Goal: Task Accomplishment & Management: Complete application form

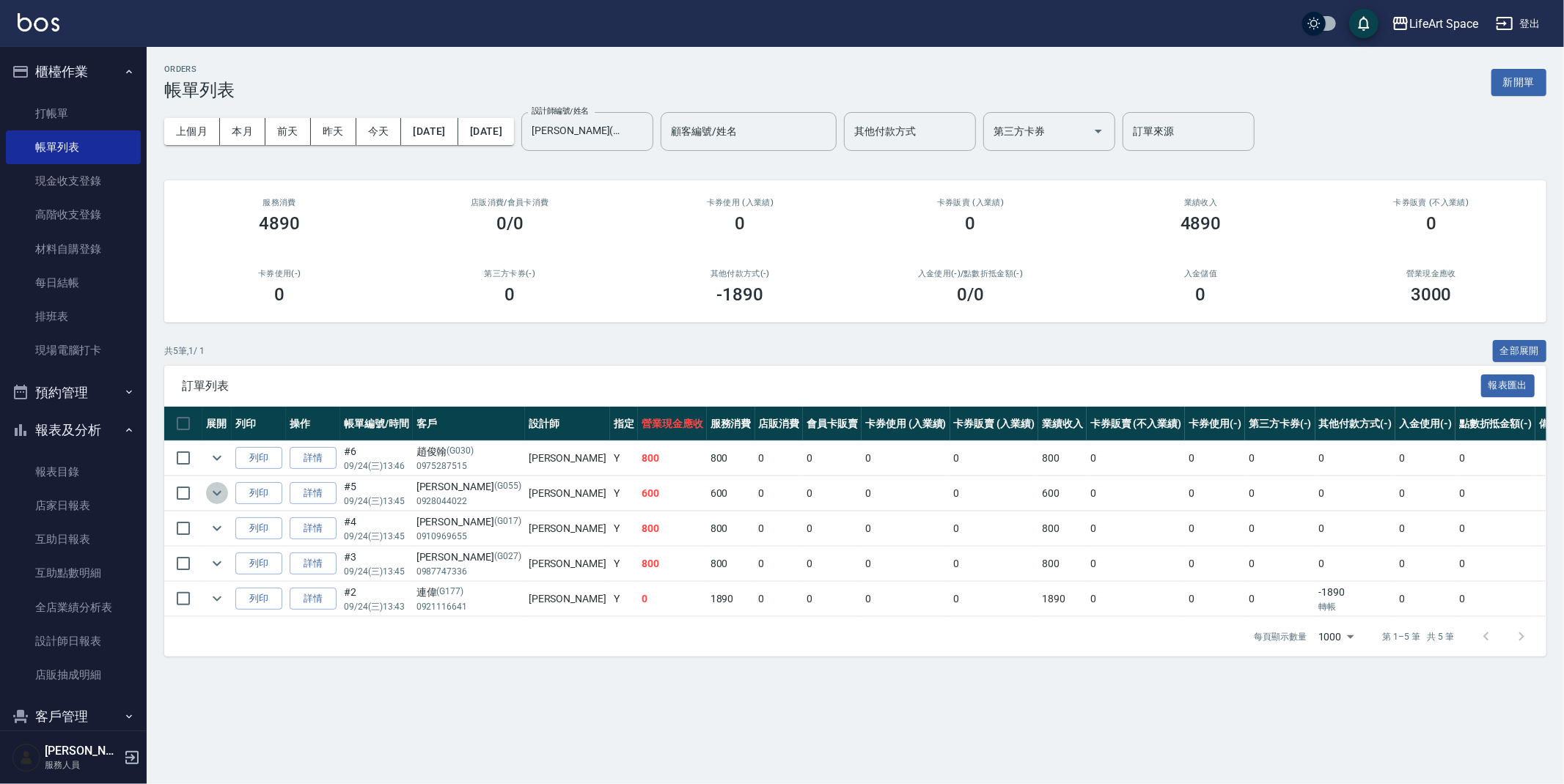
click at [227, 492] on button "expand row" at bounding box center [216, 493] width 22 height 22
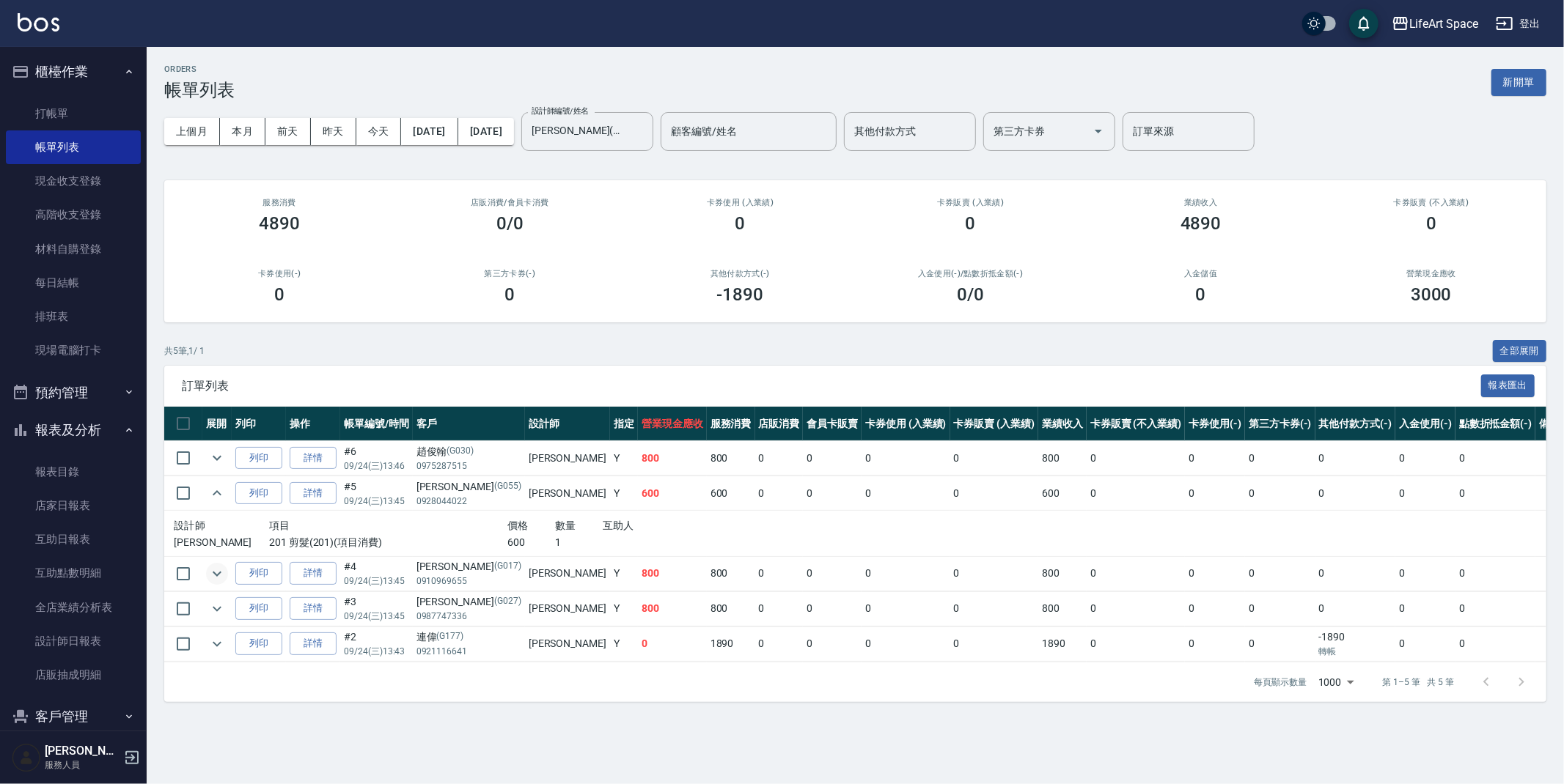
click at [222, 575] on icon "expand row" at bounding box center [217, 573] width 18 height 18
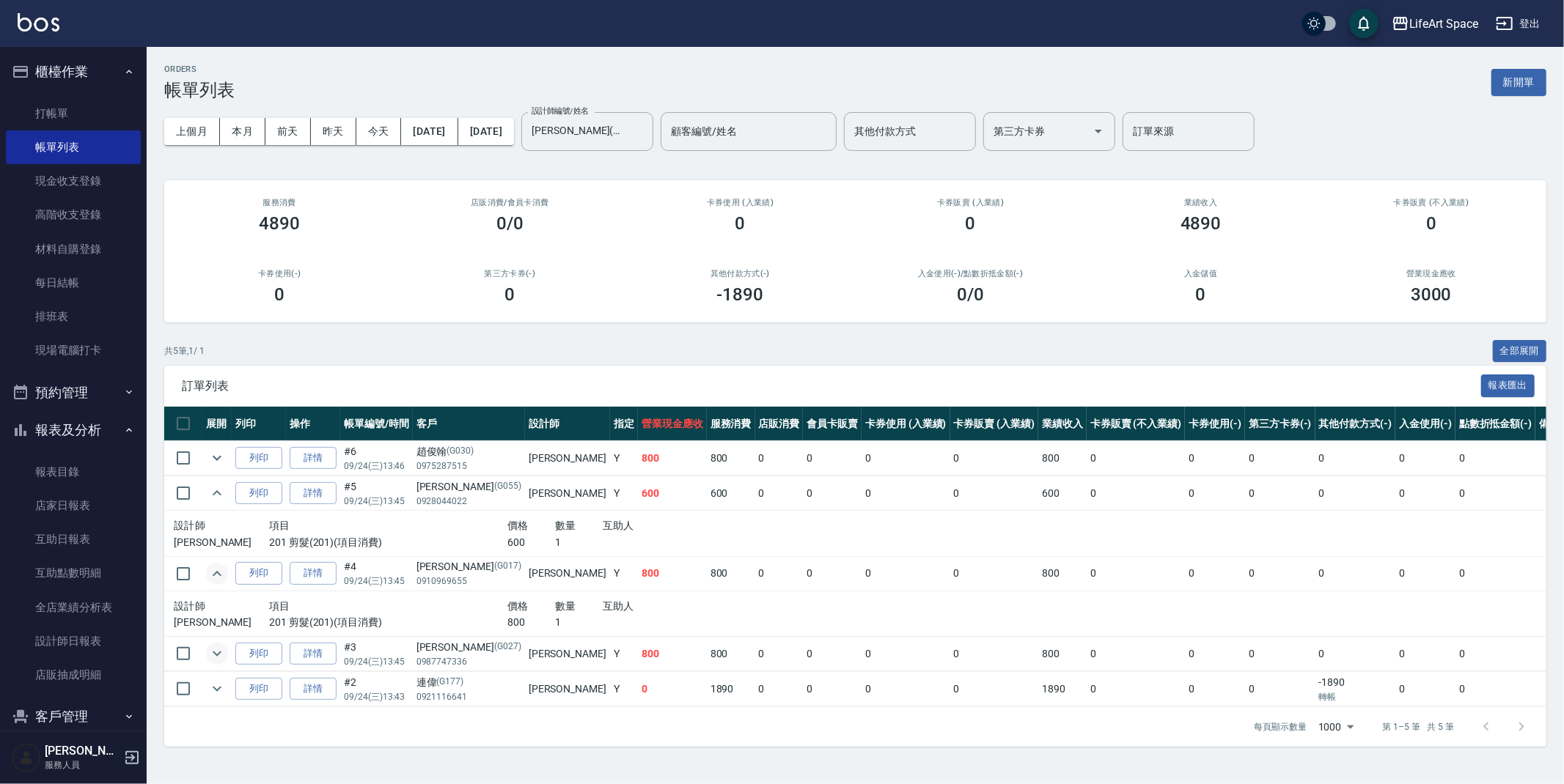
click at [222, 653] on icon "expand row" at bounding box center [217, 653] width 18 height 18
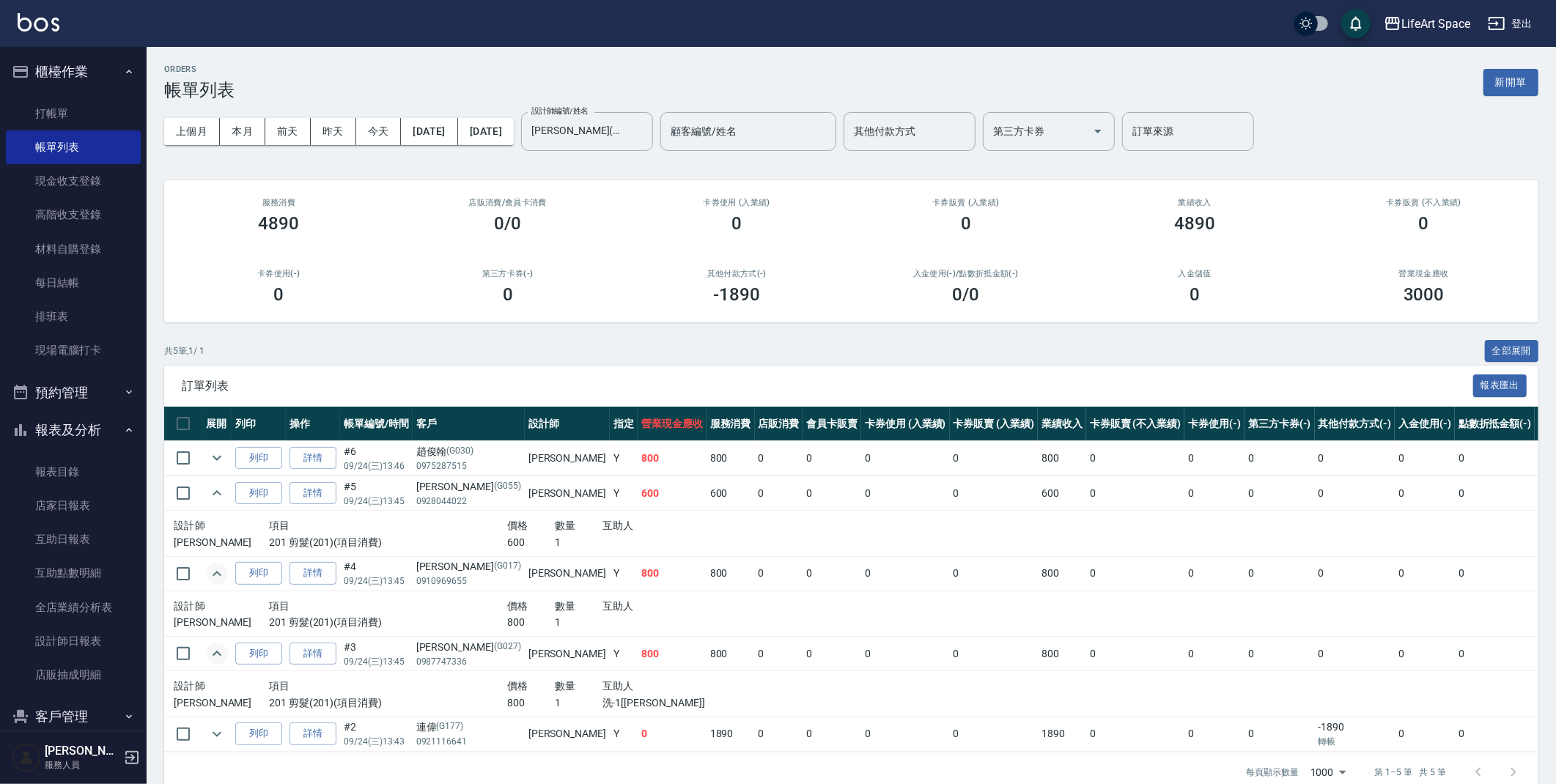
scroll to position [38, 0]
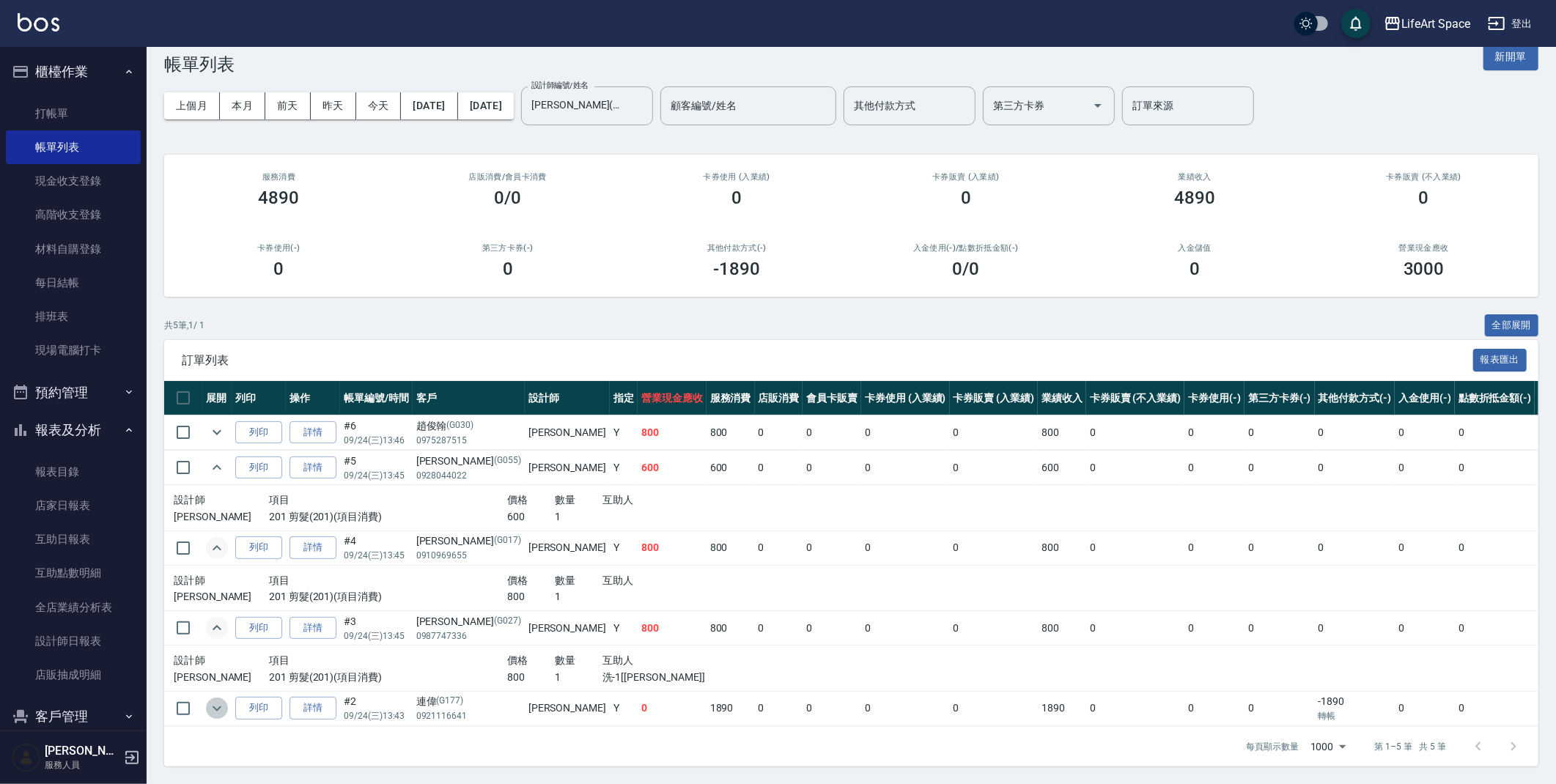
click at [220, 700] on icon "expand row" at bounding box center [217, 709] width 18 height 18
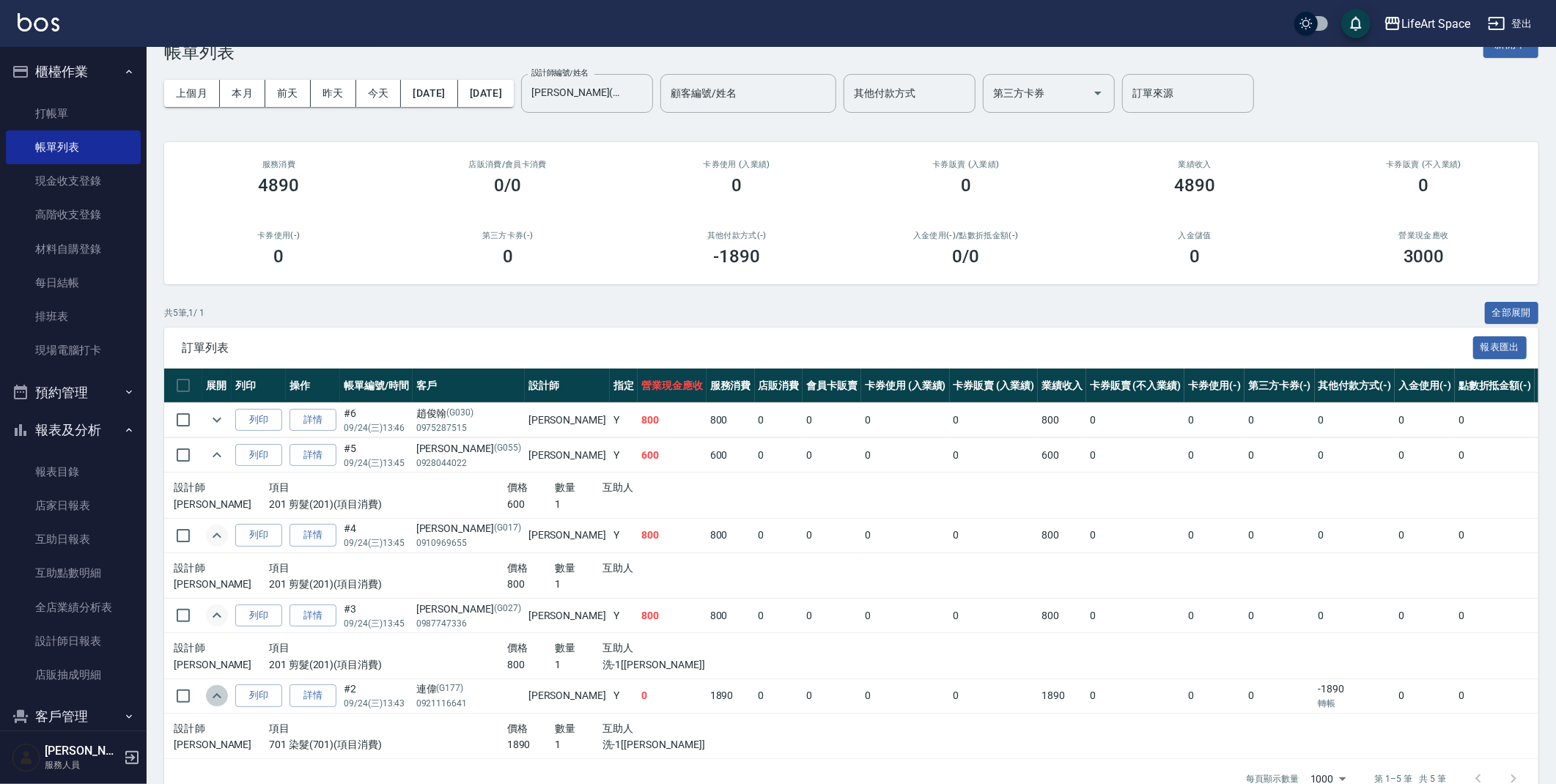
click at [220, 699] on icon "expand row" at bounding box center [217, 696] width 18 height 18
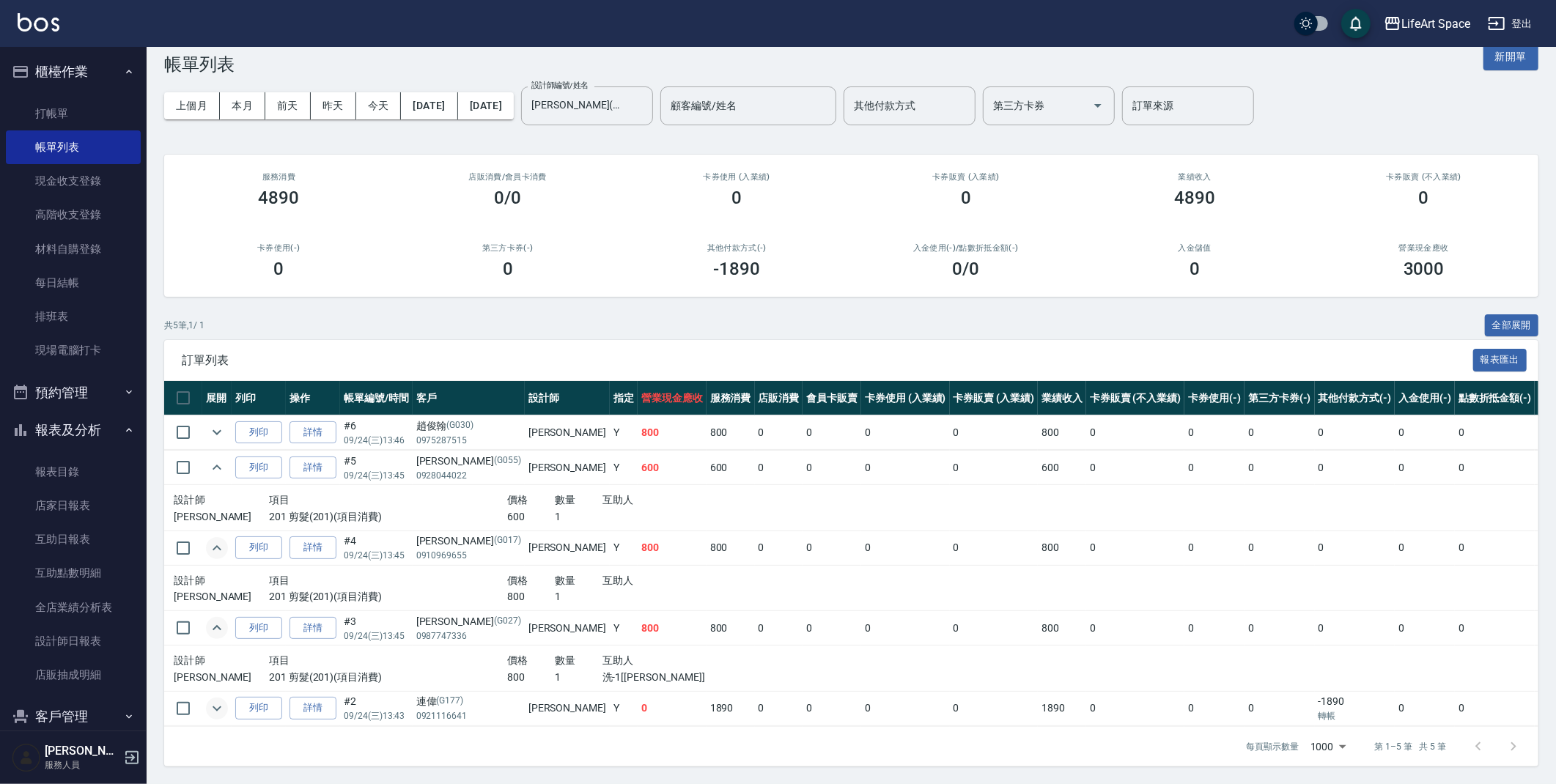
click at [219, 619] on icon "expand row" at bounding box center [217, 628] width 18 height 18
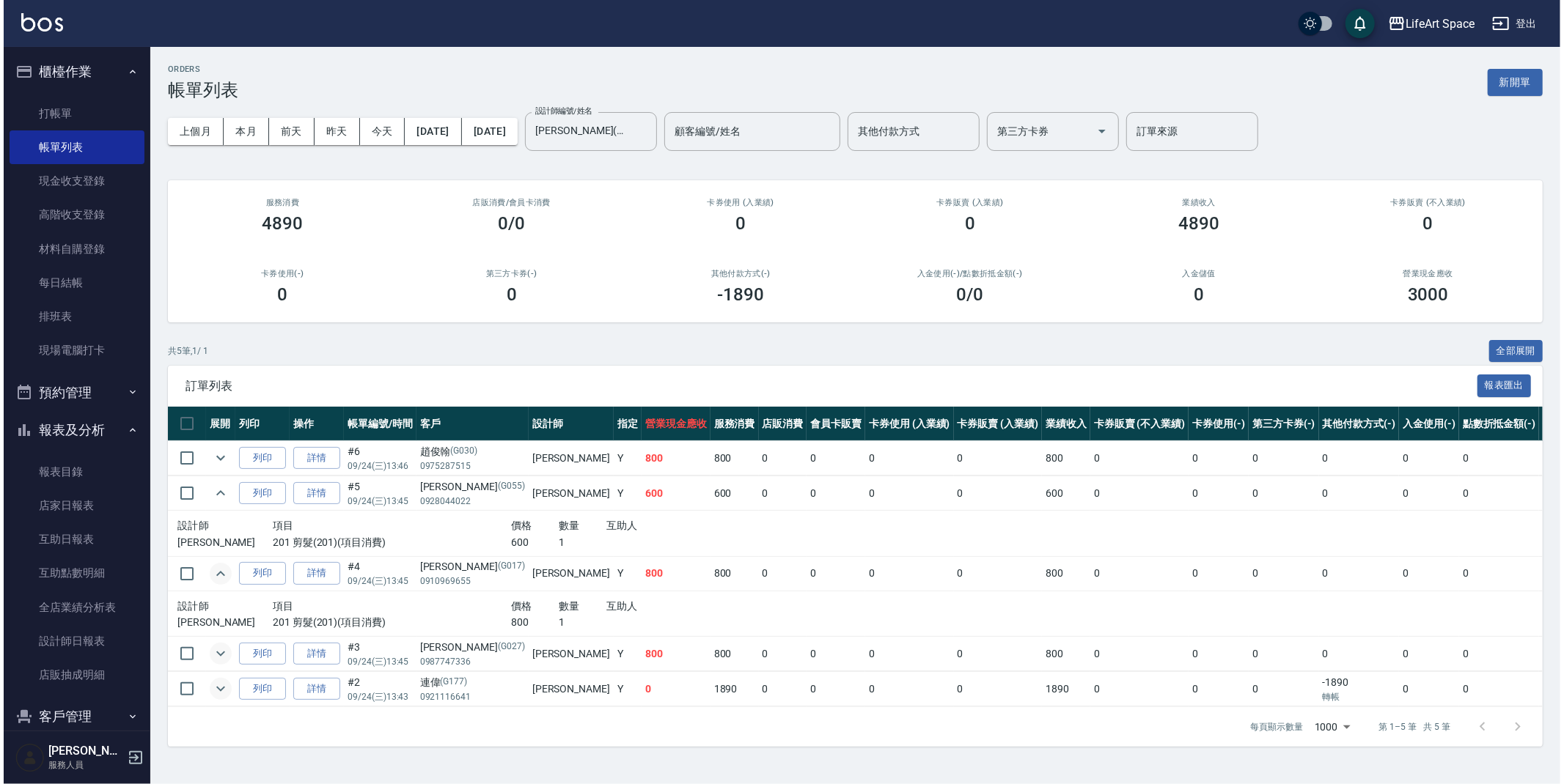
scroll to position [0, 0]
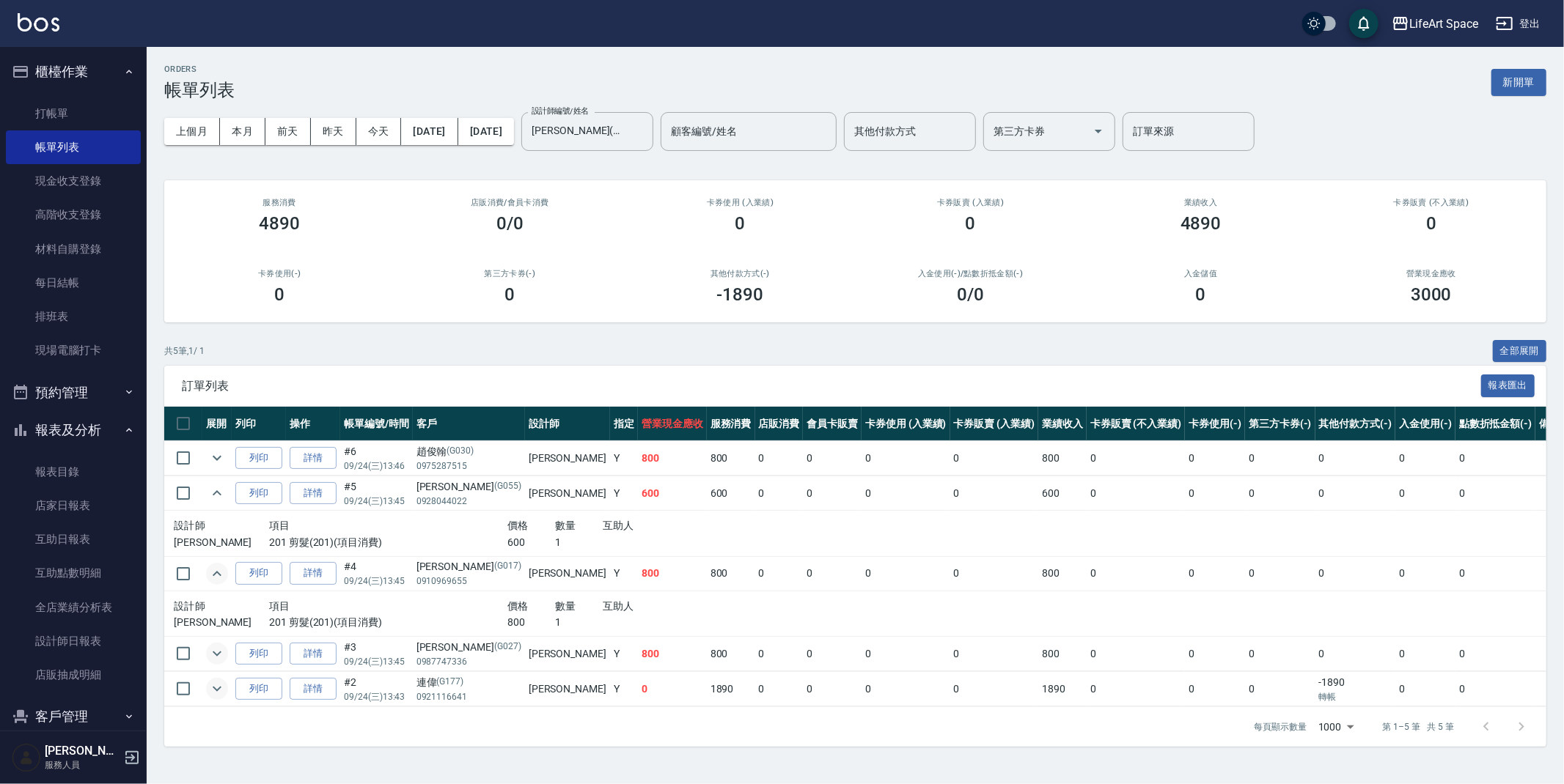
click at [213, 577] on icon "expand row" at bounding box center [217, 573] width 18 height 18
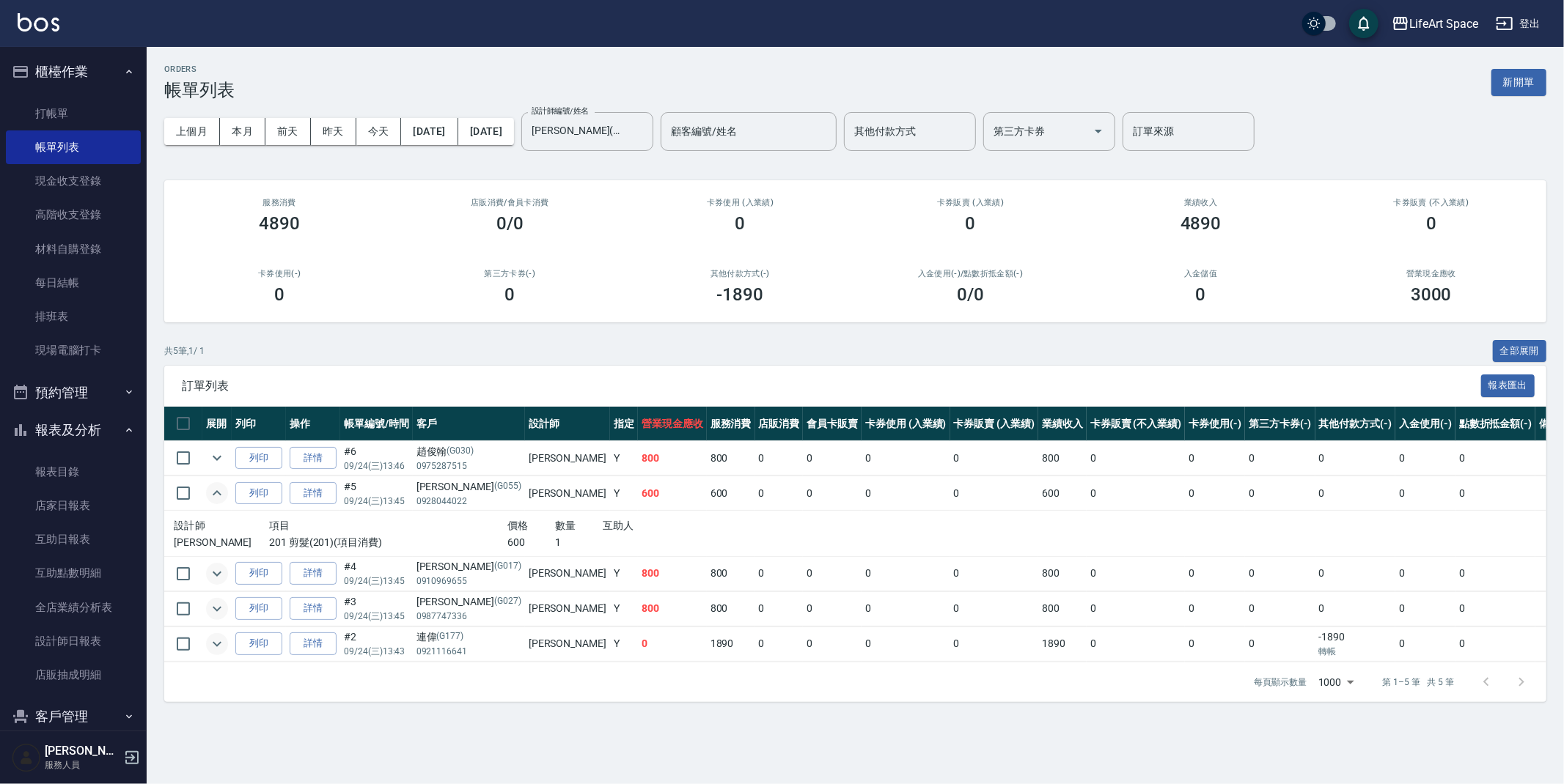
click at [215, 494] on icon "expand row" at bounding box center [217, 494] width 18 height 18
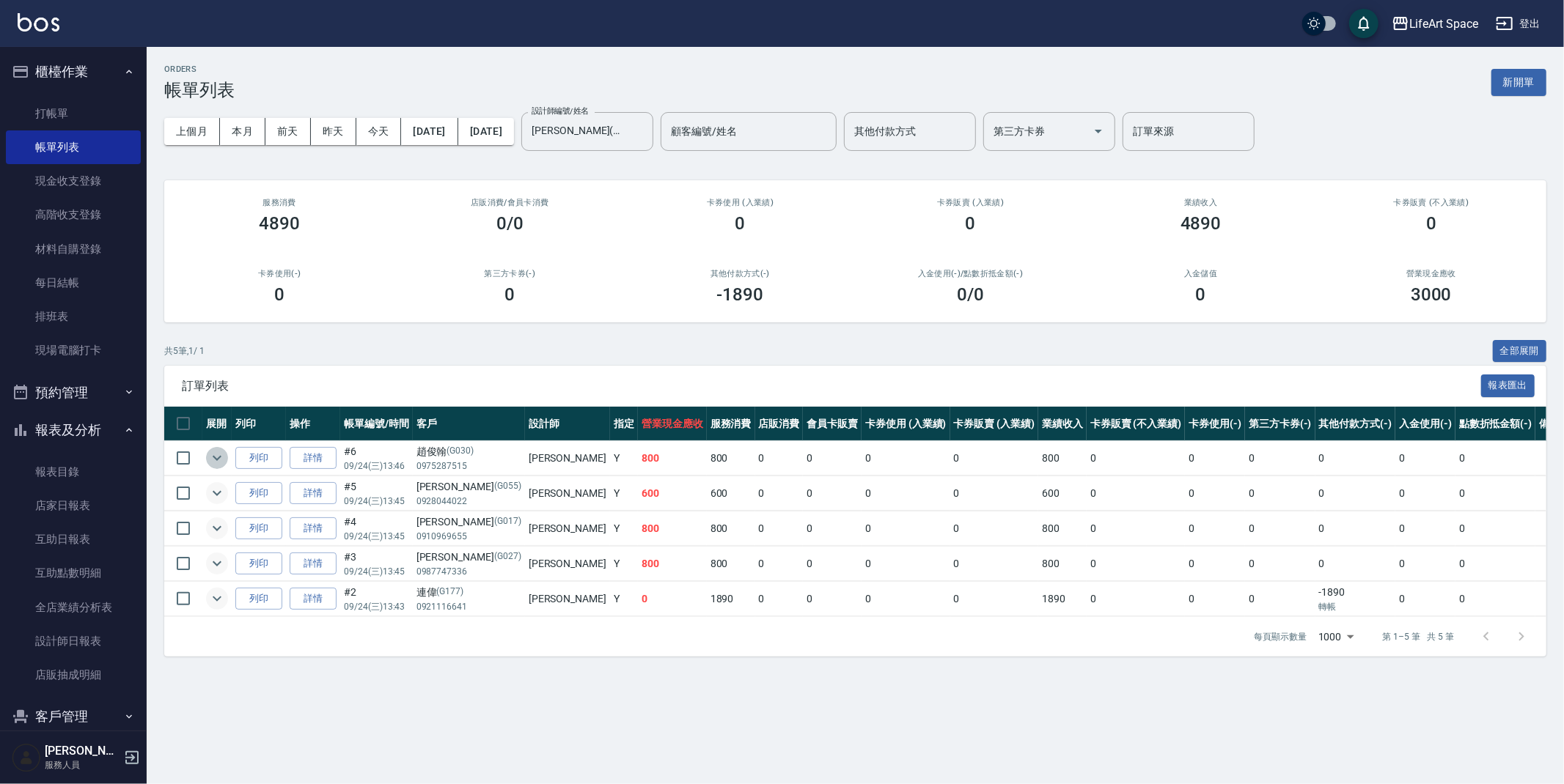
click at [216, 449] on icon "expand row" at bounding box center [217, 458] width 18 height 18
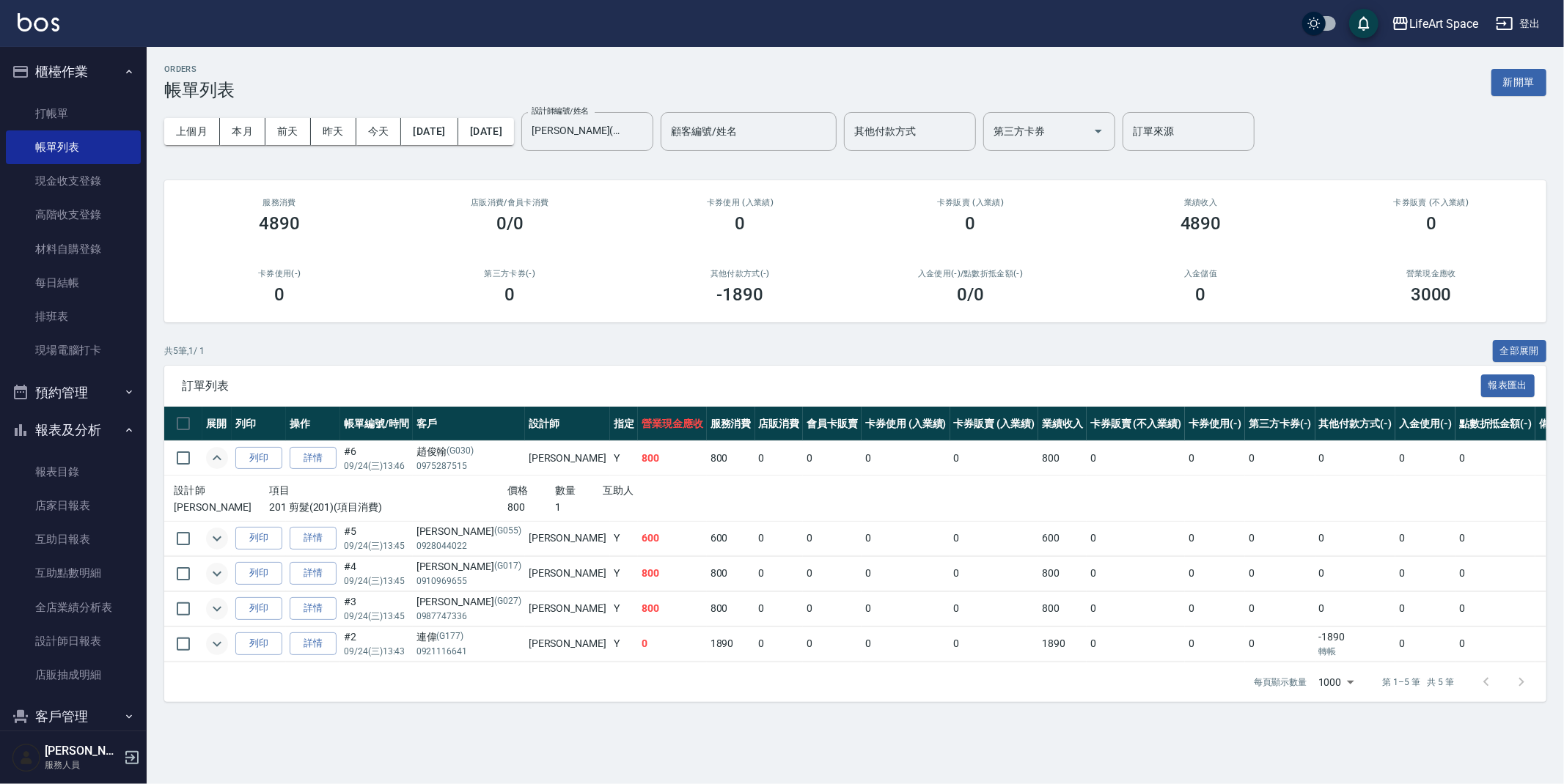
click at [215, 449] on icon "expand row" at bounding box center [217, 458] width 18 height 18
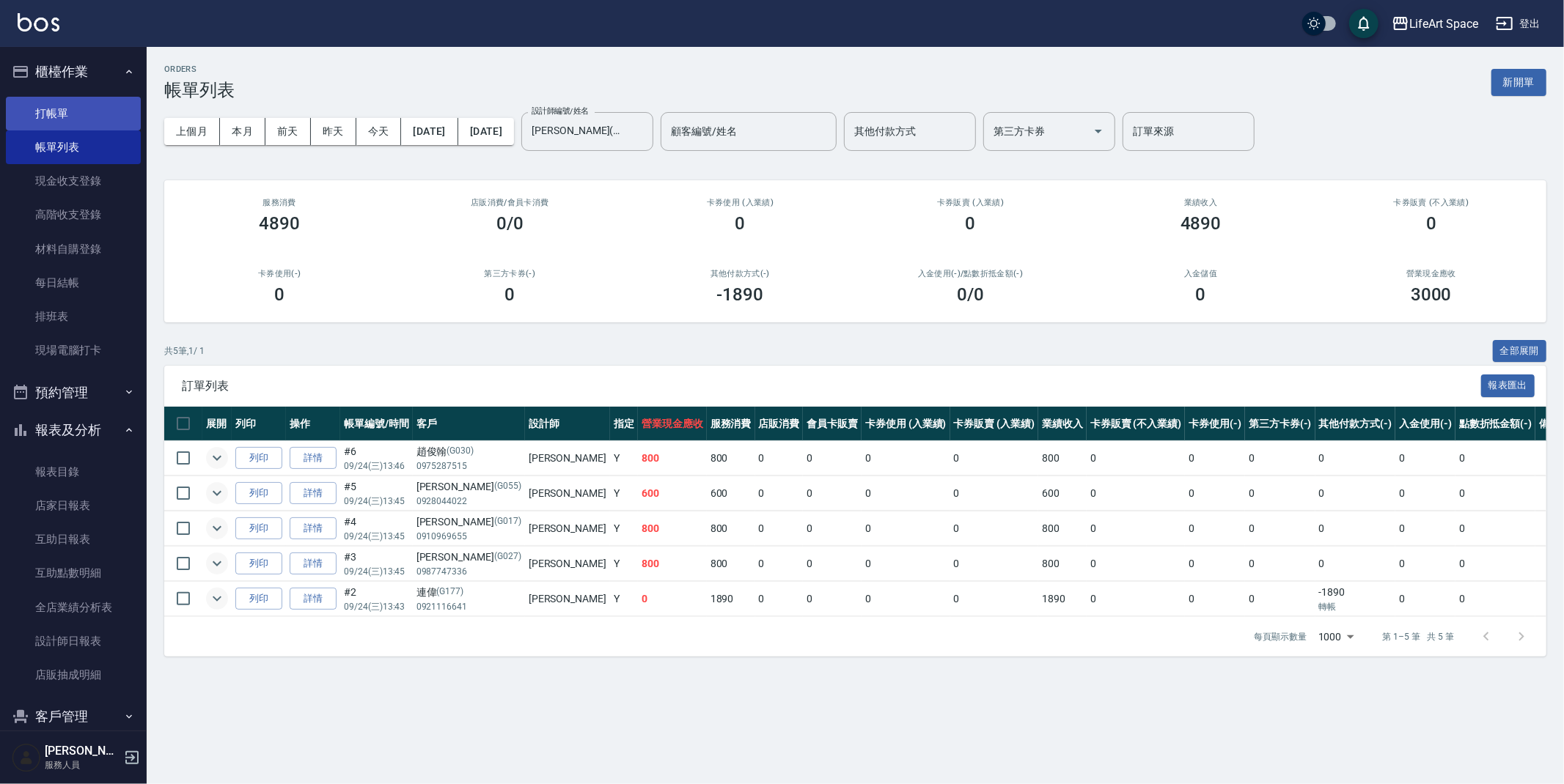
click at [61, 113] on link "打帳單" at bounding box center [73, 114] width 135 height 34
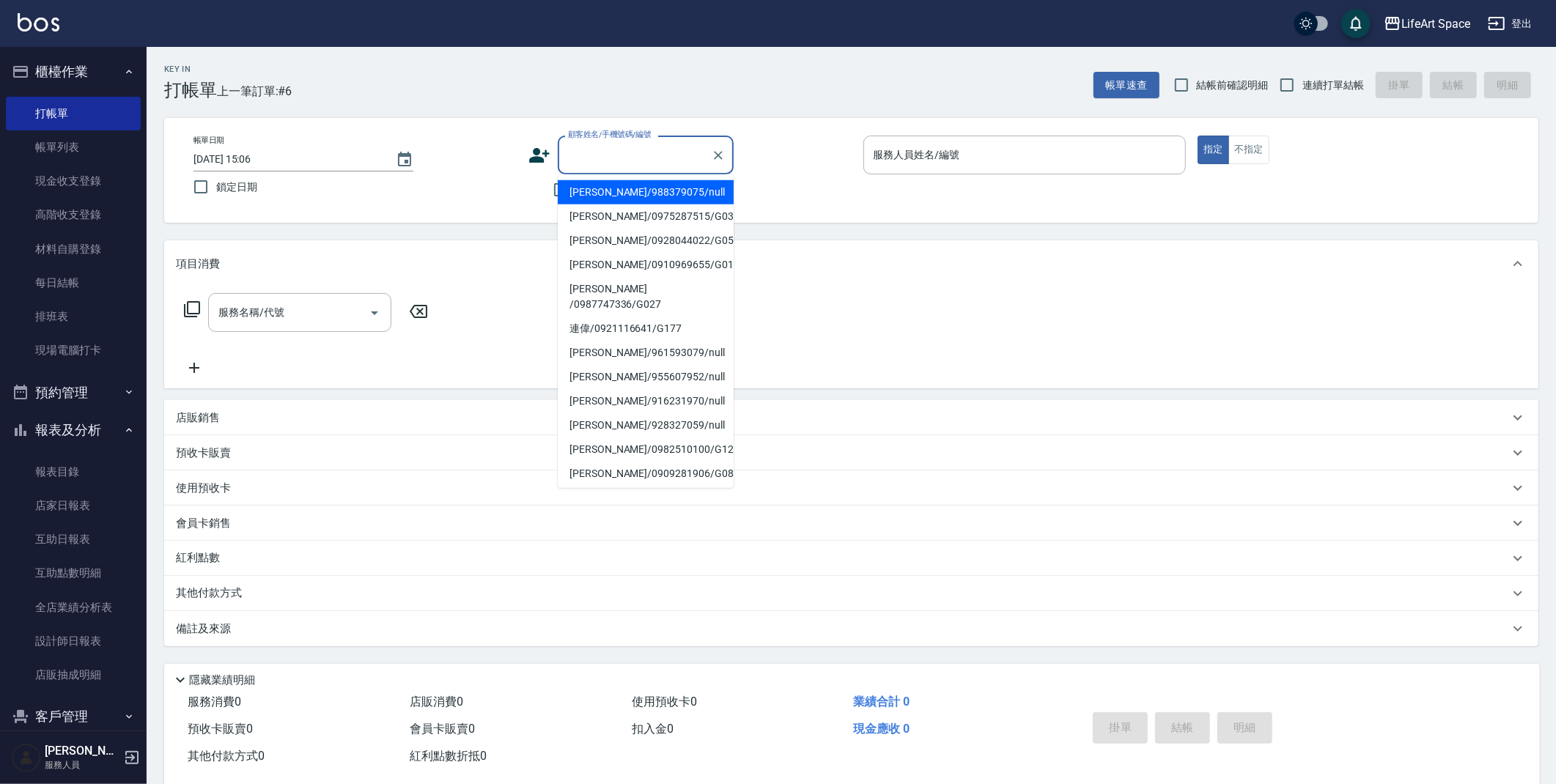
click at [649, 160] on input "顧客姓名/手機號碼/編號" at bounding box center [635, 155] width 140 height 26
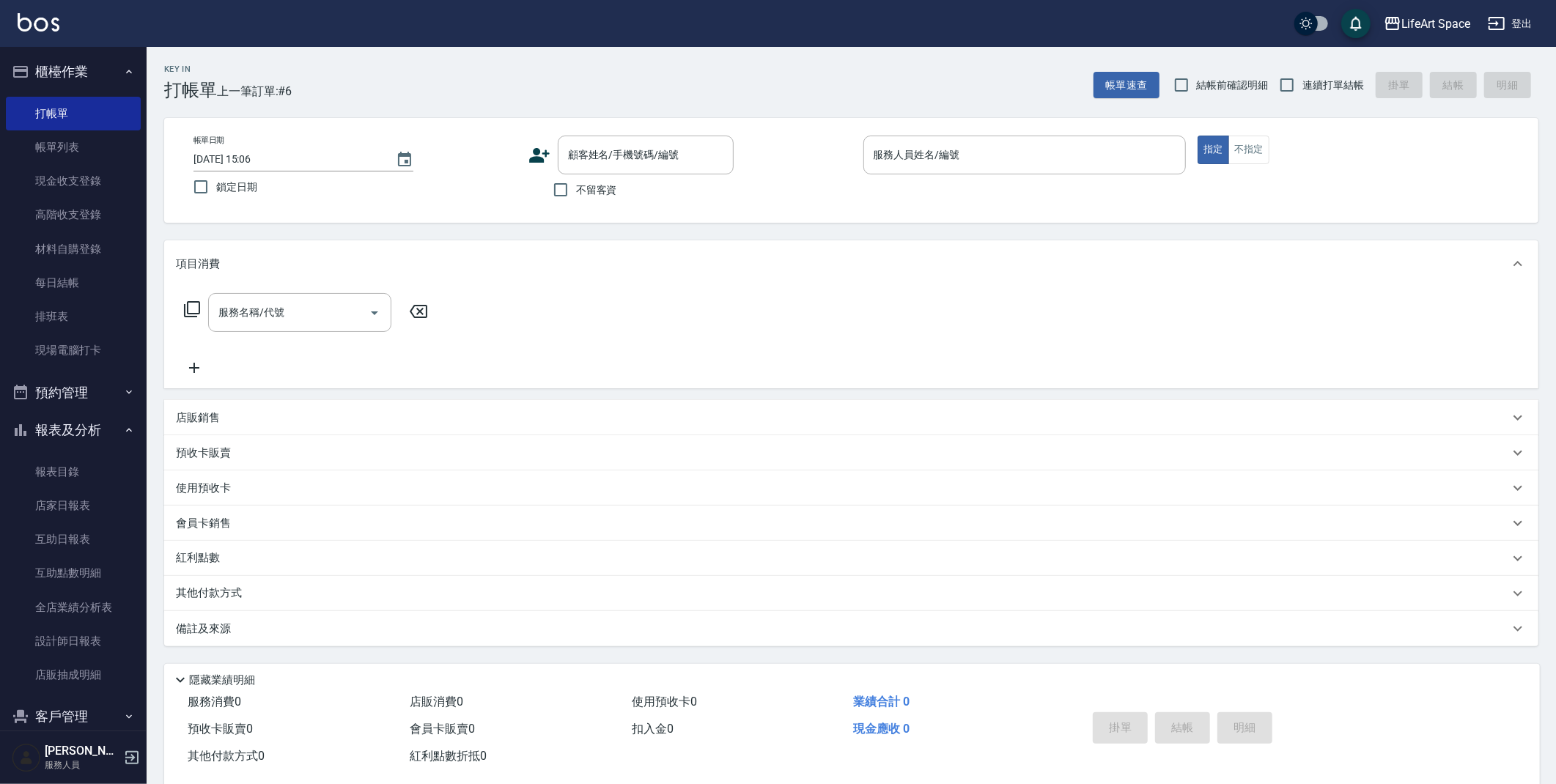
click at [843, 206] on div "帳單日期 [DATE] 15:06 鎖定日期 顧客姓名/手機號碼/編號 顧客姓名/手機號碼/編號 不留客資 服務人員姓名/編號 服務人員姓名/編號 指定 不指定" at bounding box center [851, 170] width 1374 height 105
click at [563, 193] on input "不留客資" at bounding box center [561, 190] width 31 height 31
checkbox input "true"
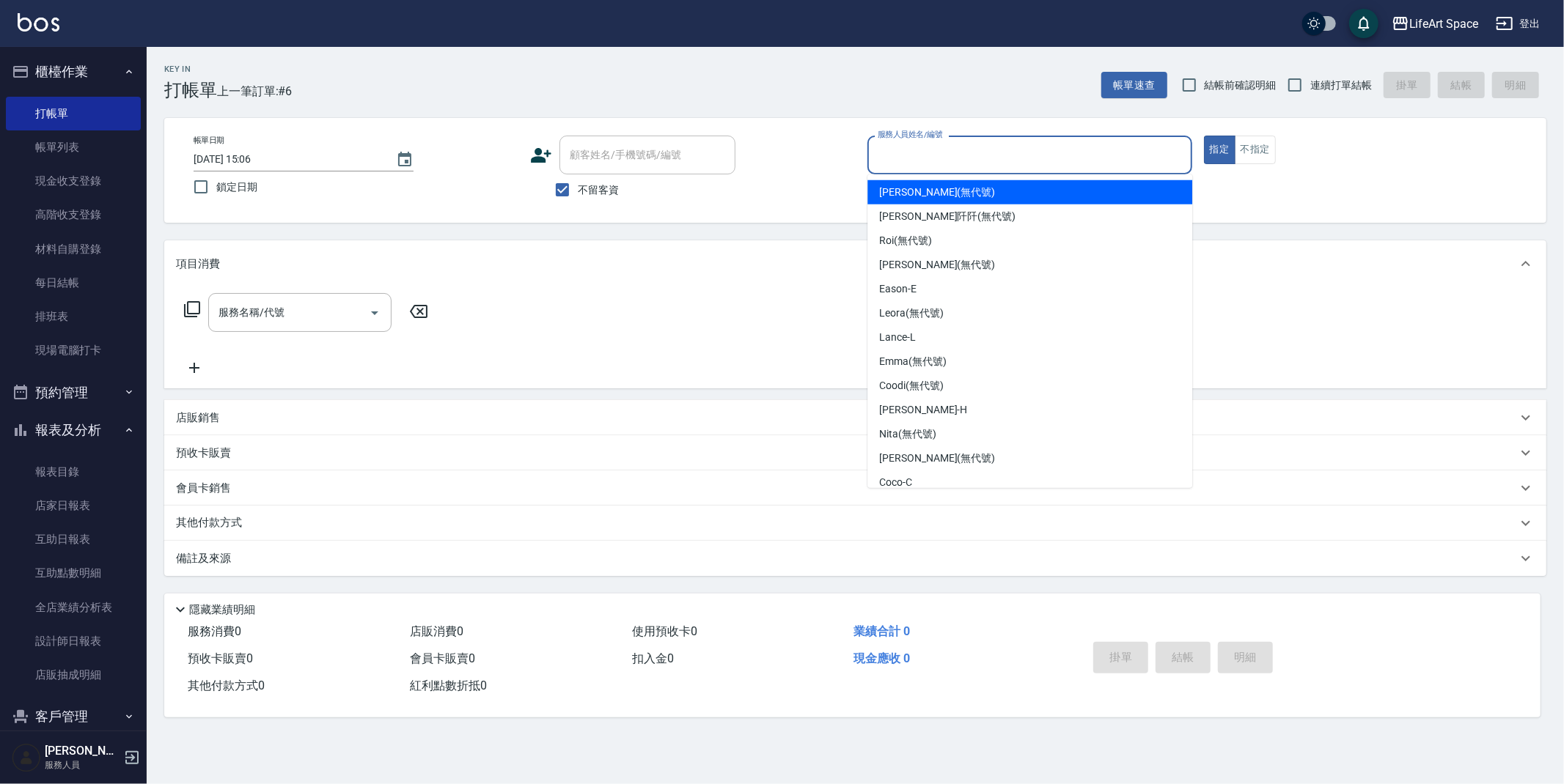
click at [1006, 156] on input "服務人員姓名/編號" at bounding box center [1030, 155] width 312 height 26
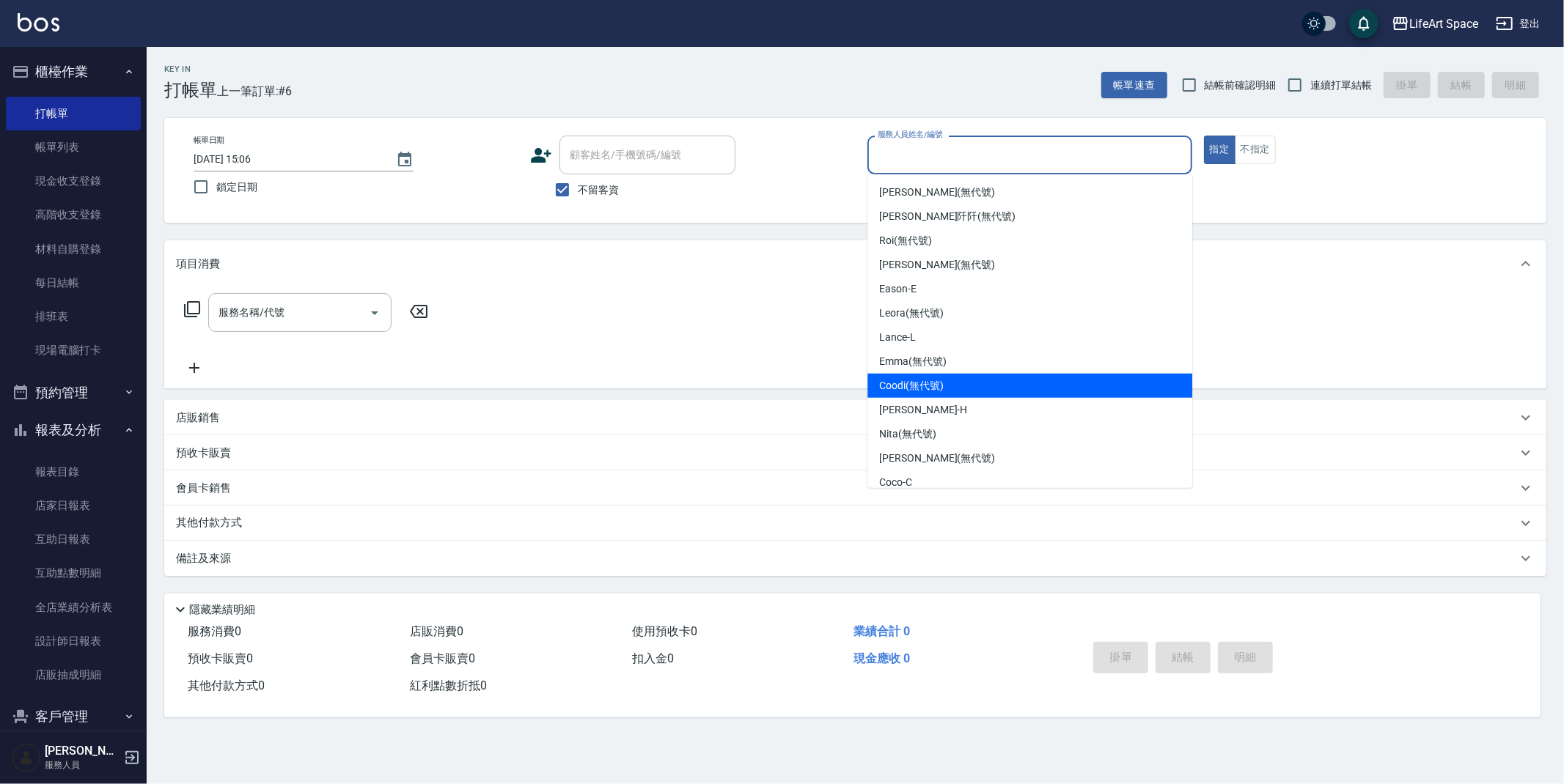
click at [944, 390] on div "Coodi (無代號)" at bounding box center [1030, 386] width 324 height 24
type input "Coodi(無代號)"
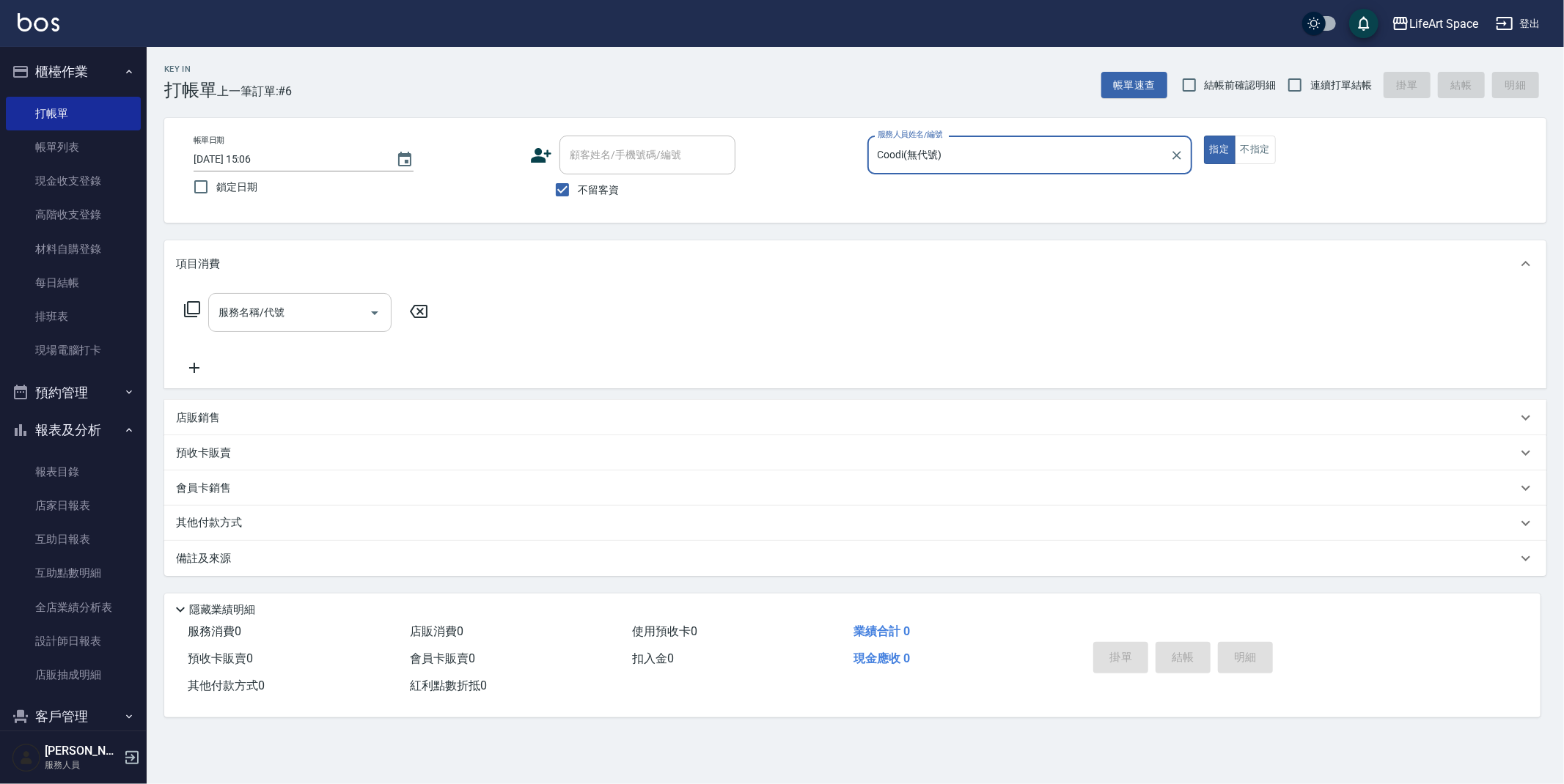
click at [337, 323] on input "服務名稱/代號" at bounding box center [289, 313] width 148 height 26
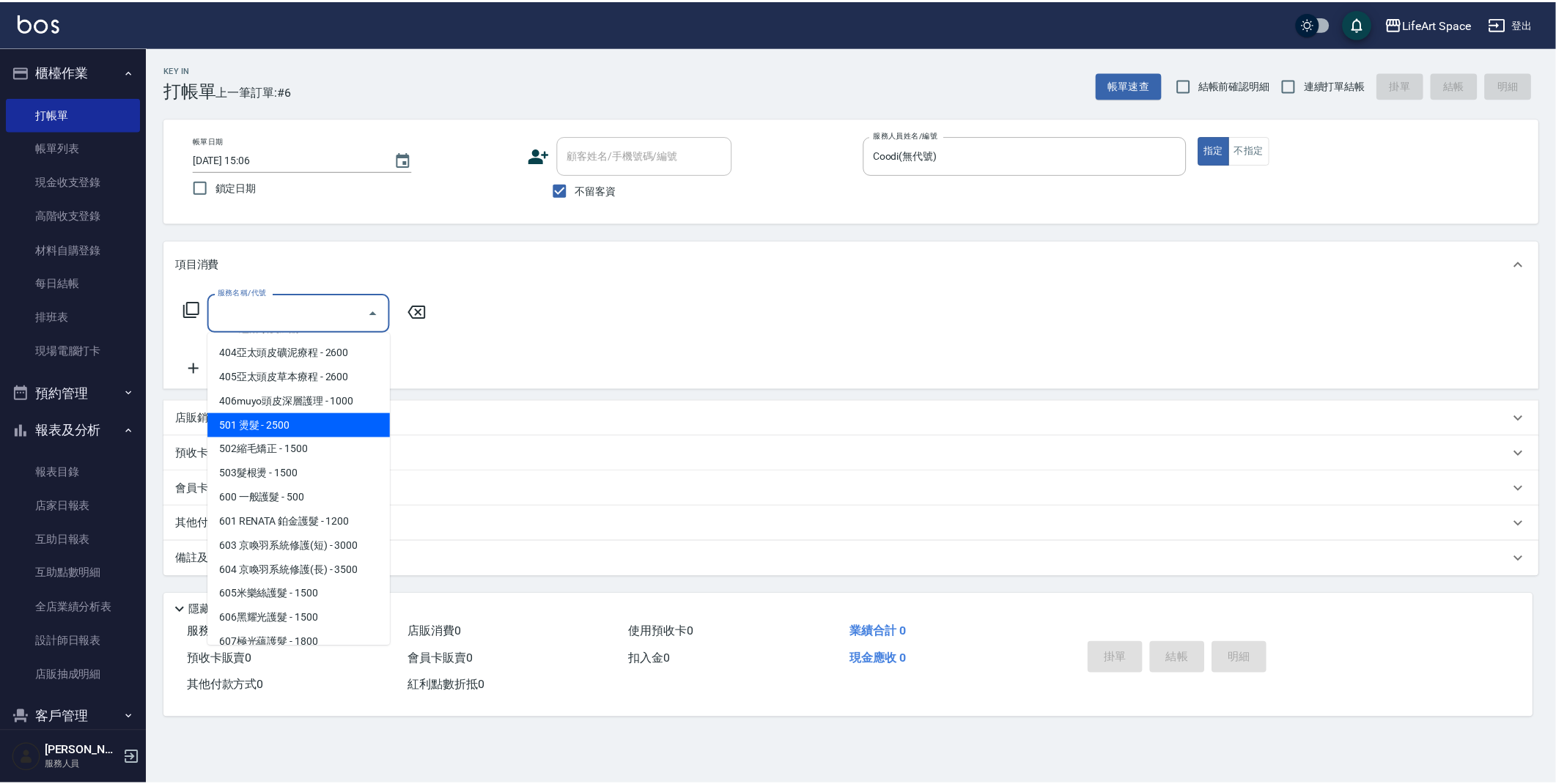
scroll to position [229, 0]
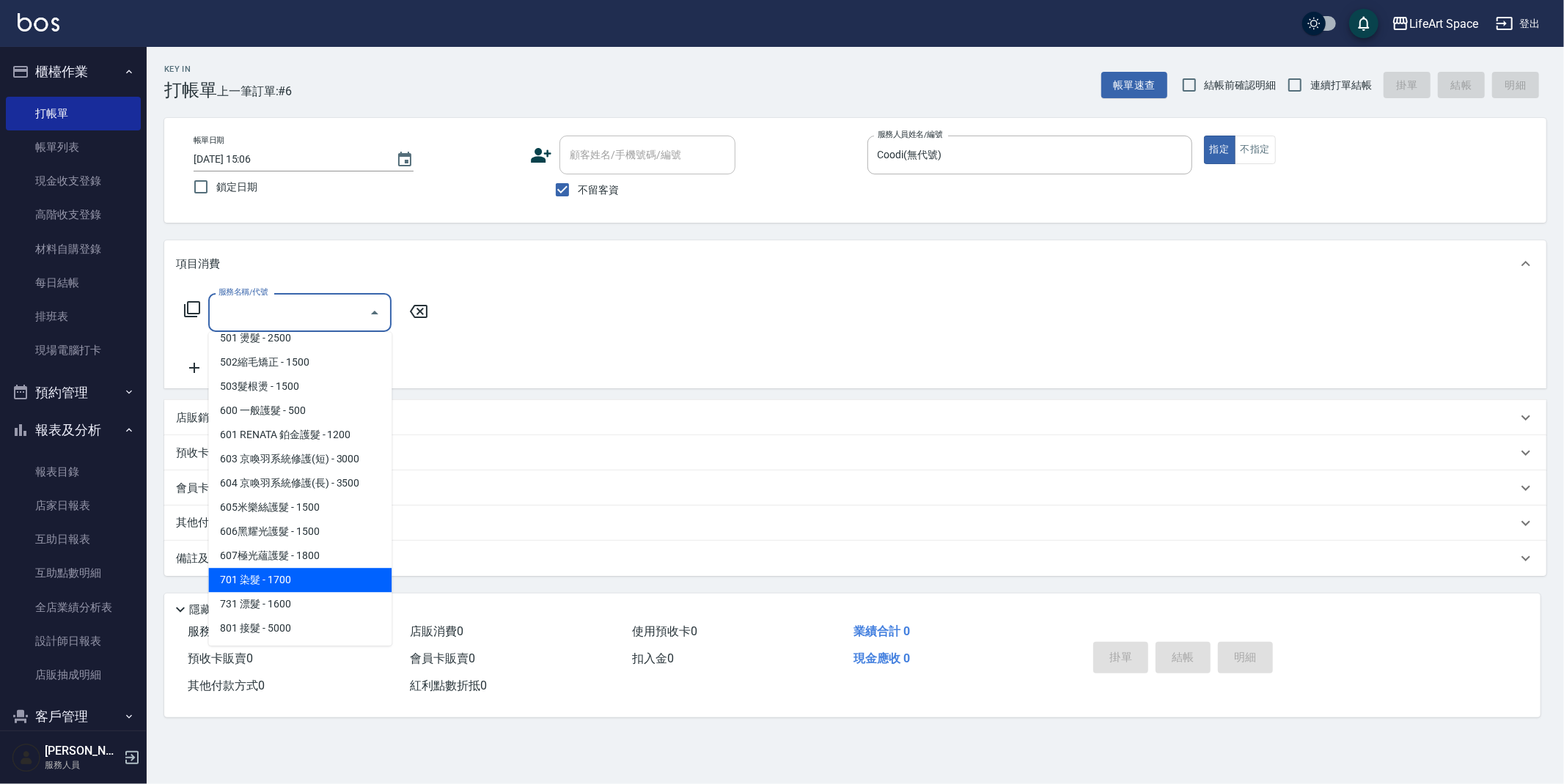
drag, startPoint x: 264, startPoint y: 577, endPoint x: 272, endPoint y: 560, distance: 18.8
click at [264, 576] on span "701 染髮 - 1700" at bounding box center [299, 580] width 183 height 24
type input "701 染髮(701)"
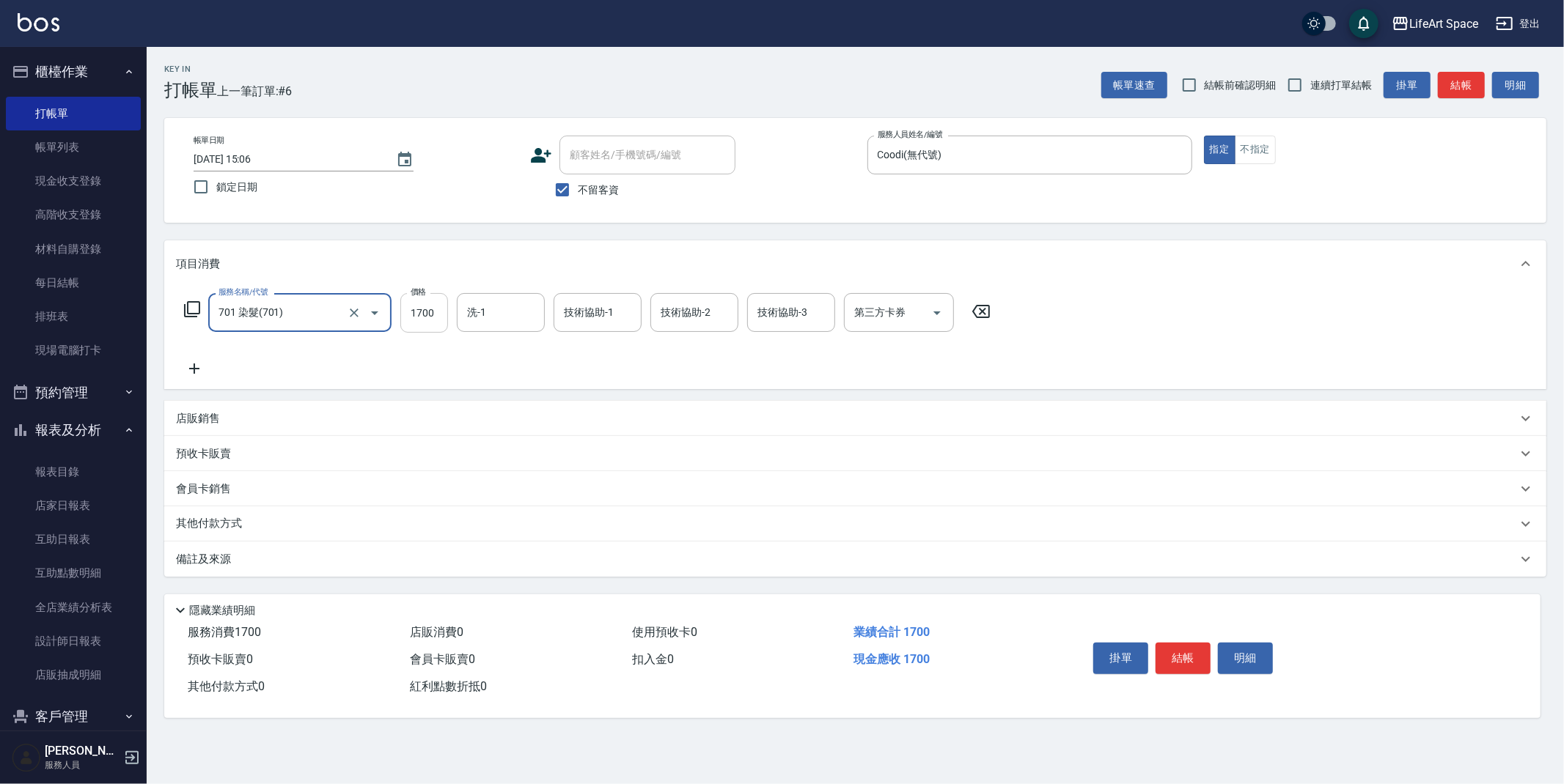
click at [438, 316] on input "1700" at bounding box center [424, 312] width 48 height 40
type input "2999"
click at [197, 371] on icon at bounding box center [194, 369] width 36 height 18
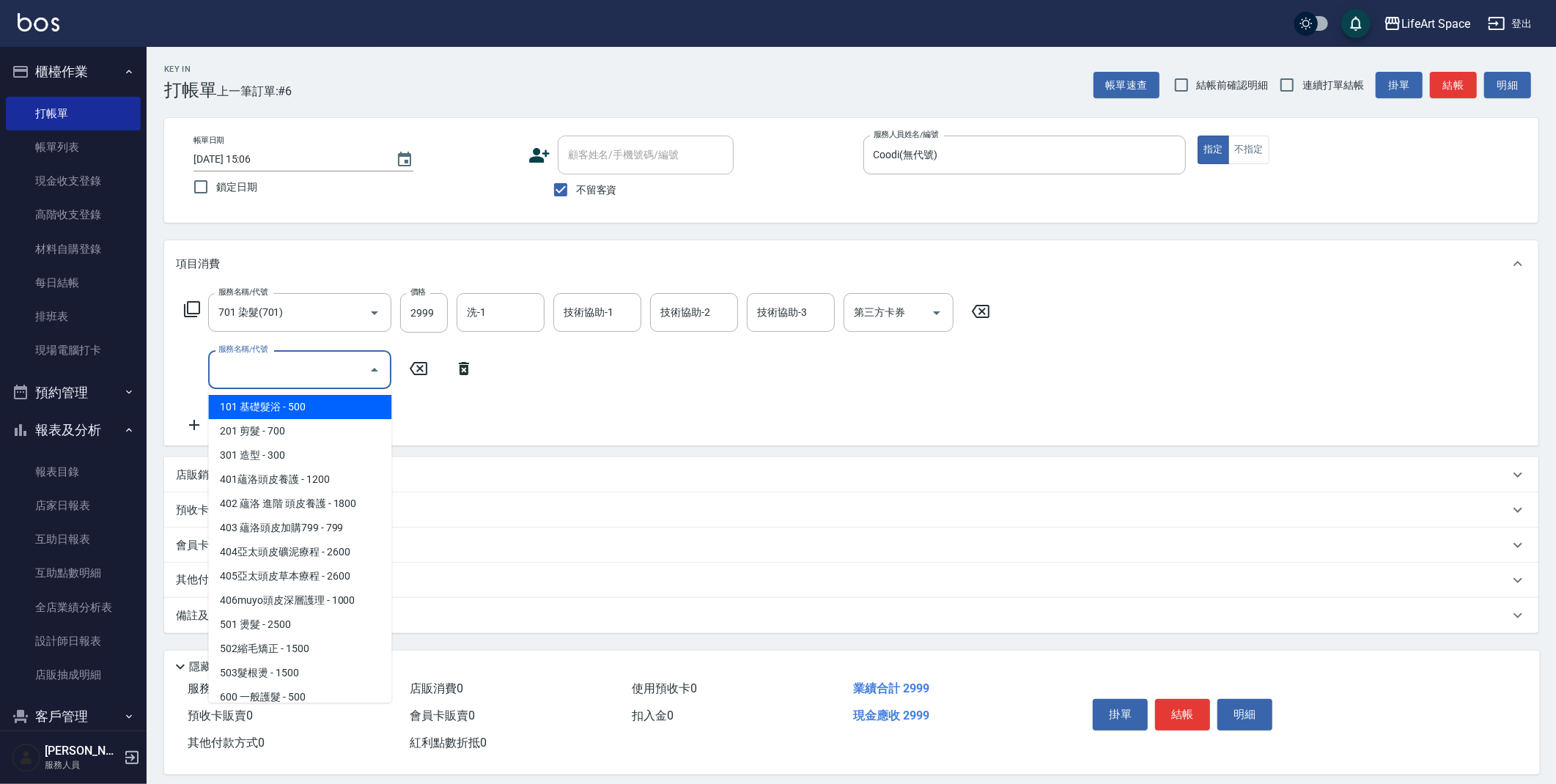
click at [241, 367] on input "服務名稱/代號" at bounding box center [289, 369] width 148 height 26
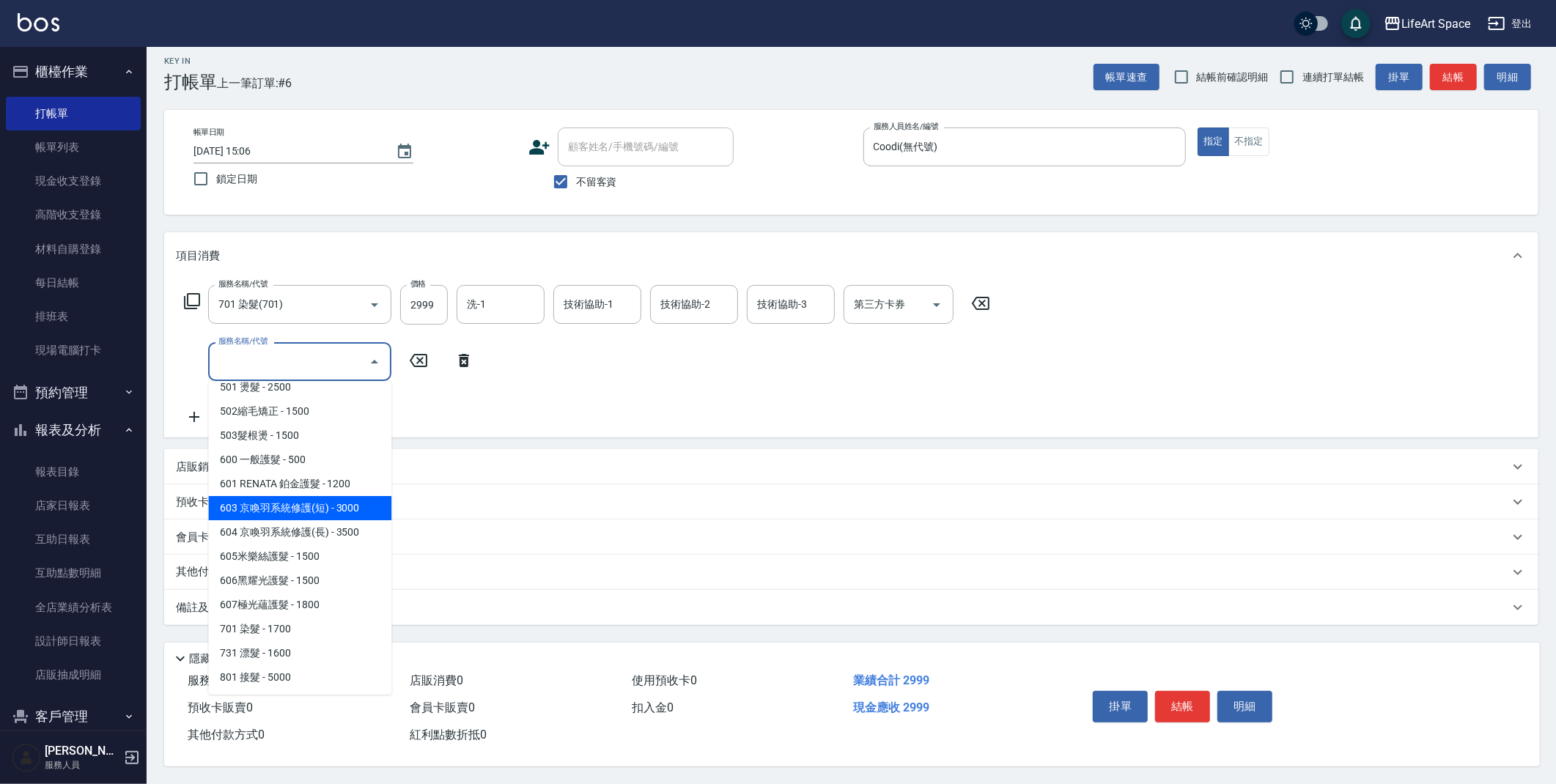
scroll to position [226, 0]
click at [285, 508] on span "603 京喚羽系統修護(短) - 3000" at bounding box center [299, 512] width 183 height 24
type input "603 京喚羽系統修護(短)(603)"
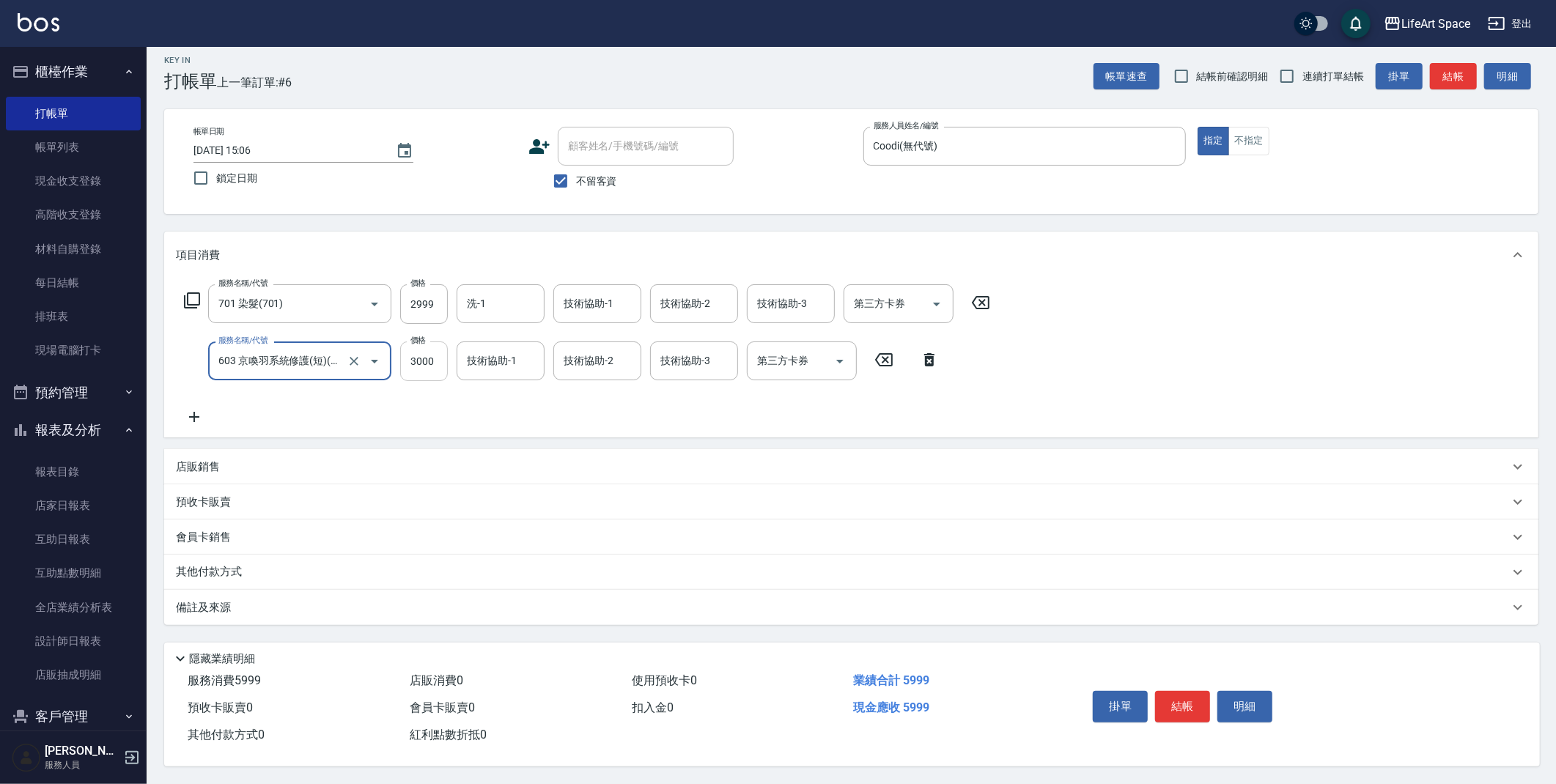
click at [433, 354] on input "3000" at bounding box center [423, 361] width 48 height 40
type input "2500"
click at [765, 305] on div "技術協助-3 技術協助-3" at bounding box center [791, 304] width 88 height 39
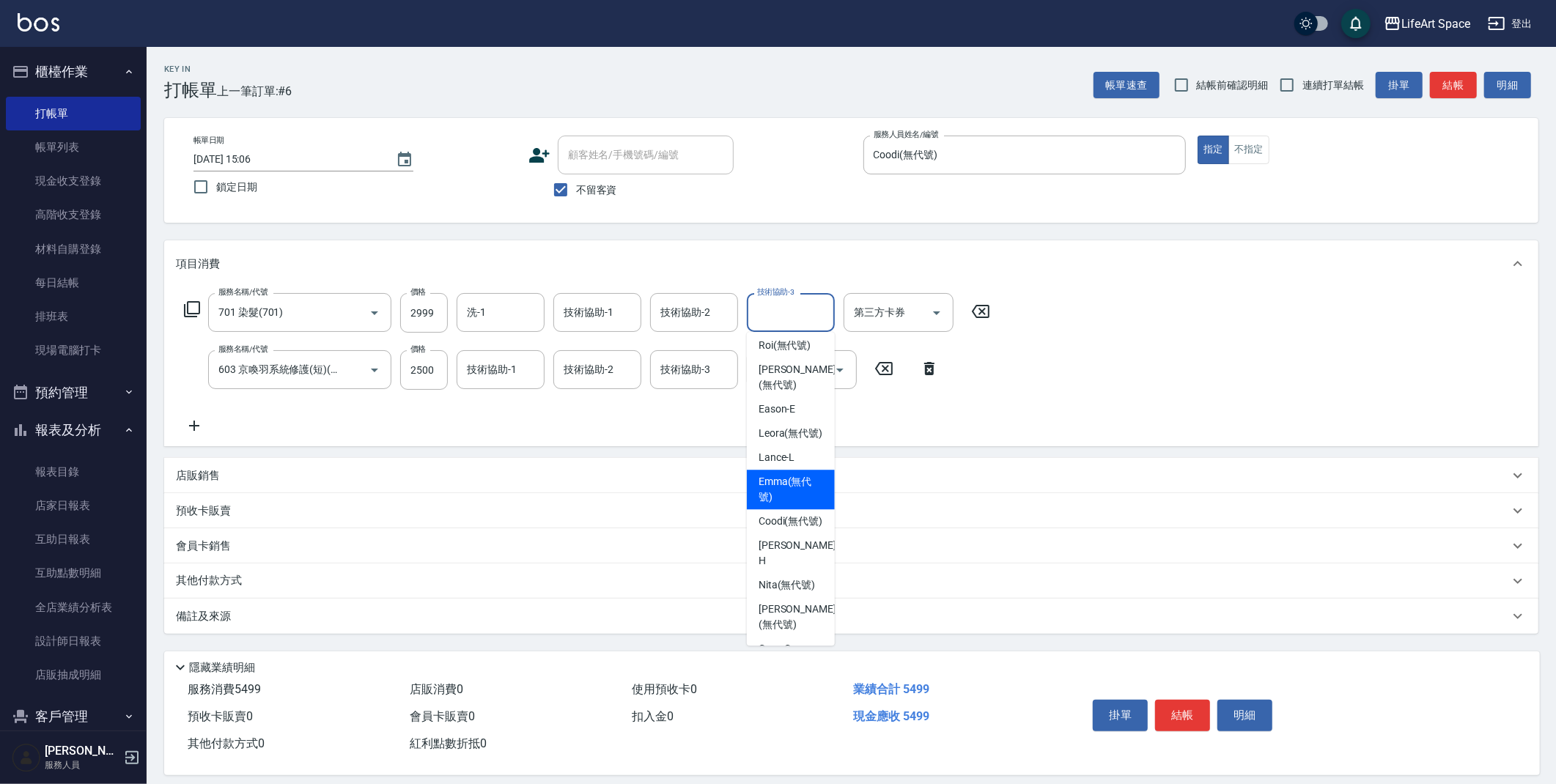
scroll to position [82, 0]
click at [793, 367] on span "[PERSON_NAME] (無代號)" at bounding box center [797, 379] width 77 height 31
type input "[PERSON_NAME](無代號)"
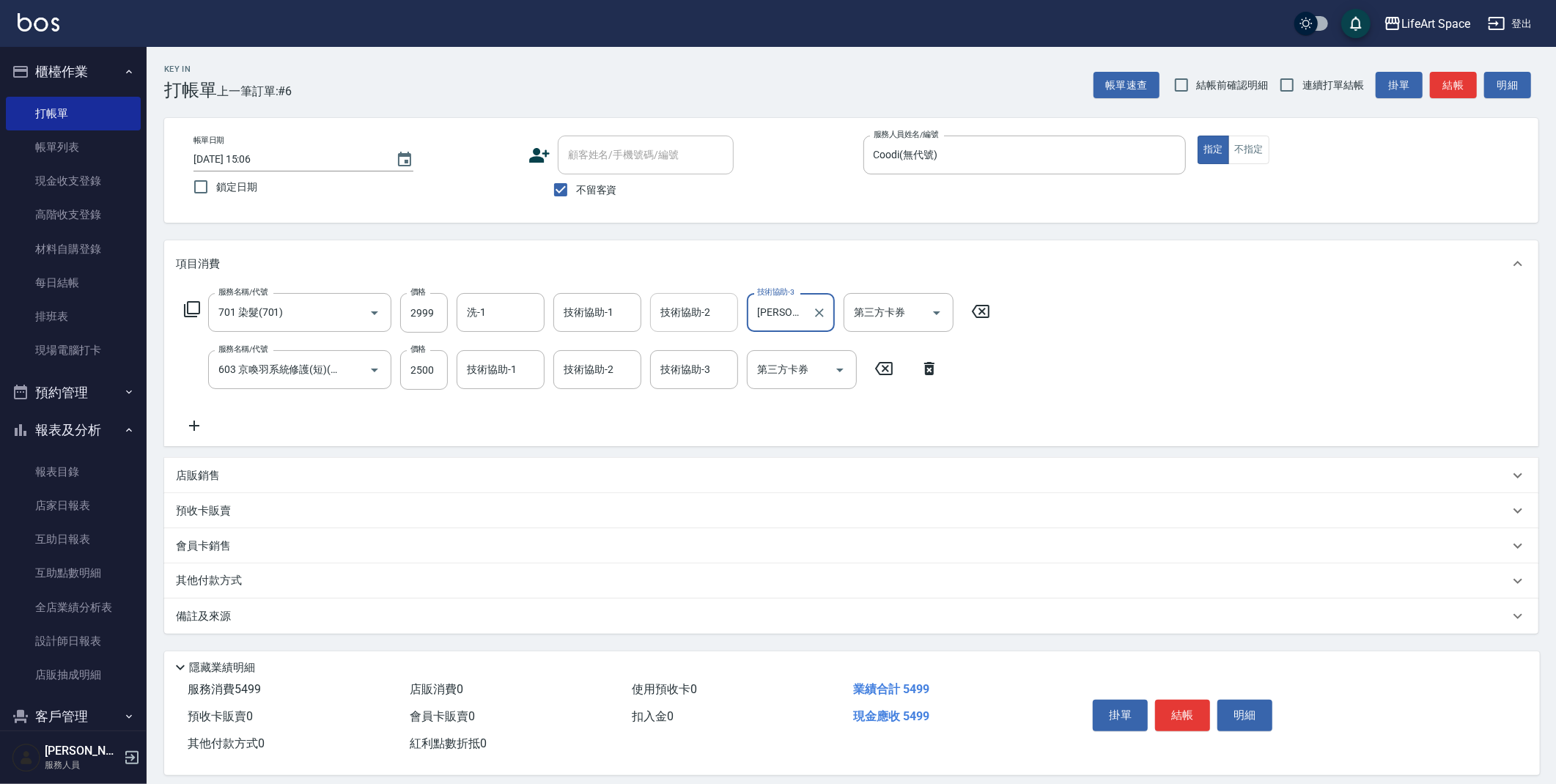
click at [690, 323] on input "技術協助-2" at bounding box center [694, 313] width 75 height 26
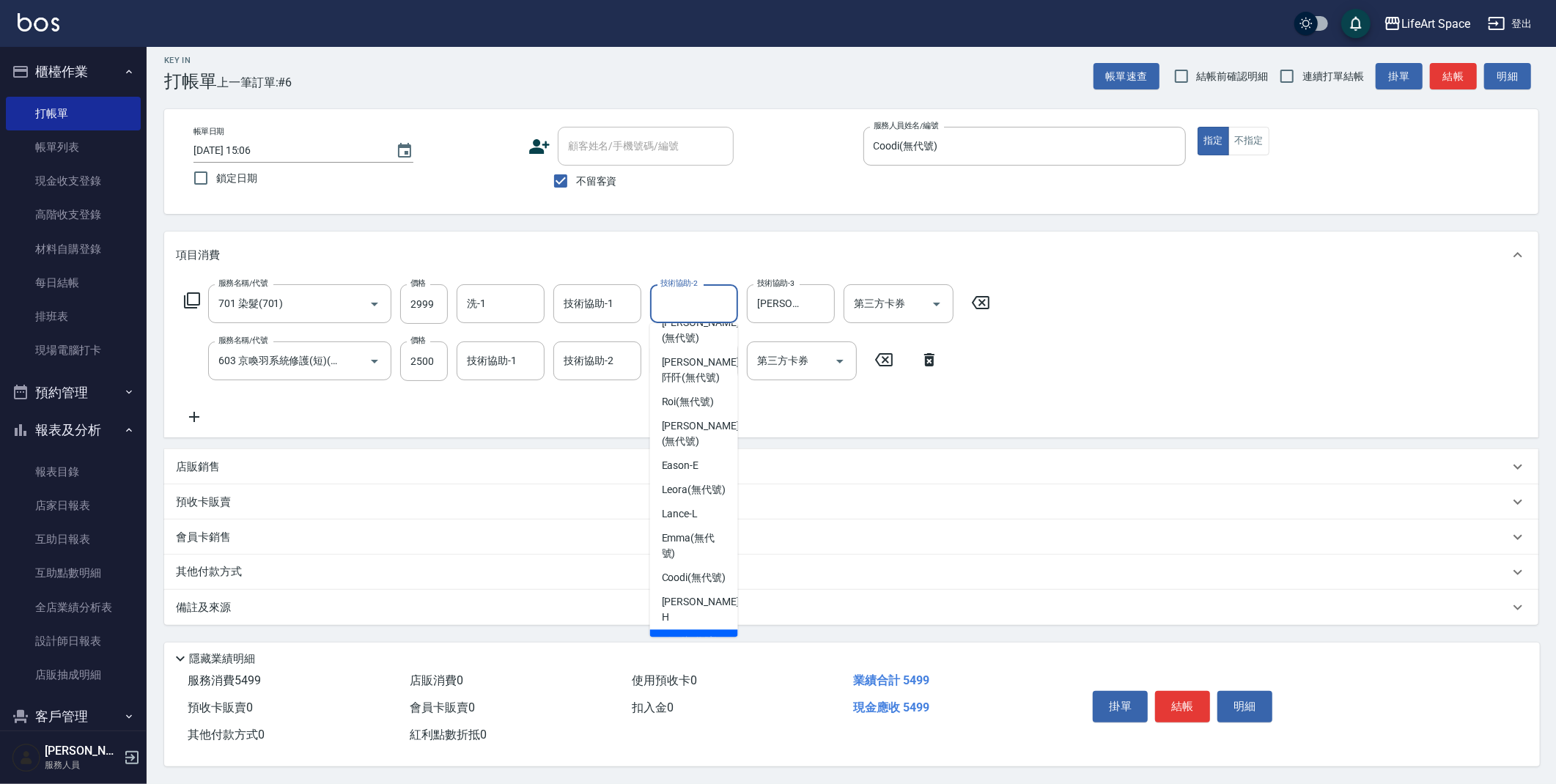
scroll to position [0, 0]
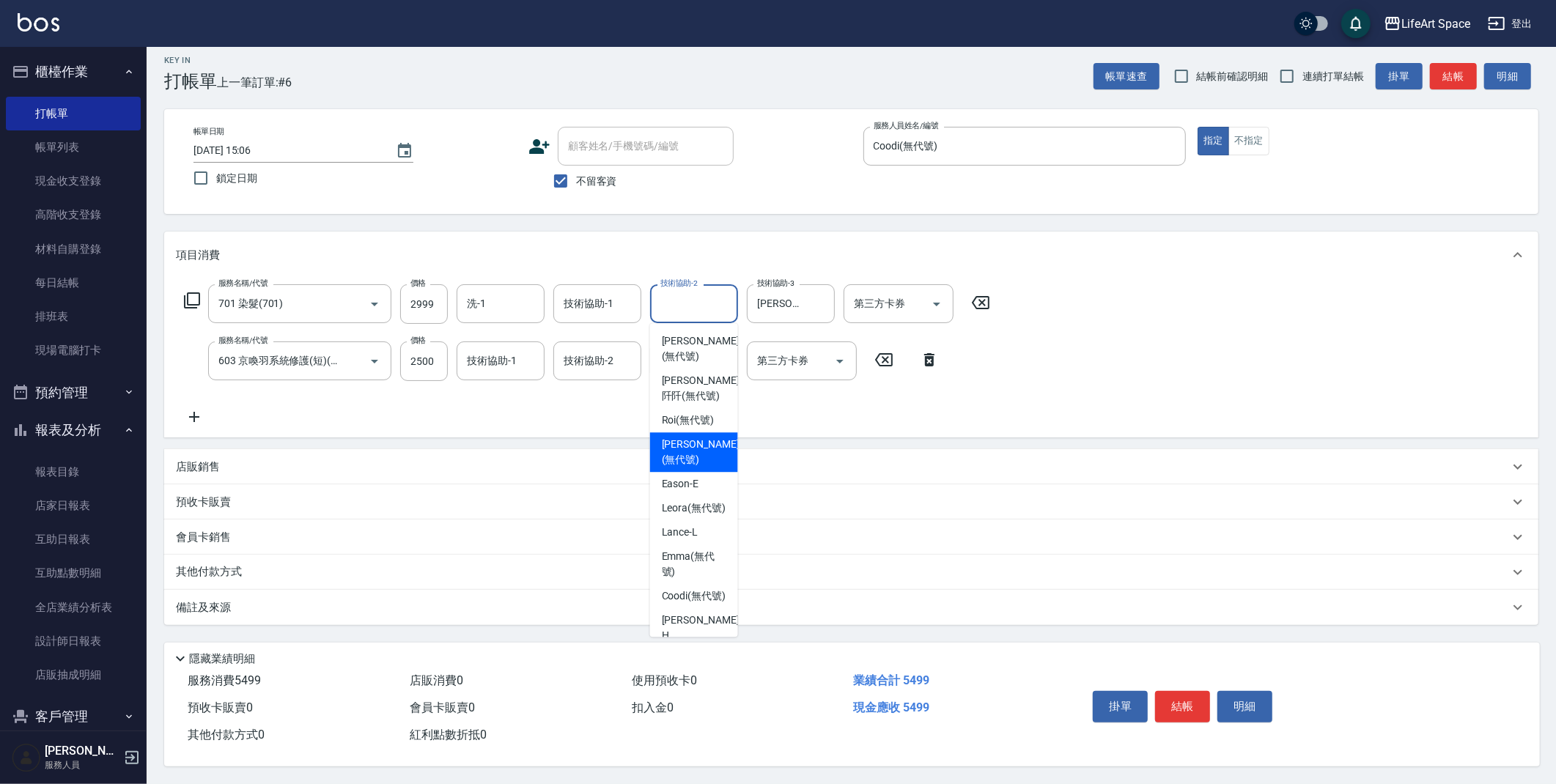
click at [692, 437] on span "[PERSON_NAME] (無代號)" at bounding box center [700, 452] width 77 height 31
type input "[PERSON_NAME](無代號)"
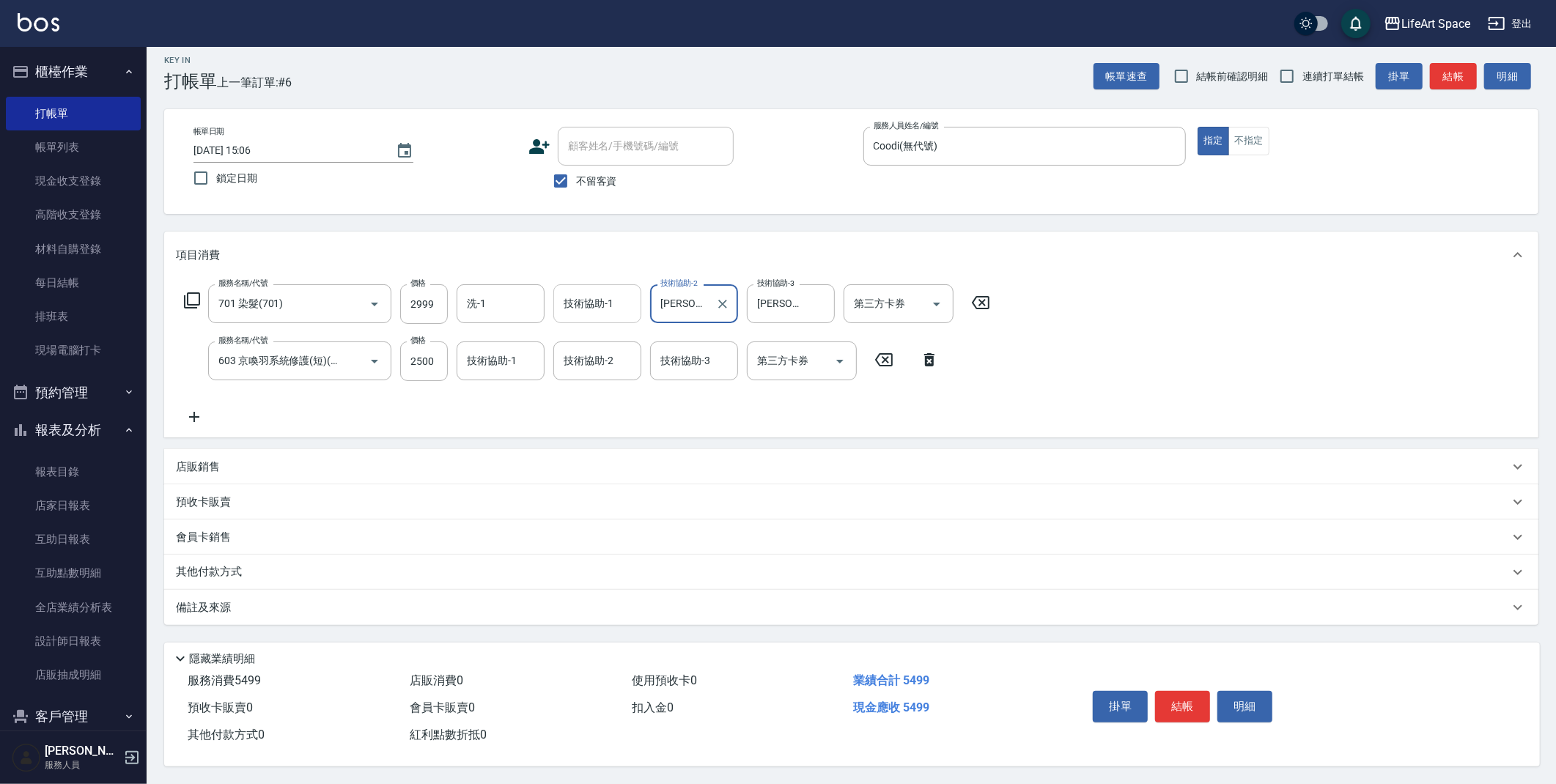
click at [621, 311] on input "技術協助-1" at bounding box center [597, 304] width 75 height 26
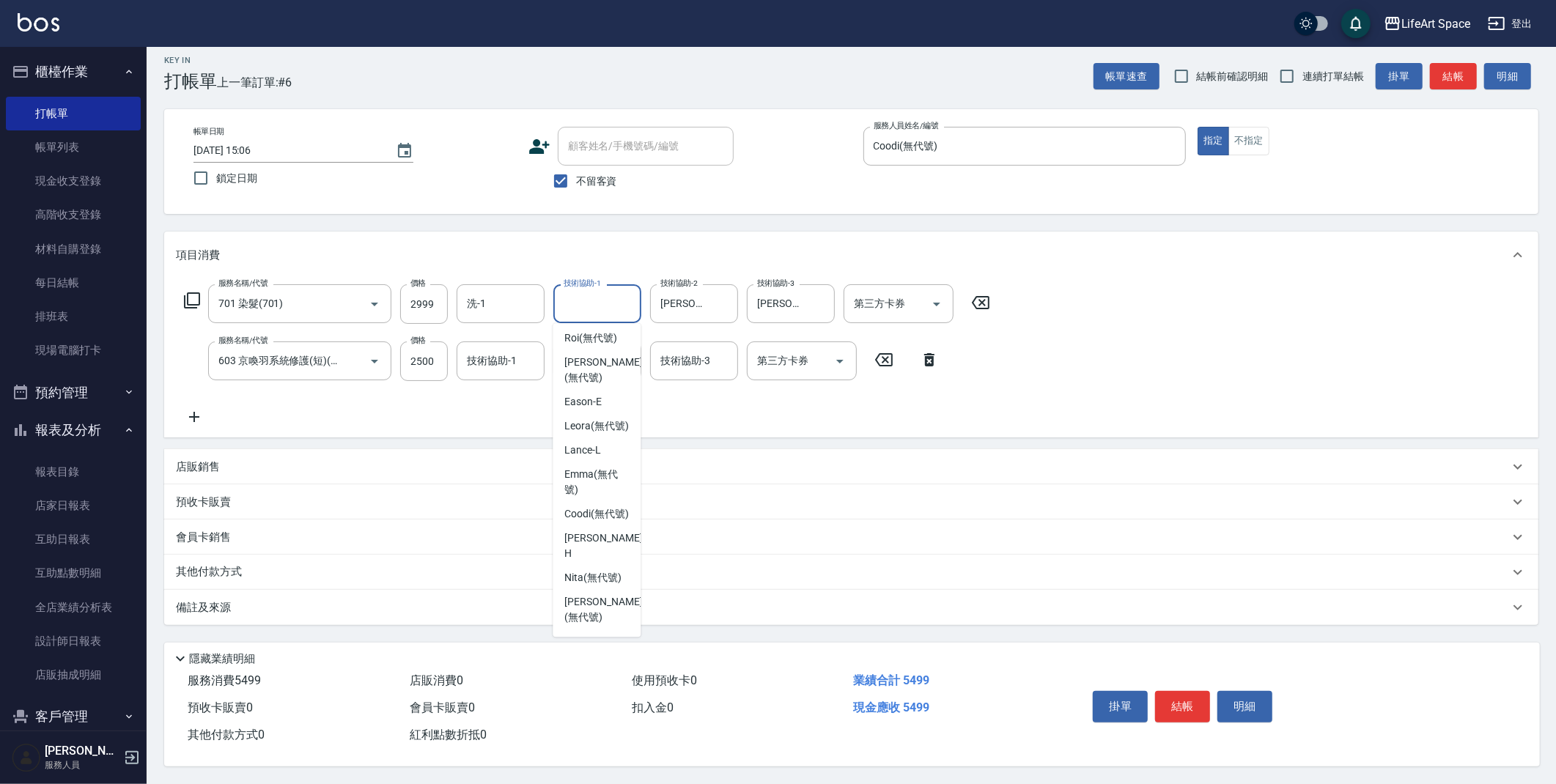
scroll to position [81, 0]
click at [581, 357] on span "[PERSON_NAME] (無代號)" at bounding box center [603, 372] width 77 height 31
type input "[PERSON_NAME](無代號)"
click at [707, 352] on input "技術協助-3" at bounding box center [694, 361] width 75 height 26
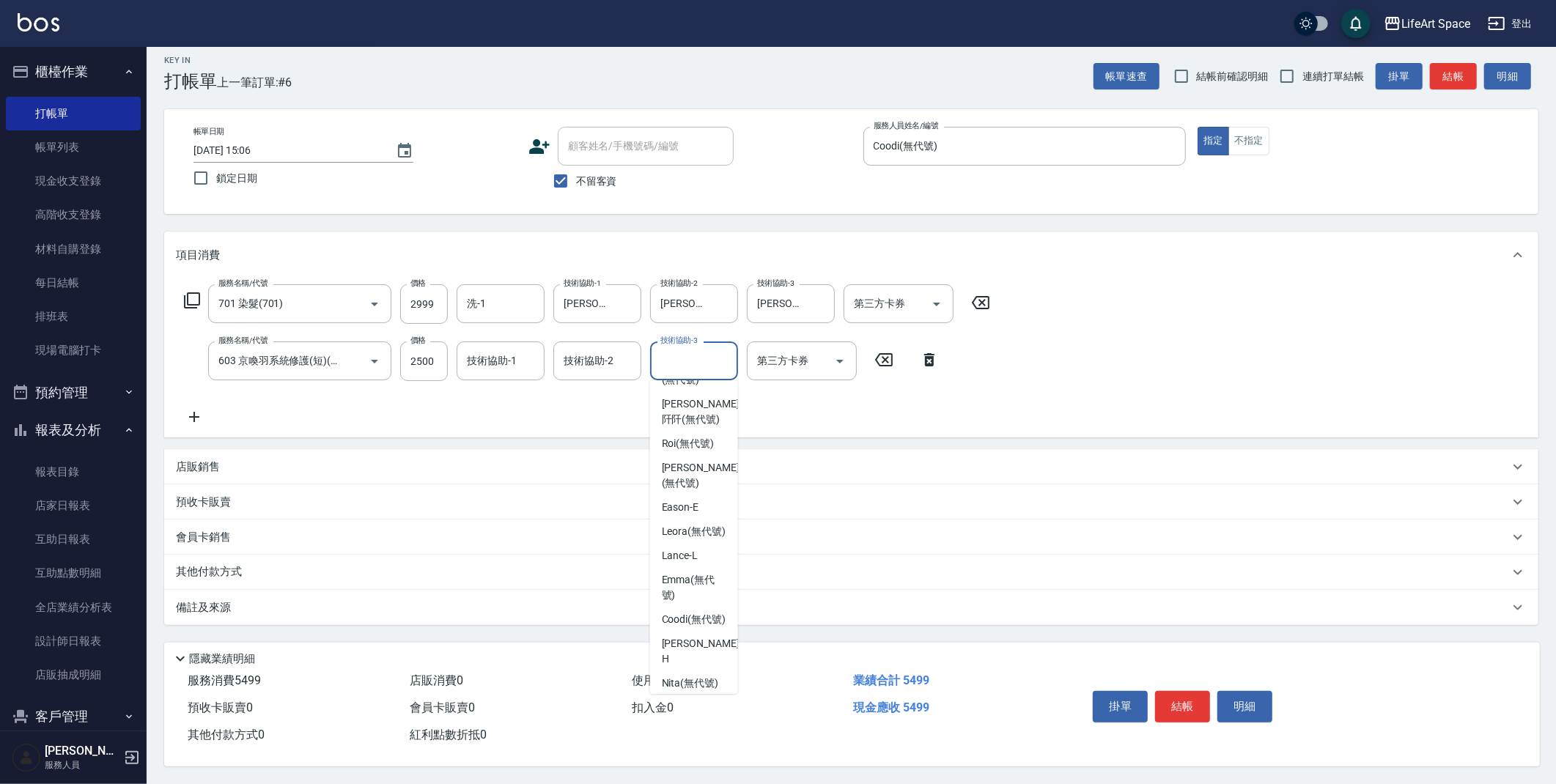
scroll to position [0, 0]
drag, startPoint x: 697, startPoint y: 493, endPoint x: 707, endPoint y: 477, distance: 18.9
click at [701, 494] on span "[PERSON_NAME] (無代號)" at bounding box center [700, 509] width 77 height 31
type input "[PERSON_NAME](無代號)"
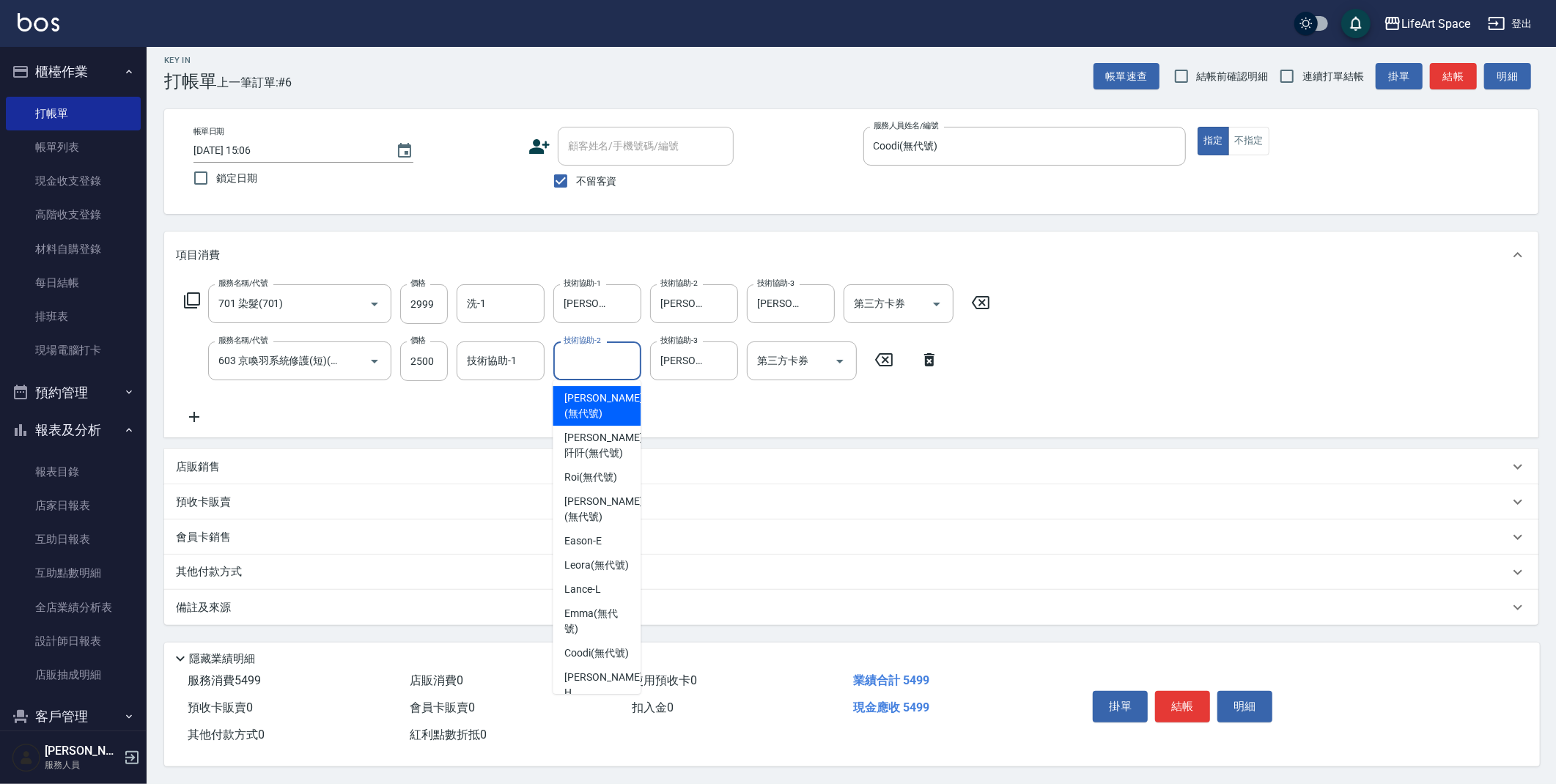
click at [624, 360] on input "技術協助-2" at bounding box center [597, 361] width 75 height 26
click at [607, 494] on span "[PERSON_NAME] (無代號)" at bounding box center [603, 509] width 77 height 31
type input "[PERSON_NAME](無代號)"
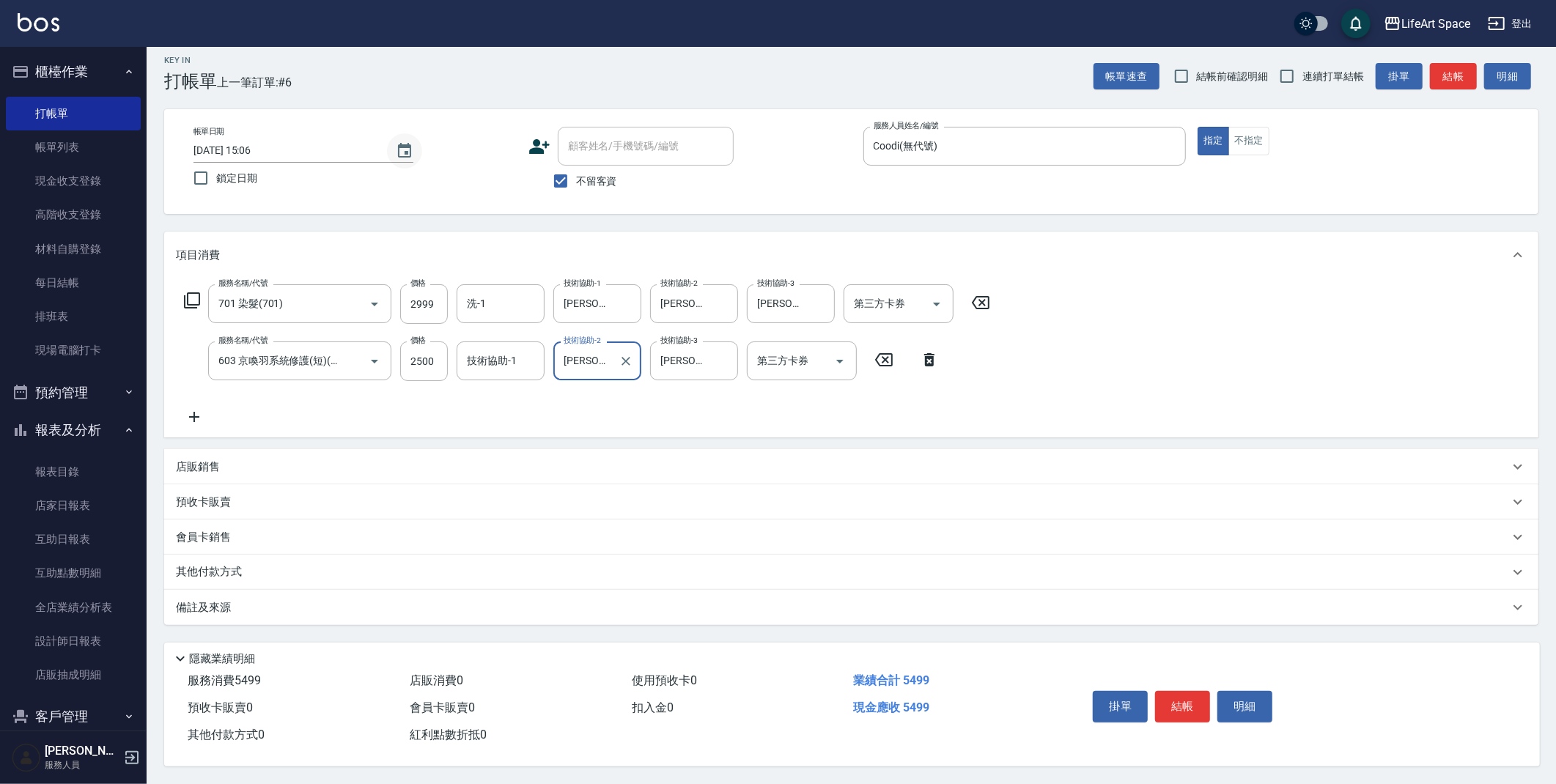
click at [398, 143] on icon "Choose date, selected date is 2025-09-24" at bounding box center [404, 150] width 13 height 15
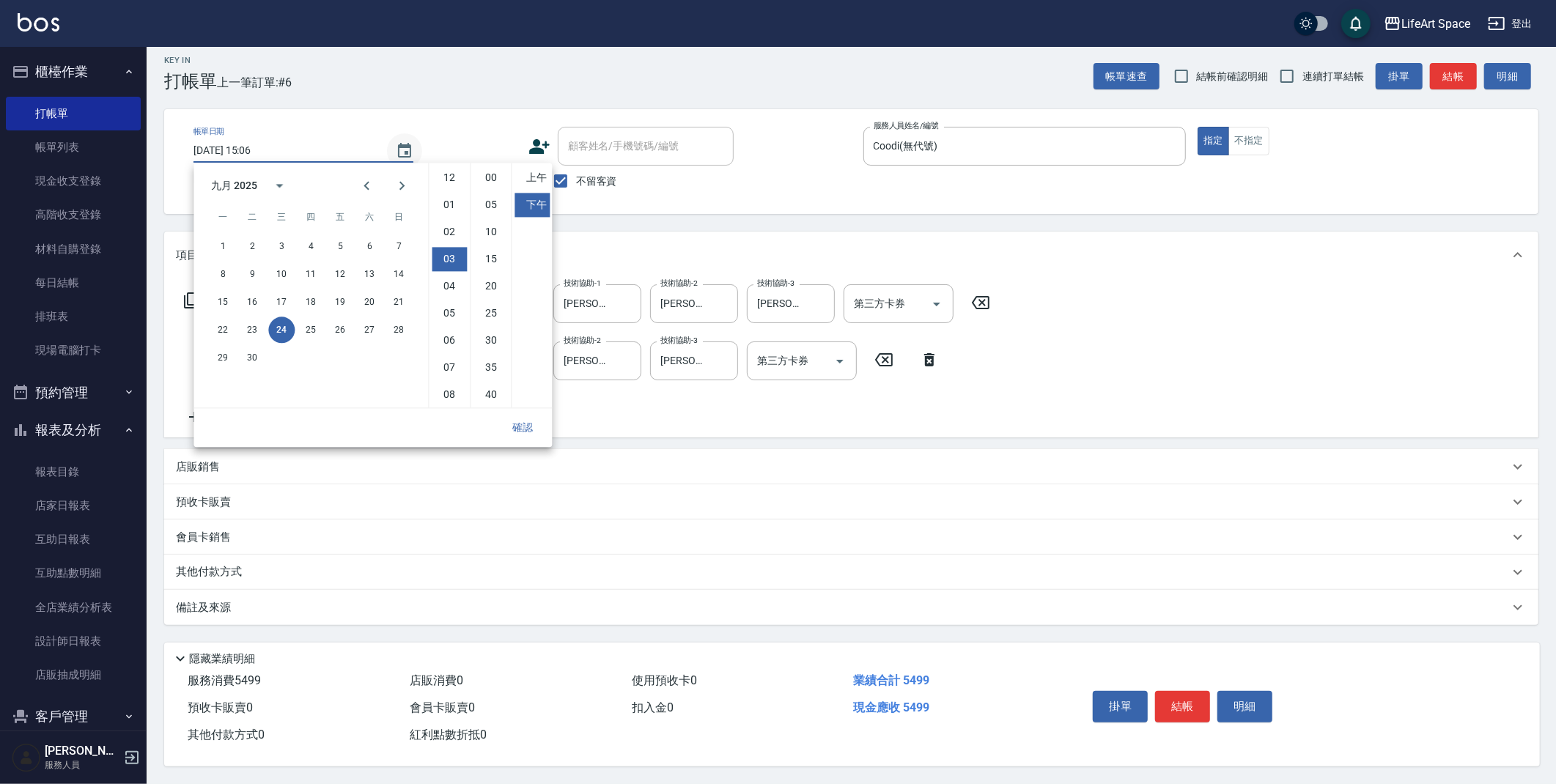
scroll to position [81, 0]
click at [262, 327] on button "23" at bounding box center [252, 329] width 27 height 27
type input "[DATE] 15:06"
click at [527, 424] on button "確認" at bounding box center [523, 427] width 47 height 27
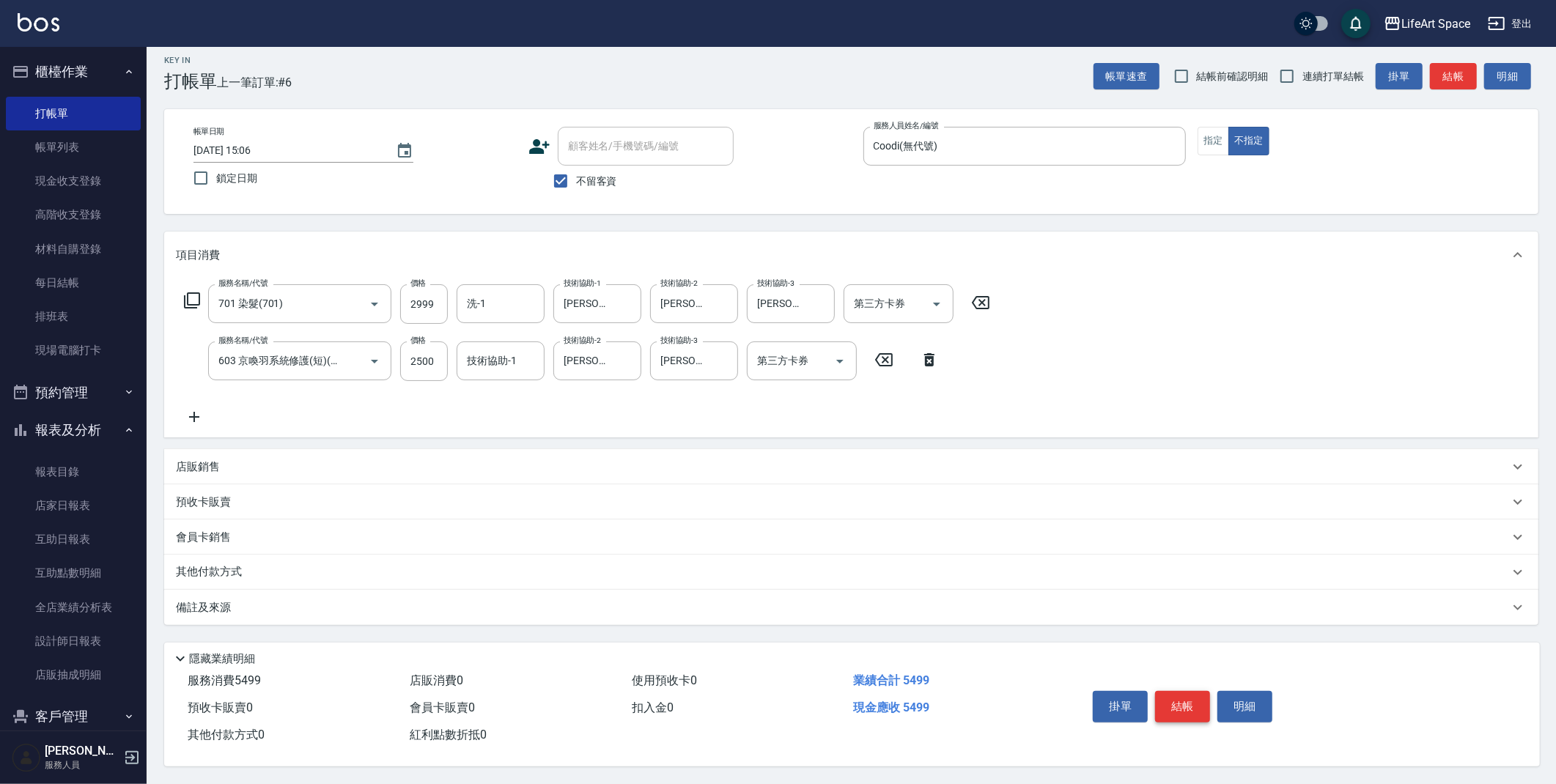
click at [1175, 697] on button "結帳" at bounding box center [1183, 707] width 55 height 31
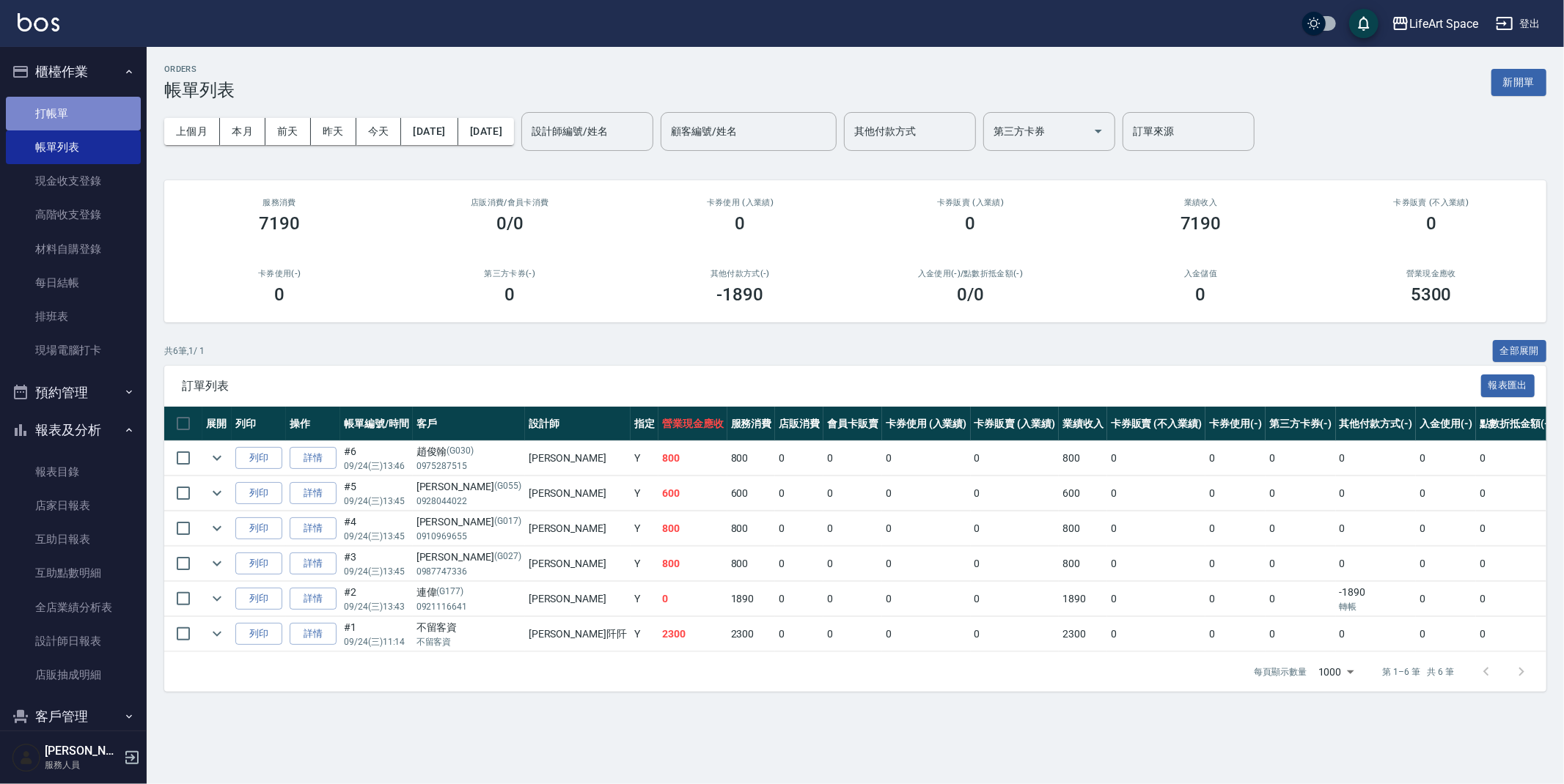
click at [84, 111] on link "打帳單" at bounding box center [73, 114] width 135 height 34
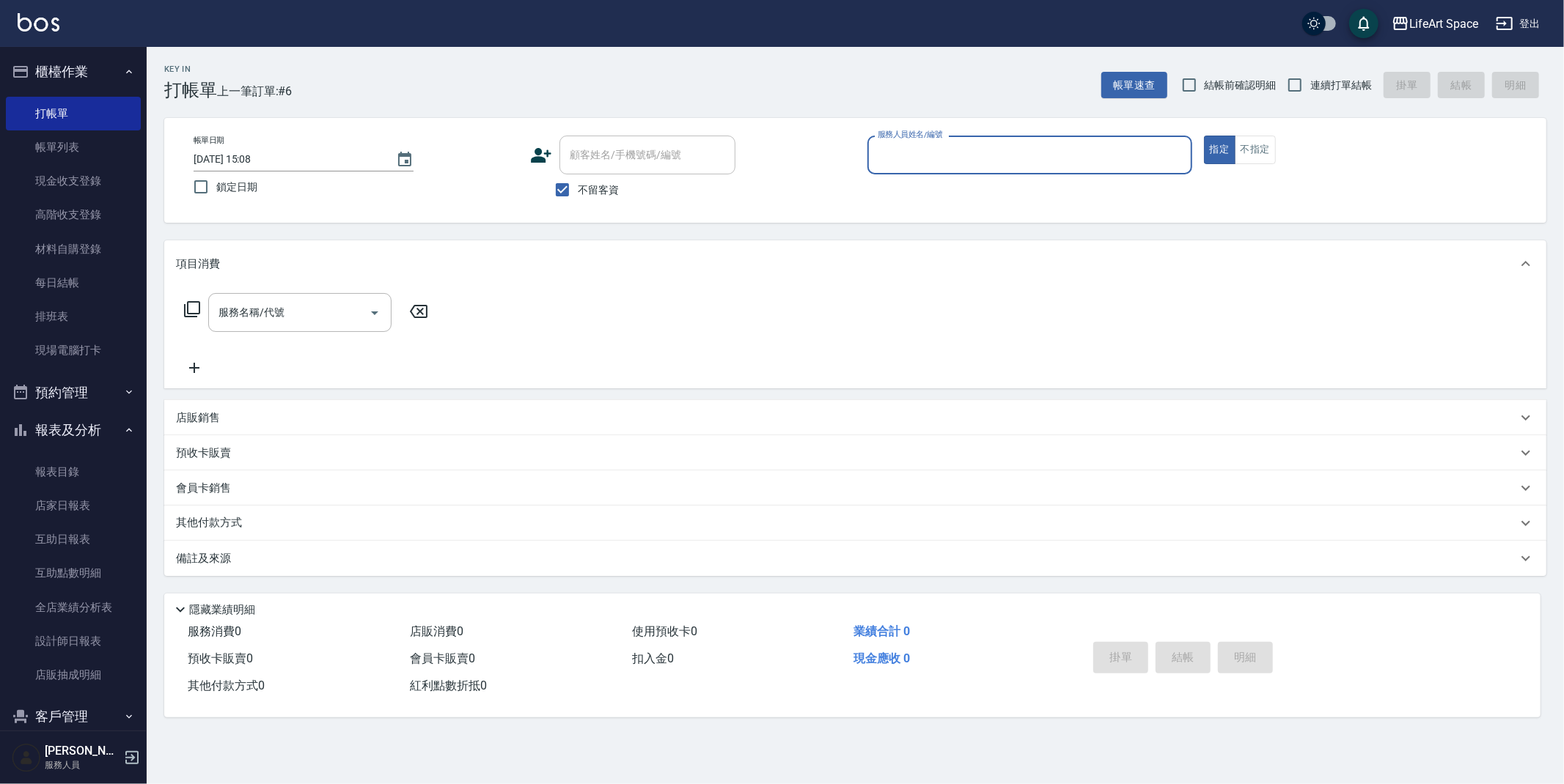
click at [1035, 149] on input "服務人員姓名/編號" at bounding box center [1030, 155] width 312 height 26
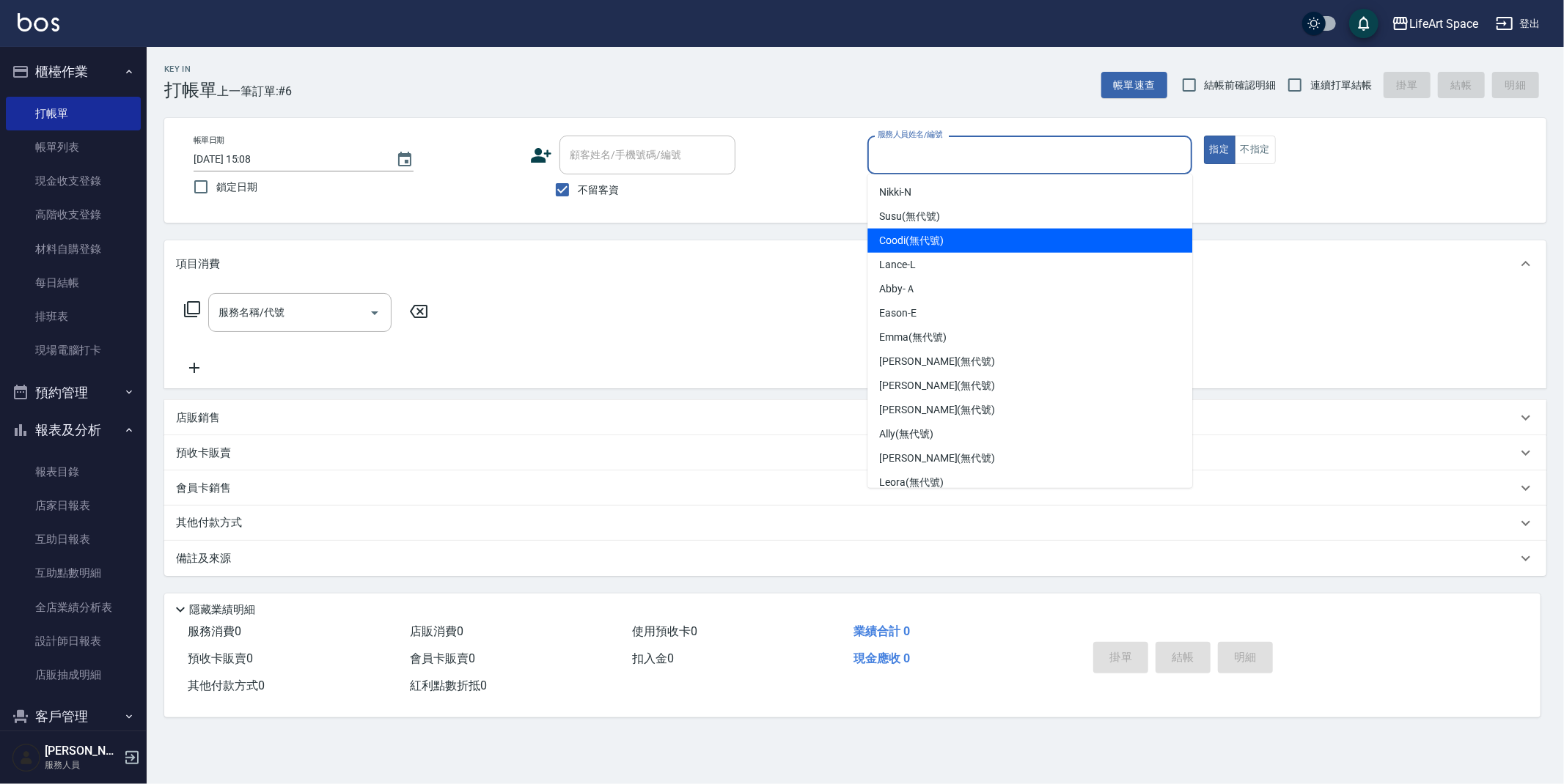
click at [942, 239] on span "Coodi (無代號)" at bounding box center [911, 240] width 65 height 15
type input "Coodi(無代號)"
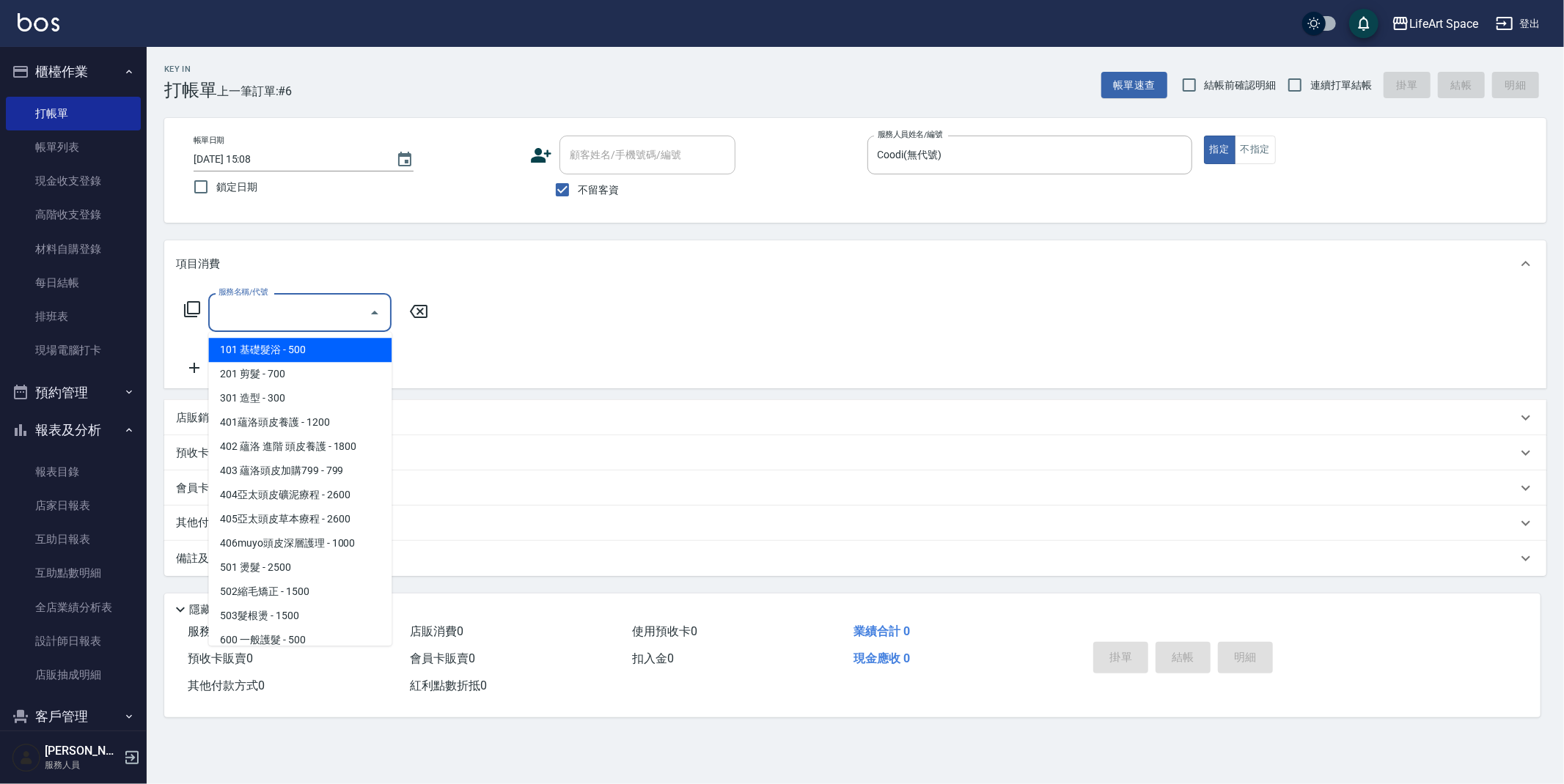
click at [309, 308] on input "服務名稱/代號" at bounding box center [289, 313] width 148 height 26
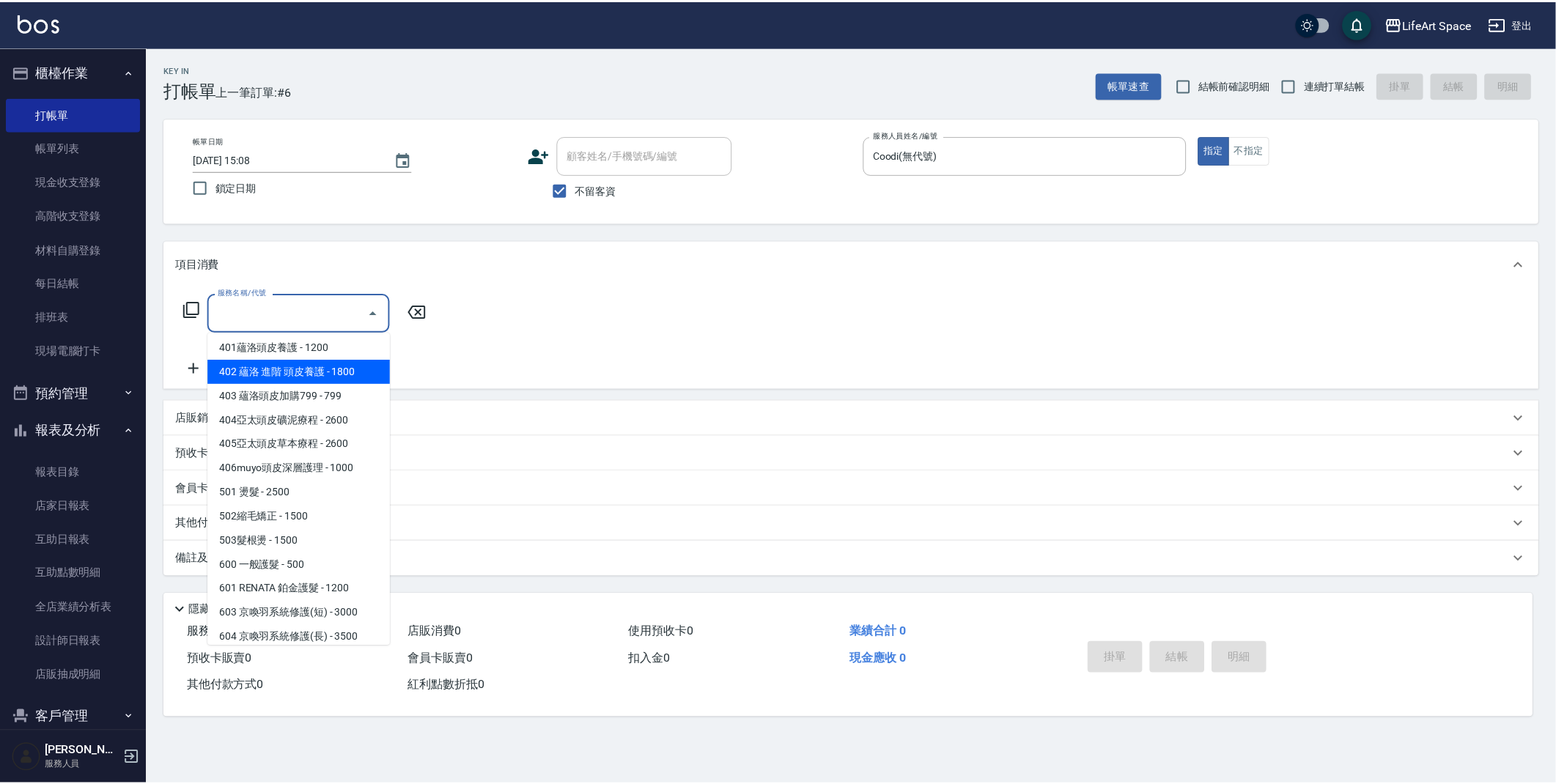
scroll to position [229, 0]
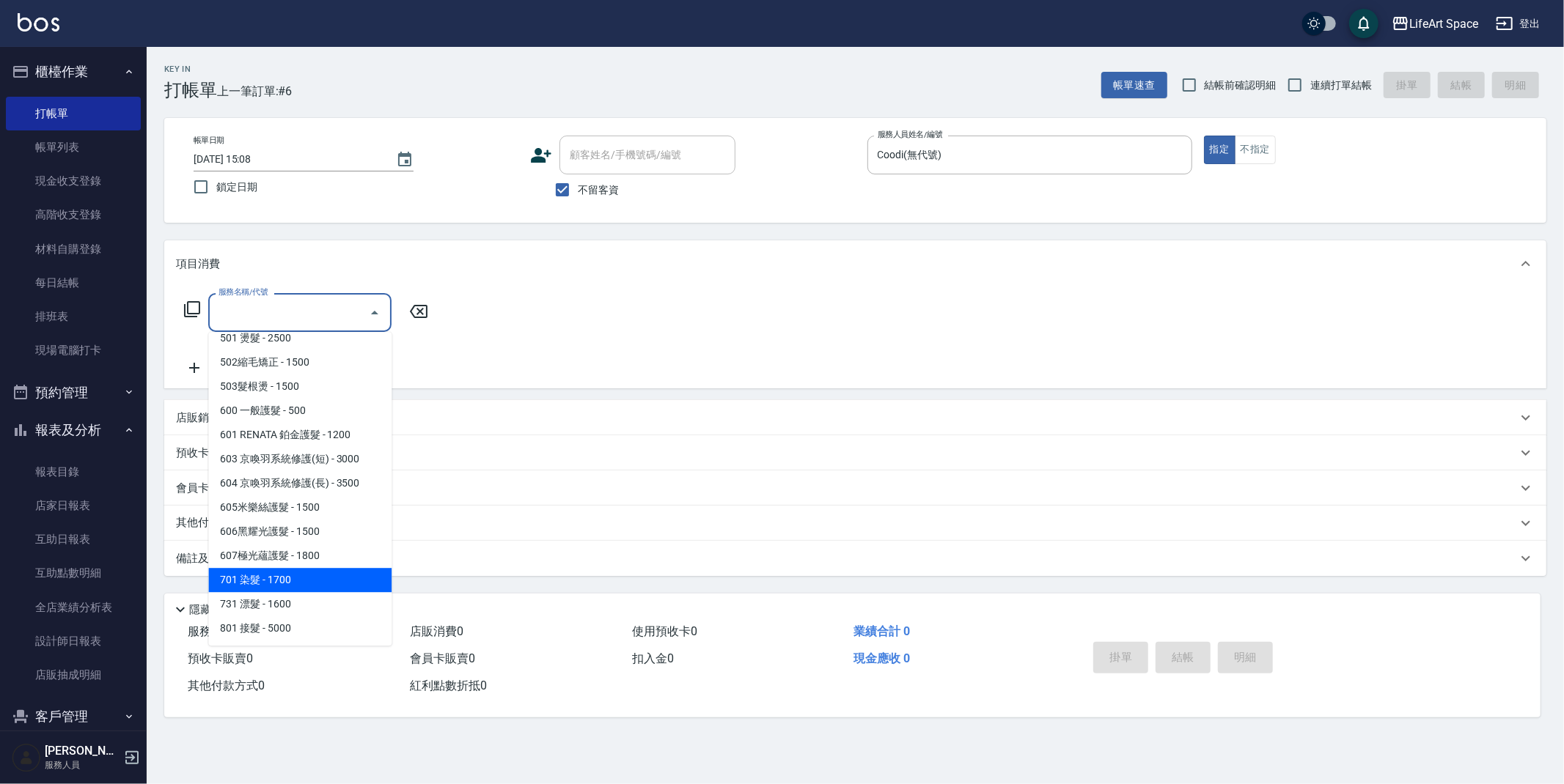
click at [304, 578] on span "701 染髮 - 1700" at bounding box center [299, 580] width 183 height 24
type input "701 染髮(701)"
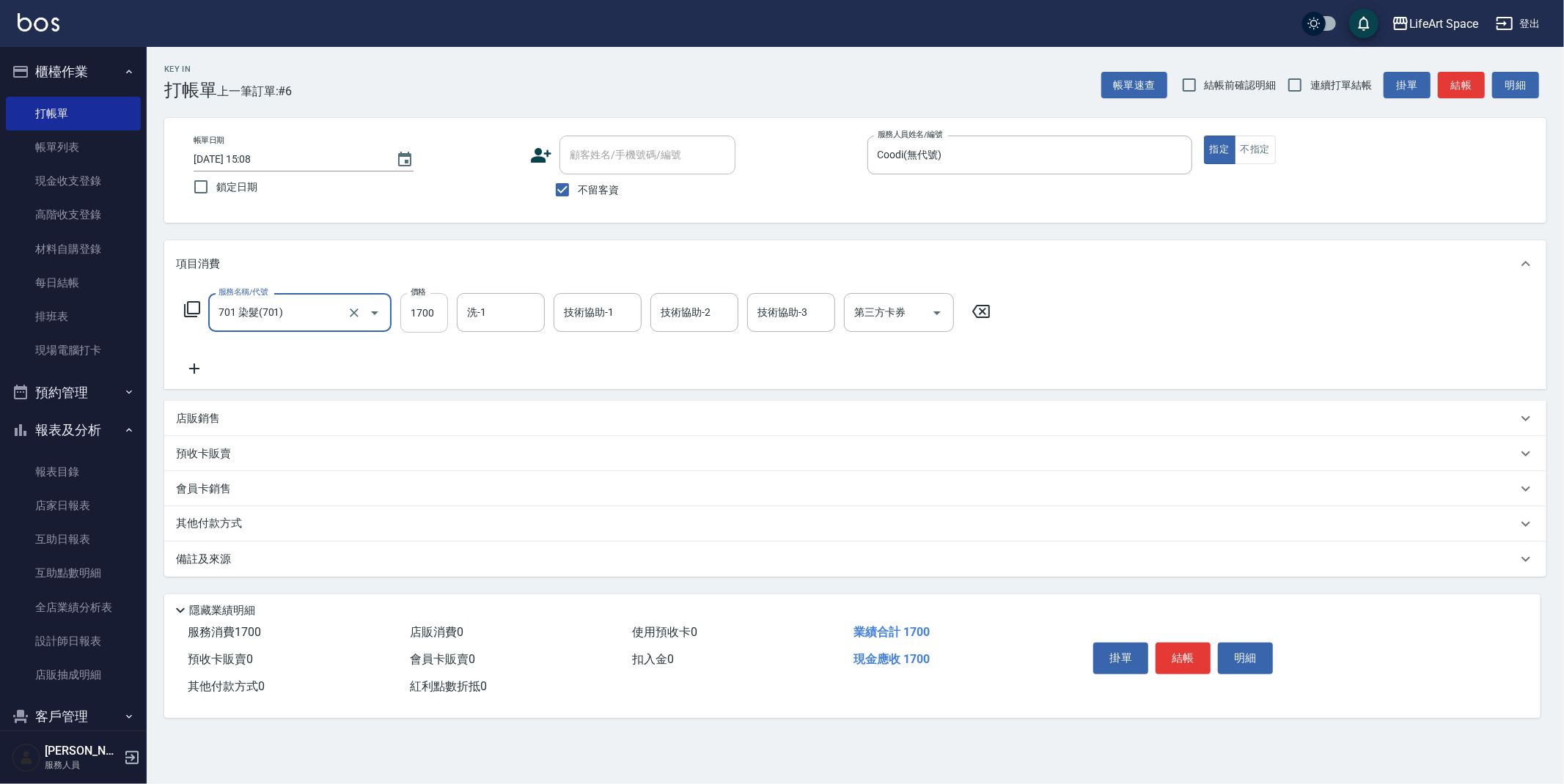
click at [434, 309] on input "1700" at bounding box center [424, 312] width 48 height 40
type input "3599"
click at [200, 365] on icon at bounding box center [194, 369] width 36 height 18
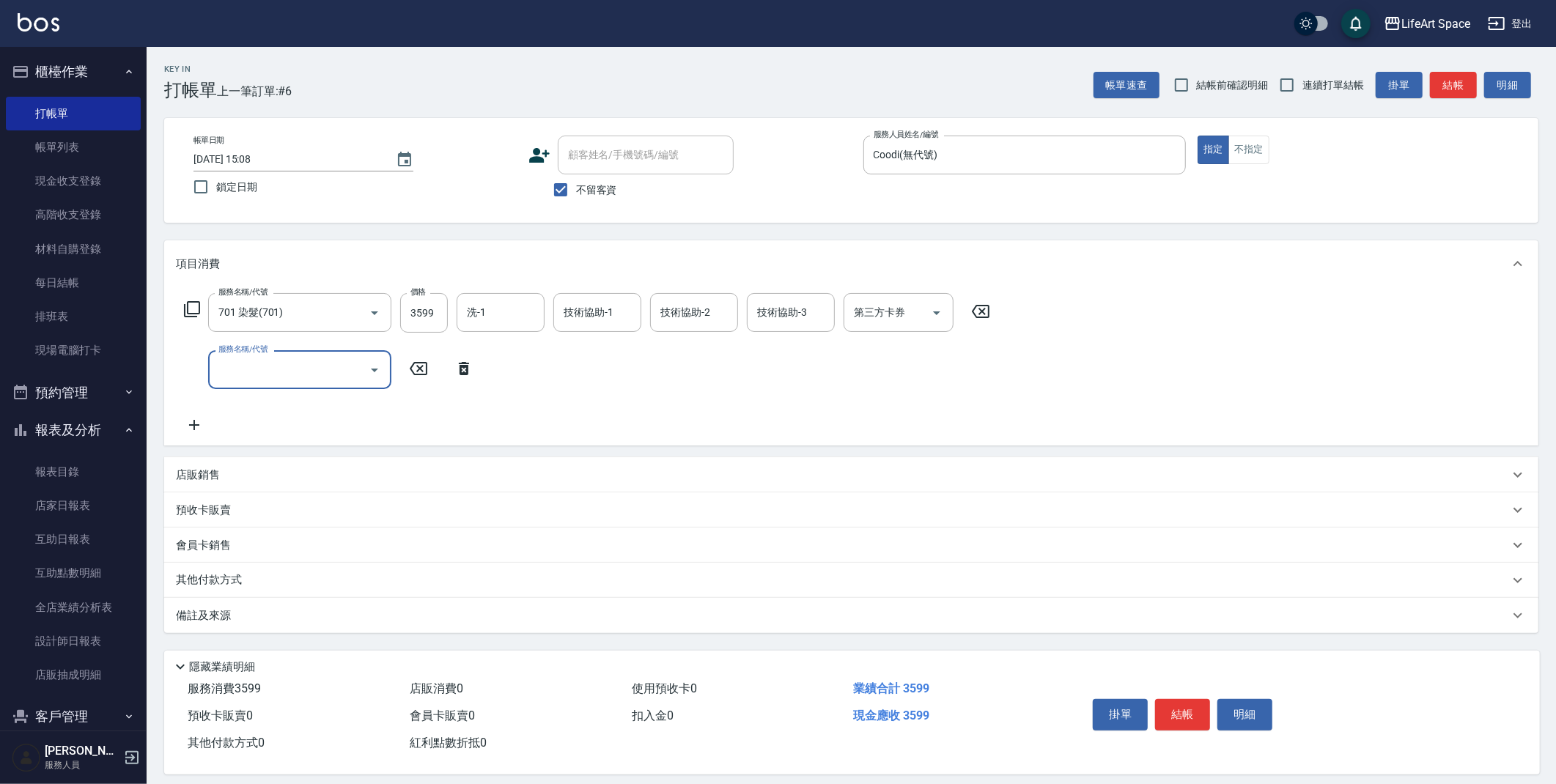
click at [226, 366] on input "服務名稱/代號" at bounding box center [289, 369] width 148 height 26
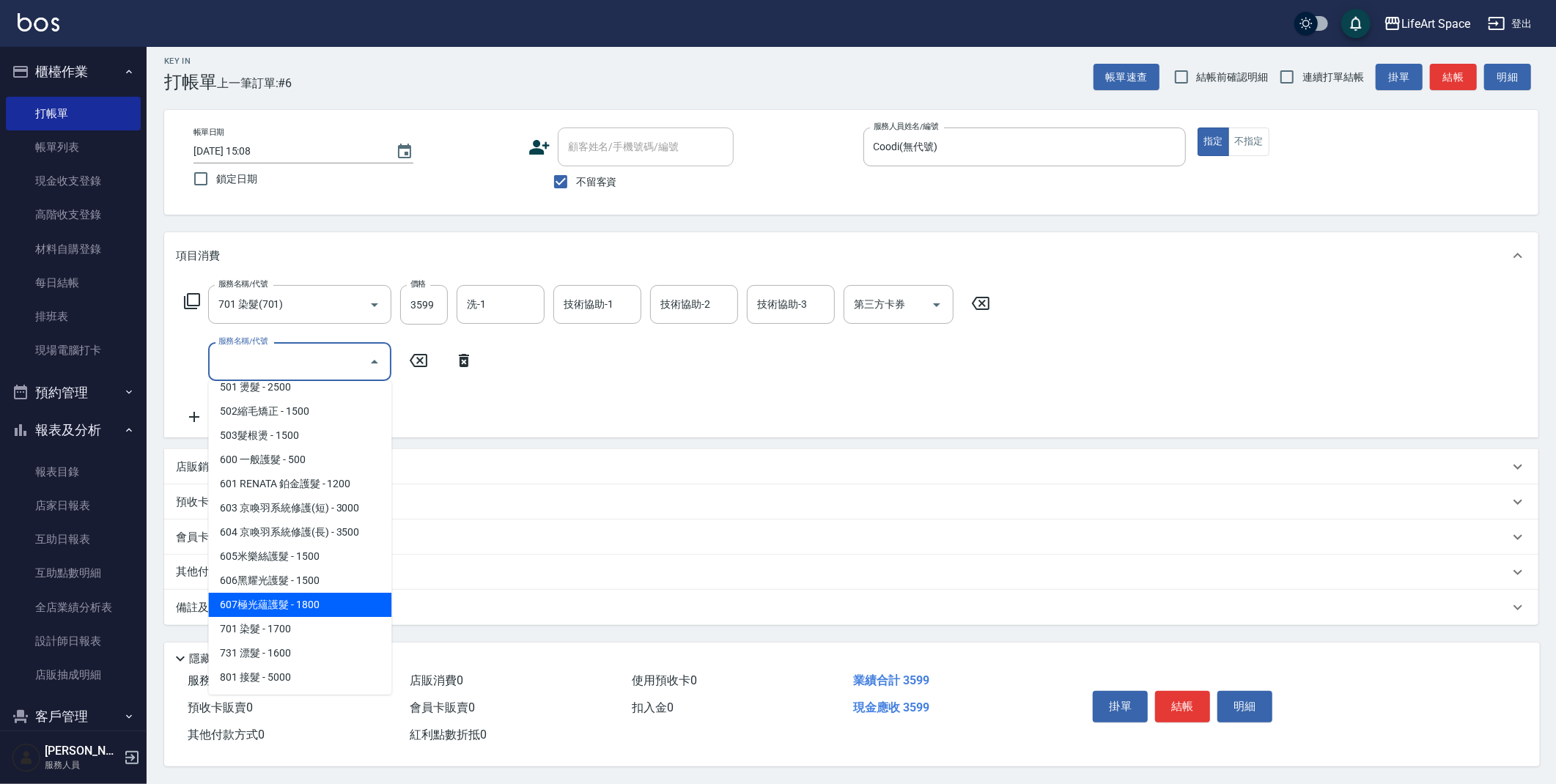
click at [319, 594] on span "607極光蘊護髮 - 1800" at bounding box center [299, 605] width 183 height 24
type input "607極光蘊護髮(607)"
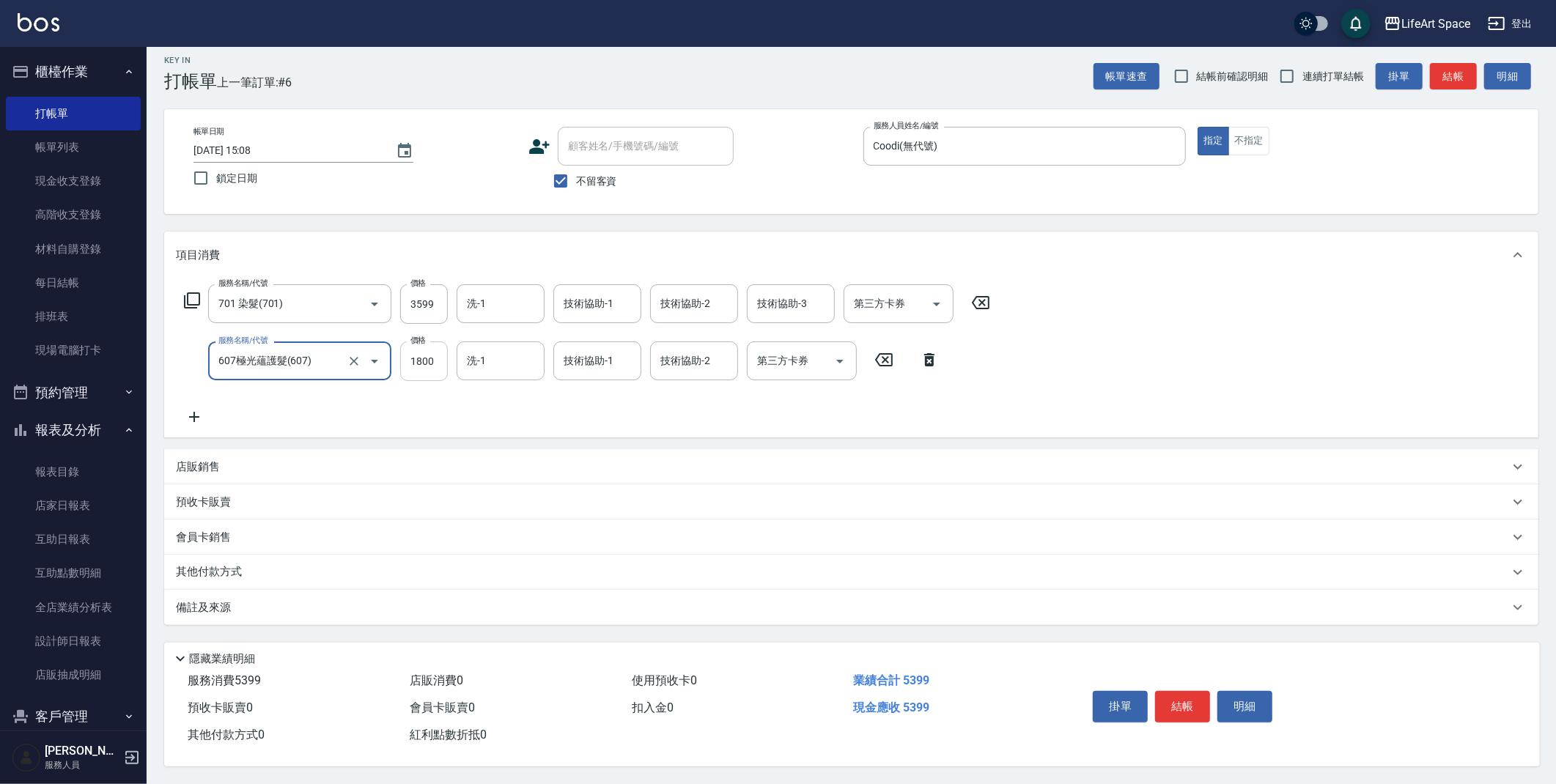
click at [433, 357] on input "1800" at bounding box center [423, 361] width 48 height 40
type input "2200"
click at [215, 565] on p "其他付款方式" at bounding box center [212, 573] width 73 height 16
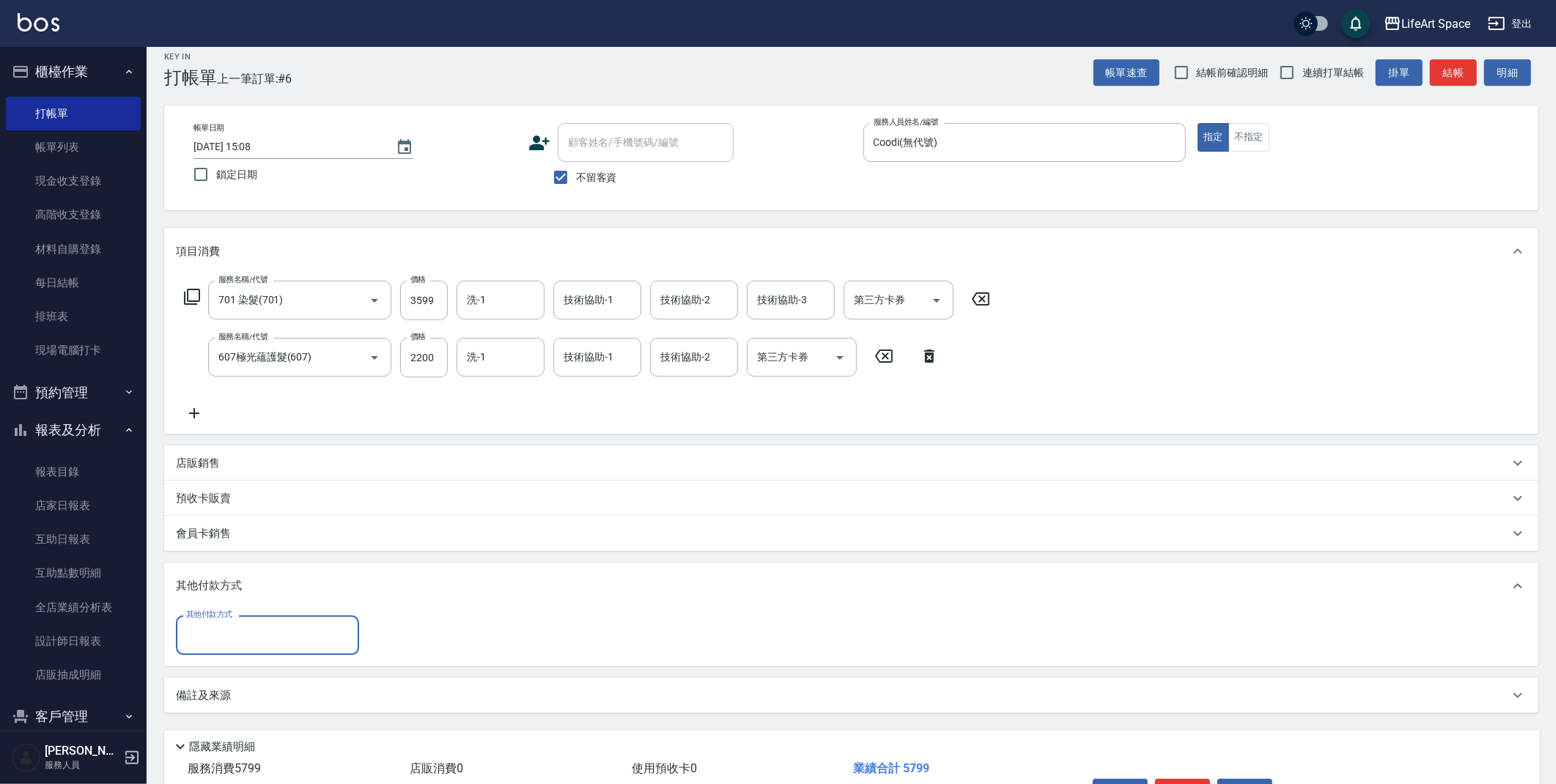
scroll to position [0, 0]
click at [230, 636] on input "其他付款方式" at bounding box center [267, 635] width 170 height 26
click at [231, 697] on span "Linepay" at bounding box center [267, 697] width 183 height 24
type input "Linepay"
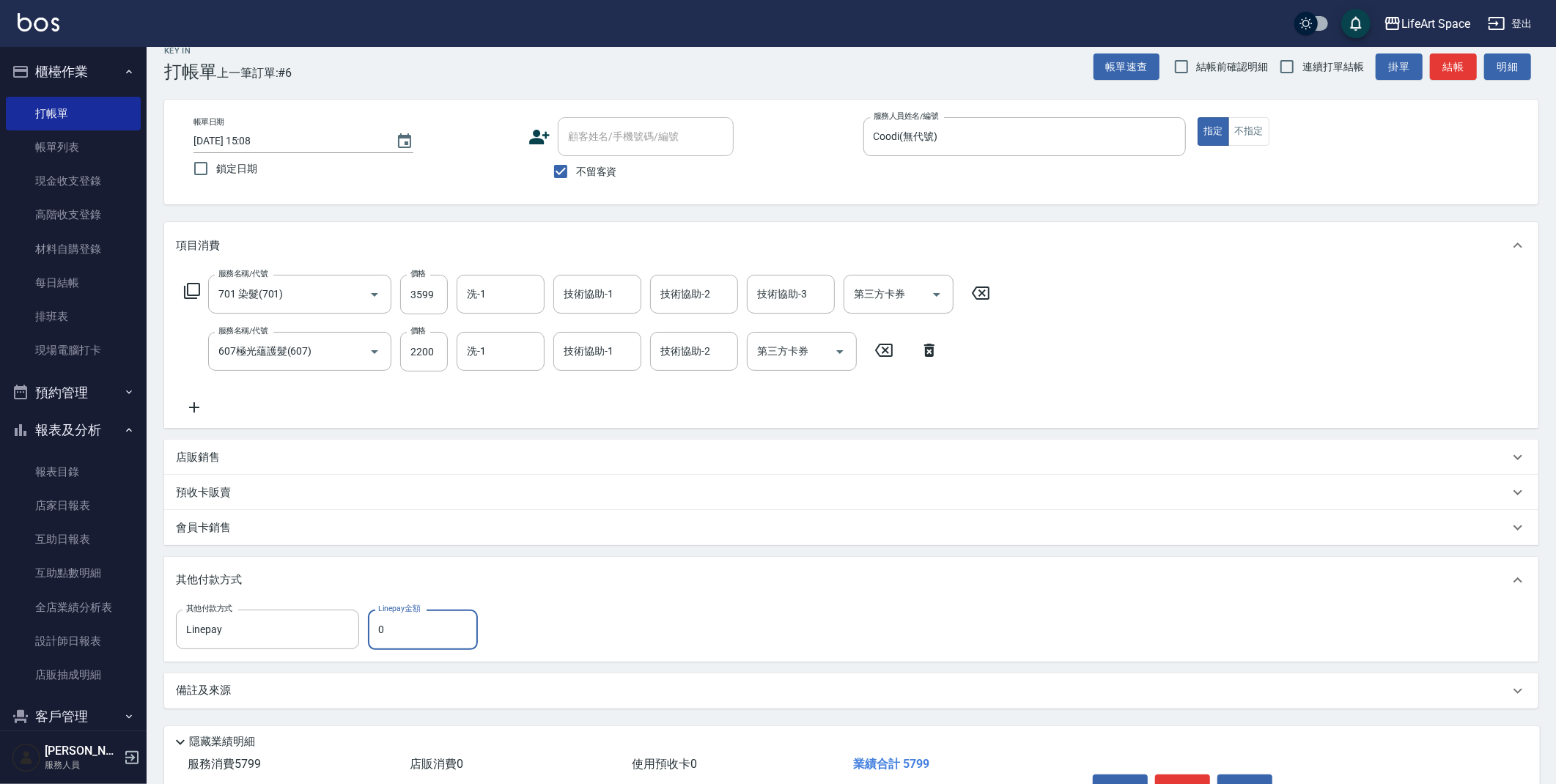
scroll to position [106, 0]
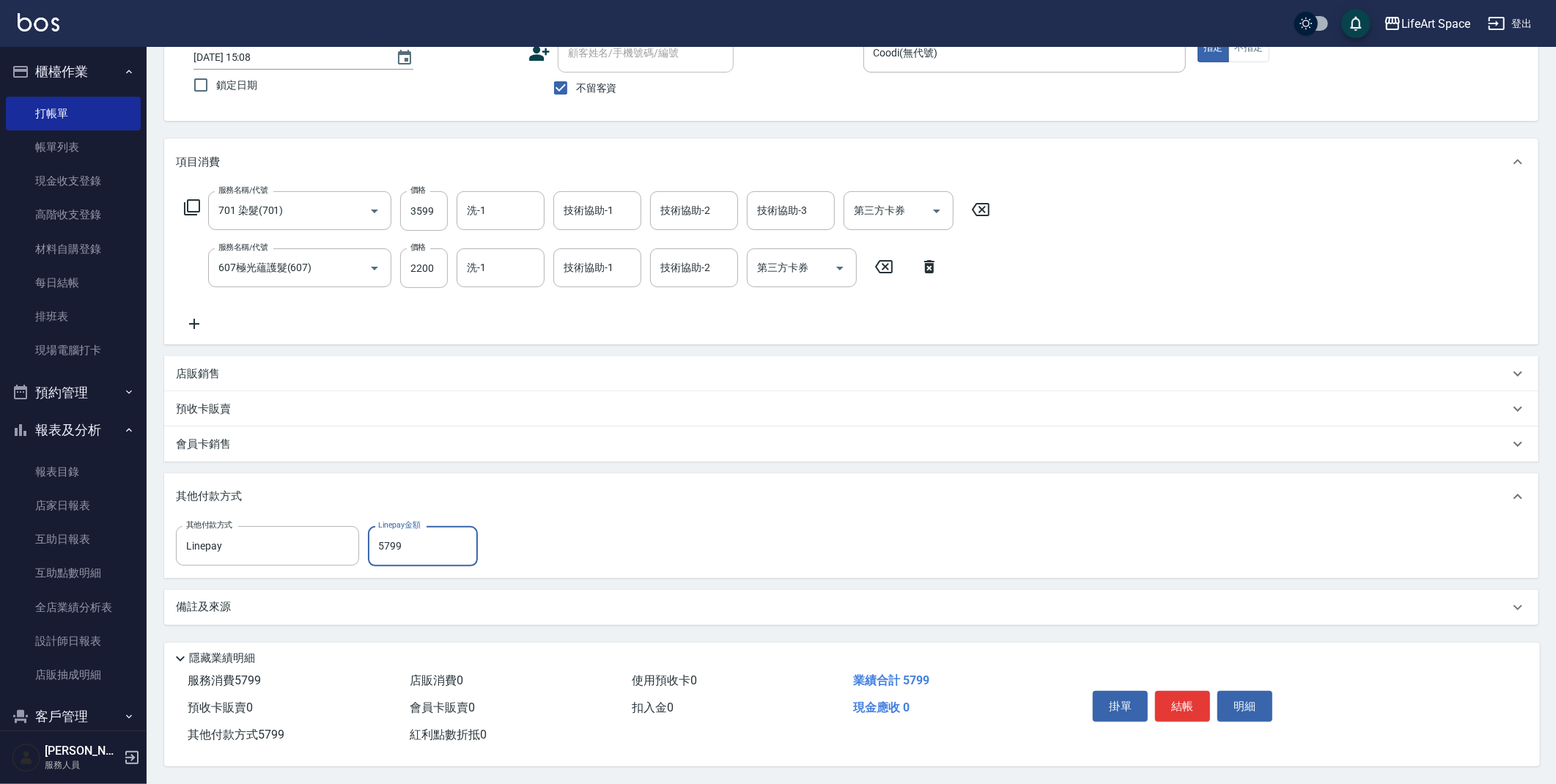
type input "5799"
drag, startPoint x: 906, startPoint y: 369, endPoint x: 870, endPoint y: 260, distance: 114.8
click at [906, 368] on div "店販銷售" at bounding box center [842, 373] width 1333 height 15
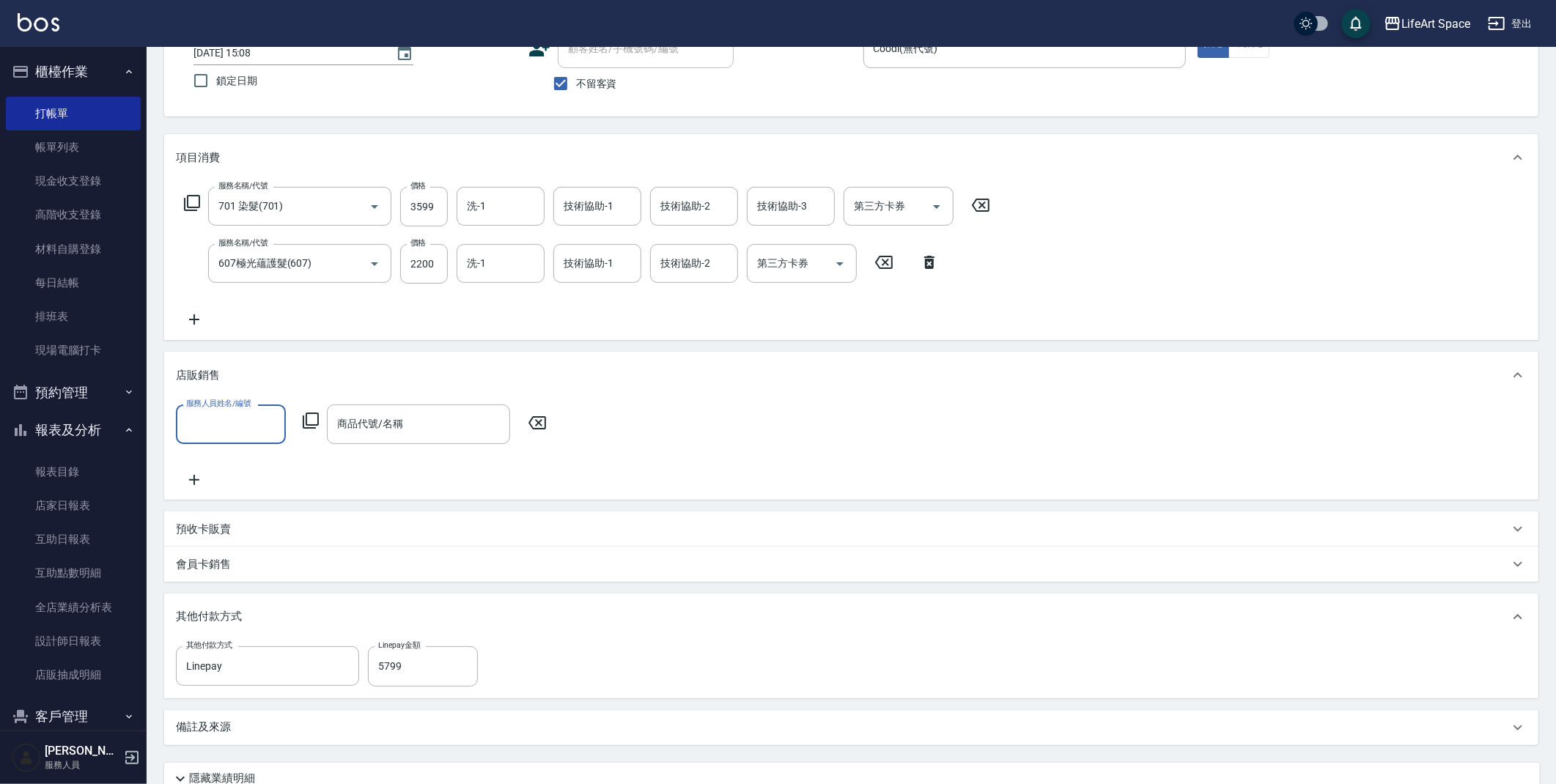
scroll to position [0, 0]
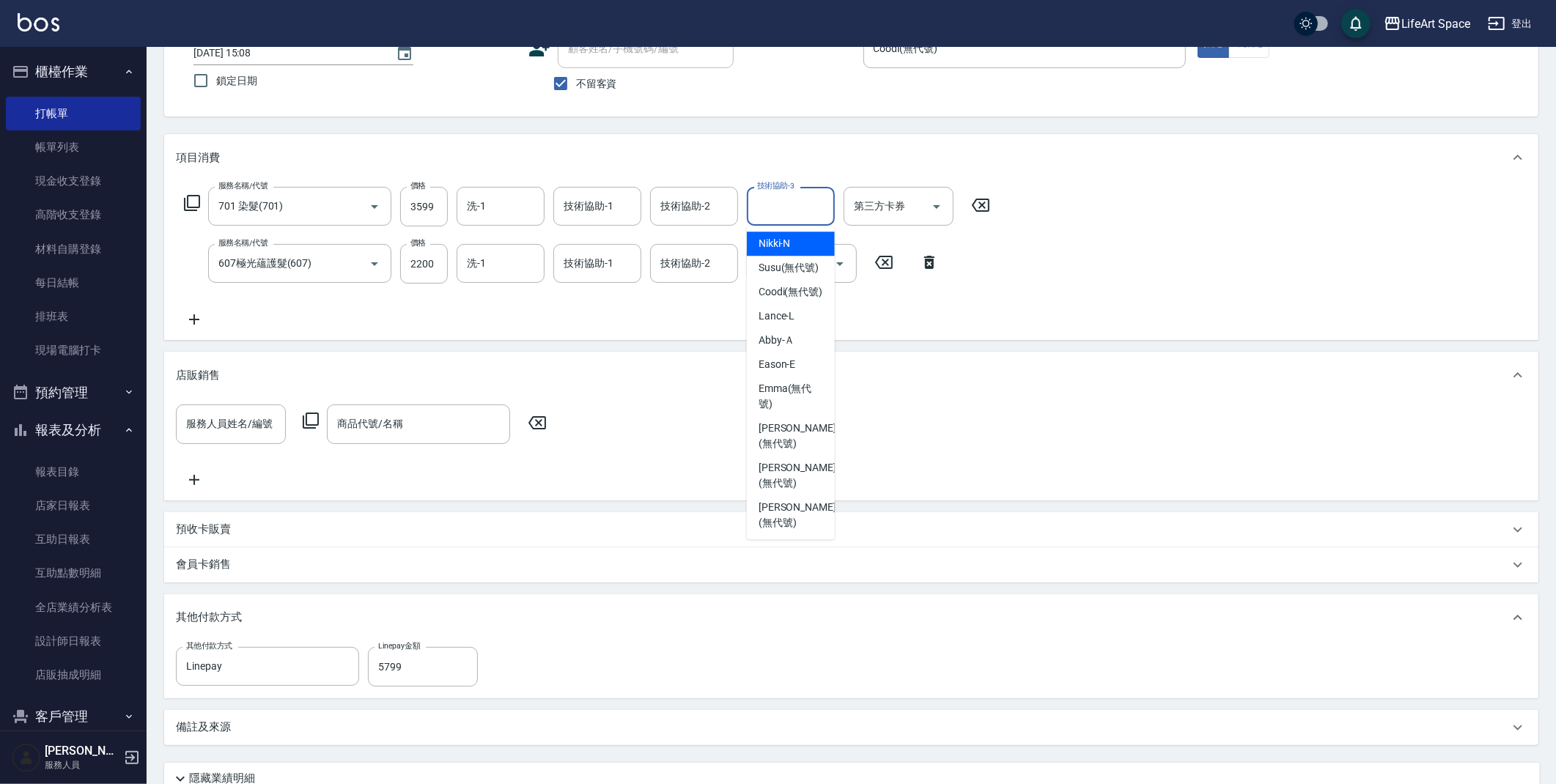
click at [804, 201] on div "技術協助-3 技術協助-3" at bounding box center [791, 206] width 88 height 39
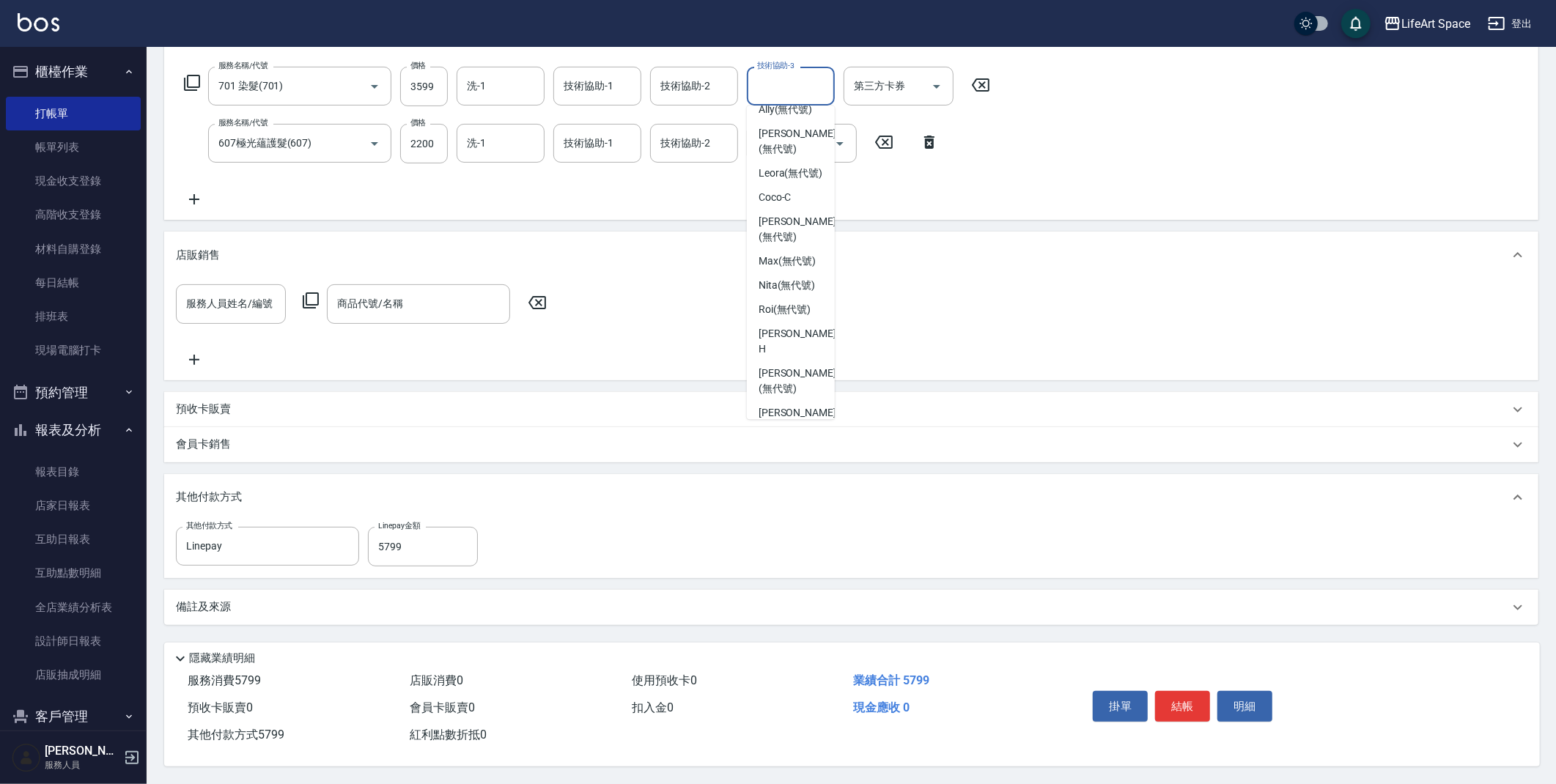
scroll to position [246, 0]
drag, startPoint x: 782, startPoint y: 390, endPoint x: 761, endPoint y: 271, distance: 120.8
click at [782, 365] on span "Nita (無代號)" at bounding box center [786, 356] width 57 height 15
type input "Nita (無代號)"
type input "0"
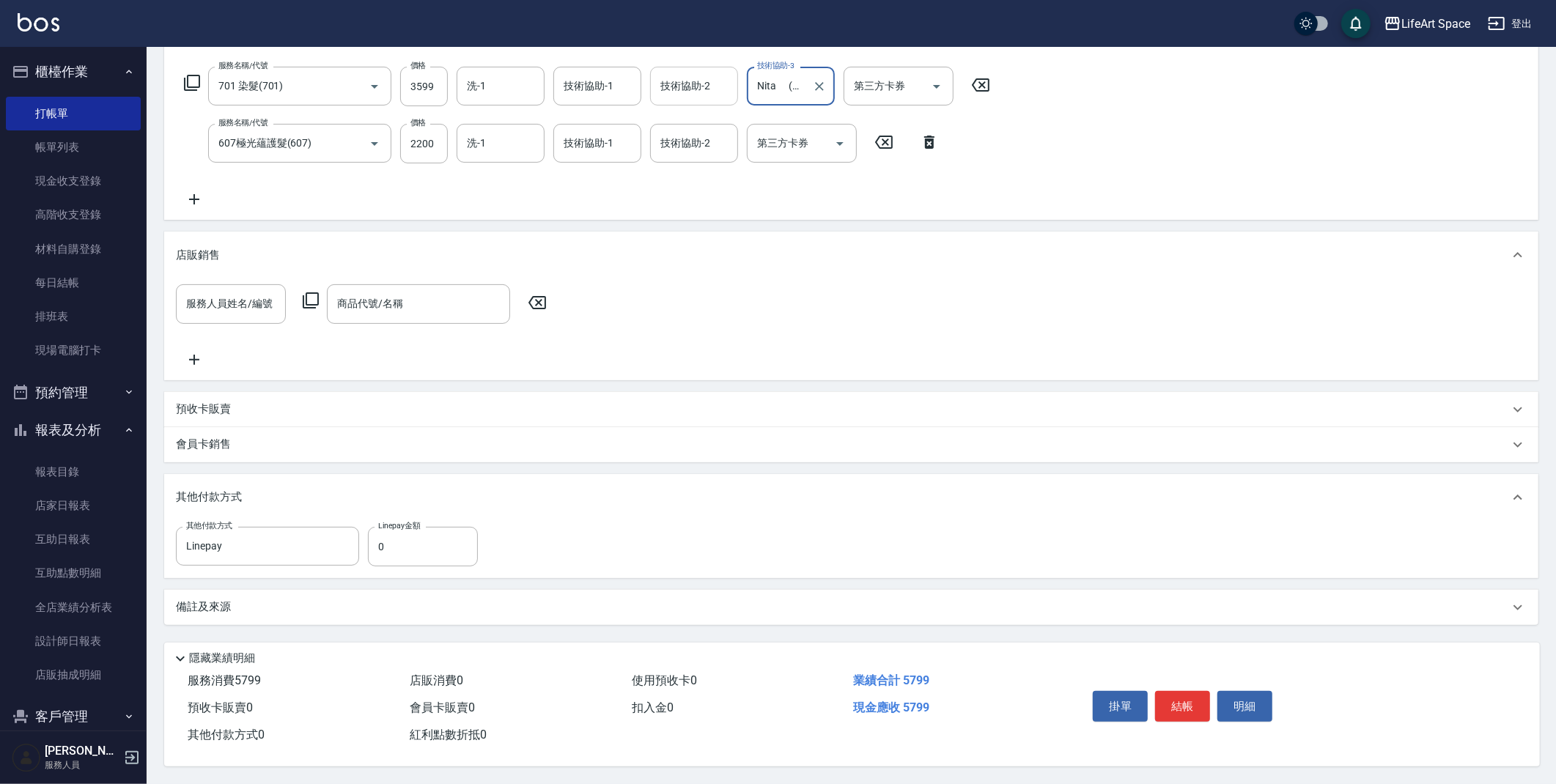
click at [693, 97] on div "技術協助-2" at bounding box center [694, 86] width 88 height 39
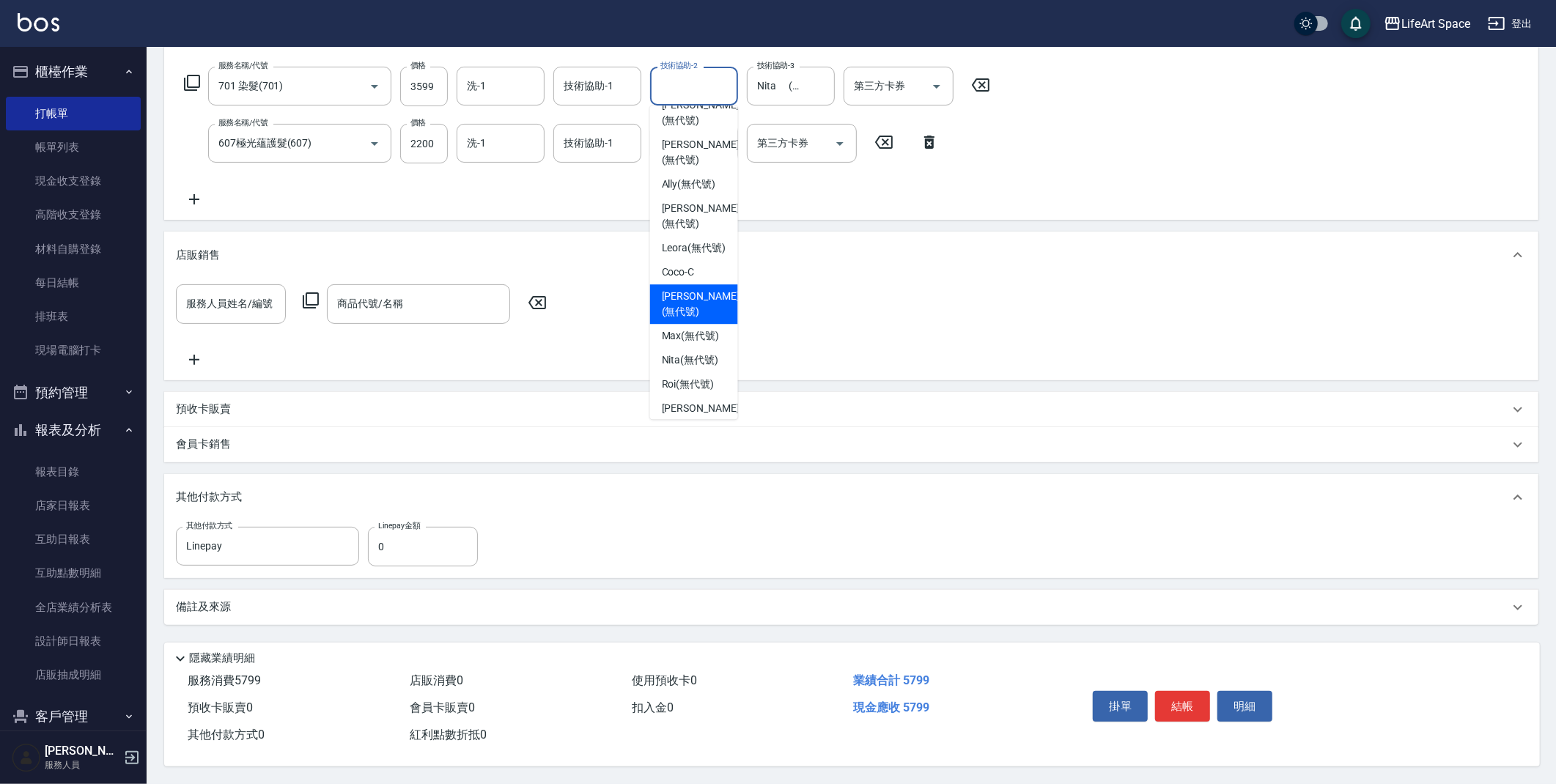
scroll to position [245, 0]
drag, startPoint x: 693, startPoint y: 377, endPoint x: 711, endPoint y: 207, distance: 171.0
click at [693, 365] on span "Nita (無代號)" at bounding box center [690, 357] width 57 height 15
type input "Nita (無代號)"
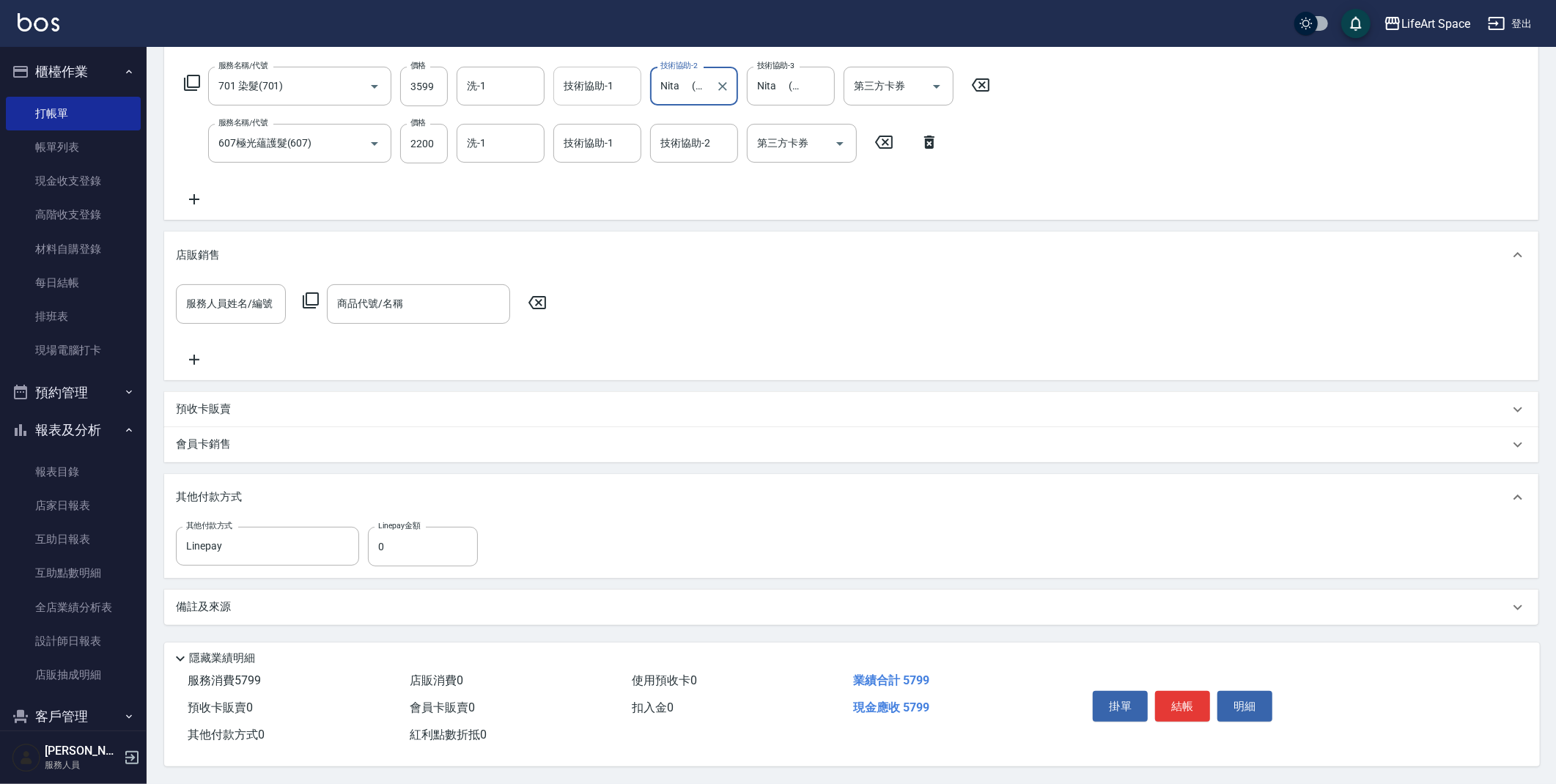
click at [609, 86] on div "技術協助-1 技術協助-1" at bounding box center [597, 86] width 88 height 39
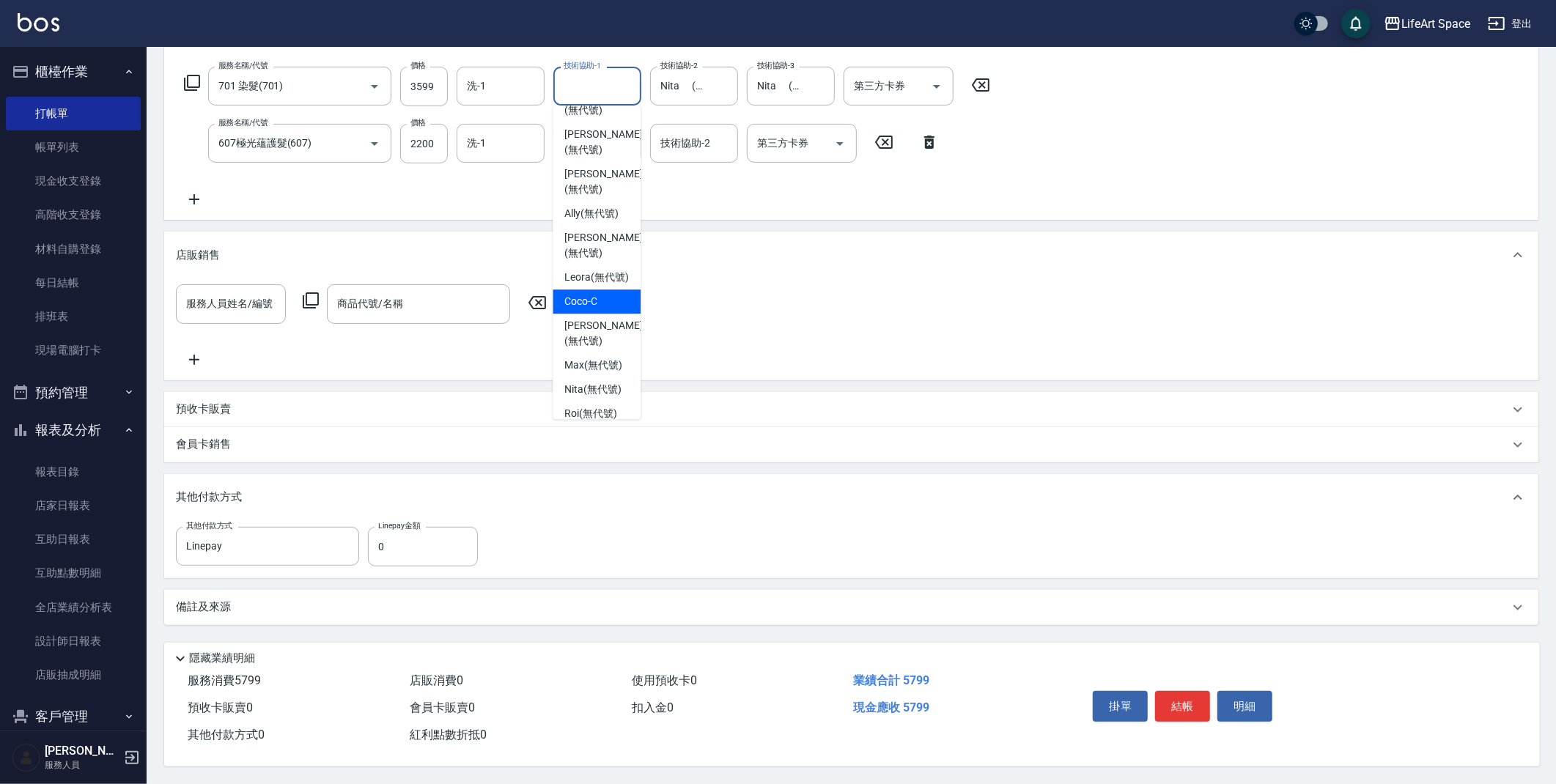
scroll to position [290, 0]
drag, startPoint x: 591, startPoint y: 340, endPoint x: 590, endPoint y: 332, distance: 8.1
click at [591, 321] on span "Nita (無代號)" at bounding box center [593, 313] width 57 height 15
type input "Nita (無代號)"
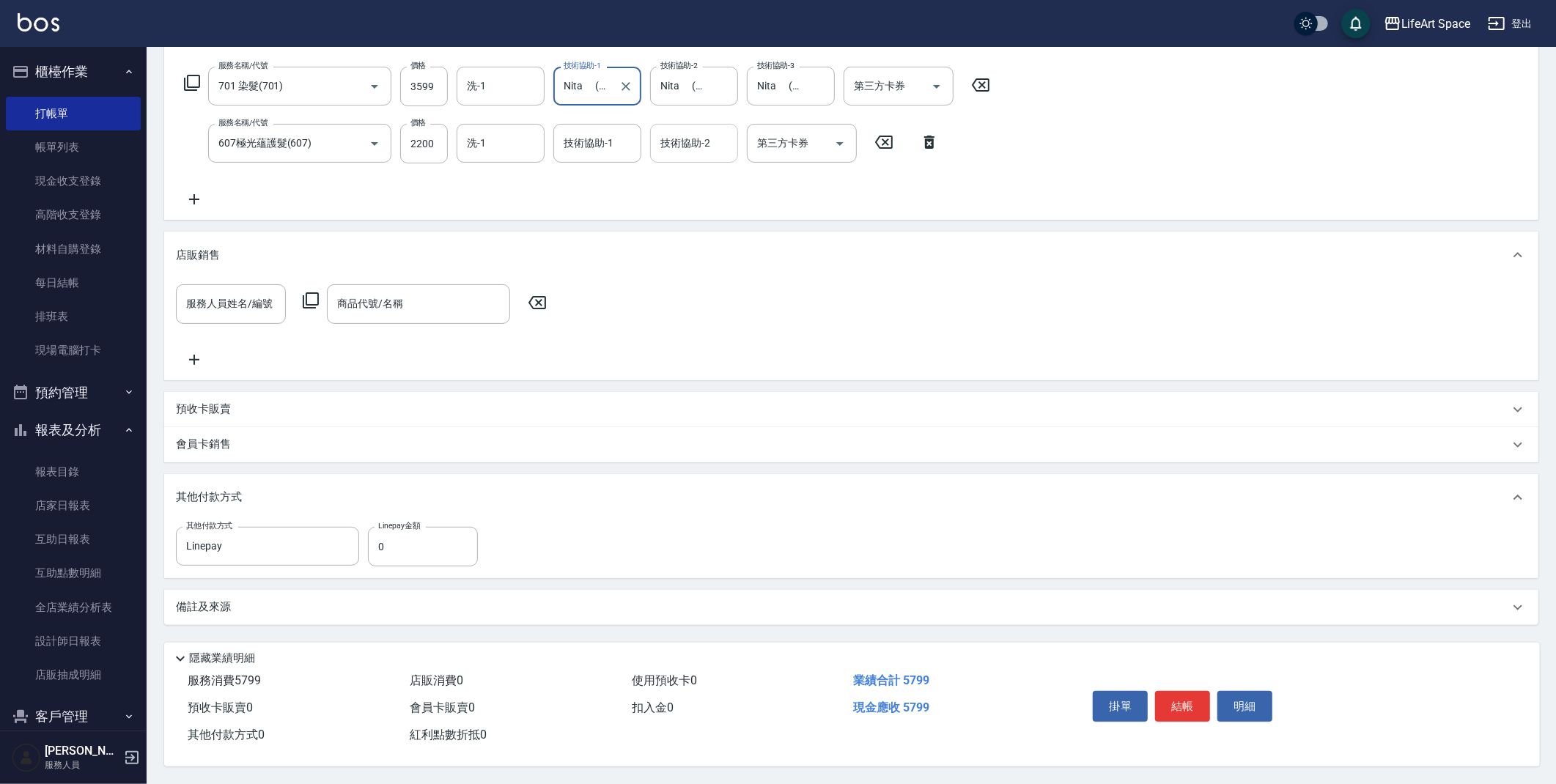
click at [719, 145] on input "技術協助-2" at bounding box center [694, 144] width 75 height 26
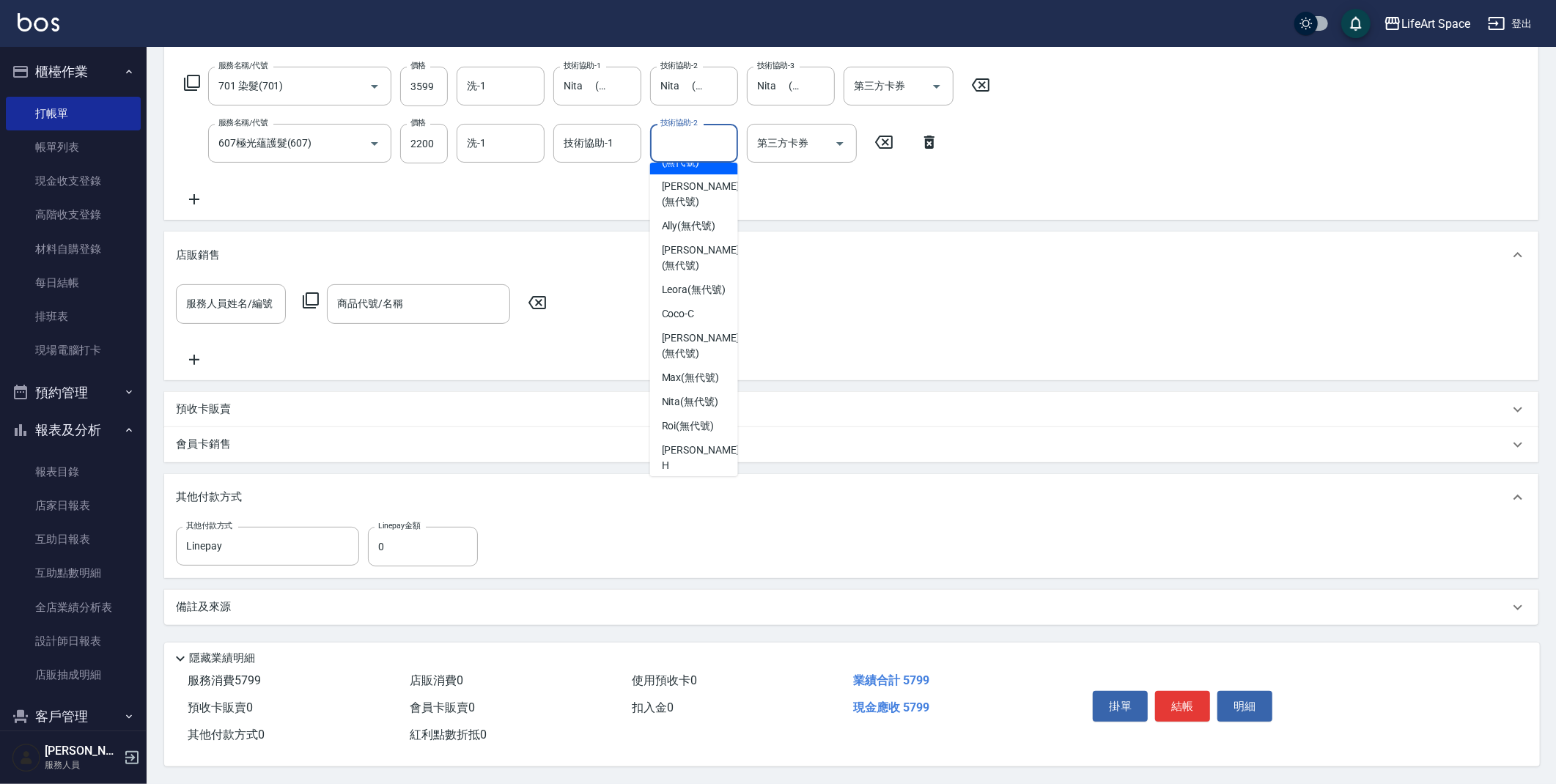
scroll to position [259, 0]
click at [698, 409] on span "Nita (無代號)" at bounding box center [690, 401] width 57 height 15
type input "Nita (無代號)"
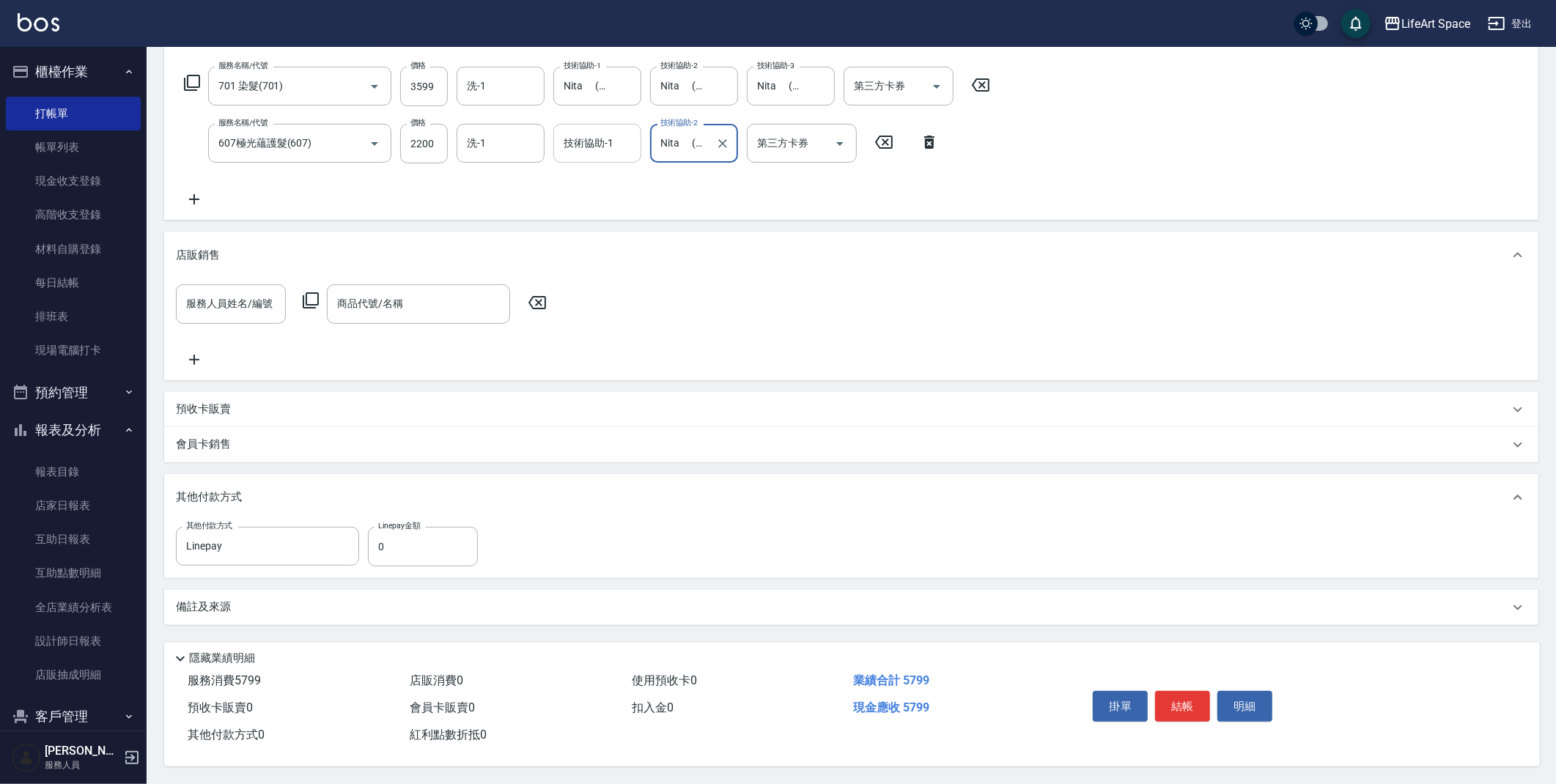
click at [629, 146] on input "技術協助-1" at bounding box center [597, 144] width 75 height 26
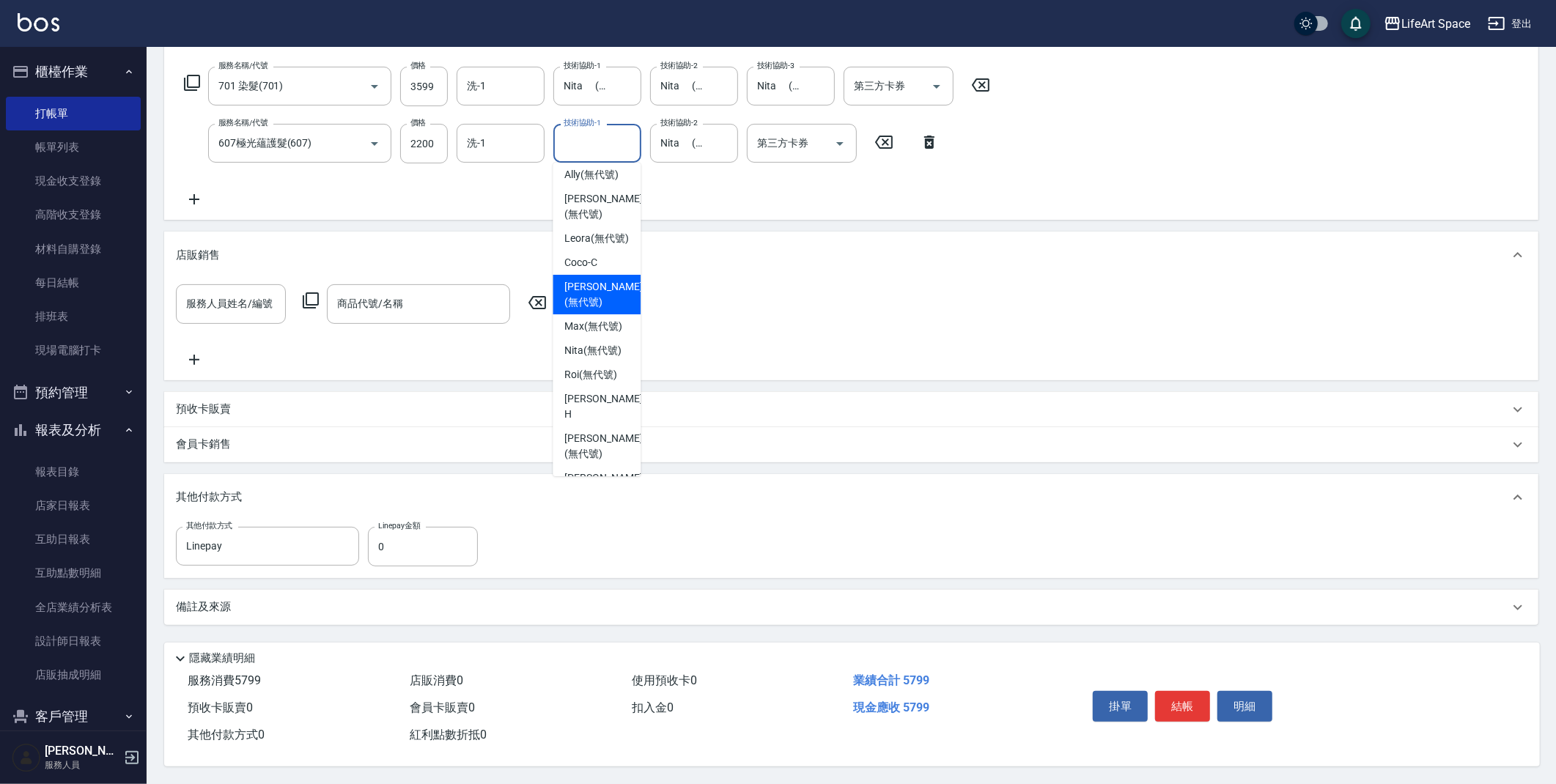
scroll to position [354, 0]
click at [588, 314] on span "Nita (無代號)" at bounding box center [593, 306] width 57 height 15
type input "Nita (無代號)"
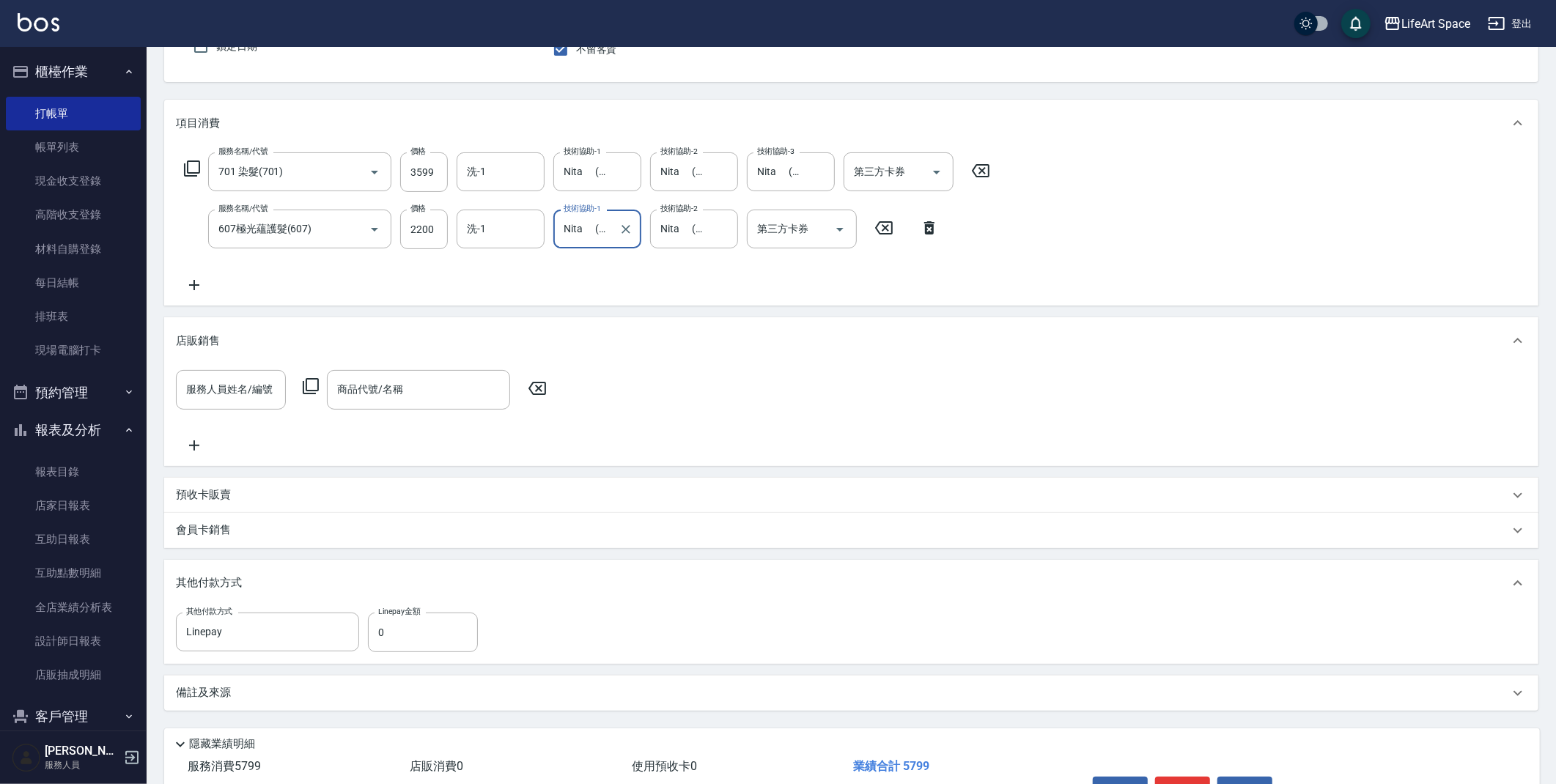
scroll to position [231, 0]
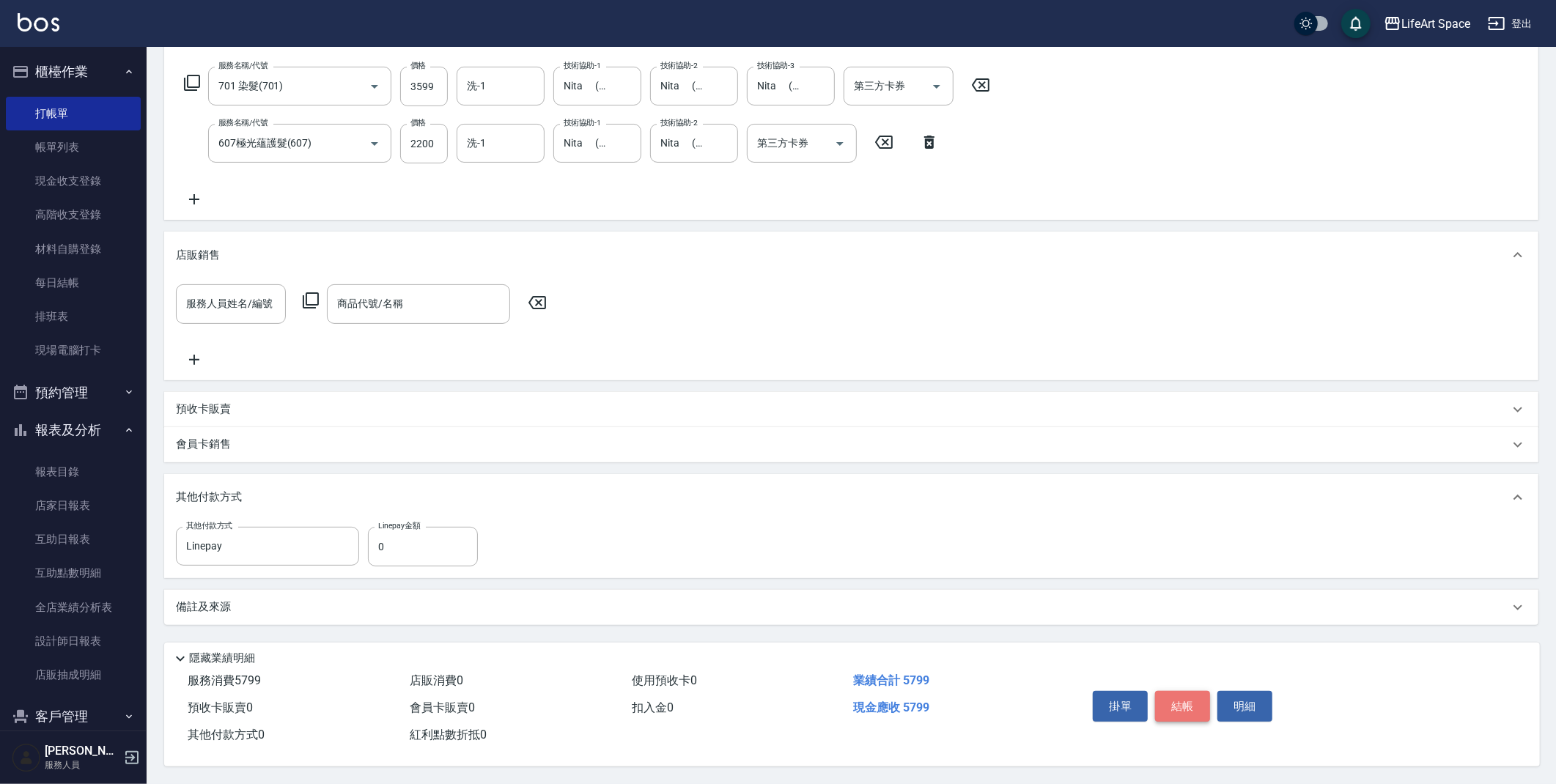
click at [1189, 697] on button "結帳" at bounding box center [1183, 707] width 55 height 31
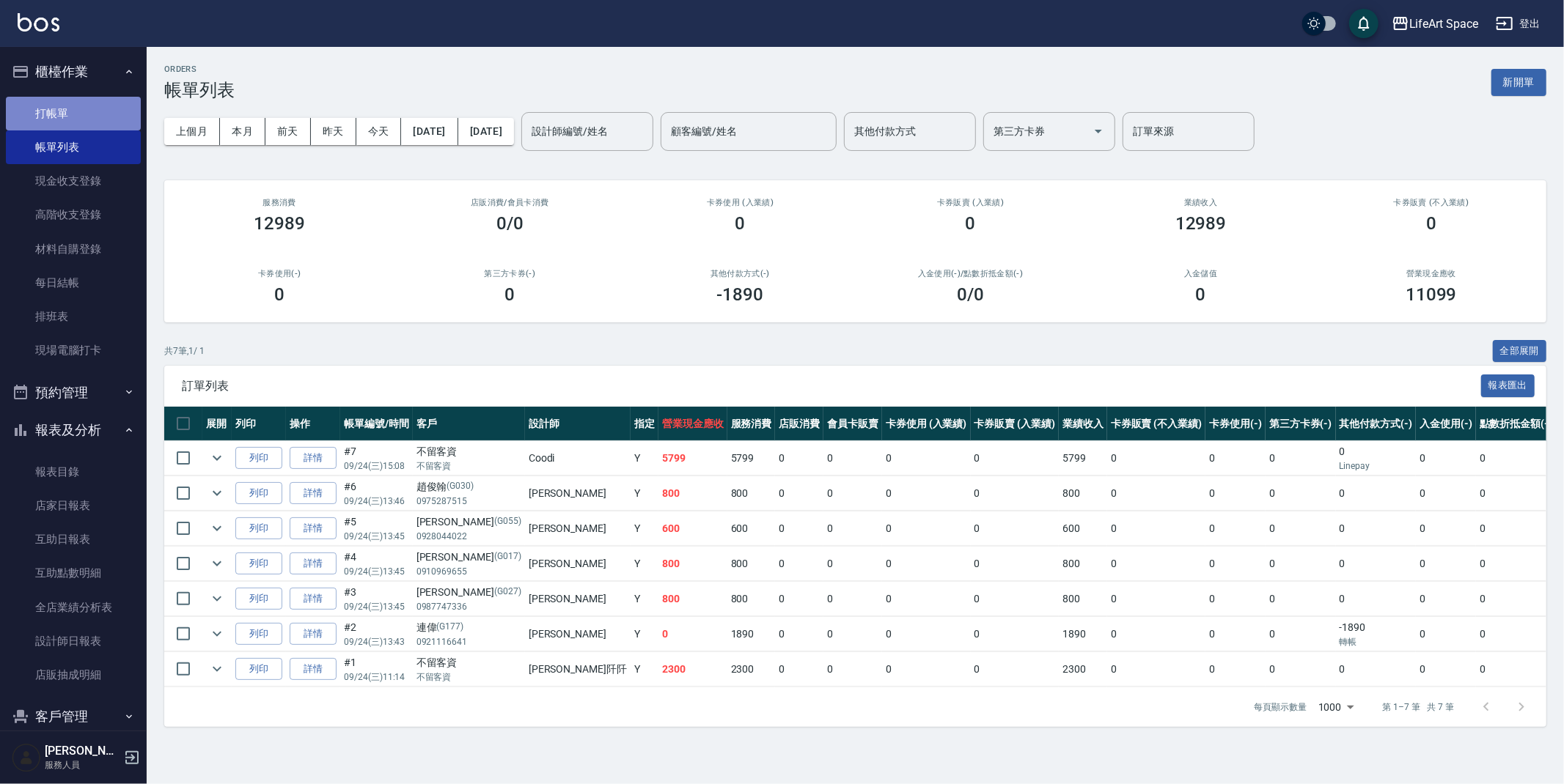
click at [73, 115] on link "打帳單" at bounding box center [73, 114] width 135 height 34
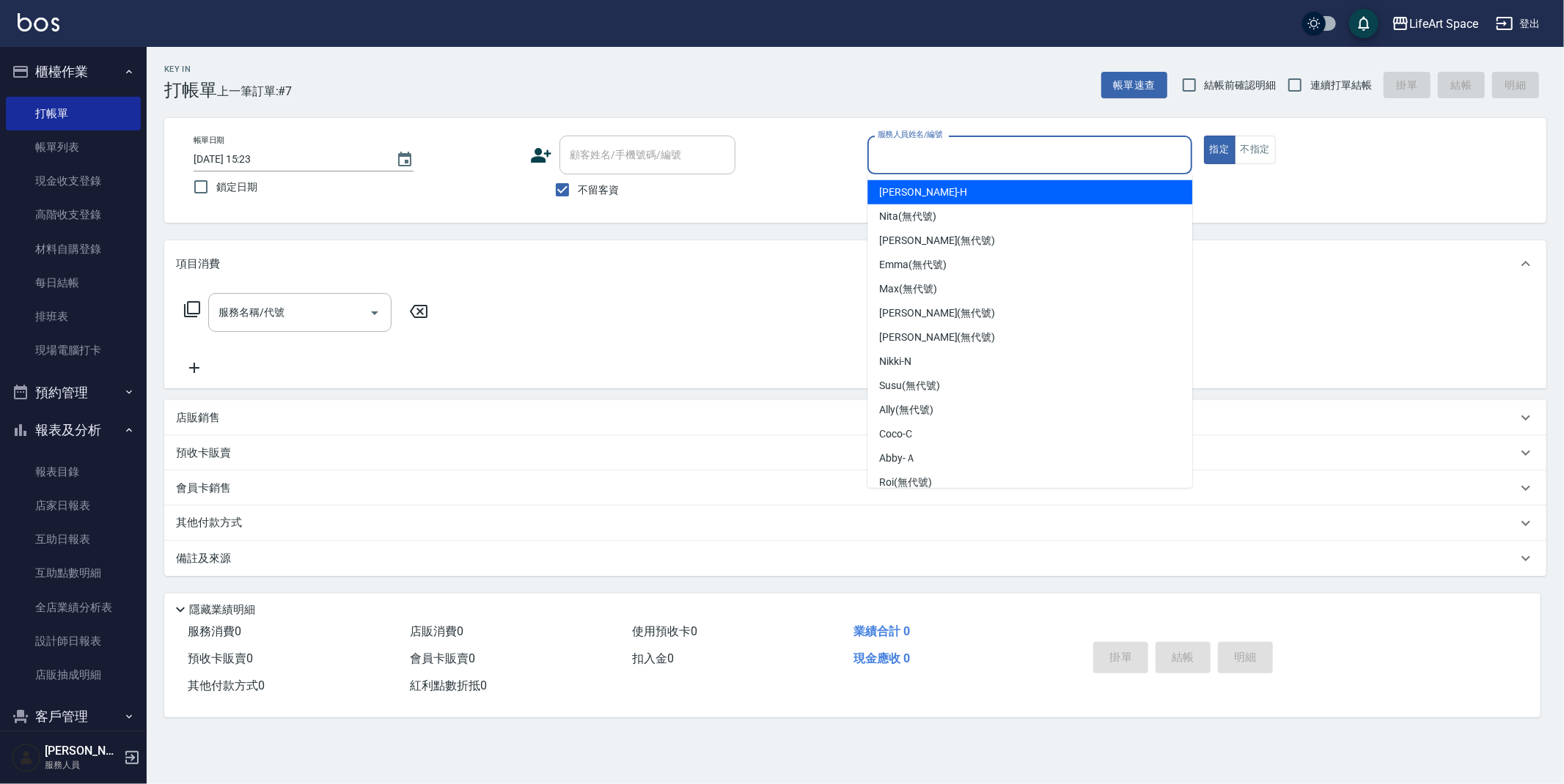
click at [920, 154] on input "服務人員姓名/編號" at bounding box center [1030, 155] width 312 height 26
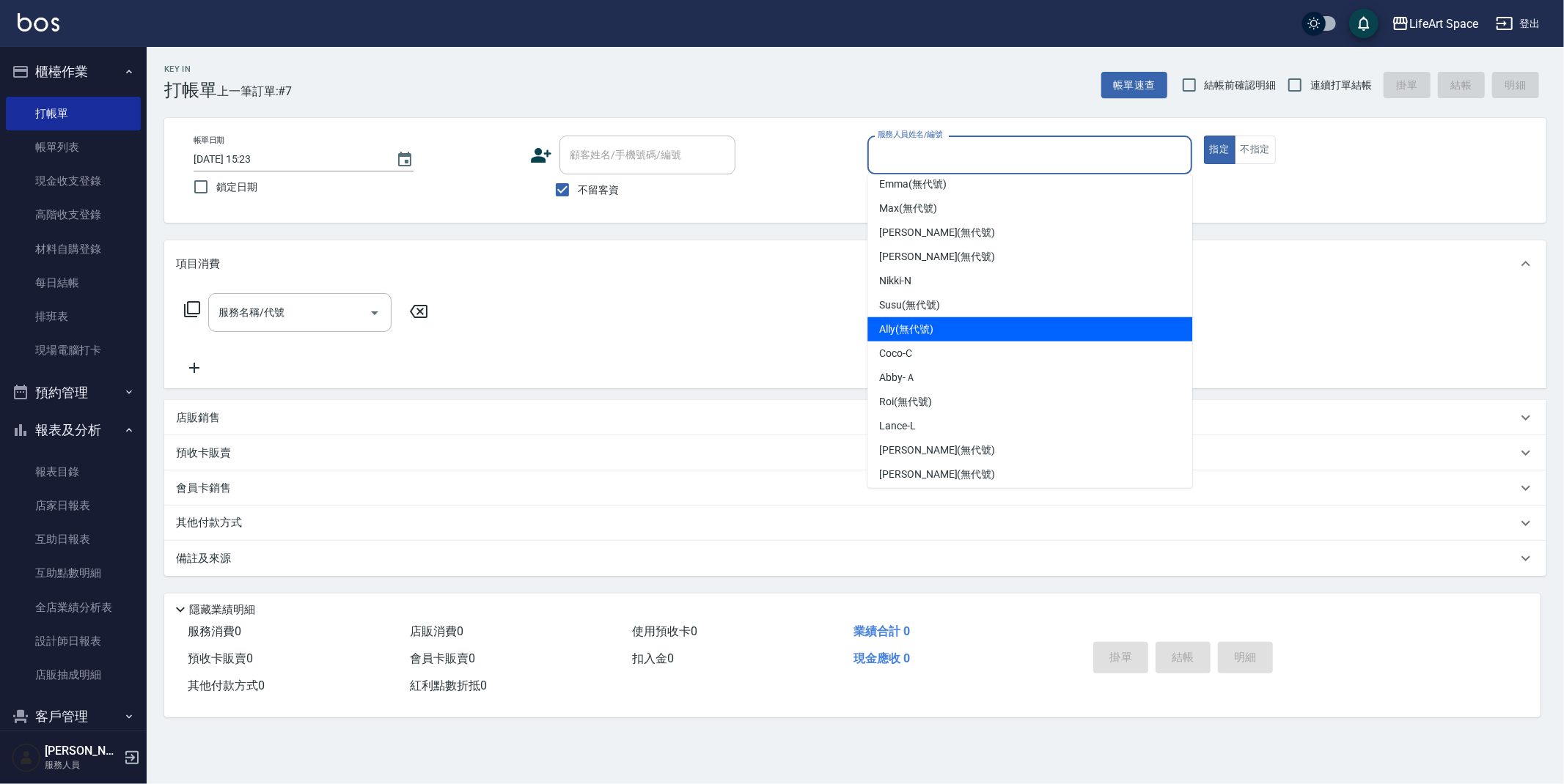
scroll to position [253, 0]
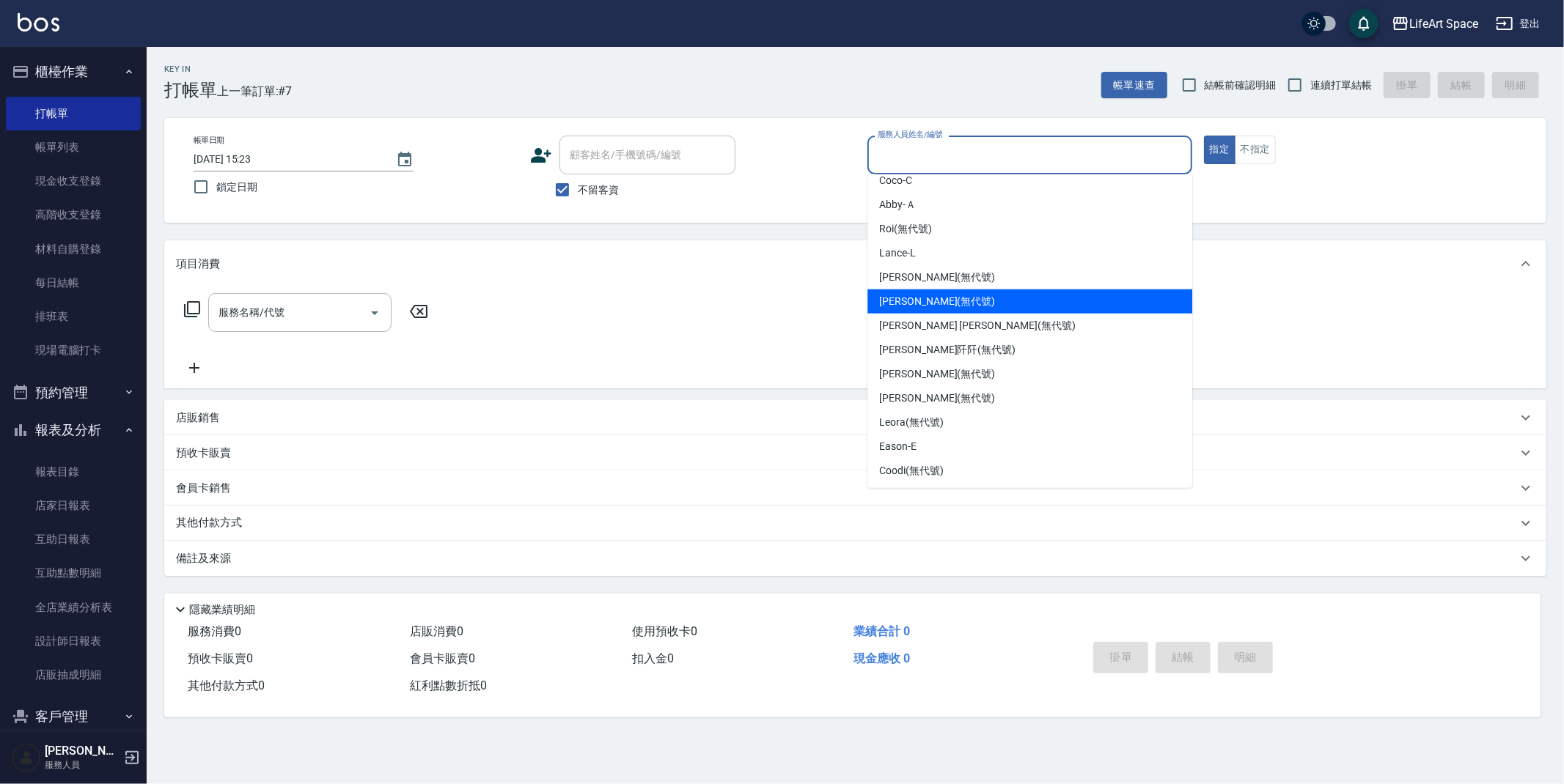
click at [941, 302] on span "[PERSON_NAME] (無代號)" at bounding box center [937, 301] width 116 height 15
type input "[PERSON_NAME](無代號)"
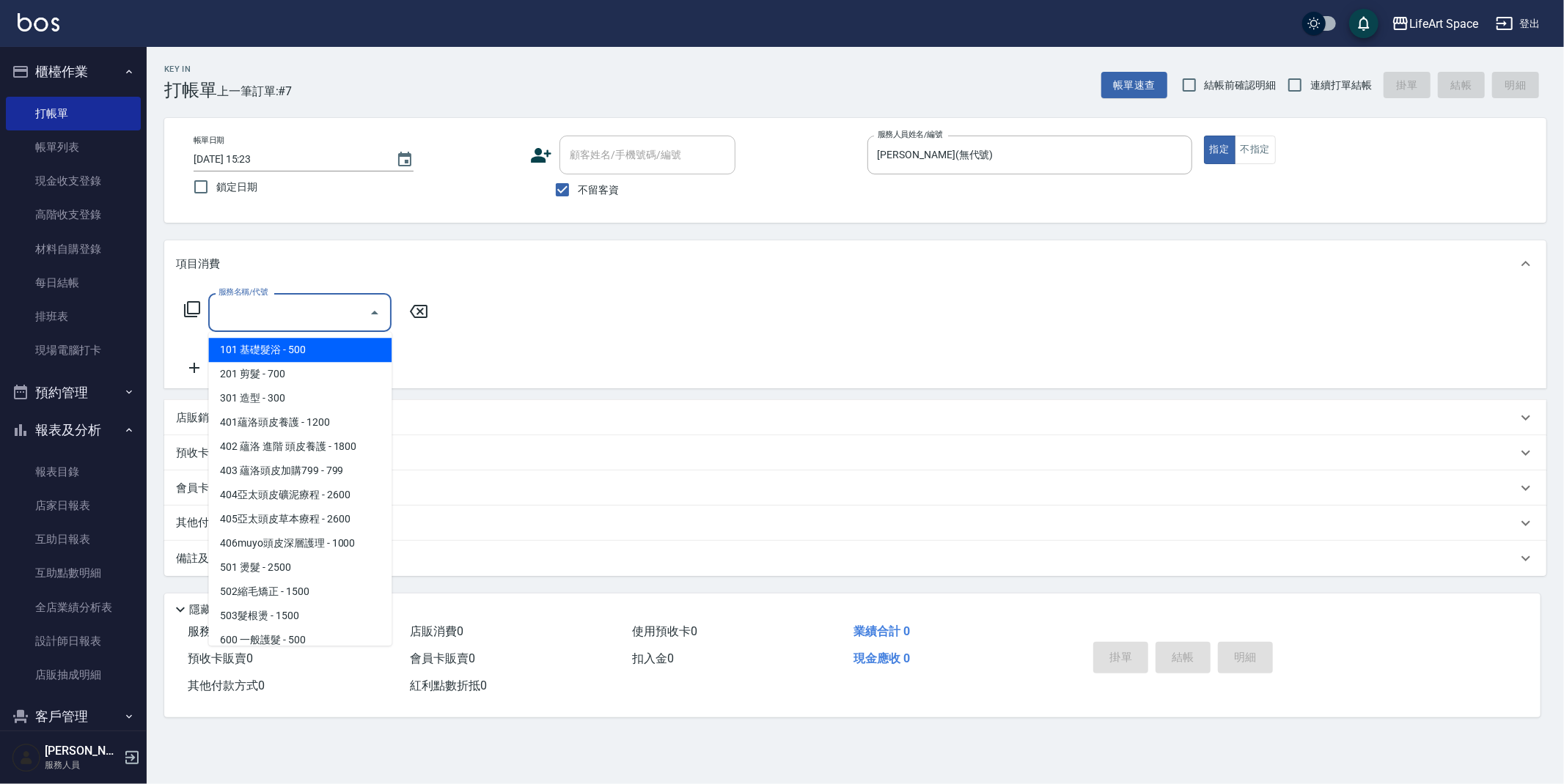
click at [308, 314] on input "服務名稱/代號" at bounding box center [289, 313] width 148 height 26
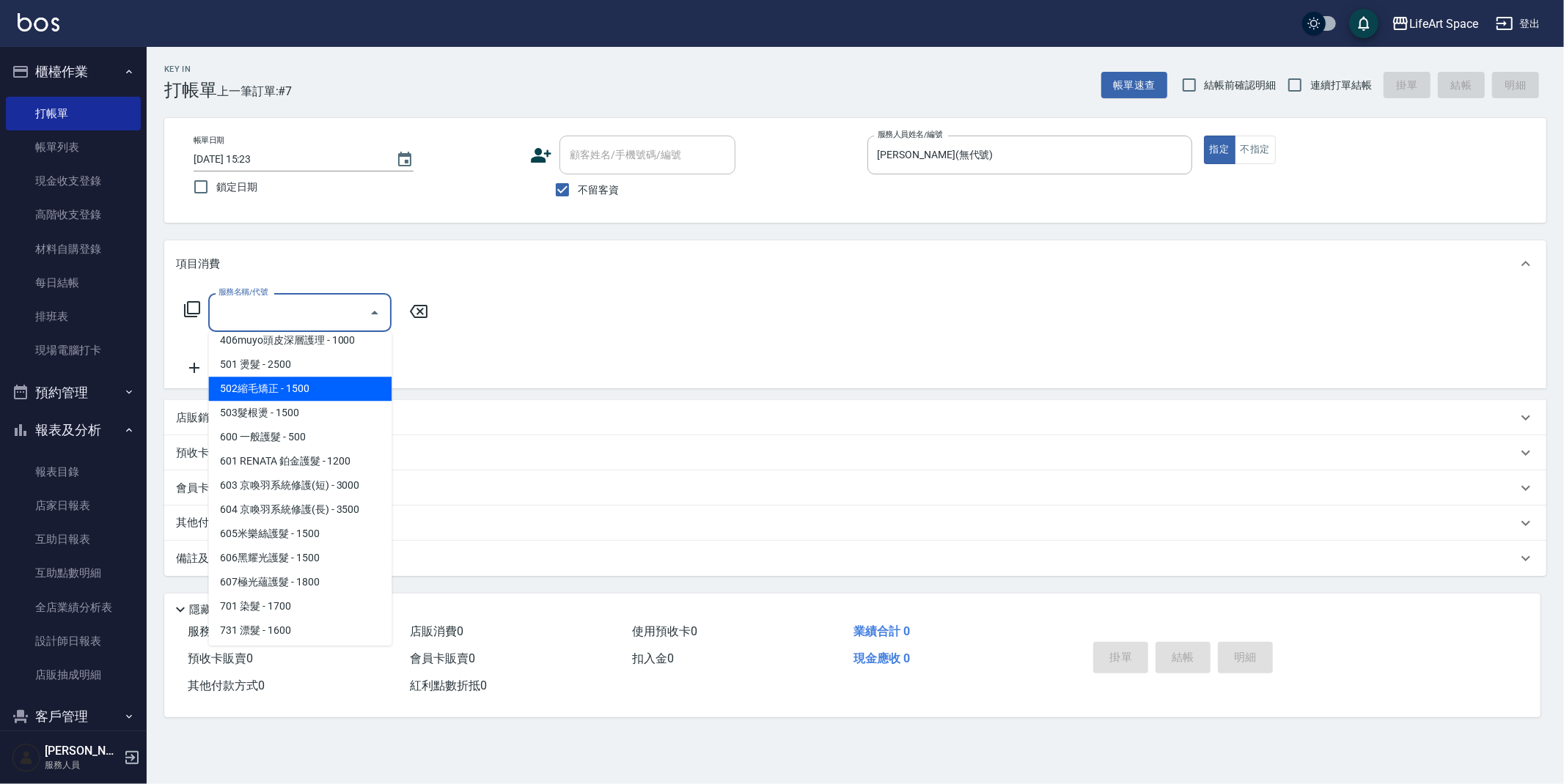
scroll to position [227, 0]
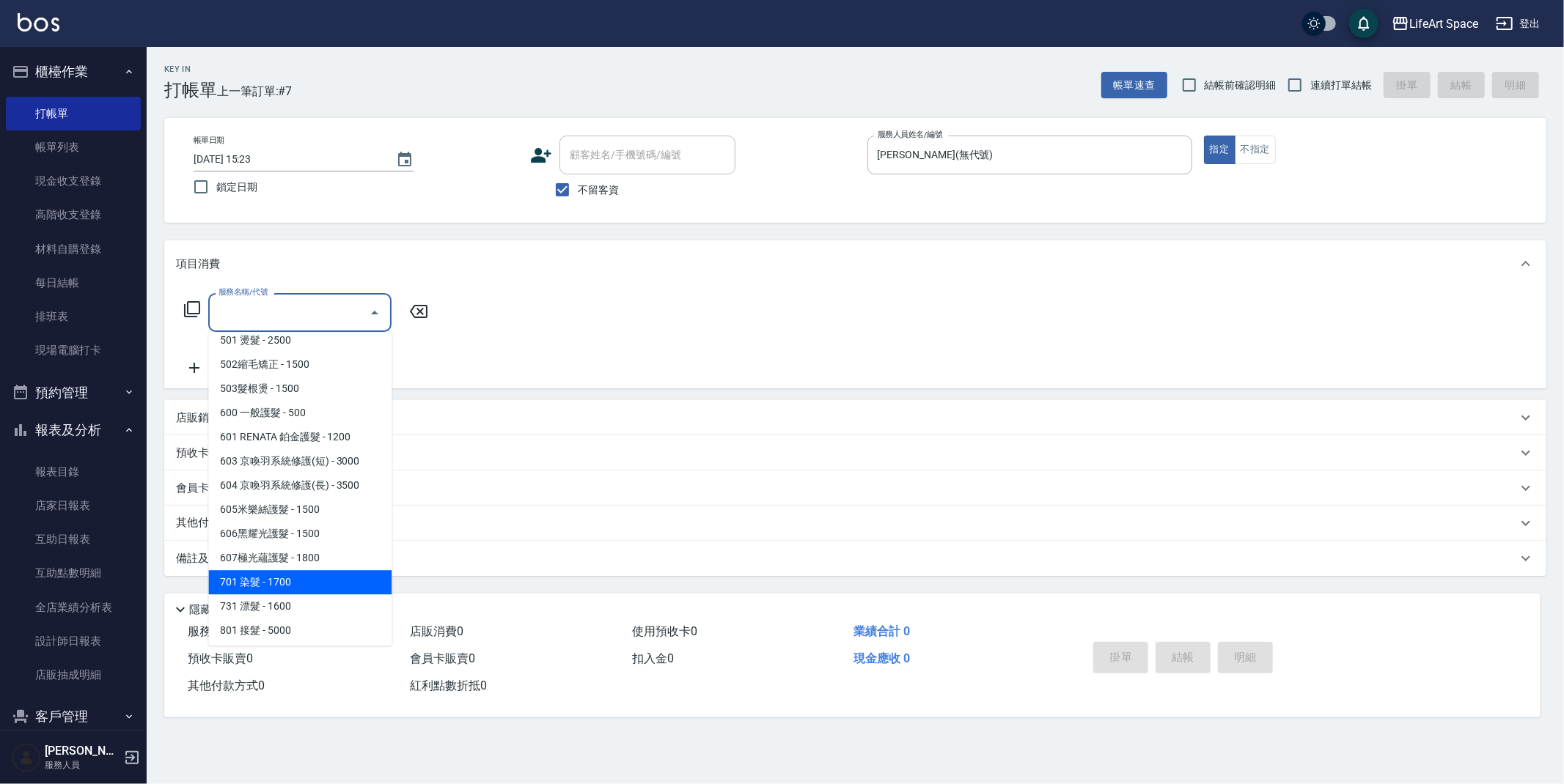
click at [307, 585] on span "701 染髮 - 1700" at bounding box center [299, 582] width 183 height 24
type input "701 染髮(701)"
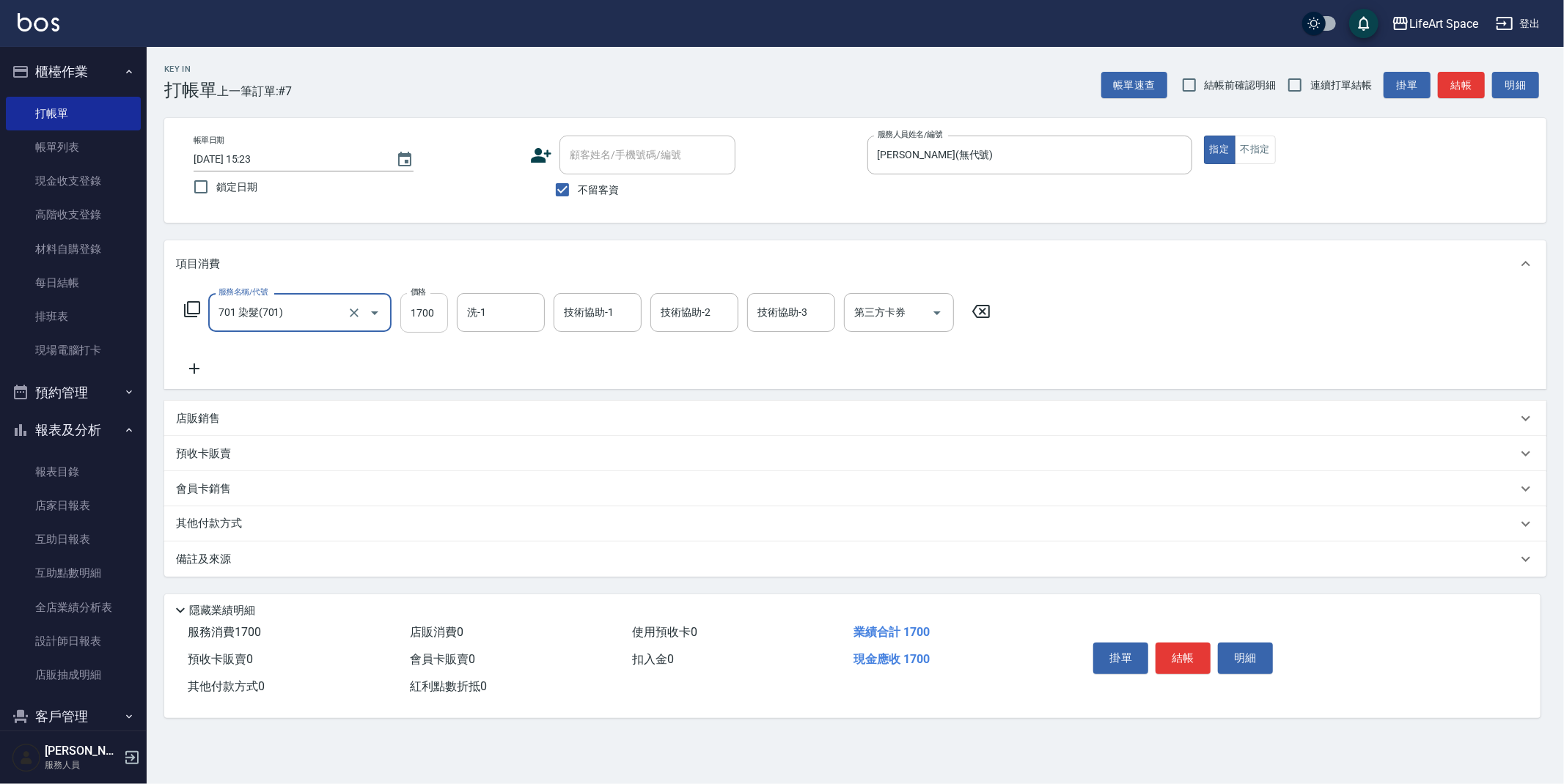
click at [441, 311] on input "1700" at bounding box center [424, 312] width 48 height 40
type input "2500"
click at [1194, 661] on button "結帳" at bounding box center [1183, 658] width 55 height 31
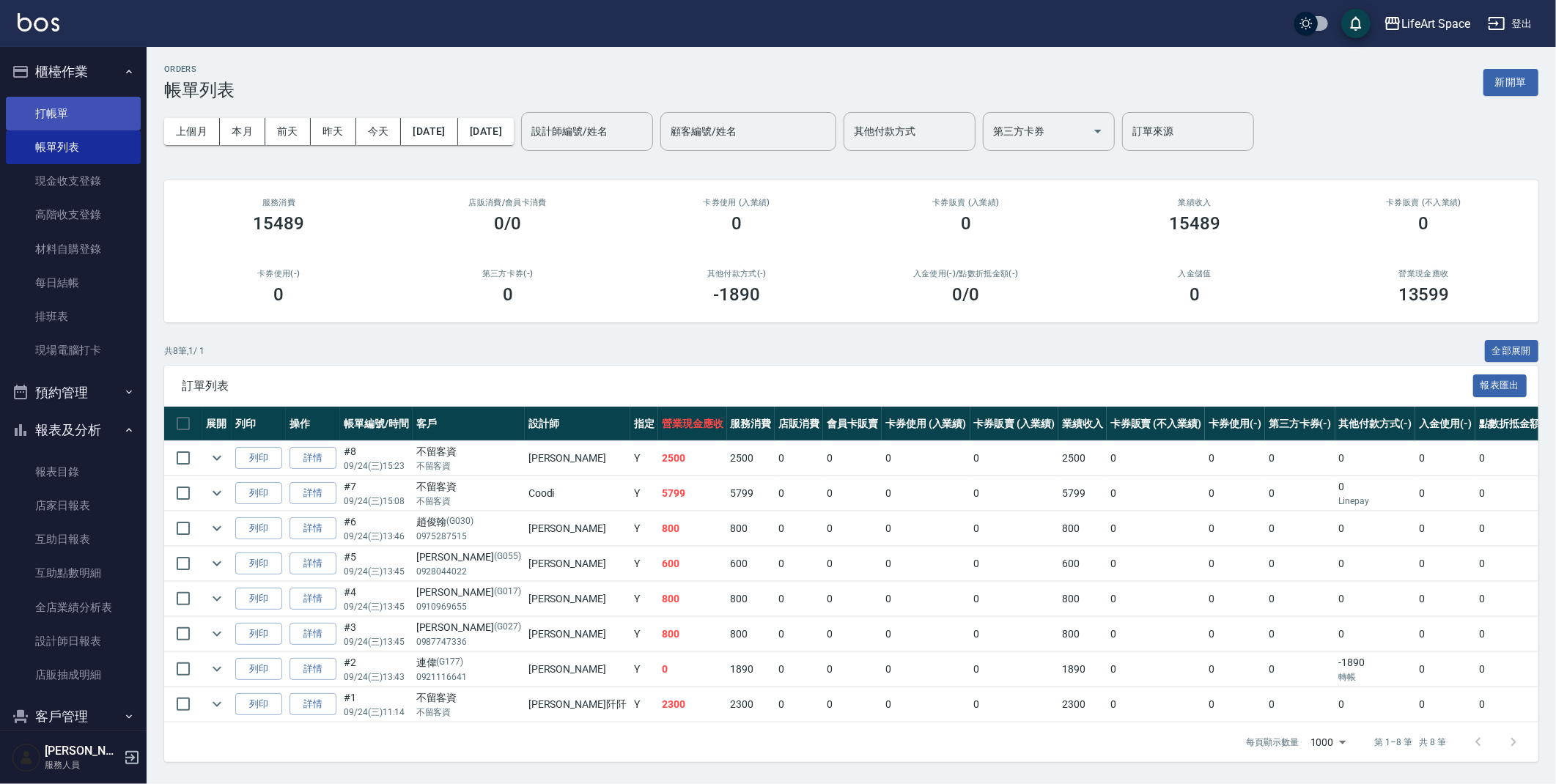
click at [77, 108] on link "打帳單" at bounding box center [73, 114] width 135 height 34
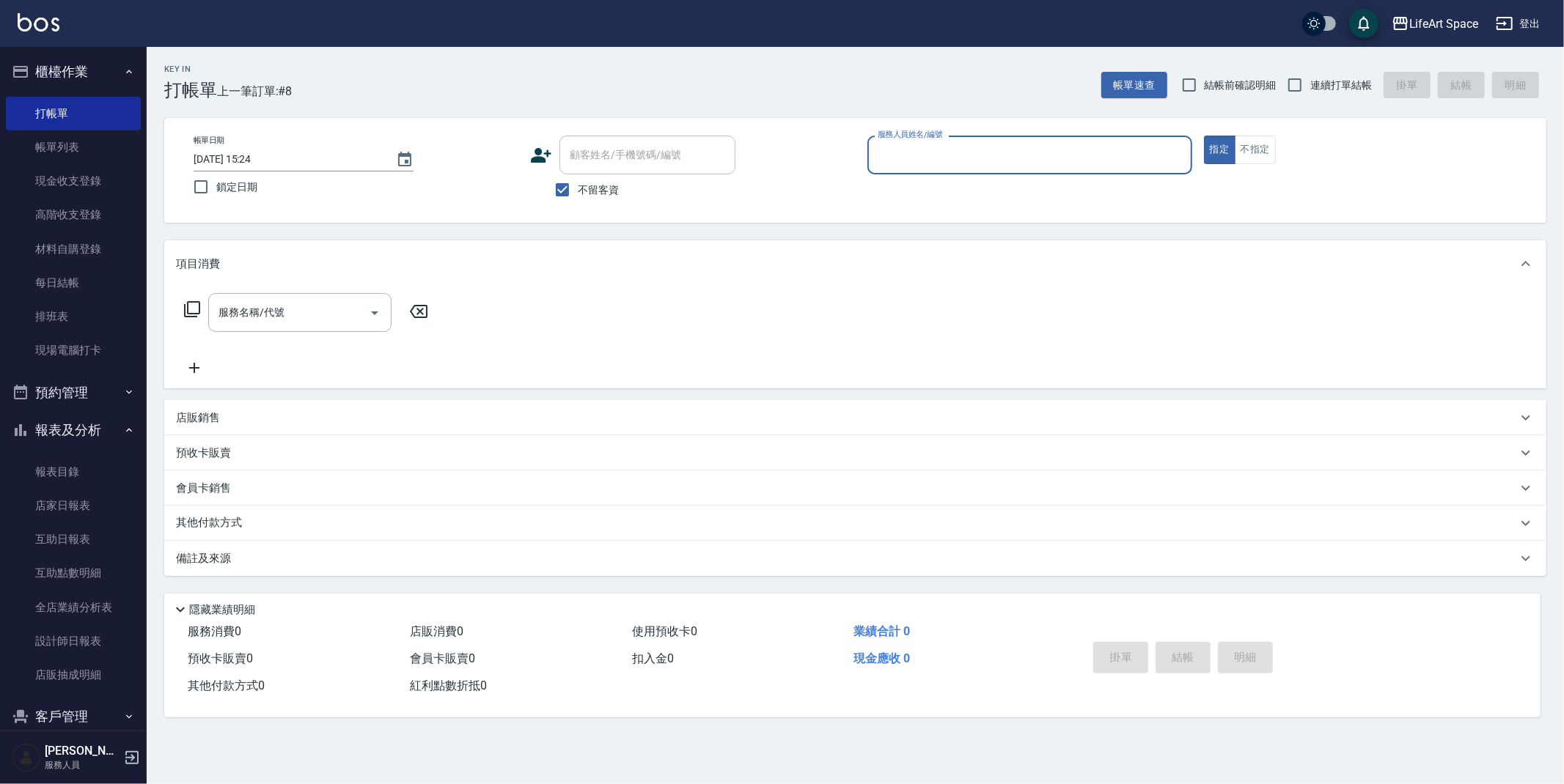
click at [941, 156] on input "服務人員姓名/編號" at bounding box center [1030, 155] width 312 height 26
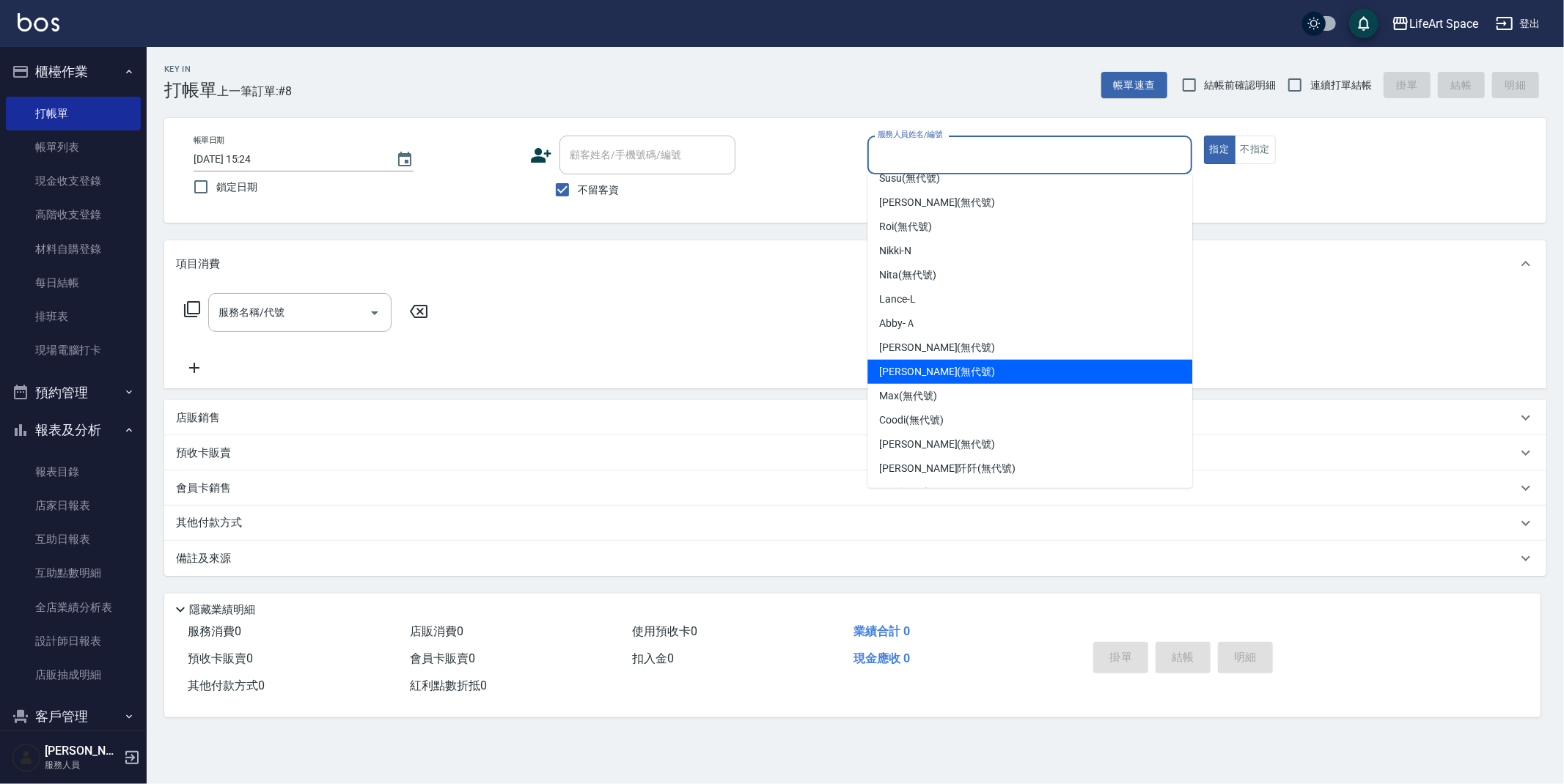
scroll to position [253, 0]
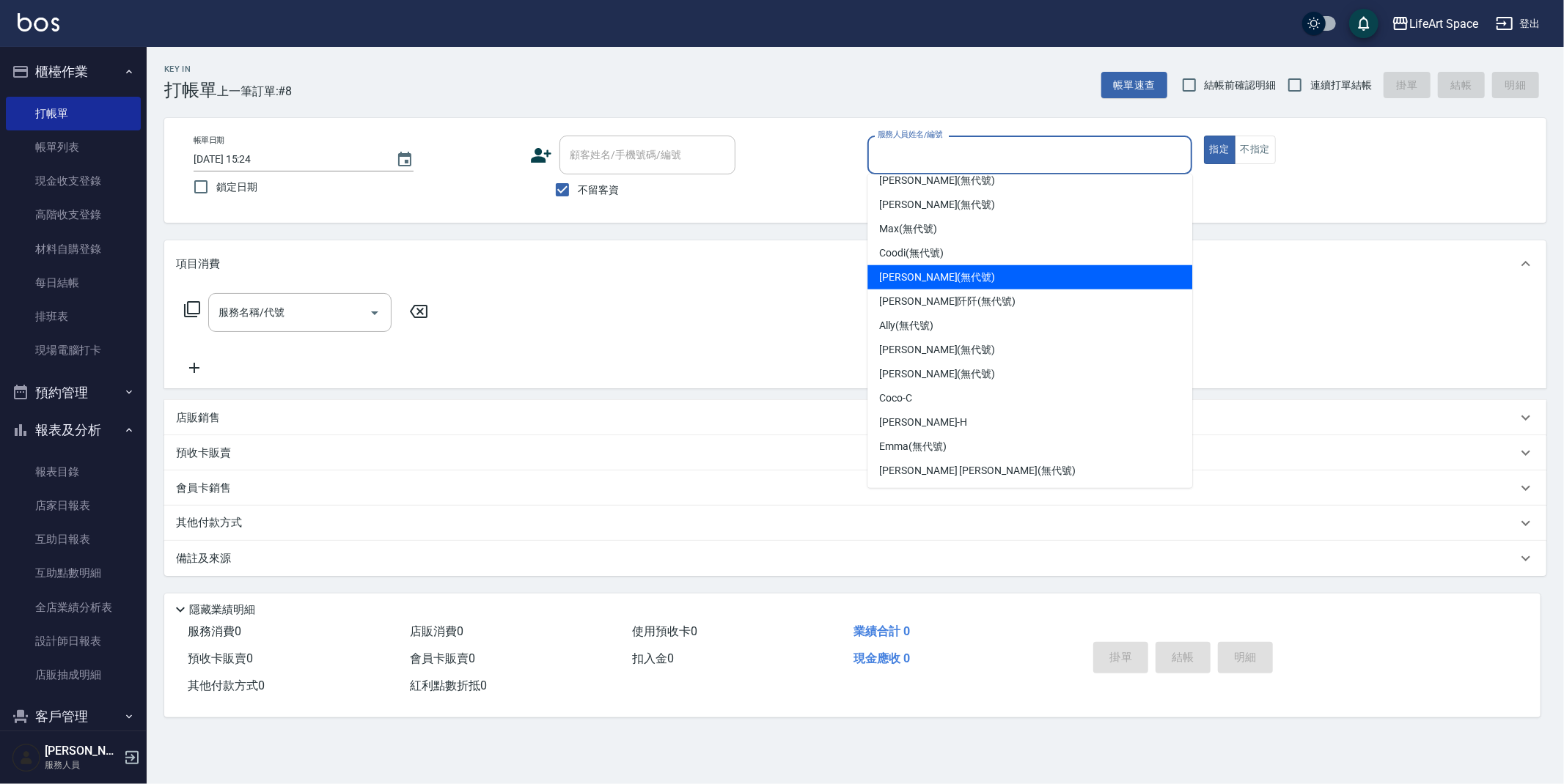
click at [930, 277] on span "[PERSON_NAME] (無代號)" at bounding box center [937, 277] width 116 height 15
type input "[PERSON_NAME](無代號)"
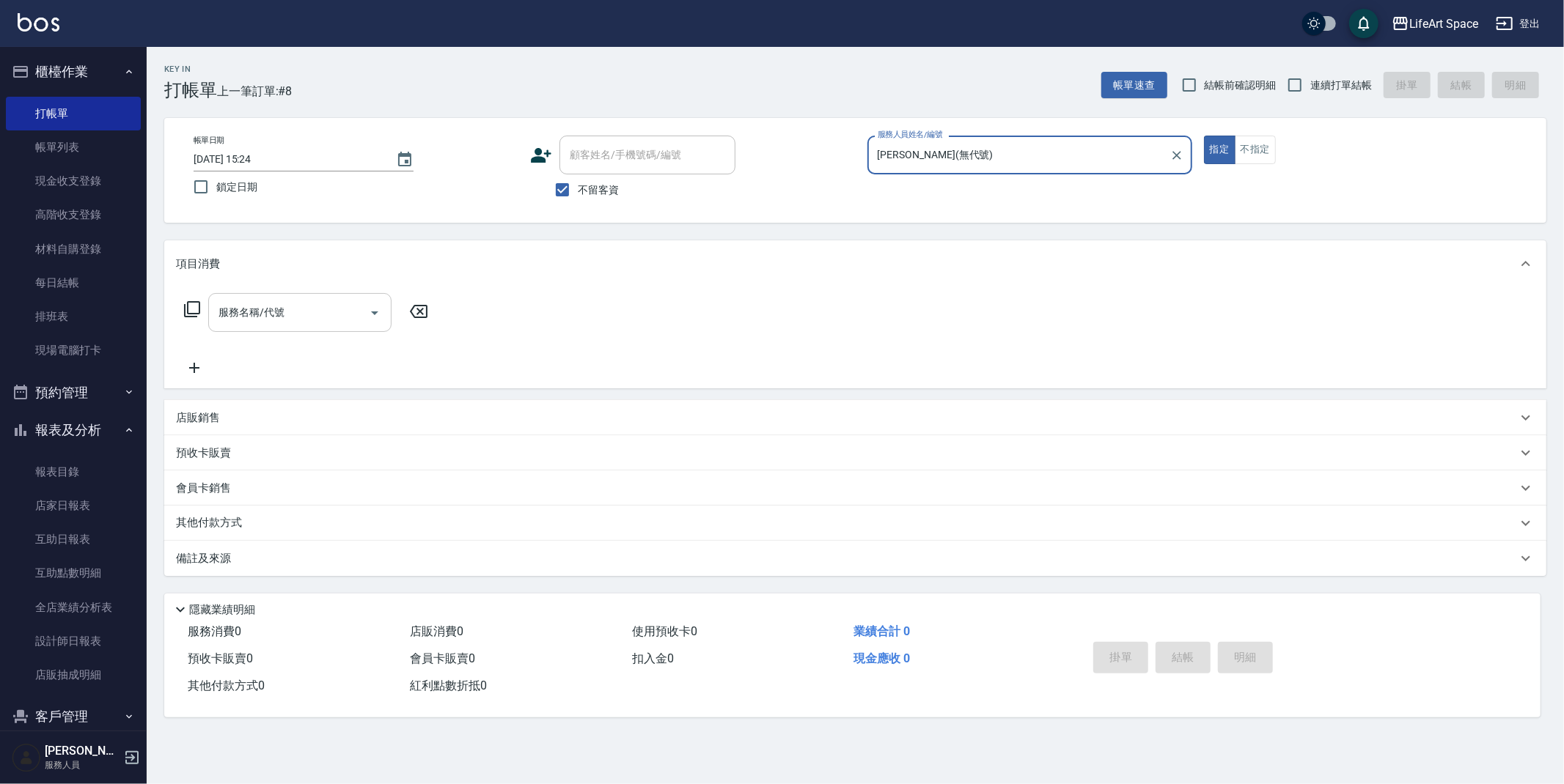
click at [300, 309] on input "服務名稱/代號" at bounding box center [289, 313] width 148 height 26
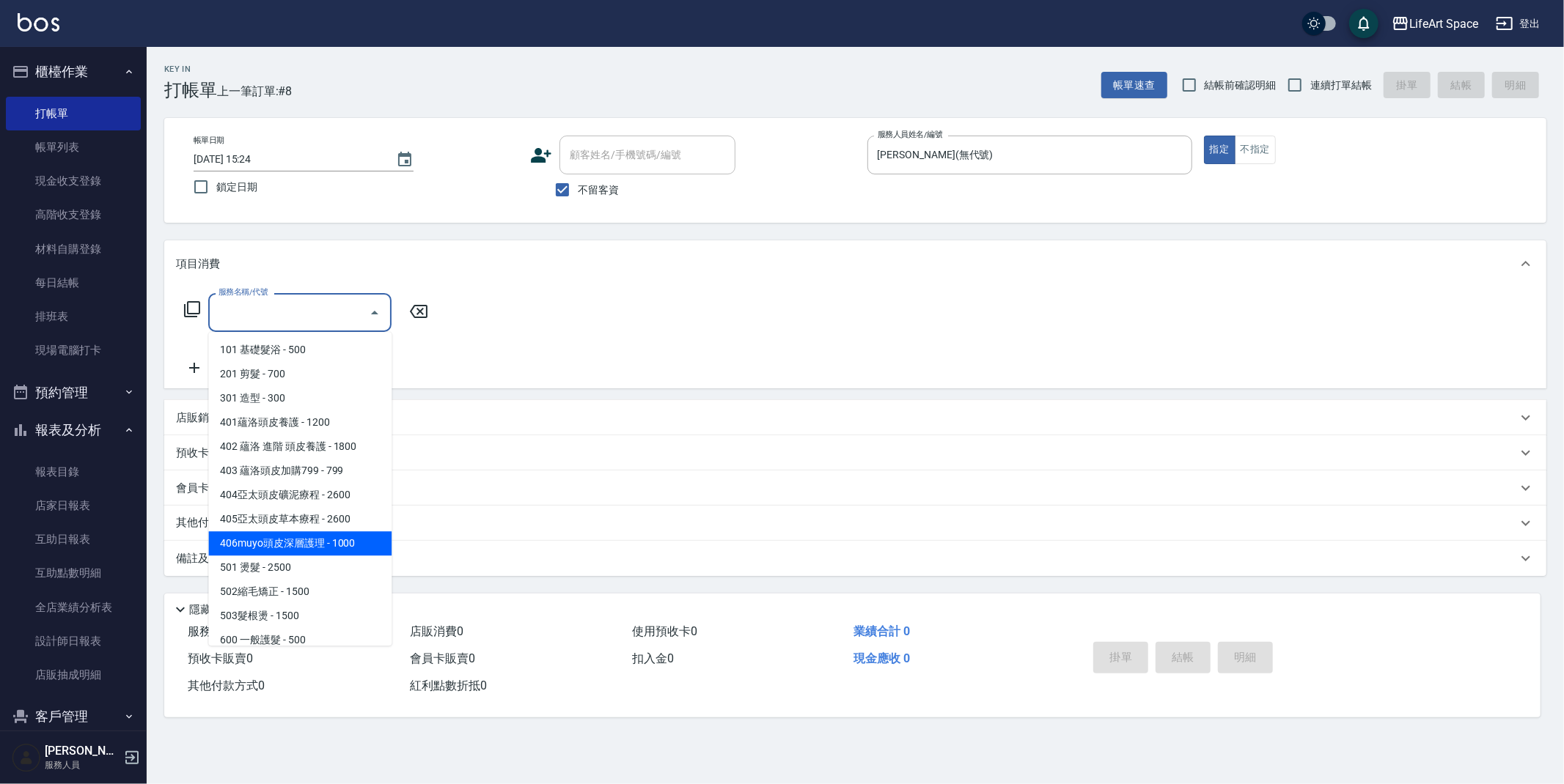
scroll to position [229, 0]
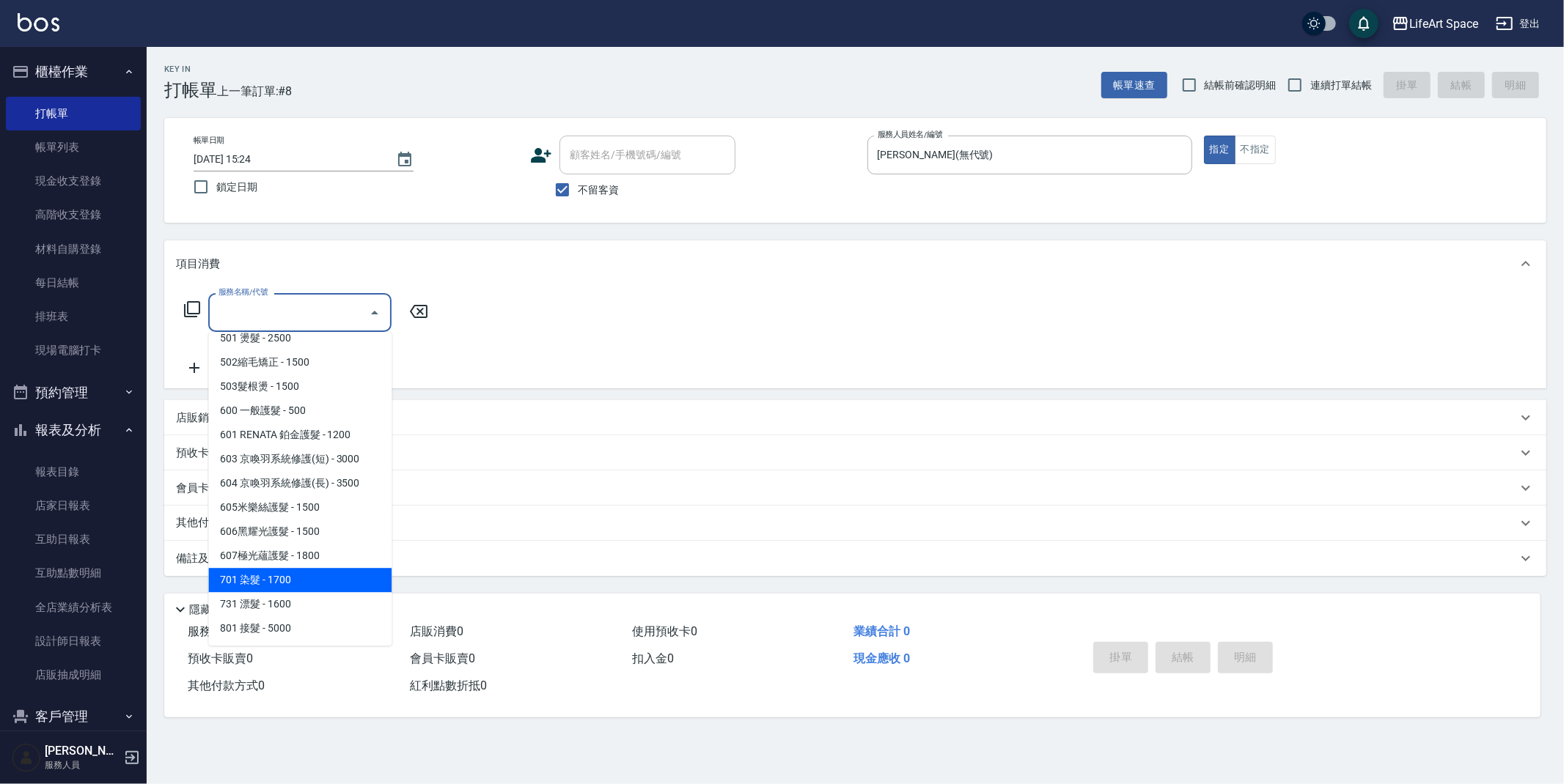
click at [304, 583] on span "701 染髮 - 1700" at bounding box center [299, 580] width 183 height 24
type input "701 染髮(701)"
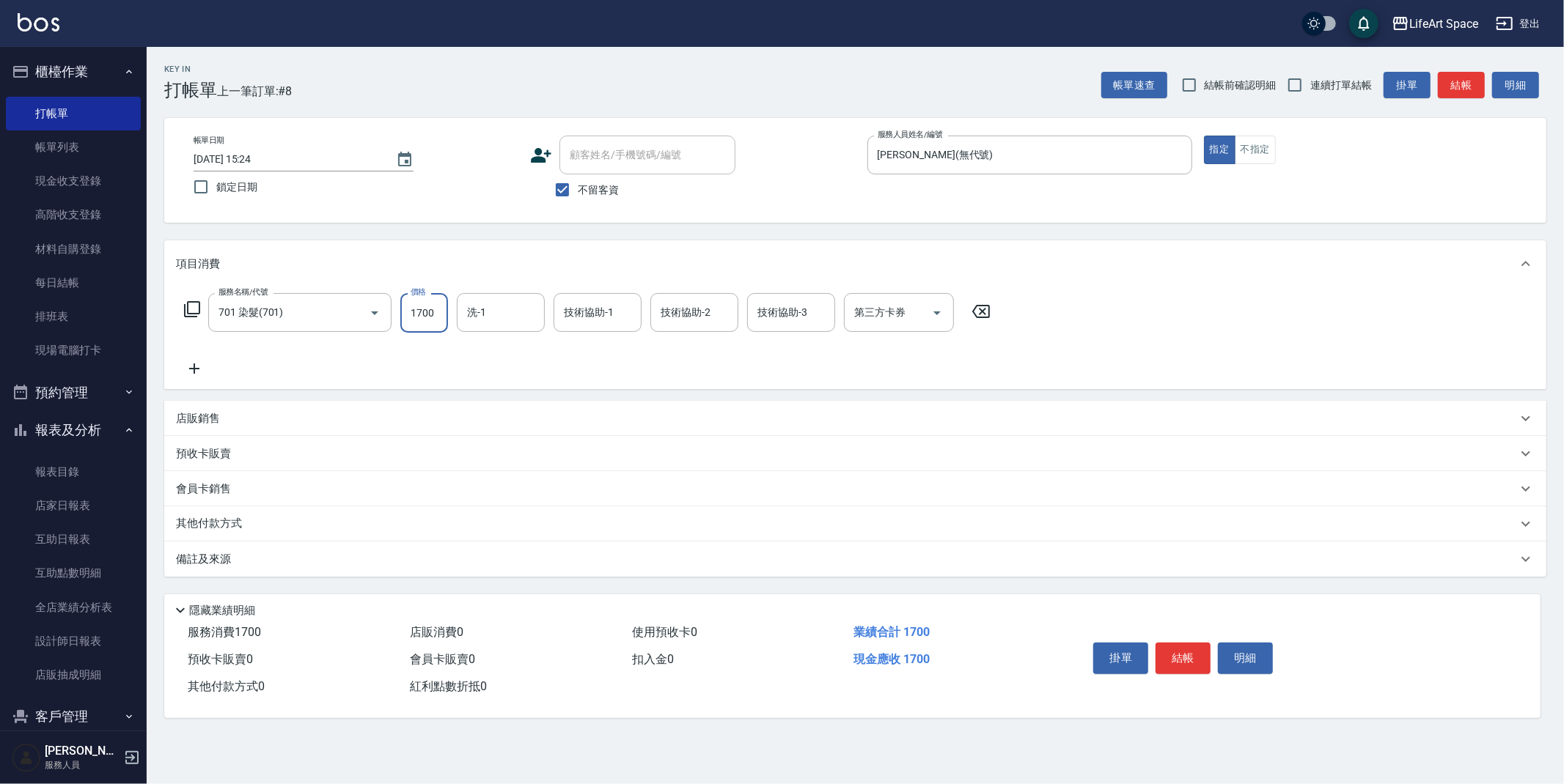
click at [439, 314] on input "1700" at bounding box center [424, 312] width 48 height 40
type input "3900"
click at [507, 308] on input "洗-1" at bounding box center [500, 313] width 75 height 26
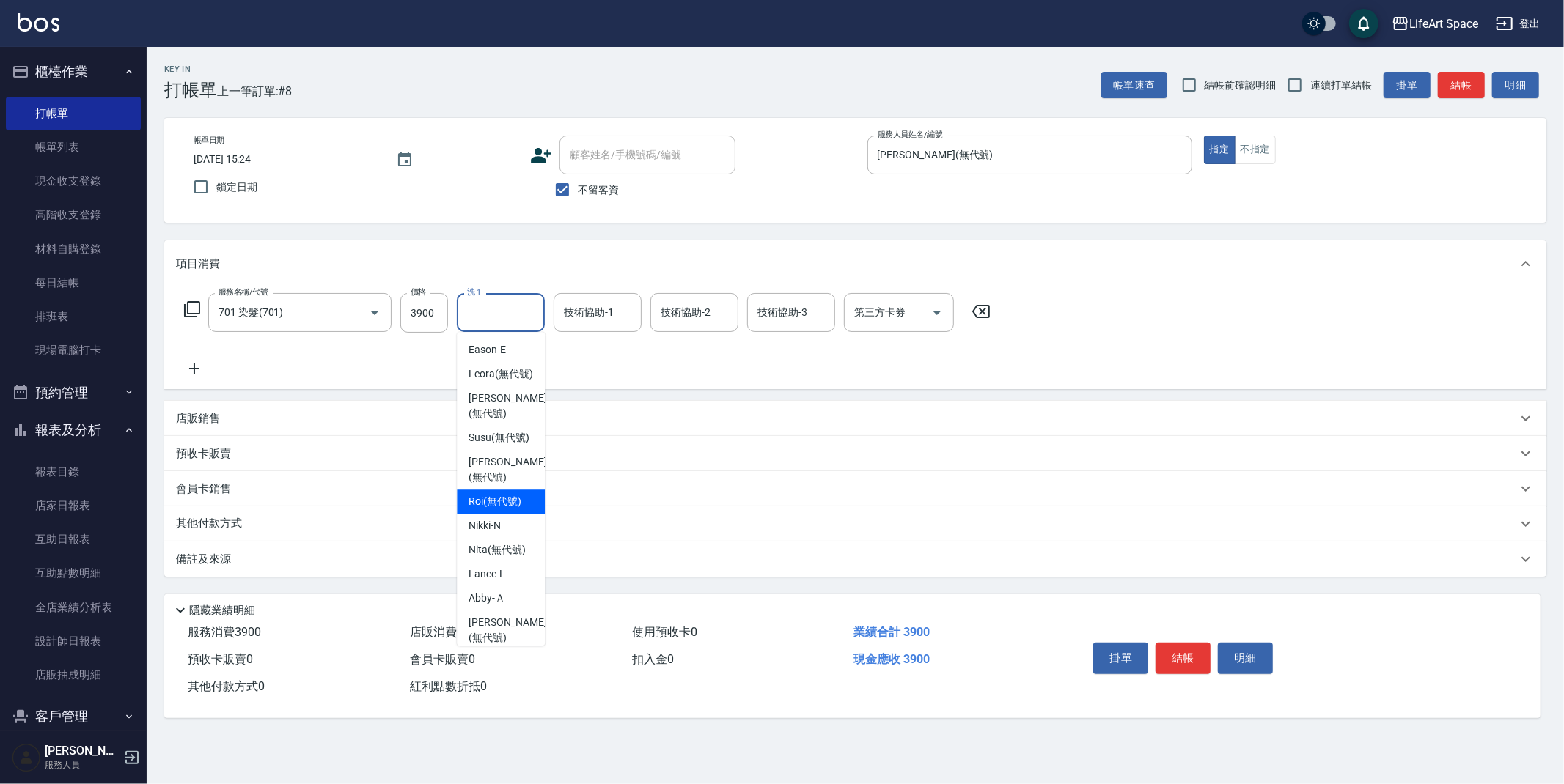
click at [494, 509] on span "Roi (無代號)" at bounding box center [495, 501] width 52 height 15
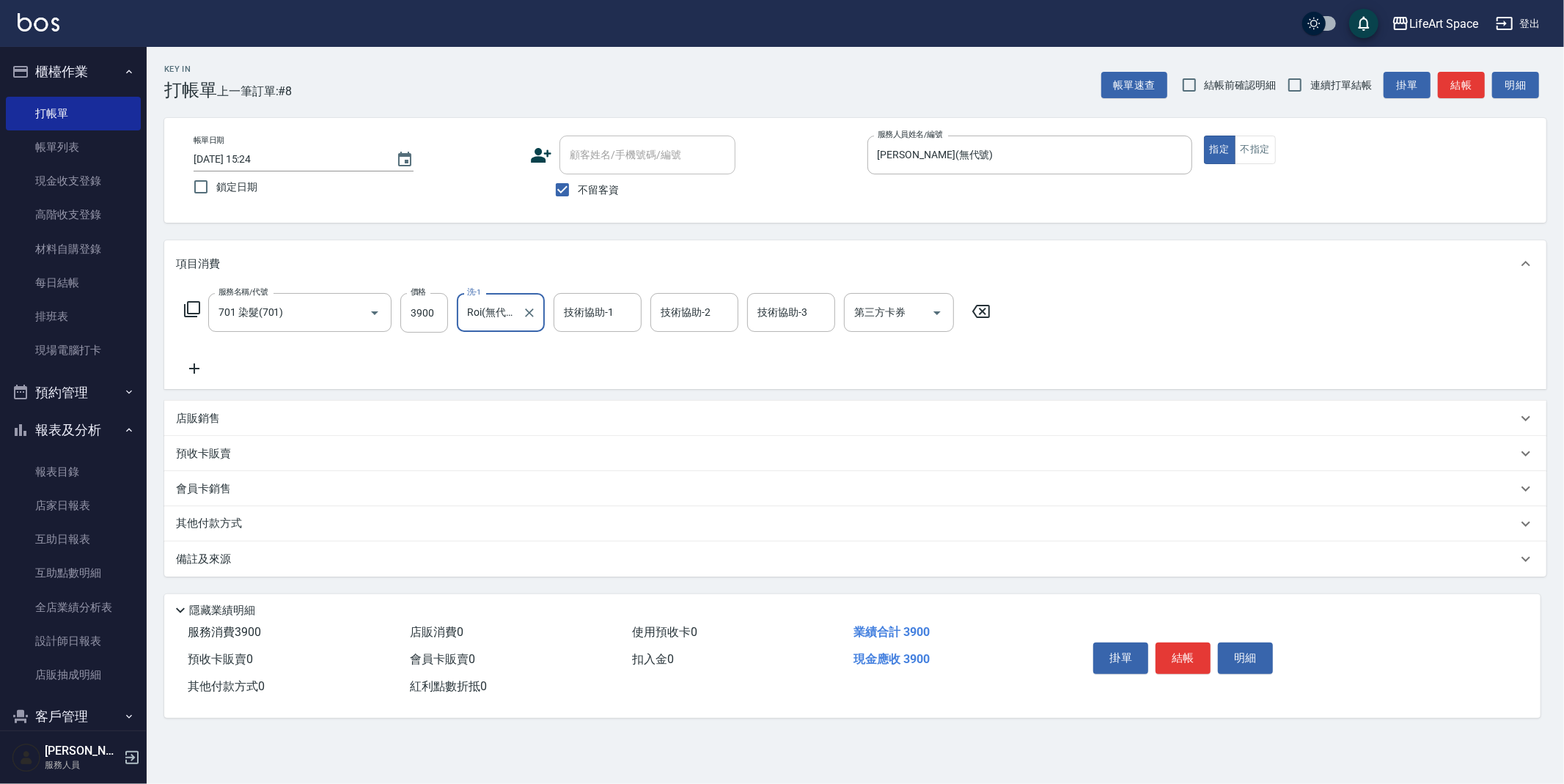
click at [513, 312] on input "Roi(無代號)" at bounding box center [489, 313] width 52 height 26
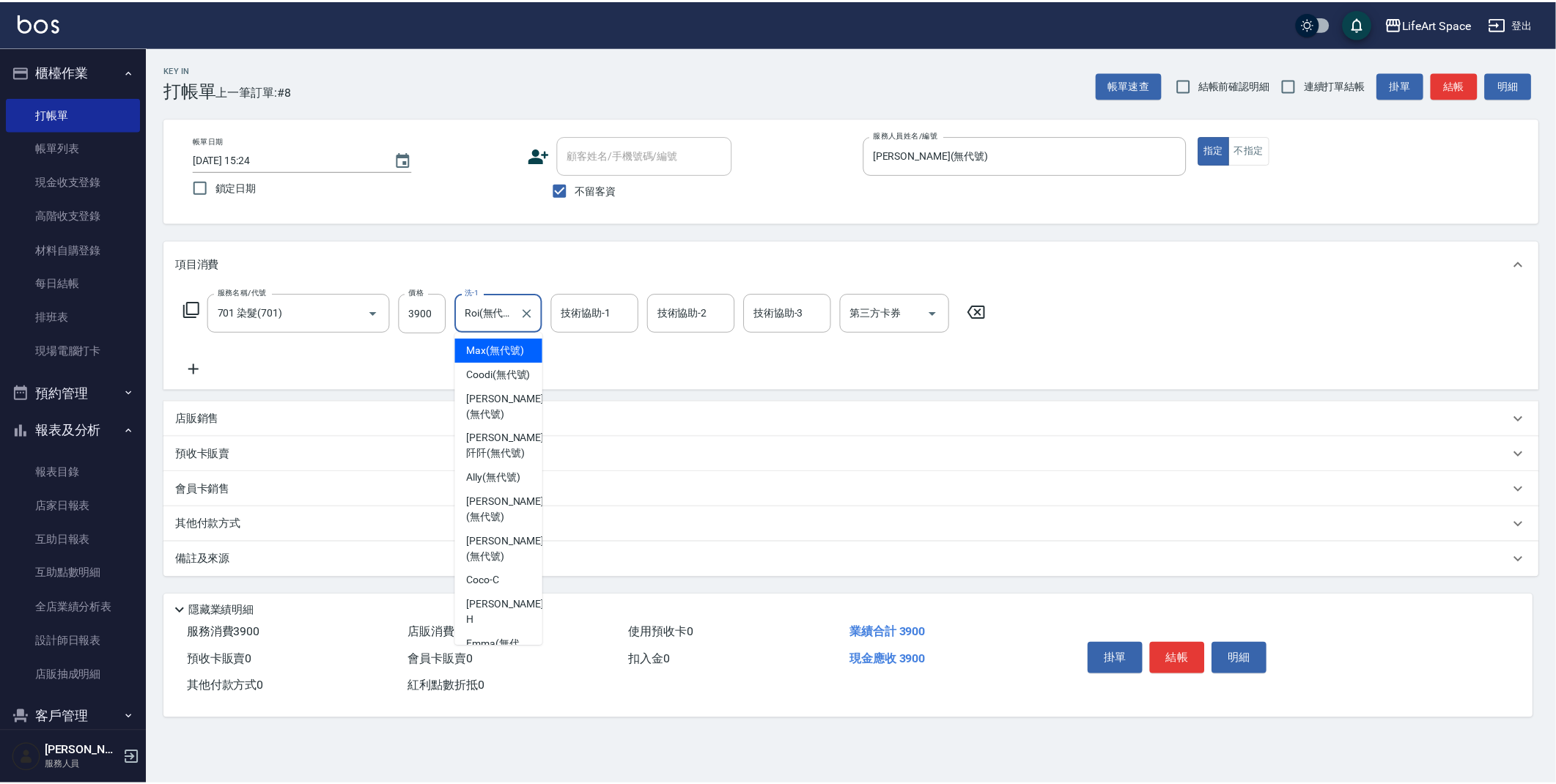
scroll to position [298, 0]
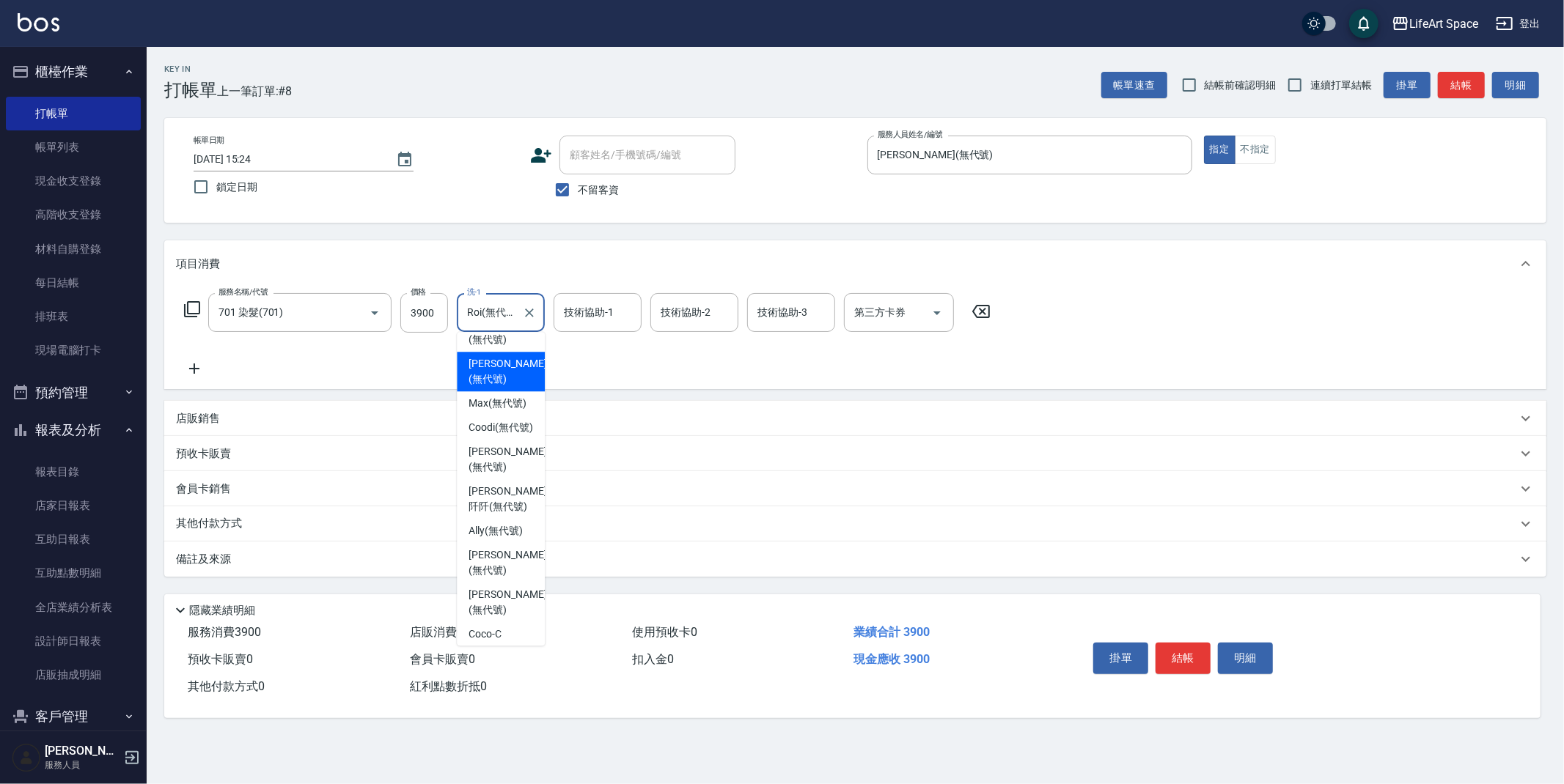
click at [507, 387] on span "[PERSON_NAME] (無代號)" at bounding box center [508, 372] width 77 height 31
type input "[PERSON_NAME](無代號)"
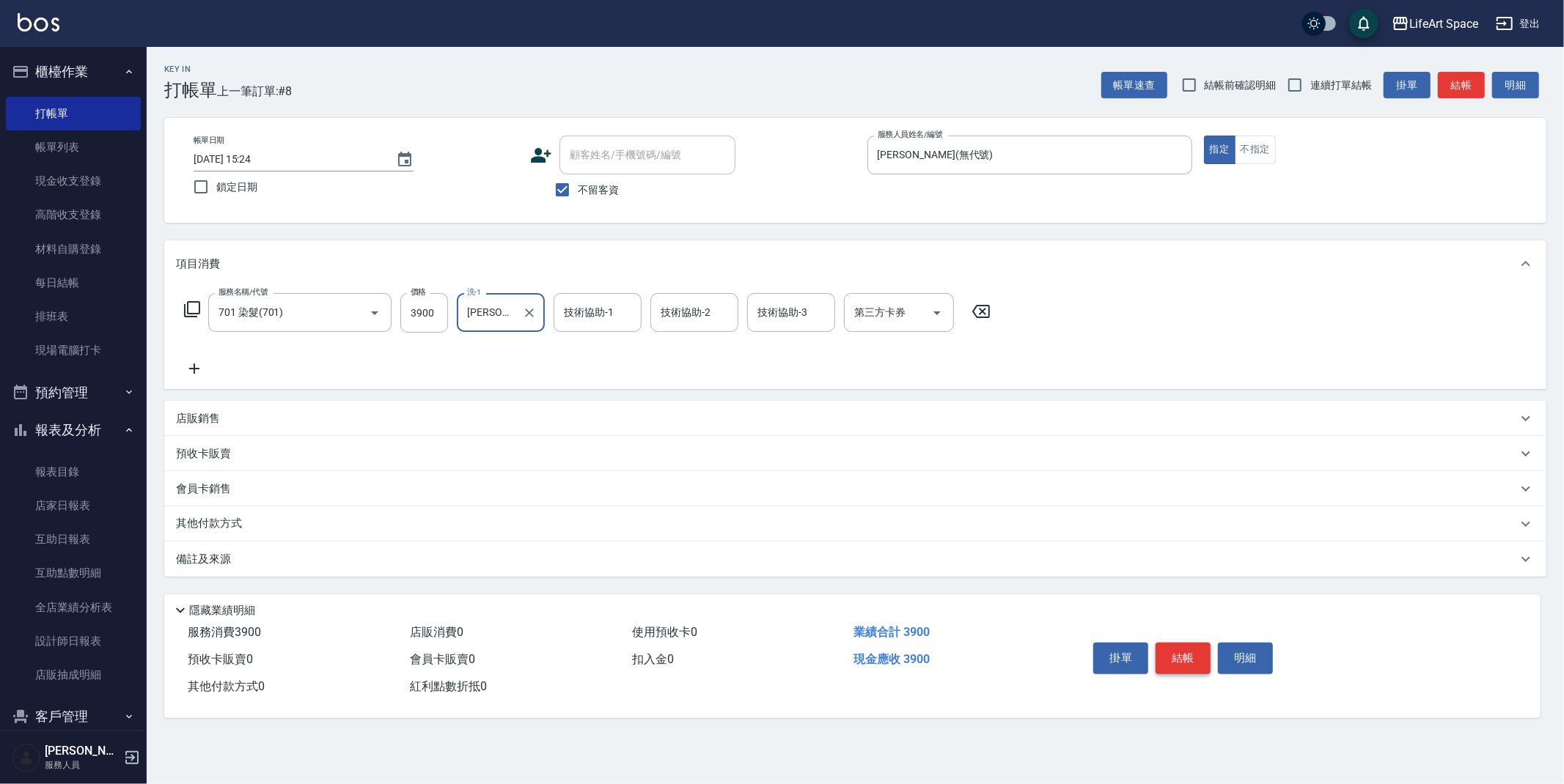
click at [1186, 655] on button "結帳" at bounding box center [1183, 658] width 55 height 31
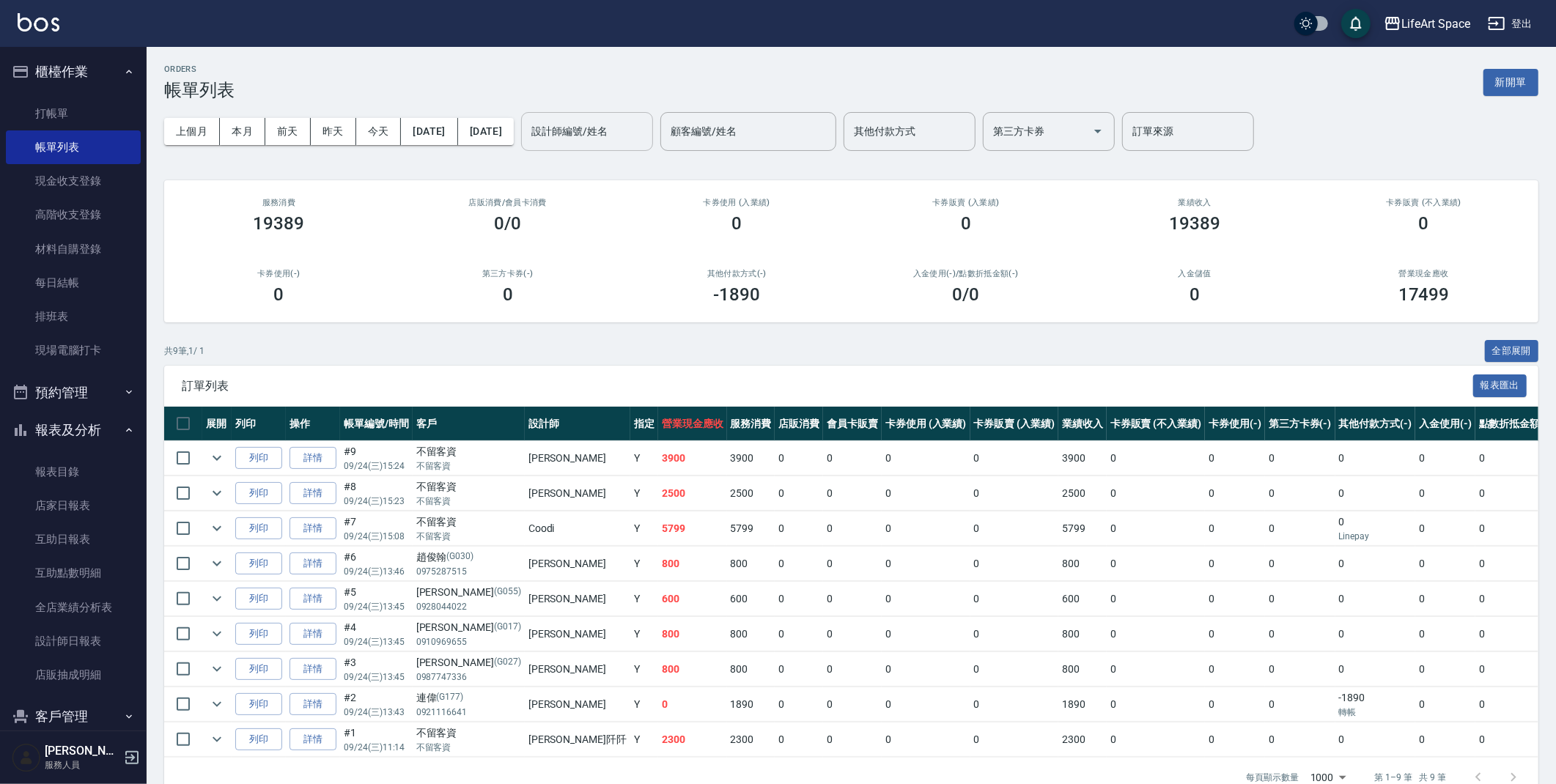
click at [622, 119] on div "設計師編號/姓名 設計師編號/姓名" at bounding box center [587, 131] width 132 height 39
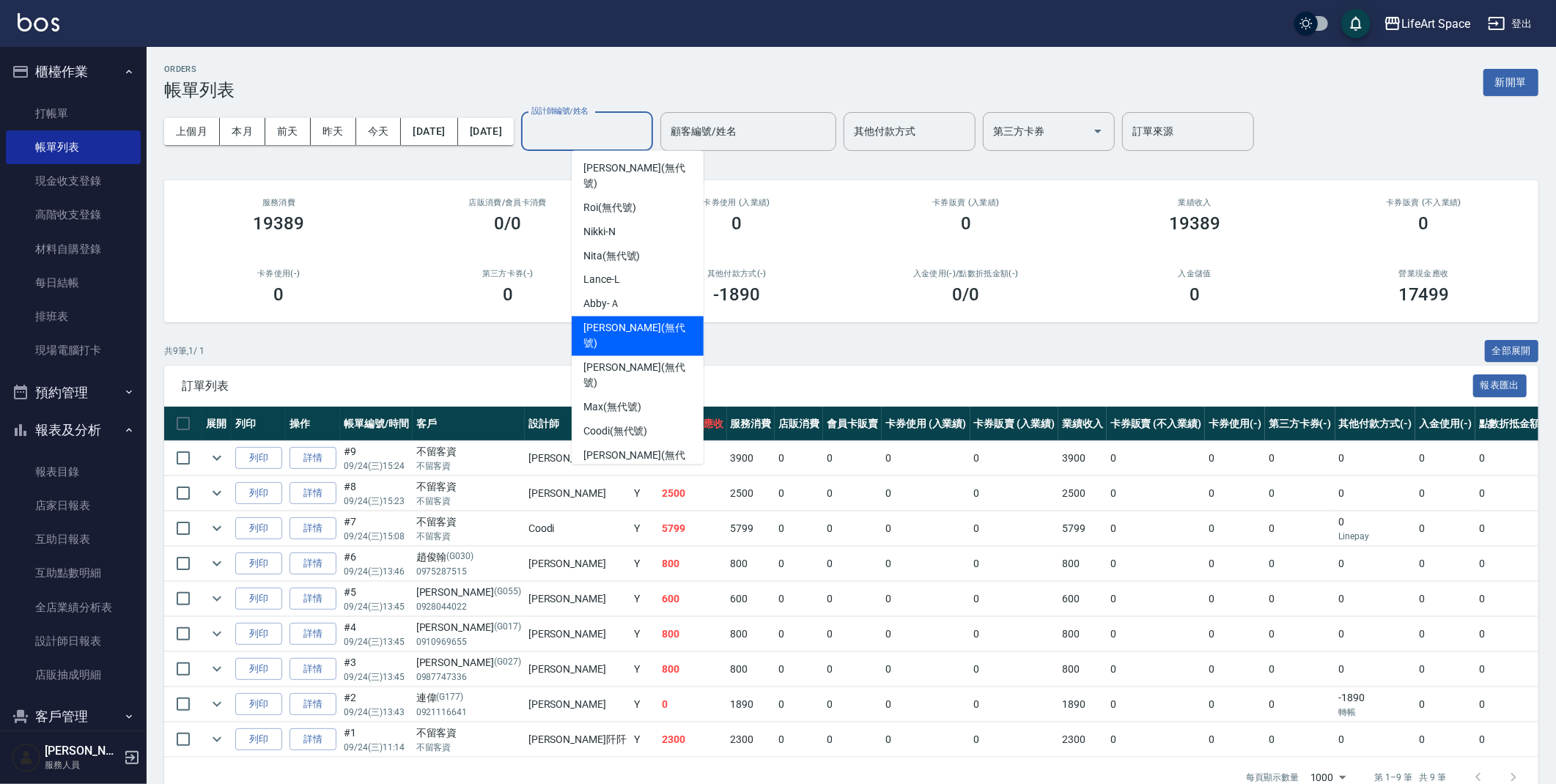
scroll to position [253, 0]
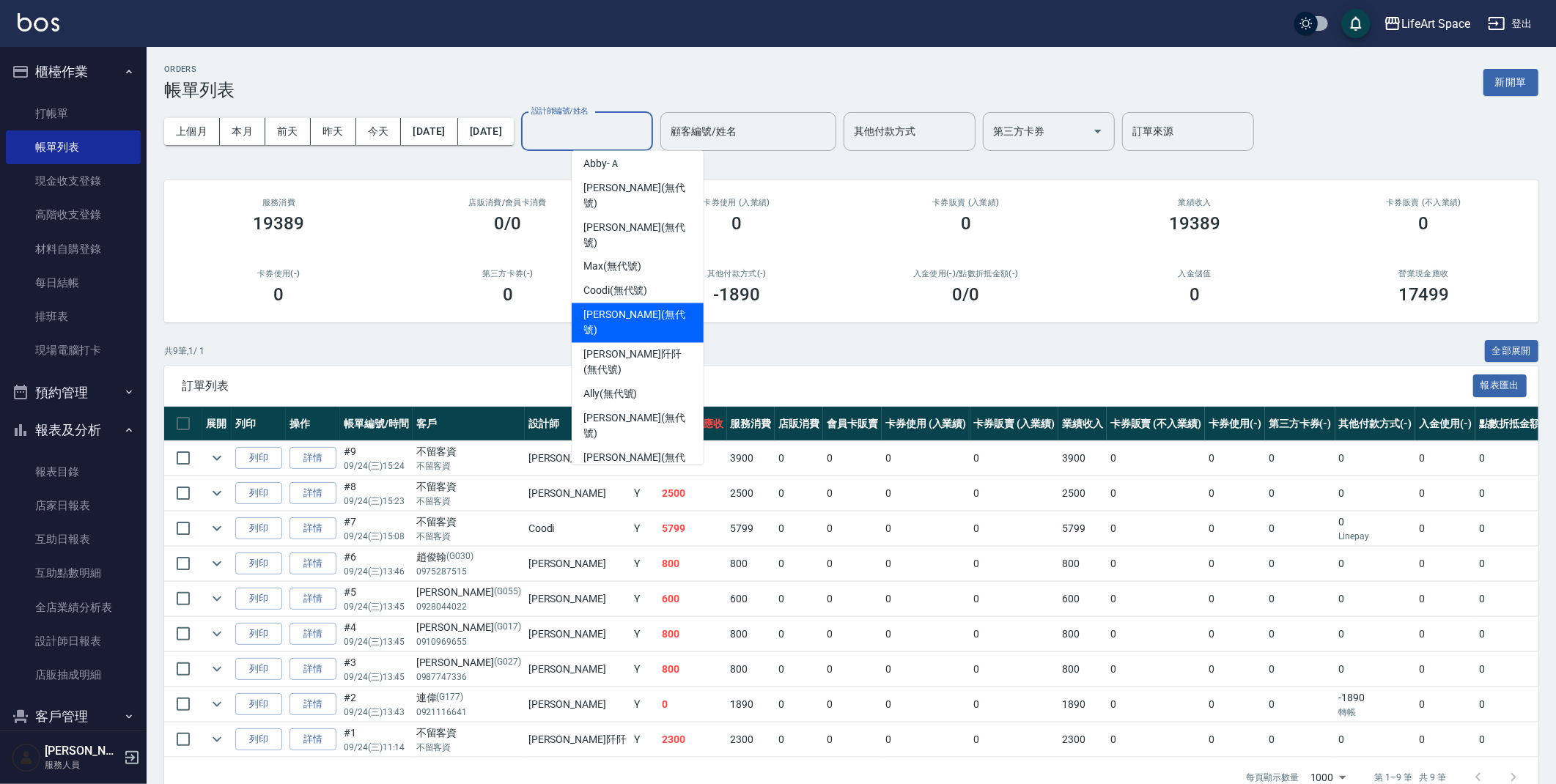
click at [625, 308] on span "[PERSON_NAME] (無代號)" at bounding box center [637, 323] width 108 height 31
type input "[PERSON_NAME](無代號)"
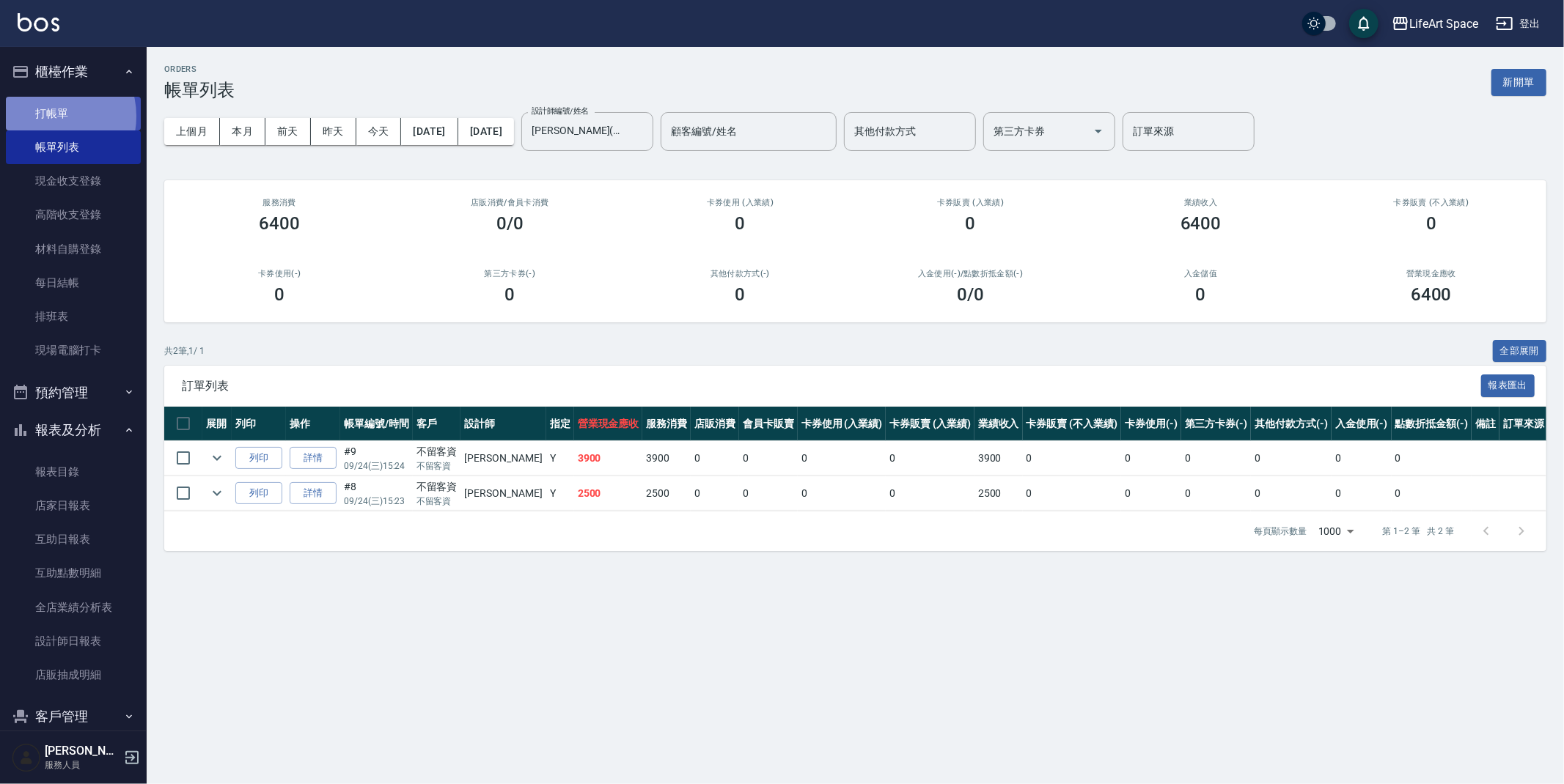
click at [48, 116] on link "打帳單" at bounding box center [73, 114] width 135 height 34
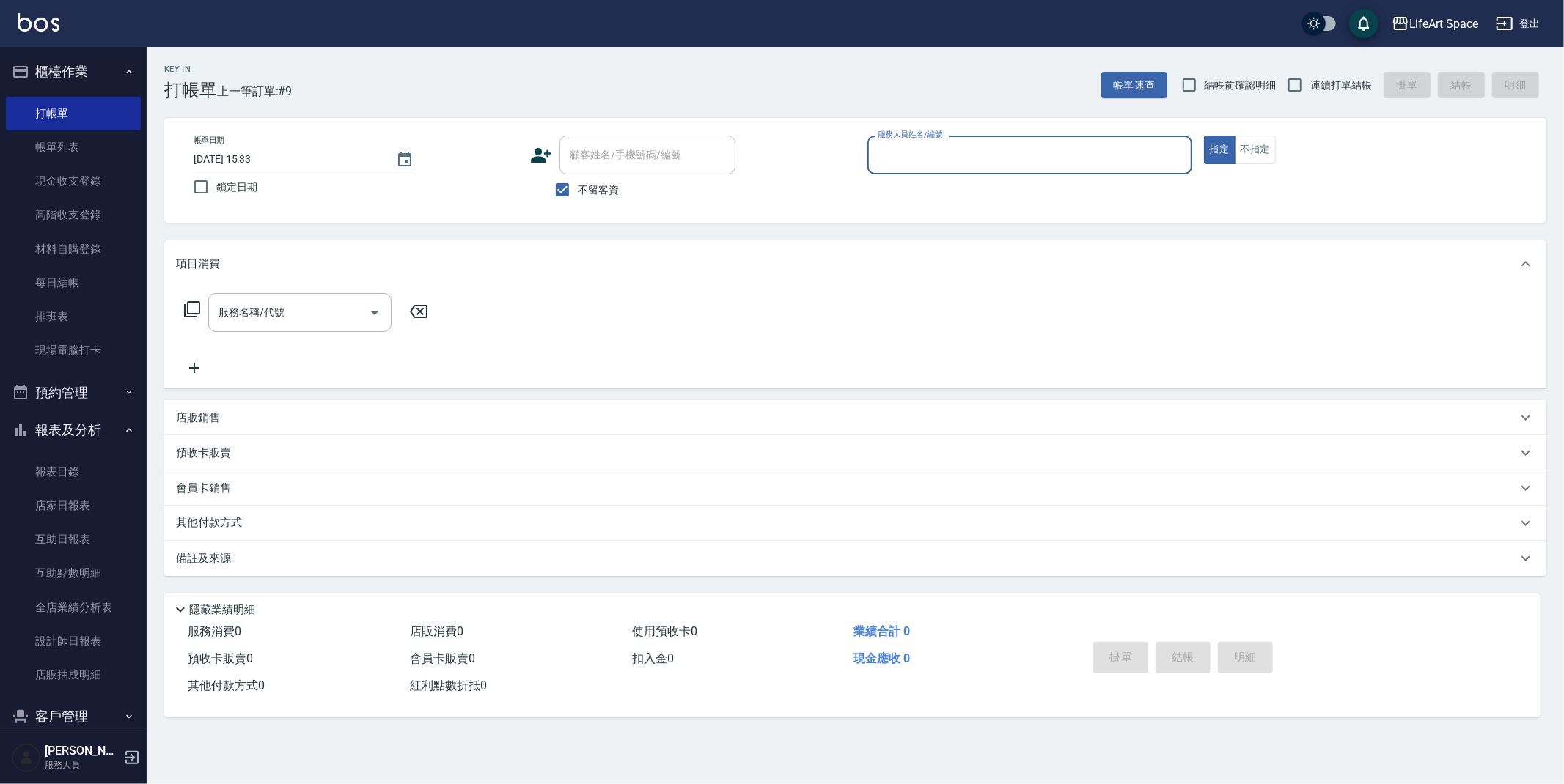
click at [190, 308] on icon at bounding box center [192, 309] width 18 height 18
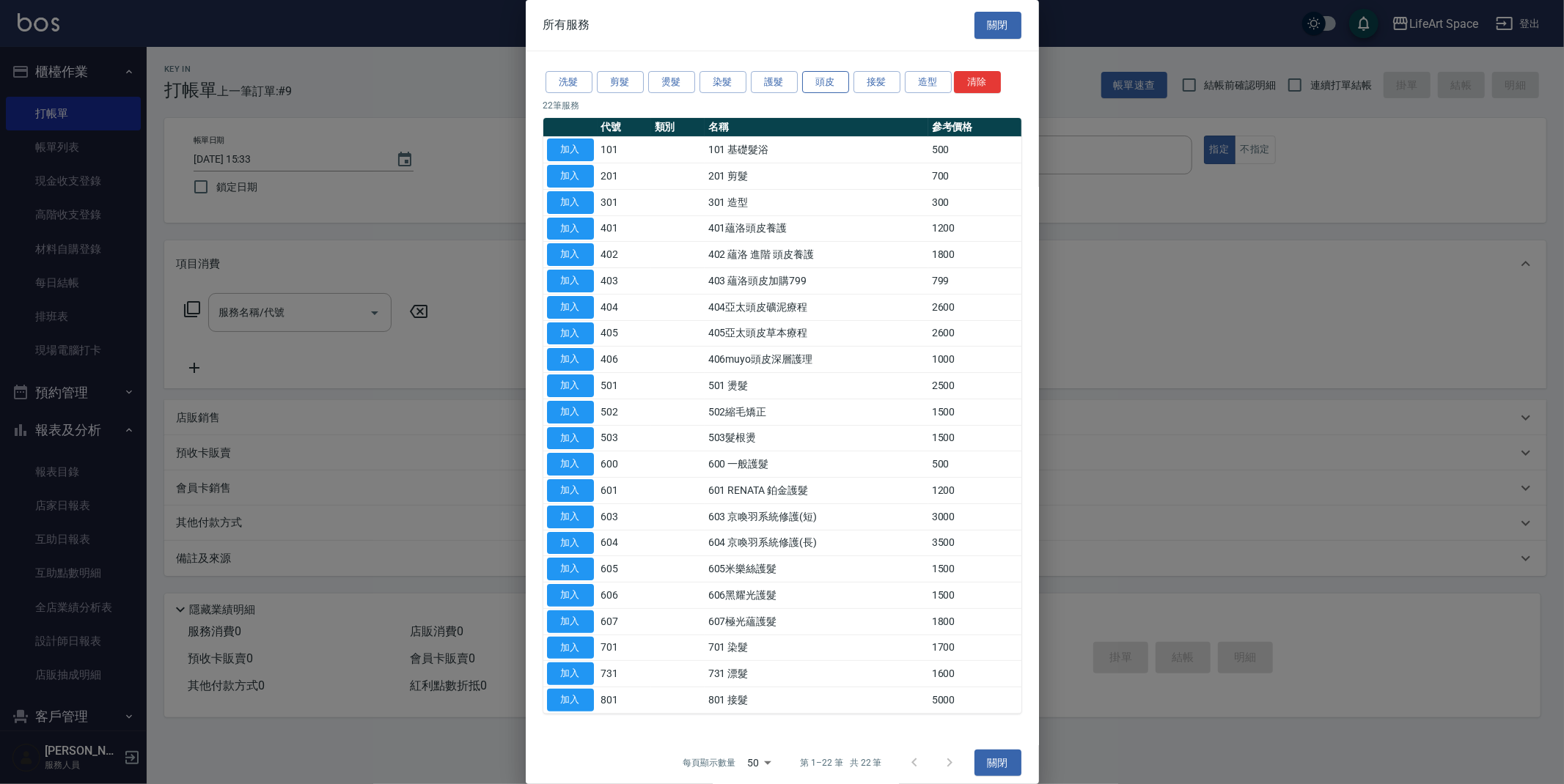
click at [816, 83] on button "頭皮" at bounding box center [826, 82] width 47 height 23
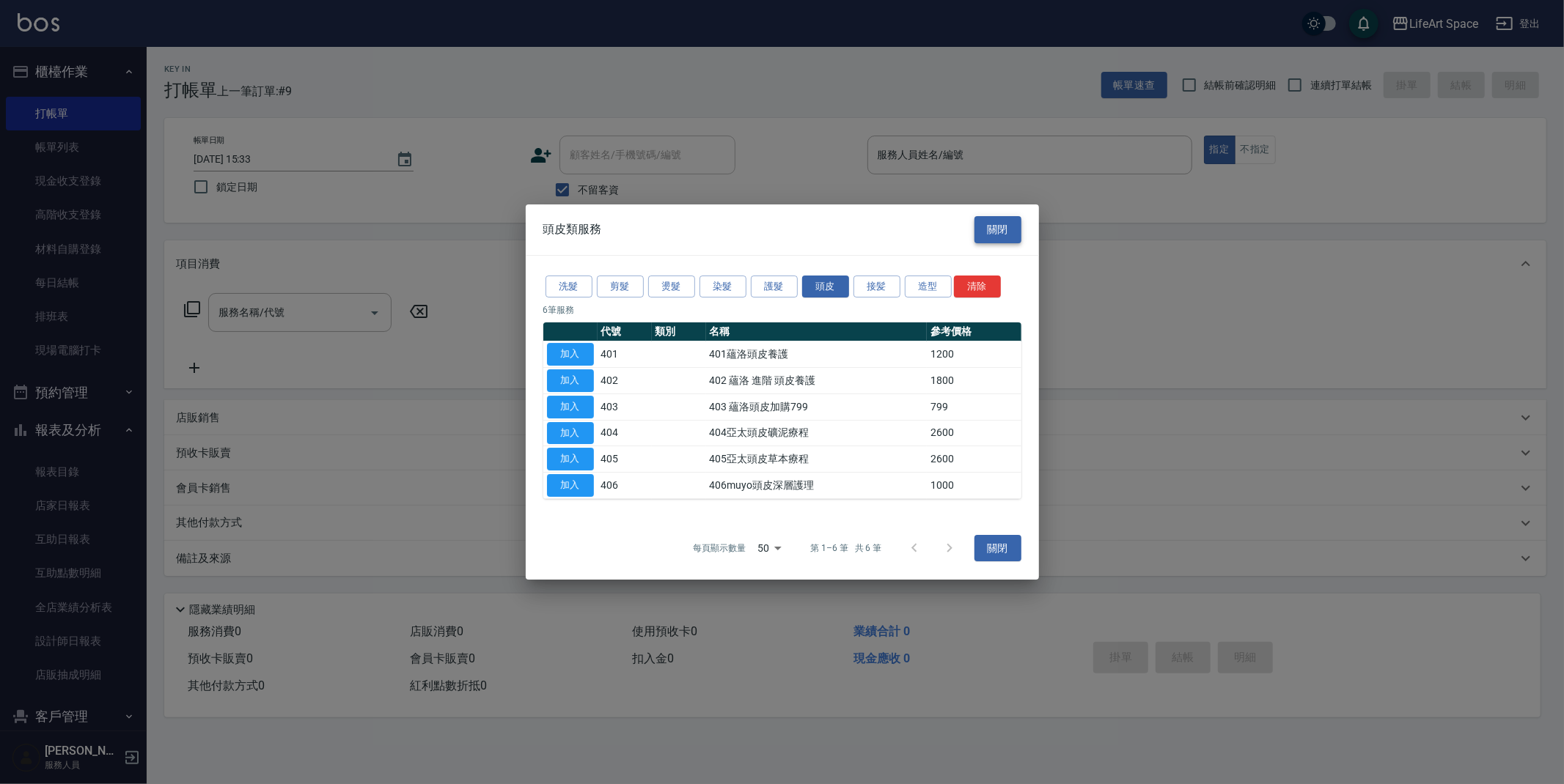
click at [986, 236] on button "關閉" at bounding box center [997, 230] width 47 height 27
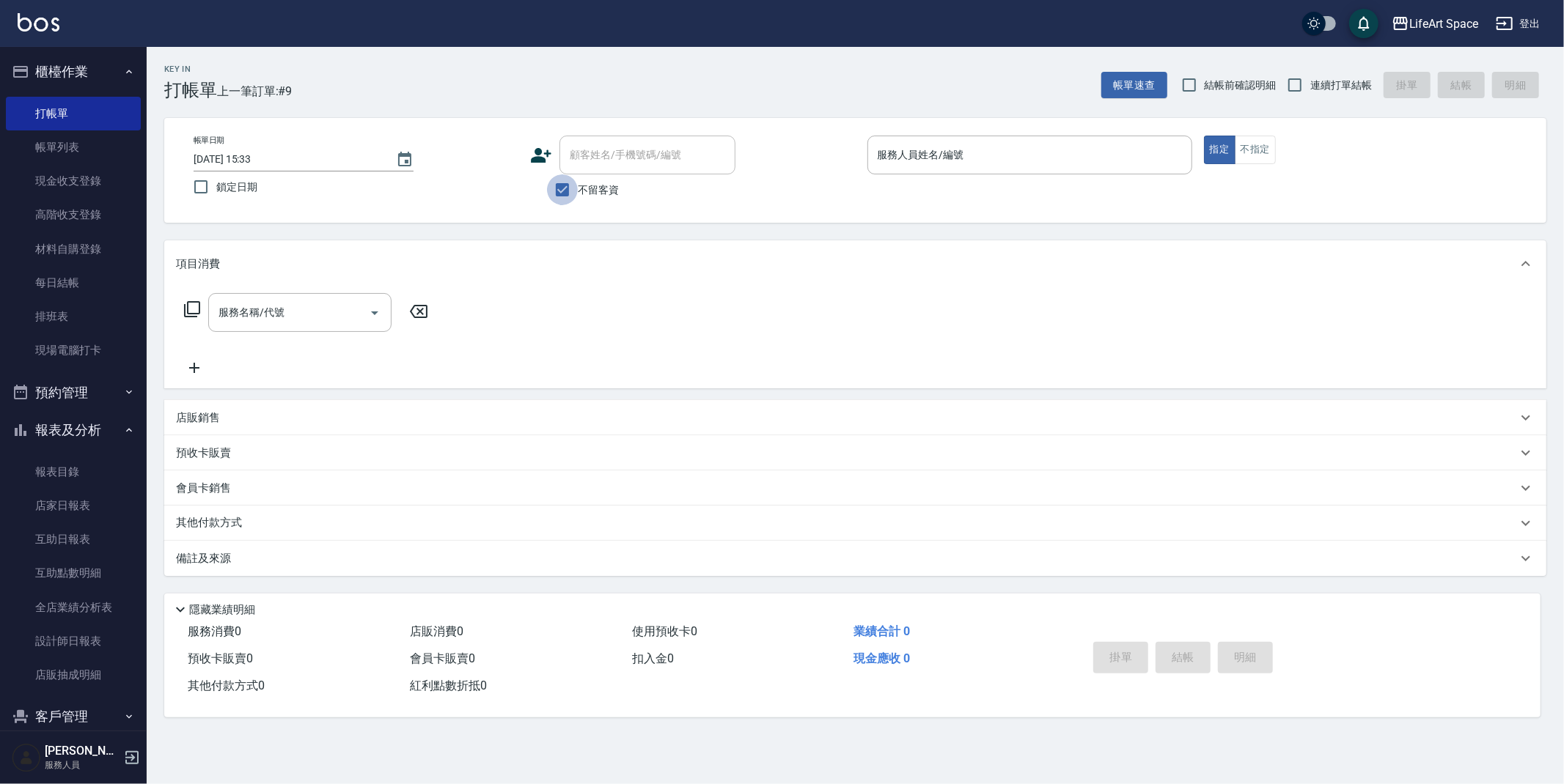
click at [559, 196] on input "不留客資" at bounding box center [562, 190] width 31 height 31
checkbox input "false"
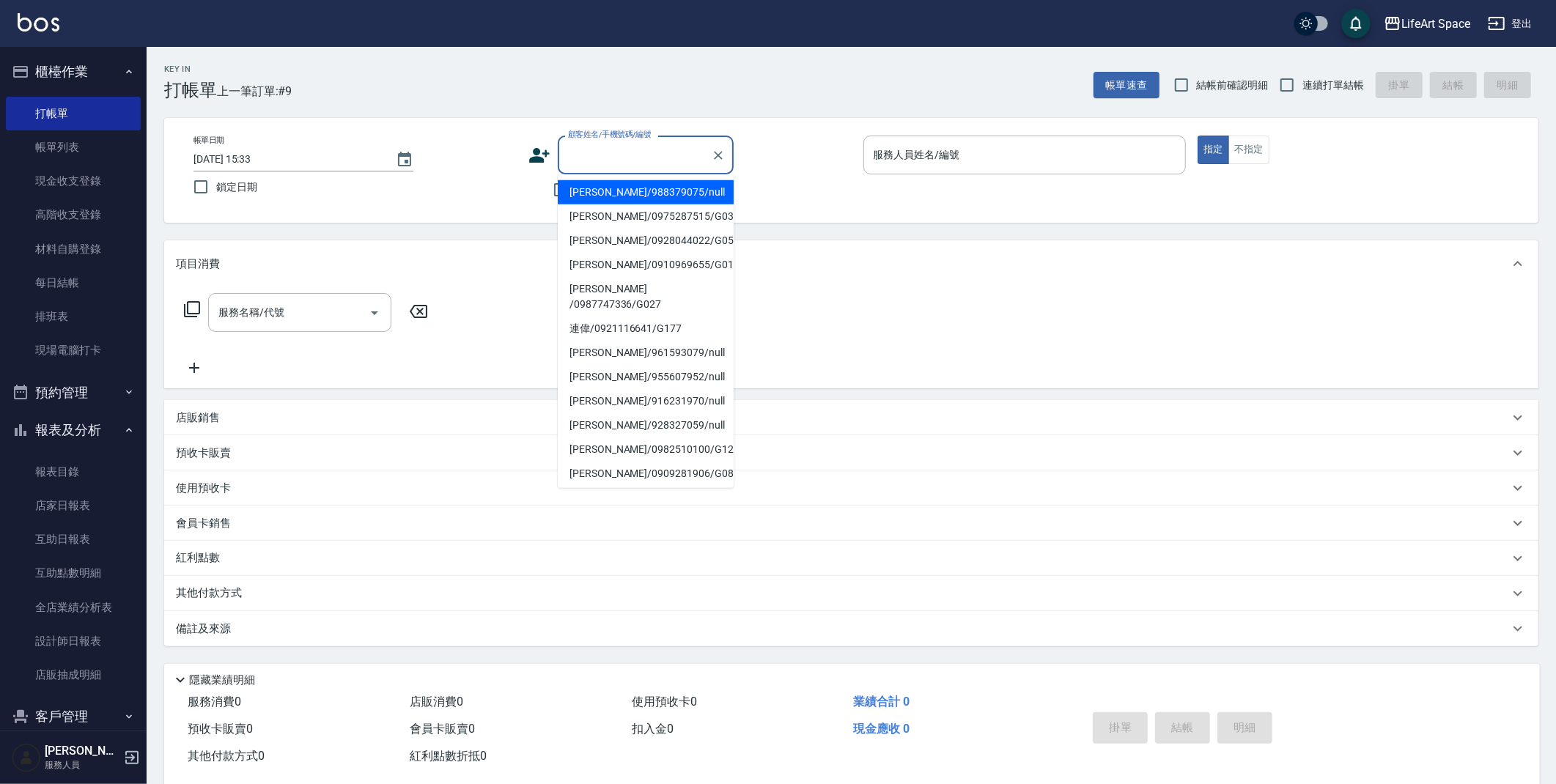
click at [586, 159] on input "顧客姓名/手機號碼/編號" at bounding box center [635, 155] width 140 height 26
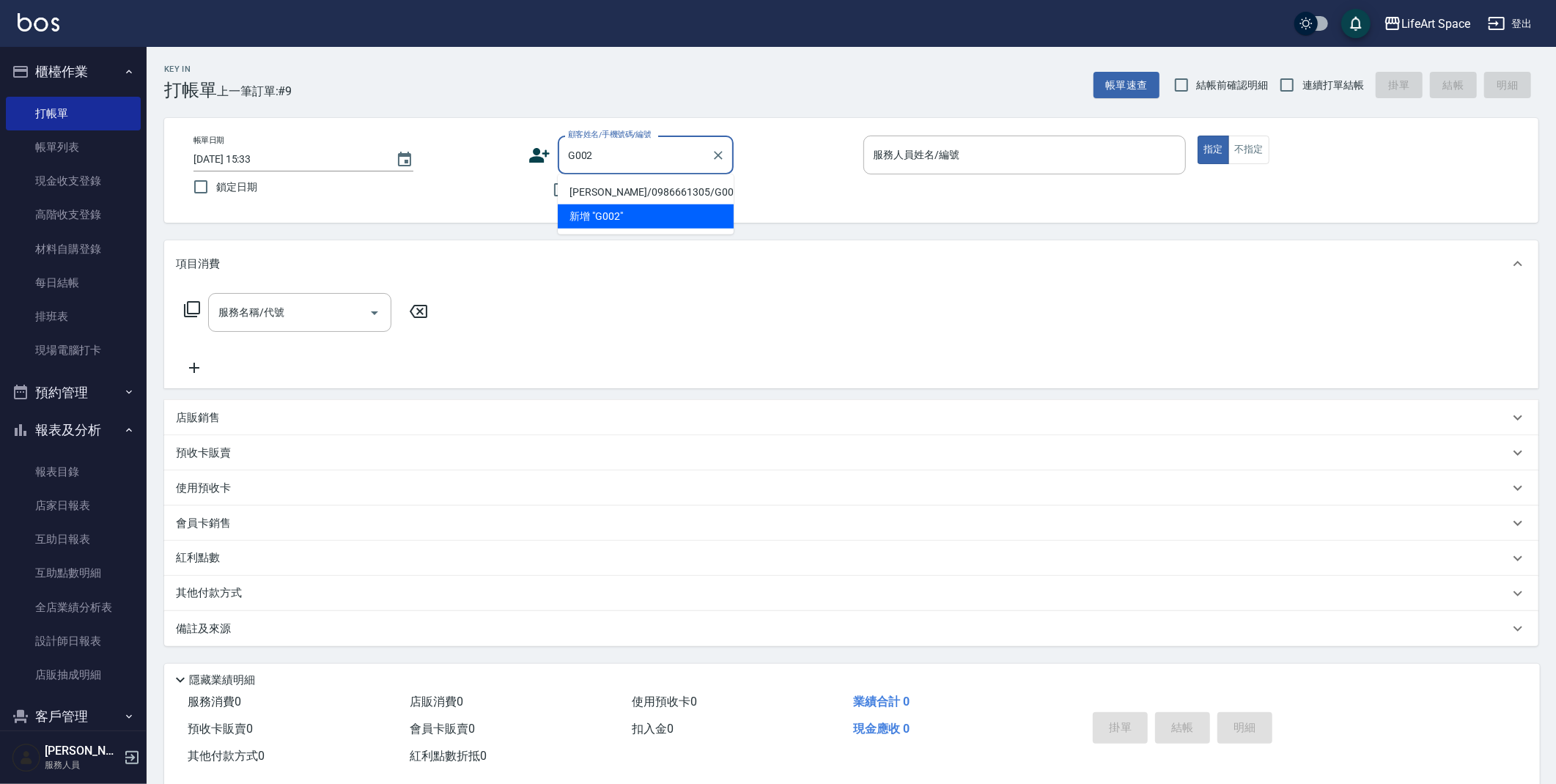
click at [618, 186] on li "[PERSON_NAME]/0986661305/G002" at bounding box center [645, 192] width 176 height 24
type input "[PERSON_NAME]/0986661305/G002"
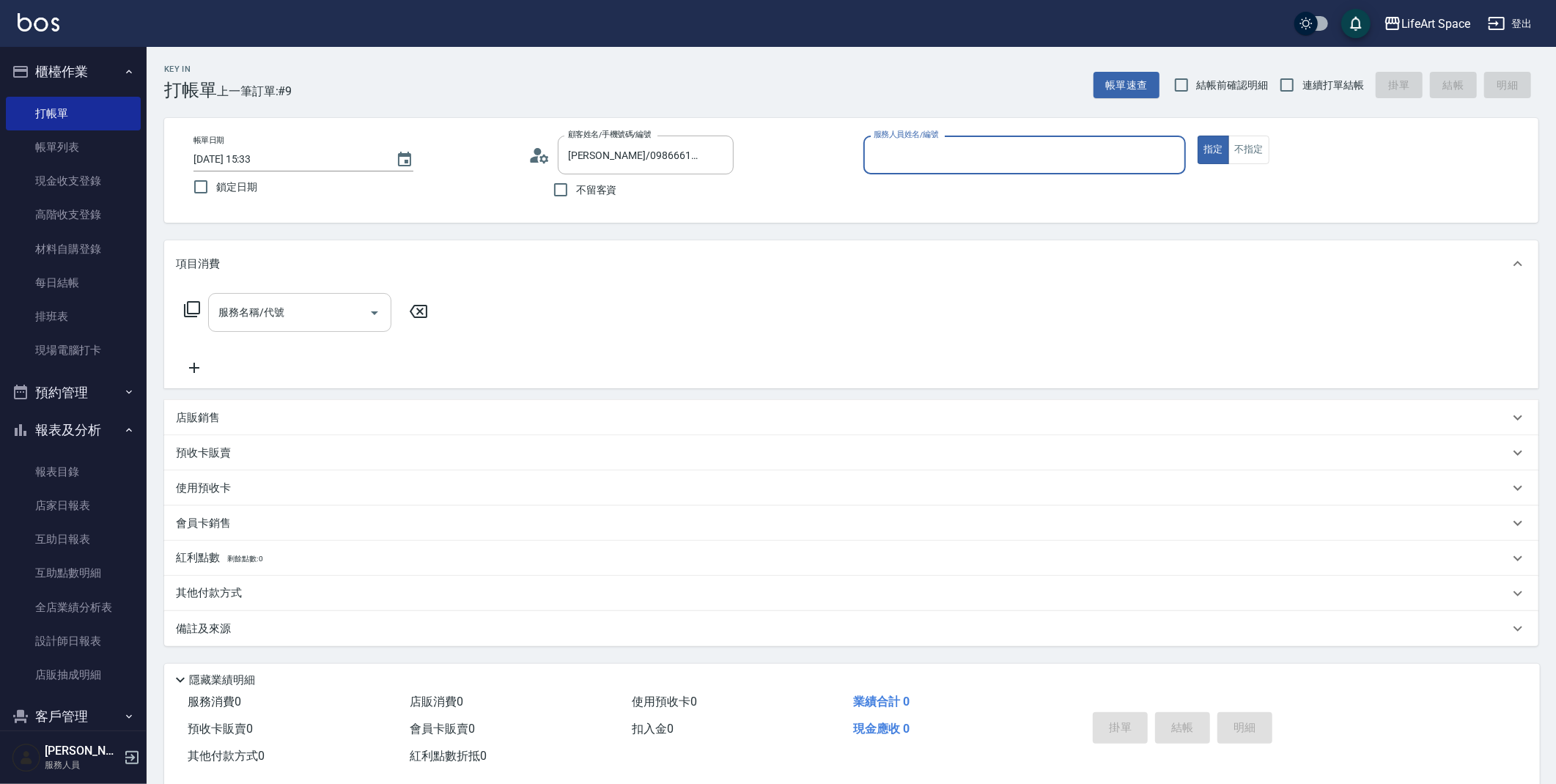
type input "[PERSON_NAME](無代號)"
click at [294, 307] on input "服務名稱/代號" at bounding box center [289, 317] width 148 height 26
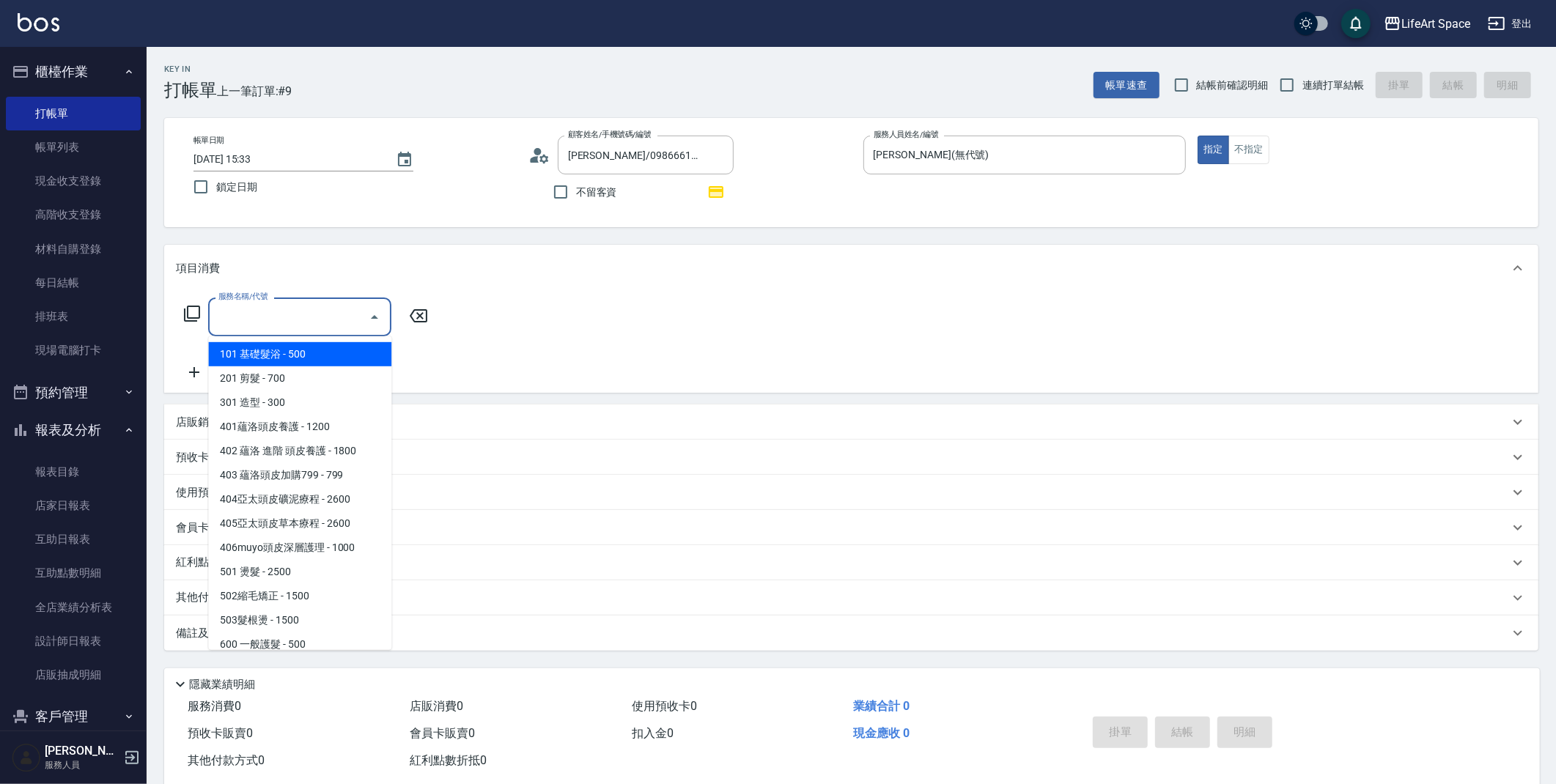
click at [284, 348] on span "101 基礎髮浴 - 500" at bounding box center [299, 354] width 183 height 24
type input "101 基礎髮浴 (101)"
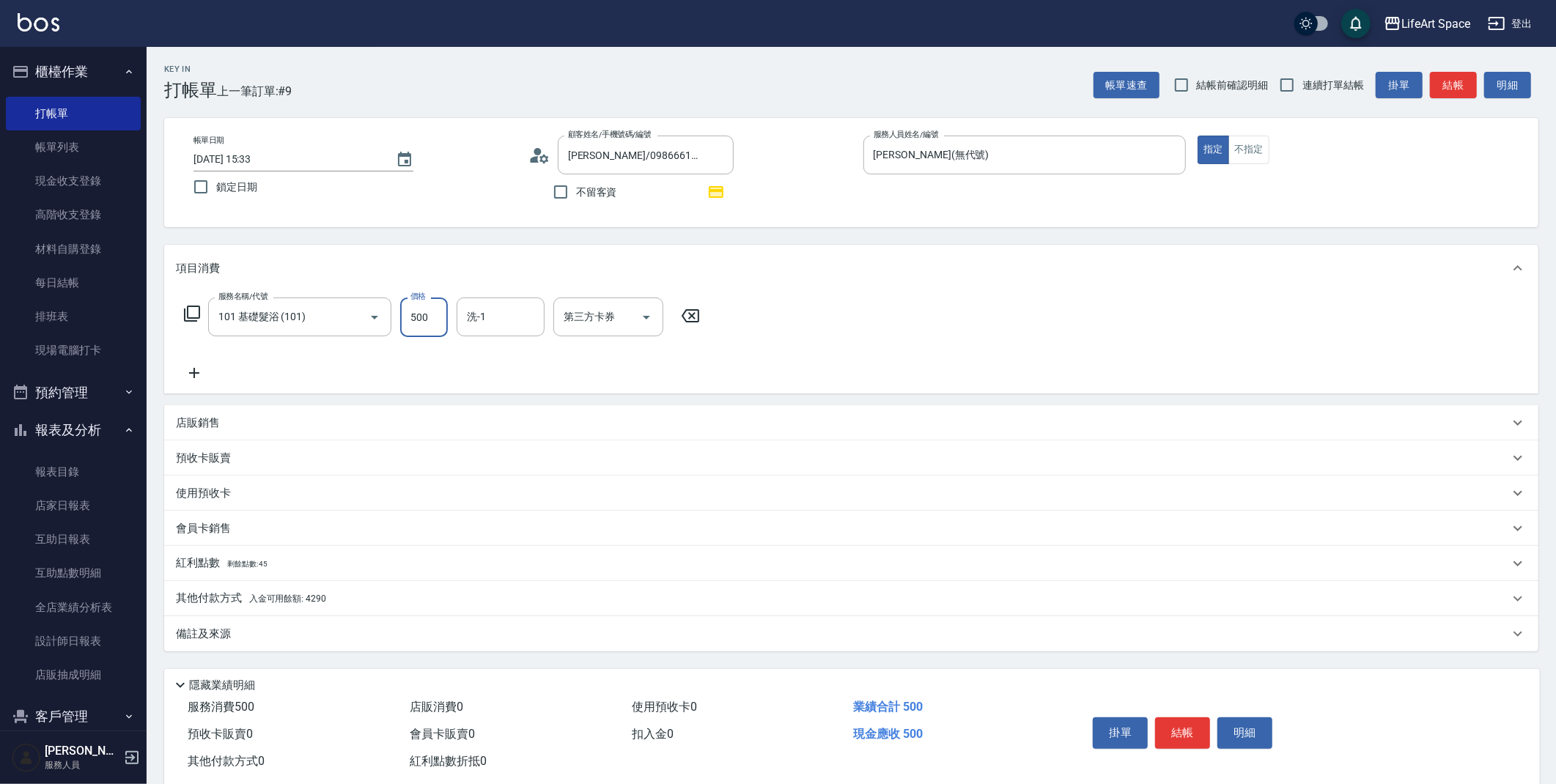
click at [437, 320] on input "500" at bounding box center [423, 317] width 48 height 40
type input "400"
click at [184, 307] on icon at bounding box center [192, 314] width 18 height 18
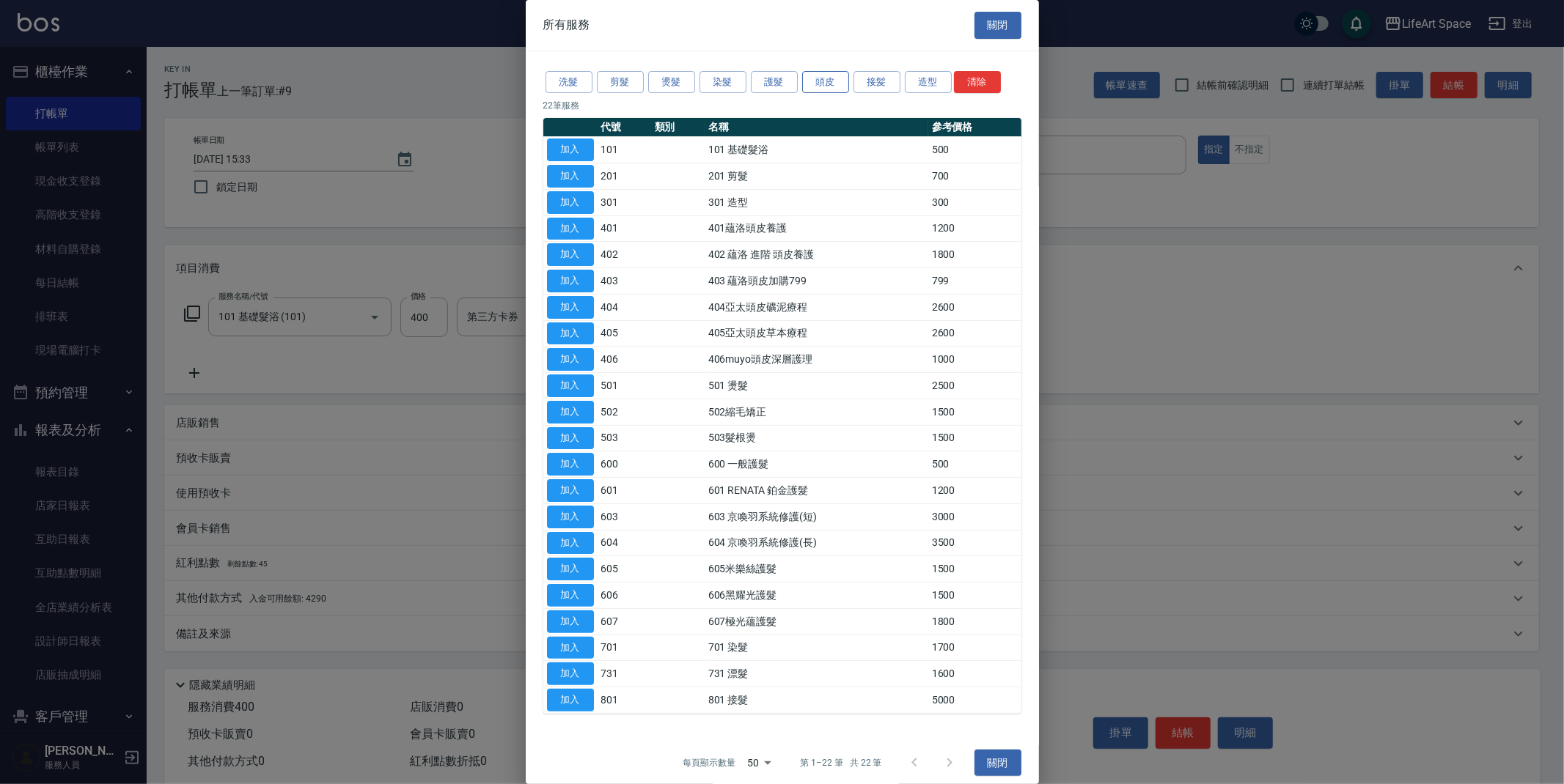
click at [846, 77] on button "頭皮" at bounding box center [826, 82] width 47 height 23
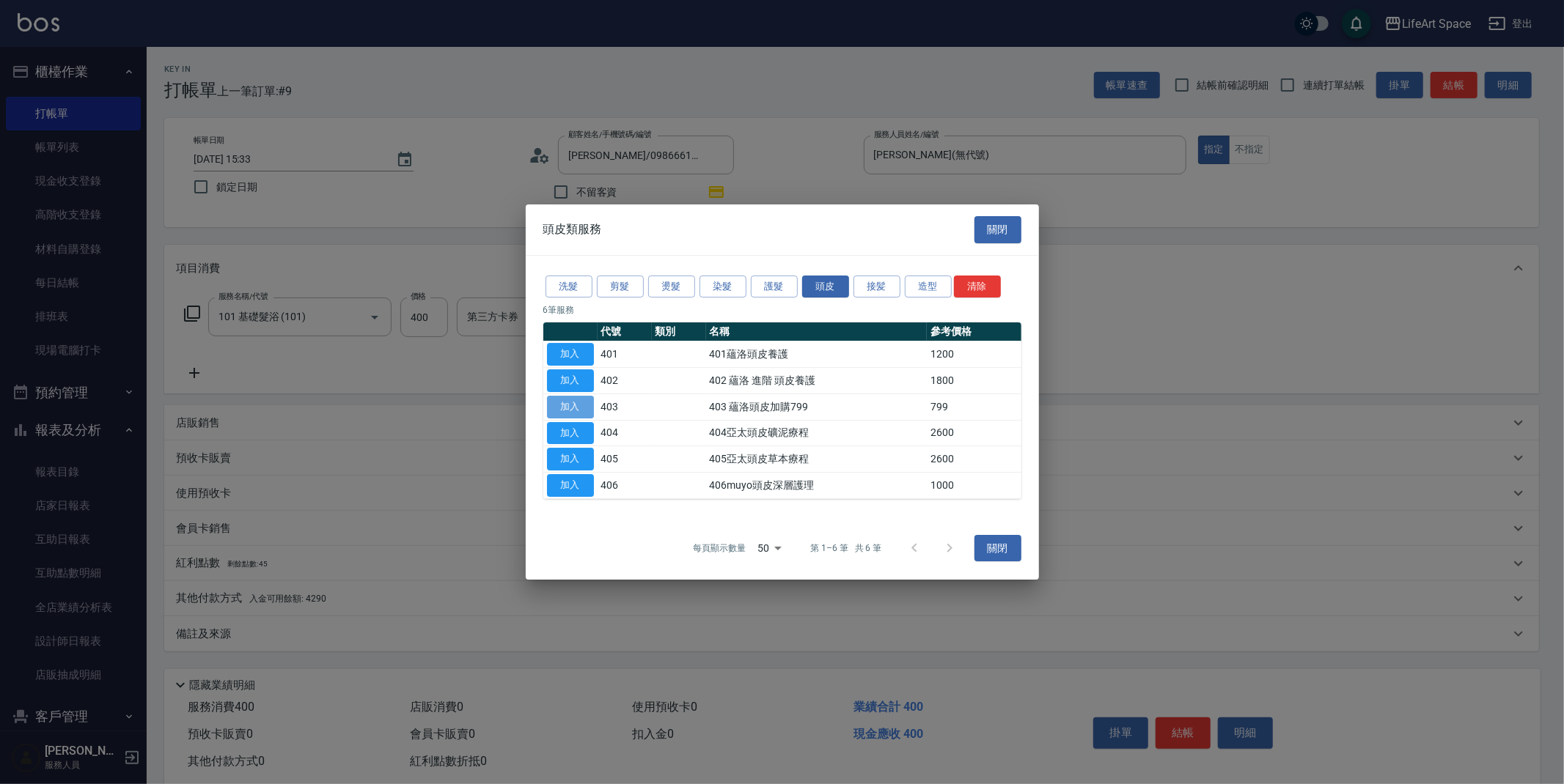
click at [575, 403] on button "加入" at bounding box center [571, 407] width 47 height 23
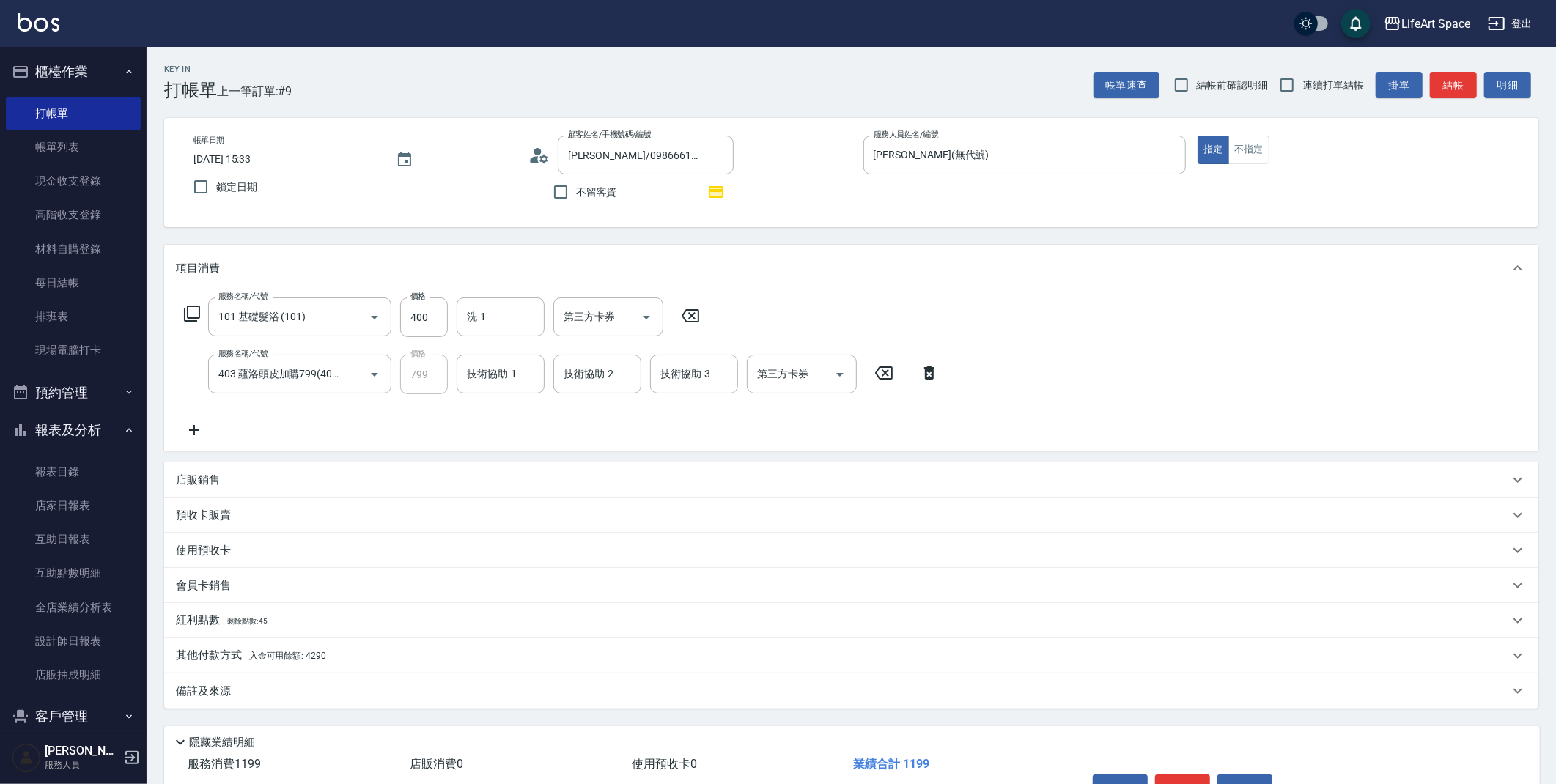
click at [189, 317] on icon at bounding box center [192, 314] width 16 height 16
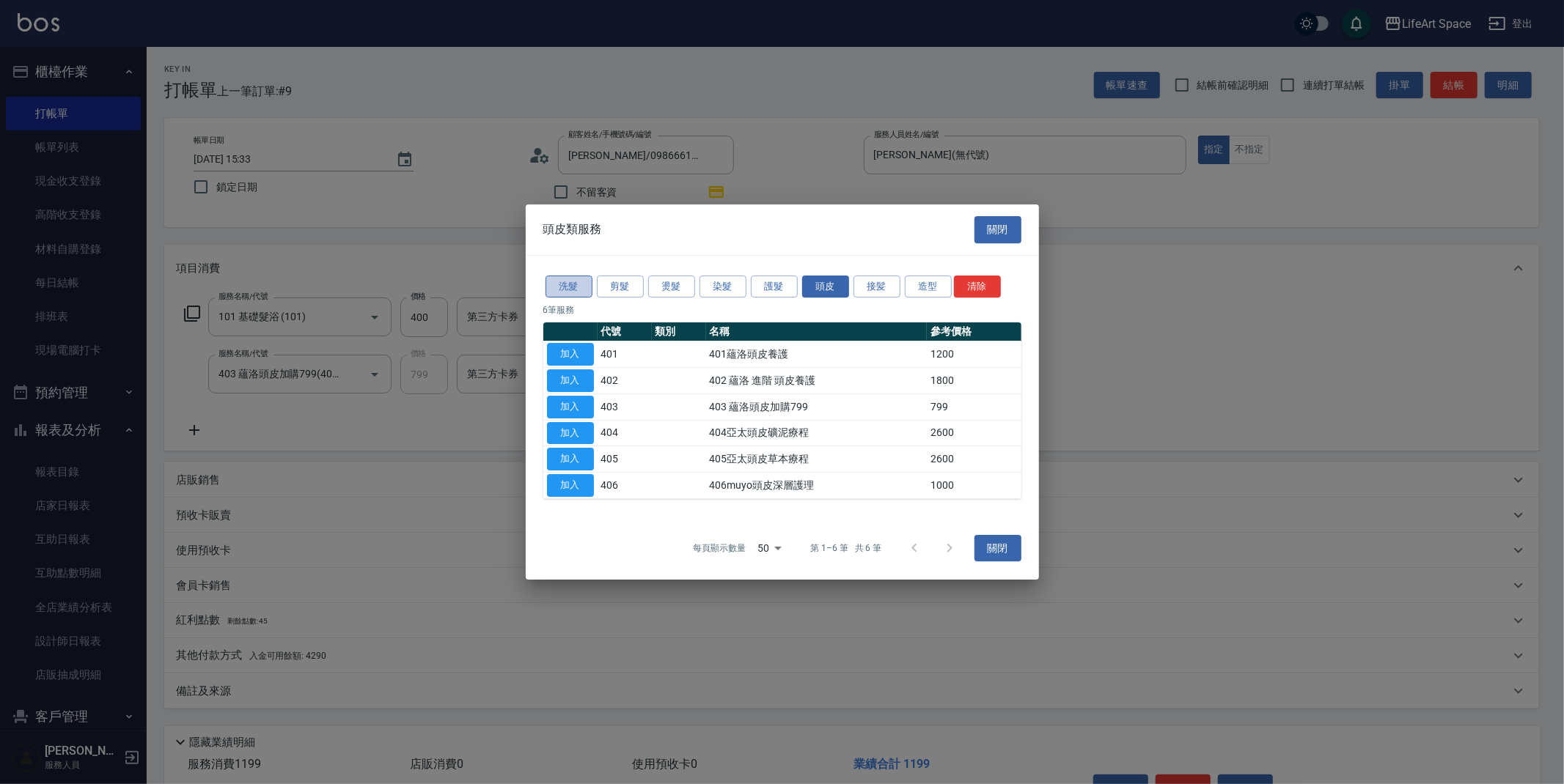
click at [586, 287] on button "洗髮" at bounding box center [569, 287] width 47 height 23
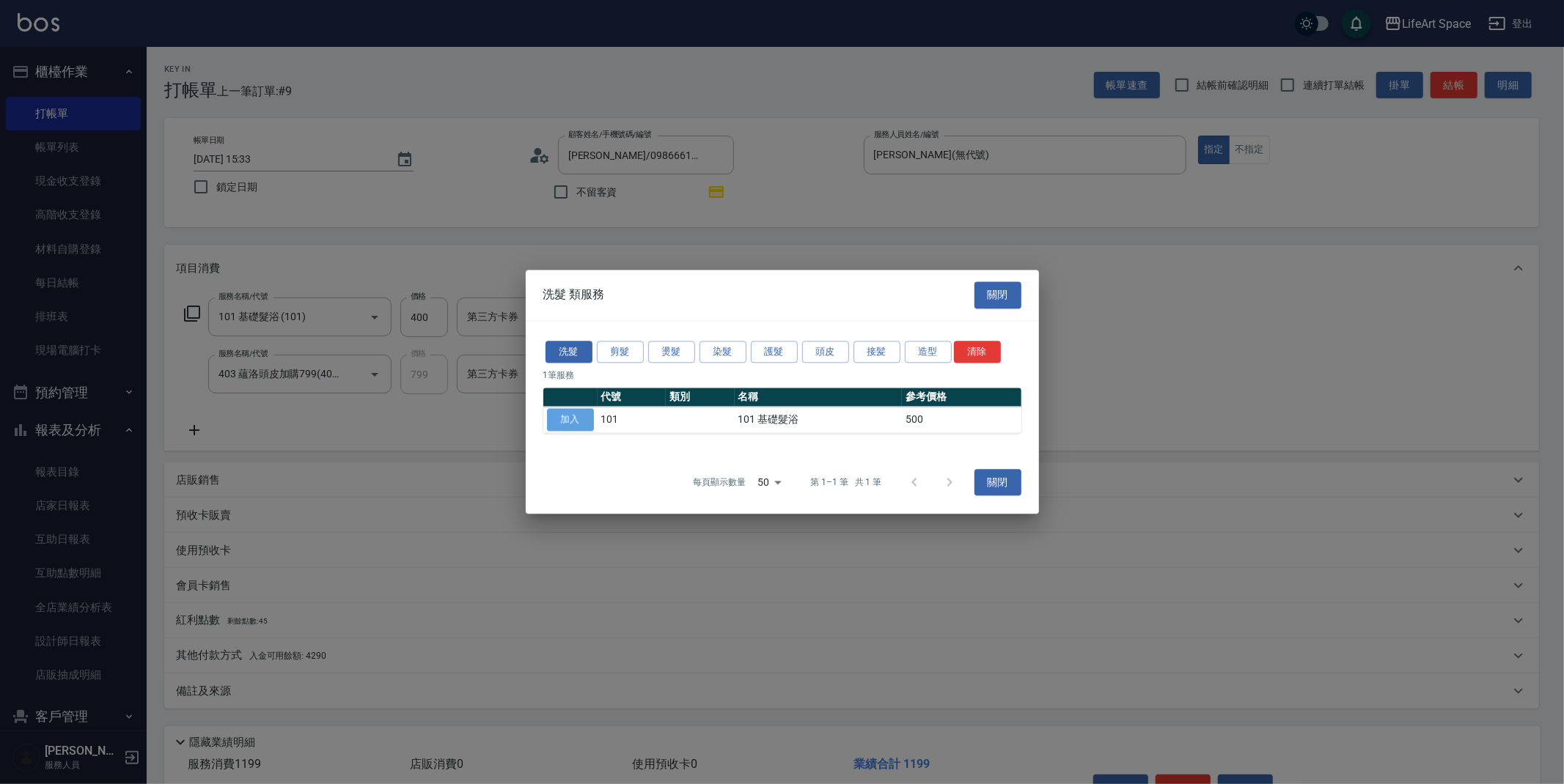
click at [573, 423] on button "加入" at bounding box center [571, 420] width 47 height 23
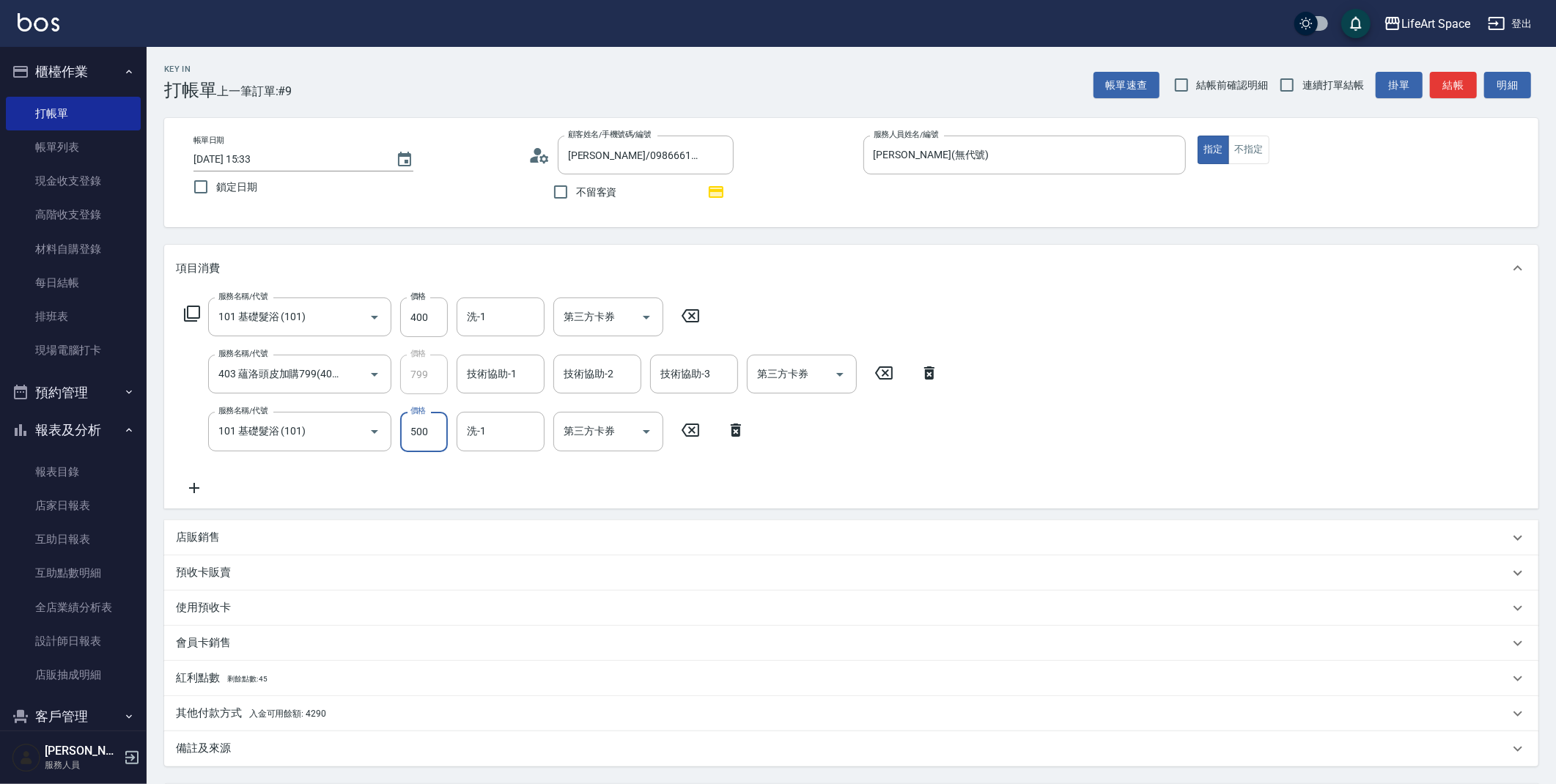
drag, startPoint x: 422, startPoint y: 432, endPoint x: 340, endPoint y: 397, distance: 89.2
click at [340, 397] on div "服務名稱/代號 101 基礎髮浴 (101) 服務名稱/代號 價格 400 價格 洗-1 洗-1 第三方卡券 第三方卡券 服務名稱/代號 403 蘊洛頭皮加購…" at bounding box center [561, 397] width 772 height 198
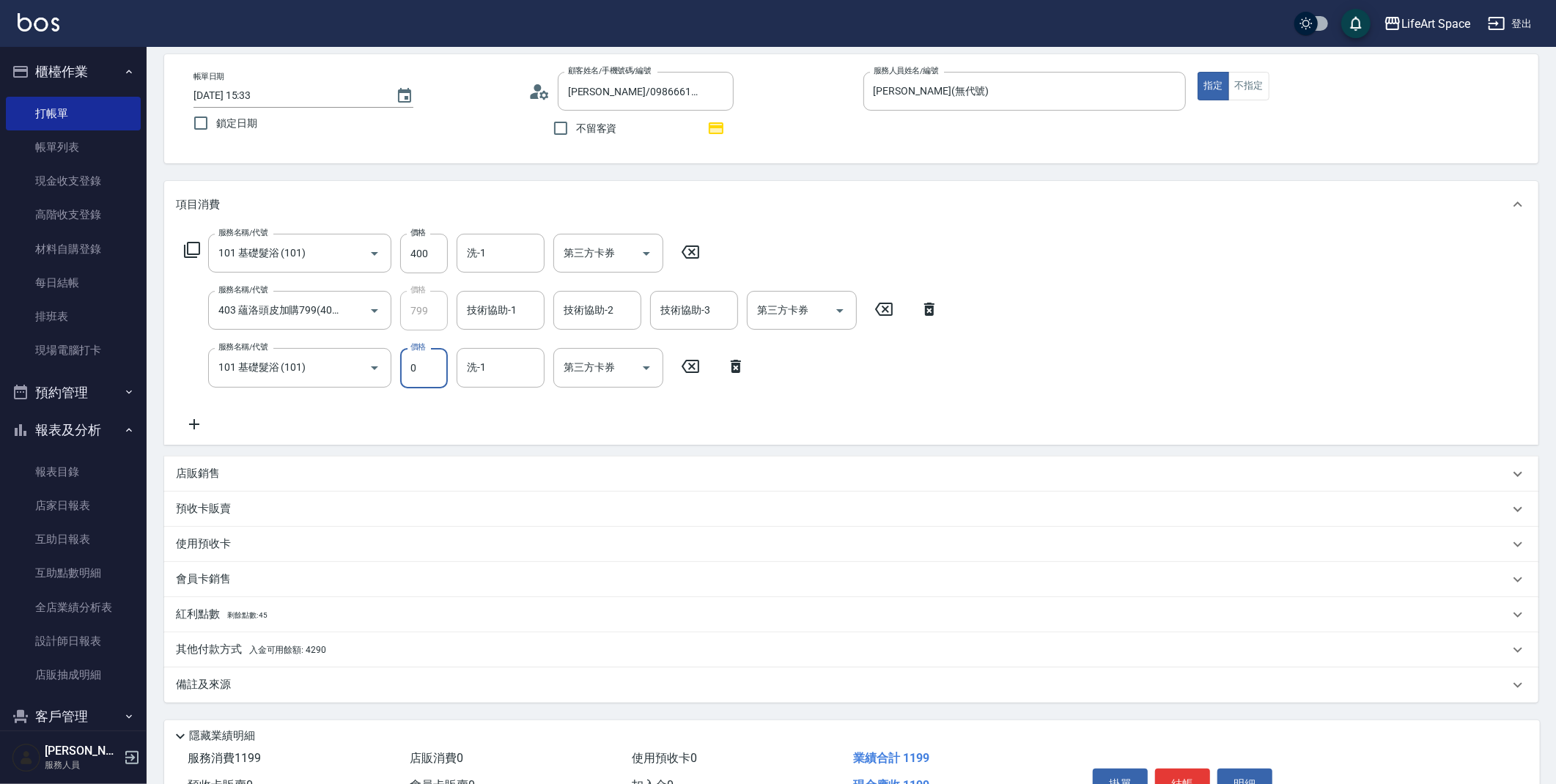
scroll to position [145, 0]
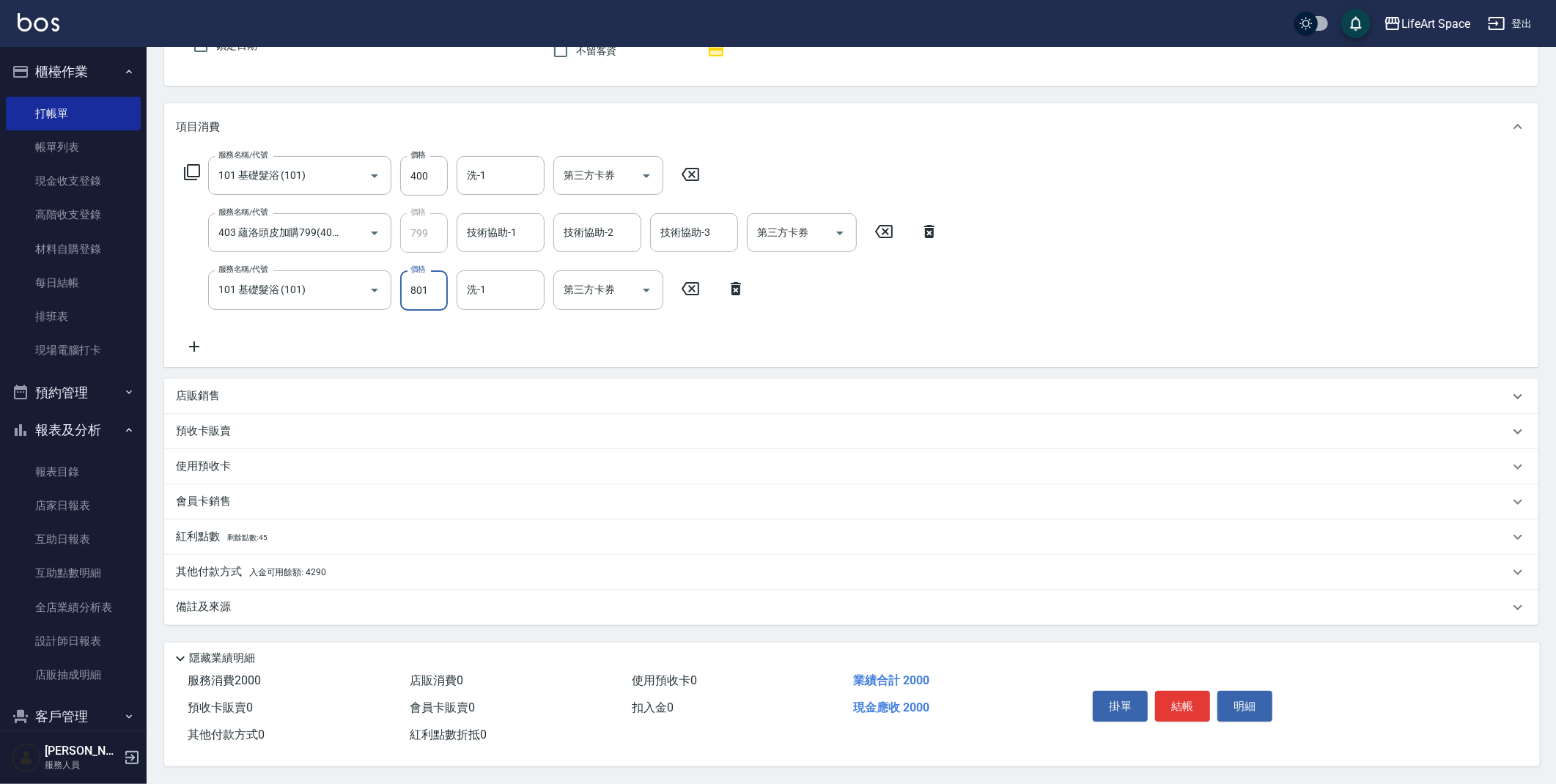
type input "801"
click at [284, 599] on div "備註及來源" at bounding box center [842, 607] width 1333 height 15
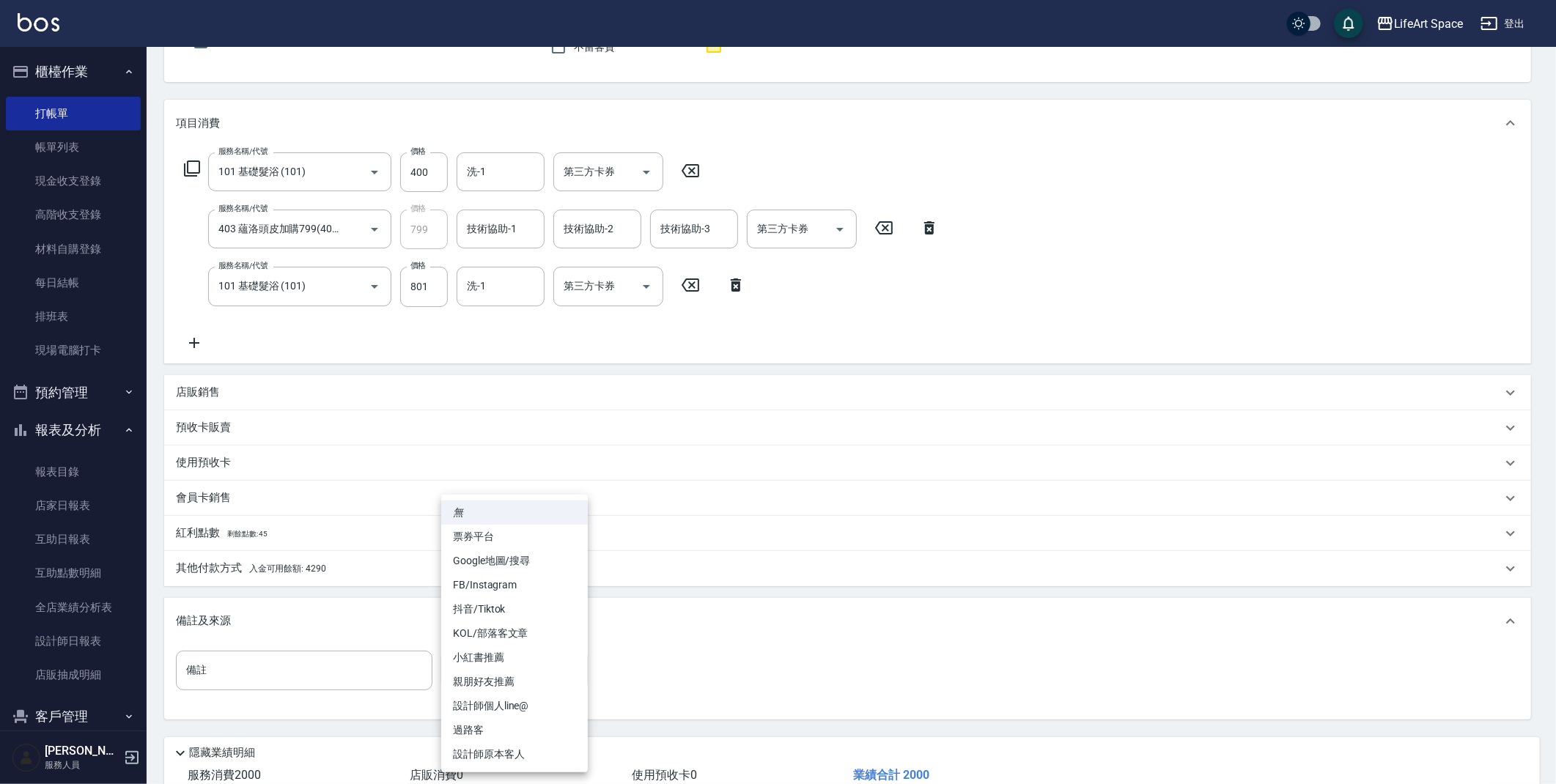
click at [503, 656] on body "LifeArt Space 登出 櫃檯作業 打帳單 帳單列表 現金收支登錄 高階收支登錄 材料自購登錄 每日結帳 排班表 現場電腦打卡 預約管理 預約管理 單…" at bounding box center [778, 366] width 1556 height 1024
click at [497, 748] on li "設計師原本客人" at bounding box center [515, 754] width 147 height 24
type input "設計師原本客人"
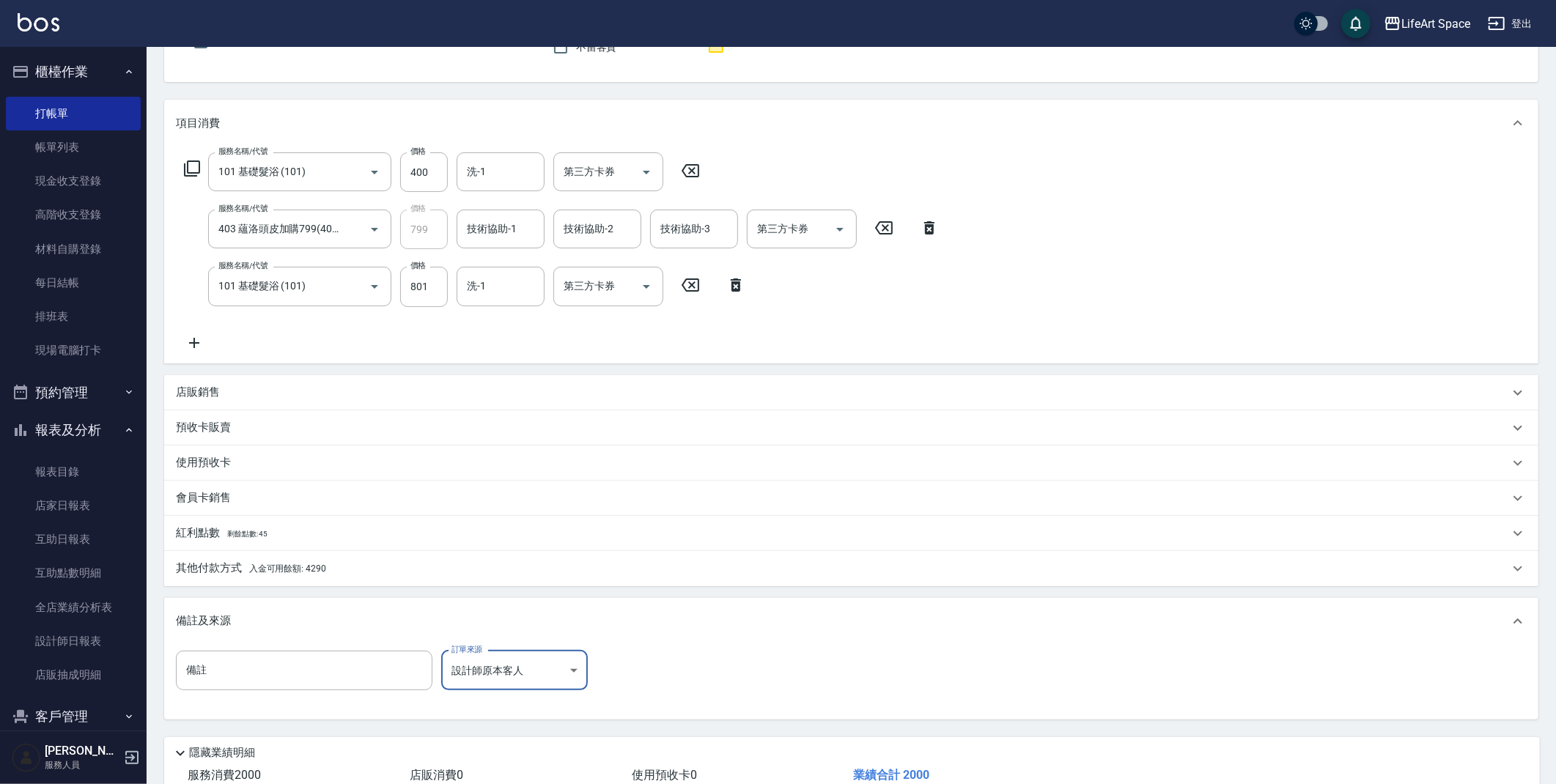
click at [262, 567] on span "入金可用餘額: 4290" at bounding box center [287, 569] width 77 height 10
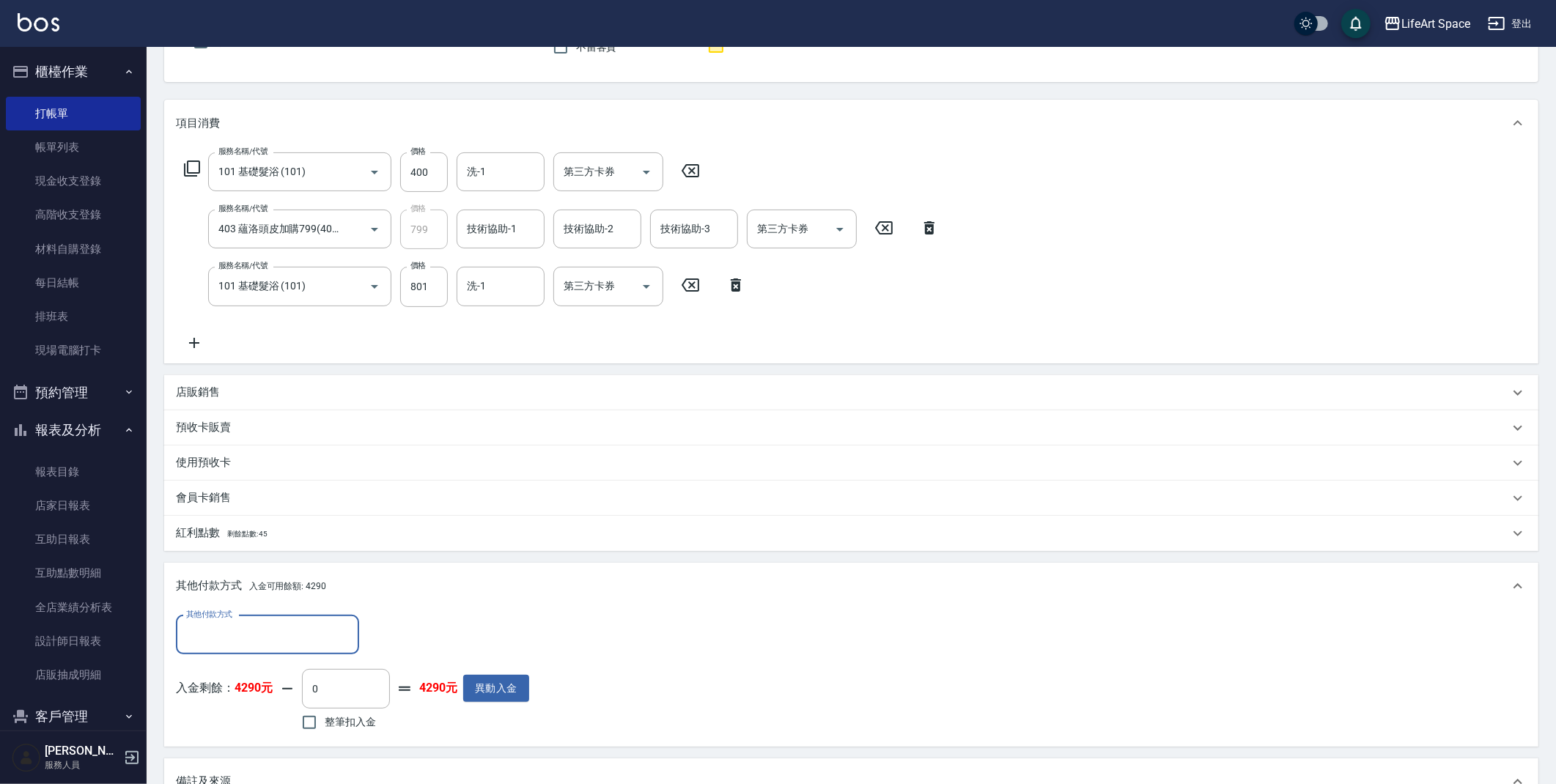
scroll to position [1, 0]
click at [356, 690] on input "0" at bounding box center [345, 688] width 88 height 40
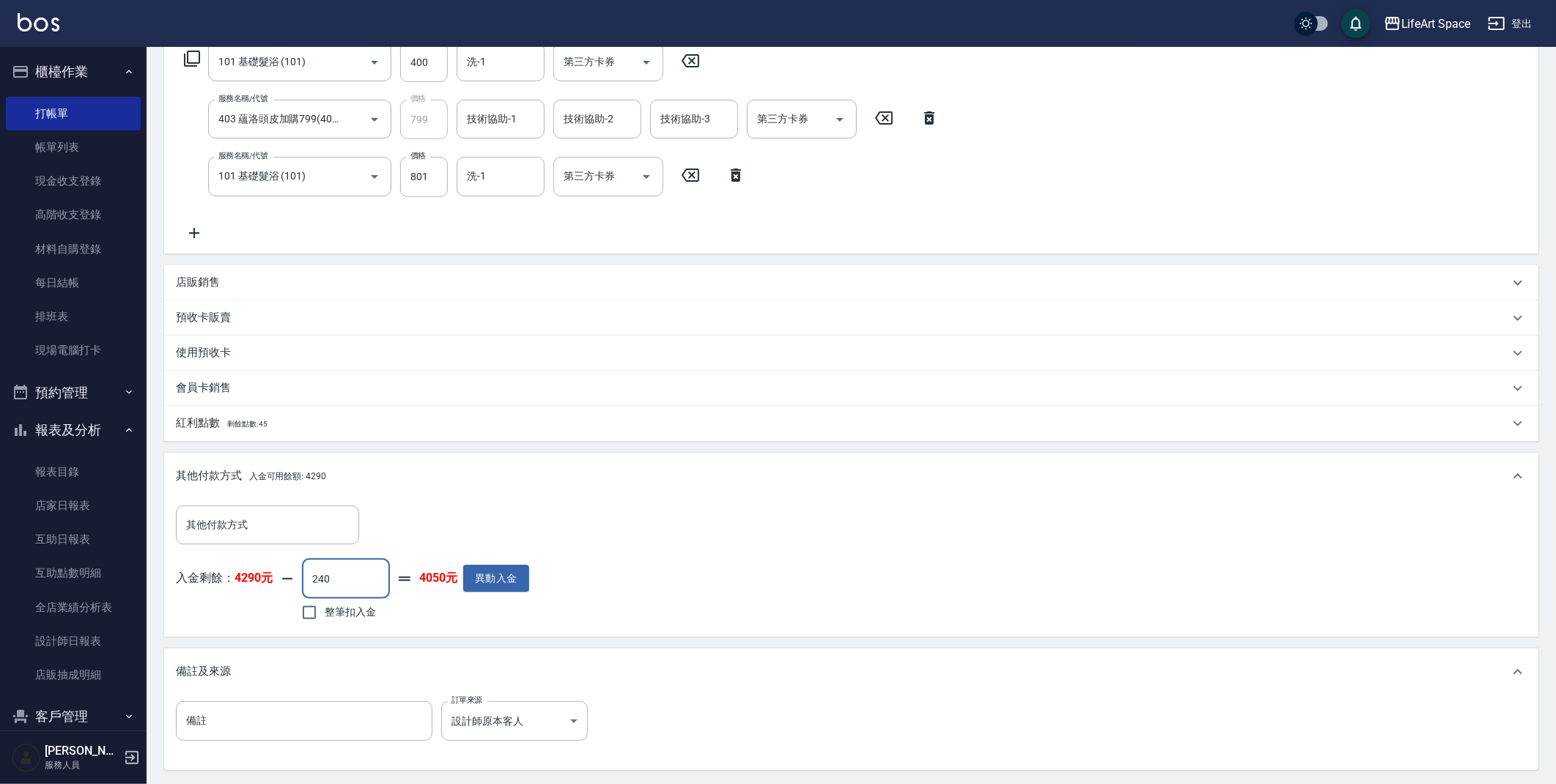
scroll to position [205, 0]
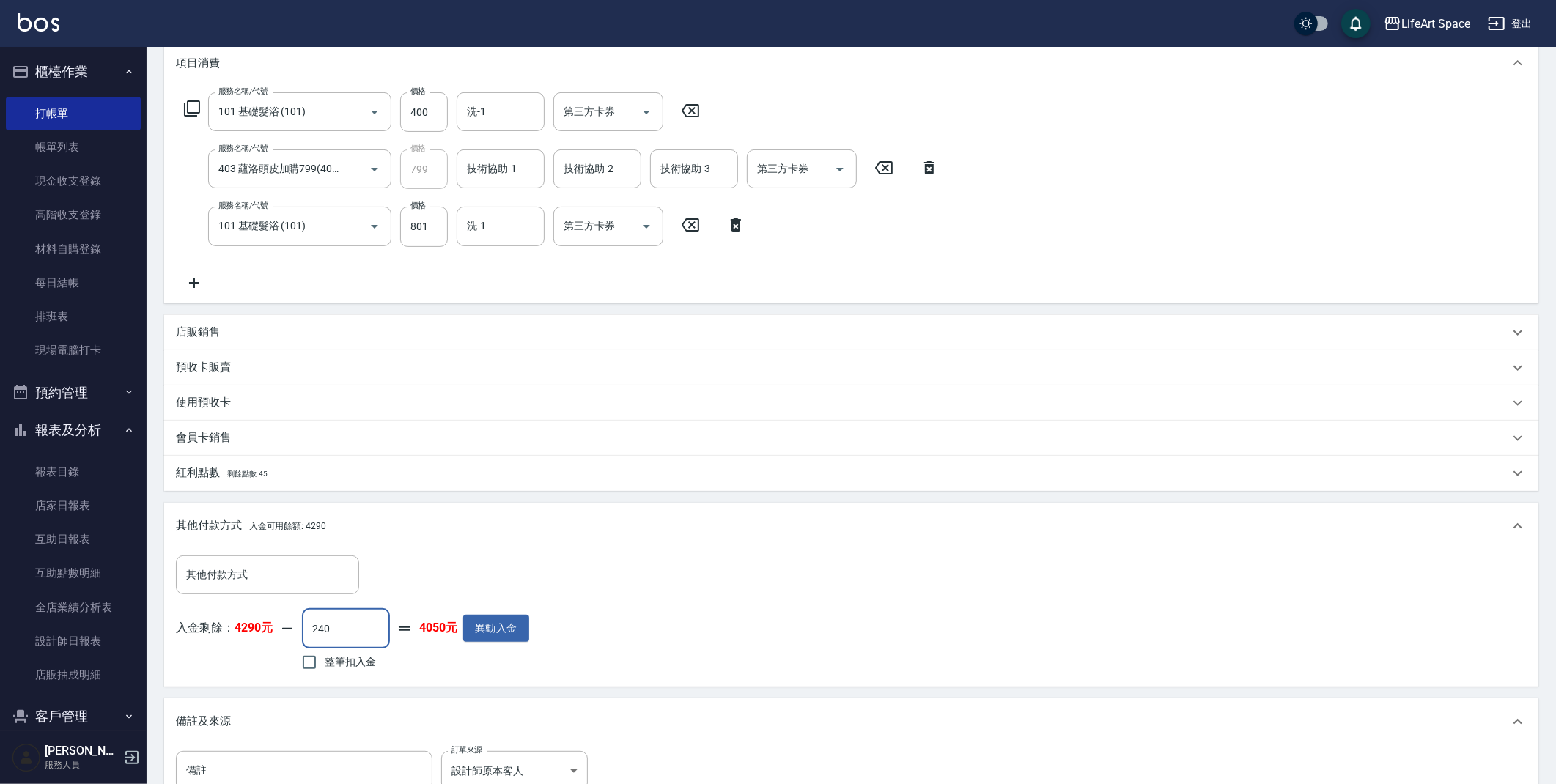
drag, startPoint x: 355, startPoint y: 628, endPoint x: 136, endPoint y: 561, distance: 229.0
click at [198, 636] on div "入金剩餘： 4290元 240 ​ 整筆扣入金 4050元 異動入金" at bounding box center [352, 642] width 353 height 66
type input "0"
click at [744, 690] on div "項目消費 服務名稱/代號 101 基礎髮浴 (101) 服務名稱/代號 價格 400 價格 洗-1 洗-1 第三方卡券 第三方卡券 服務名稱/代號 403 蘊…" at bounding box center [851, 430] width 1374 height 781
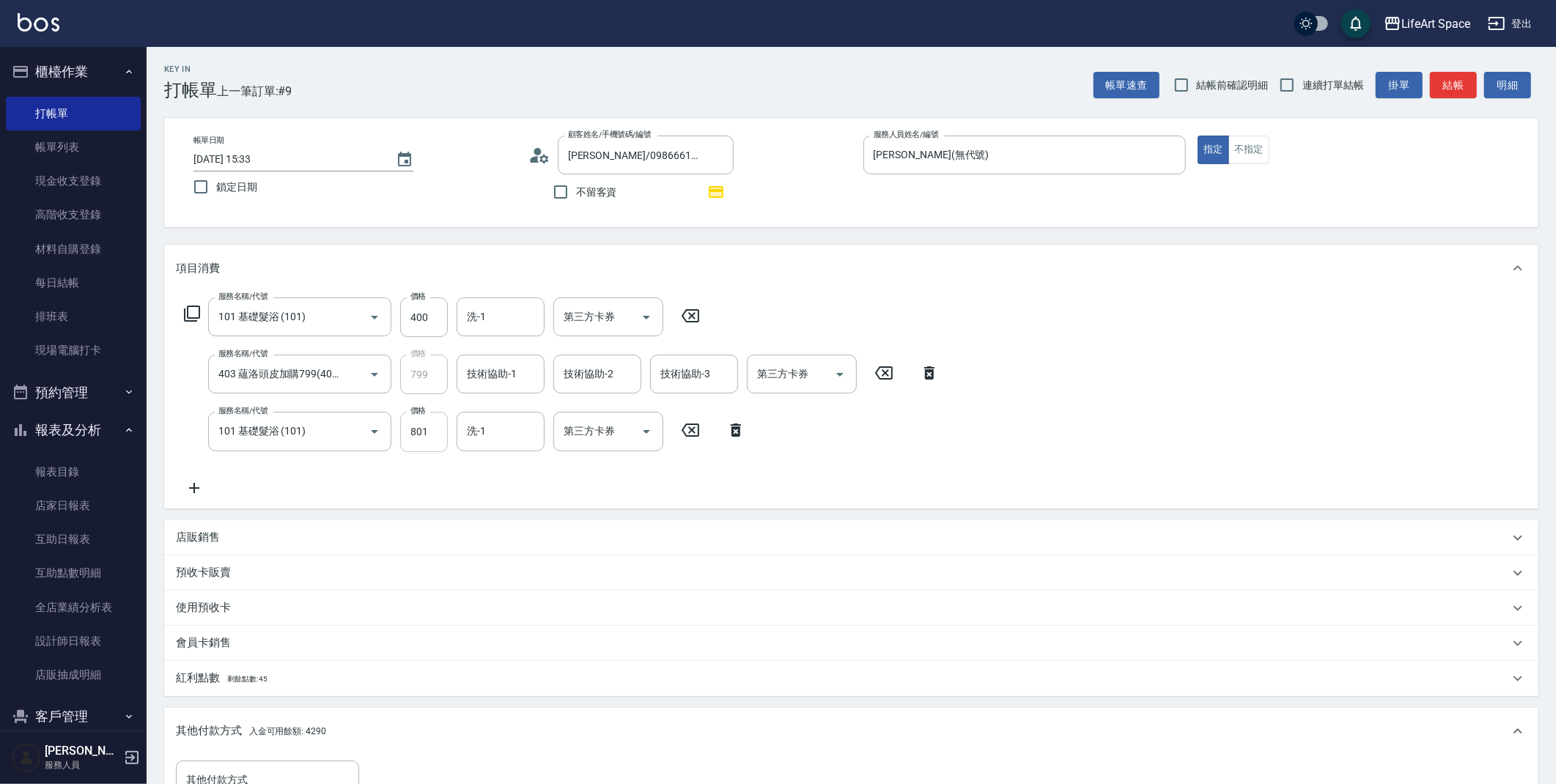
click at [415, 426] on input "801" at bounding box center [423, 432] width 48 height 40
drag, startPoint x: 440, startPoint y: 427, endPoint x: 300, endPoint y: 399, distance: 142.8
click at [300, 401] on div "服務名稱/代號 101 基礎髮浴 (101) 服務名稱/代號 價格 400 價格 洗-1 洗-1 第三方卡券 第三方卡券 服務名稱/代號 403 蘊洛頭皮加購…" at bounding box center [561, 397] width 772 height 198
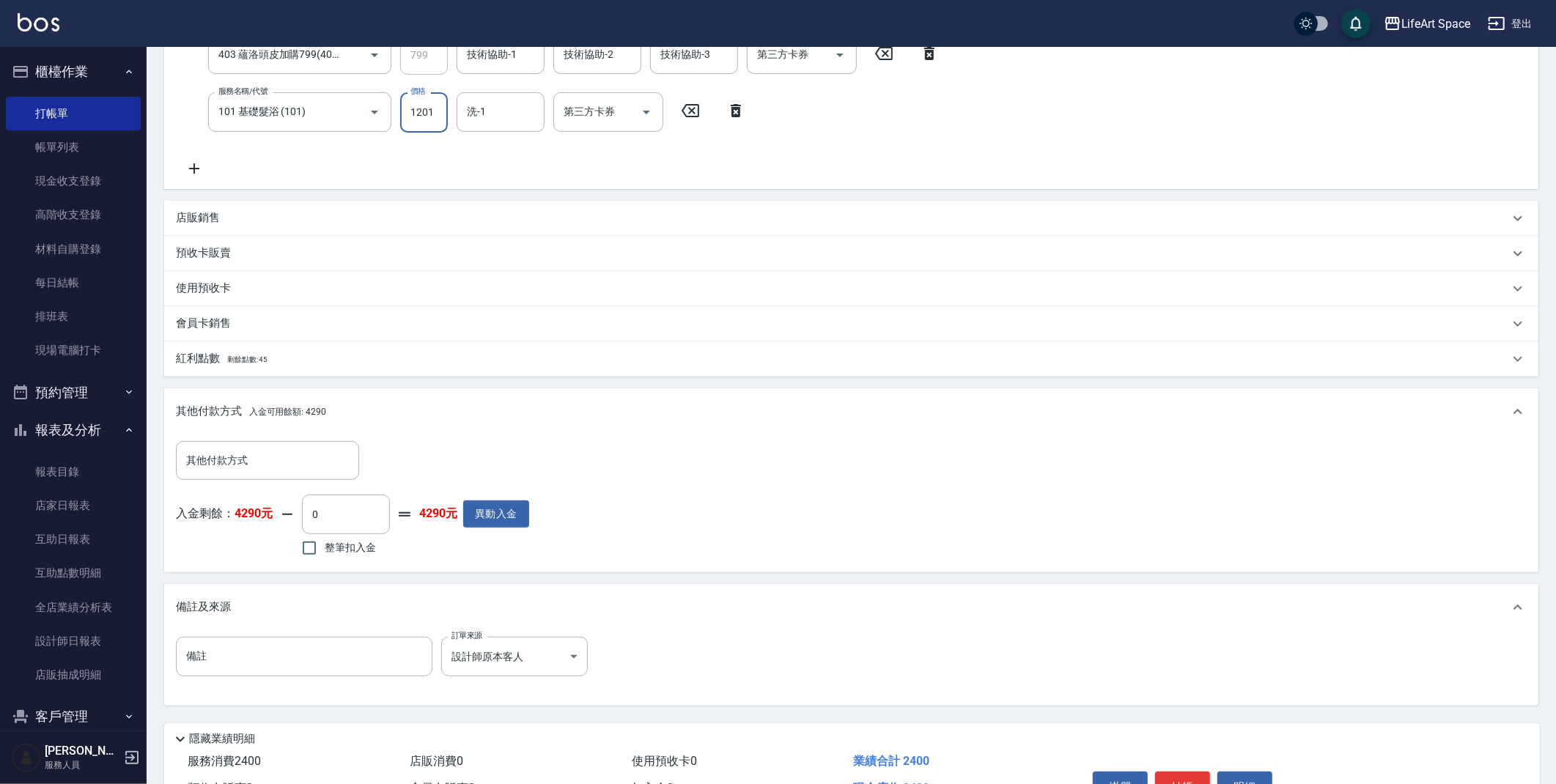
scroll to position [404, 0]
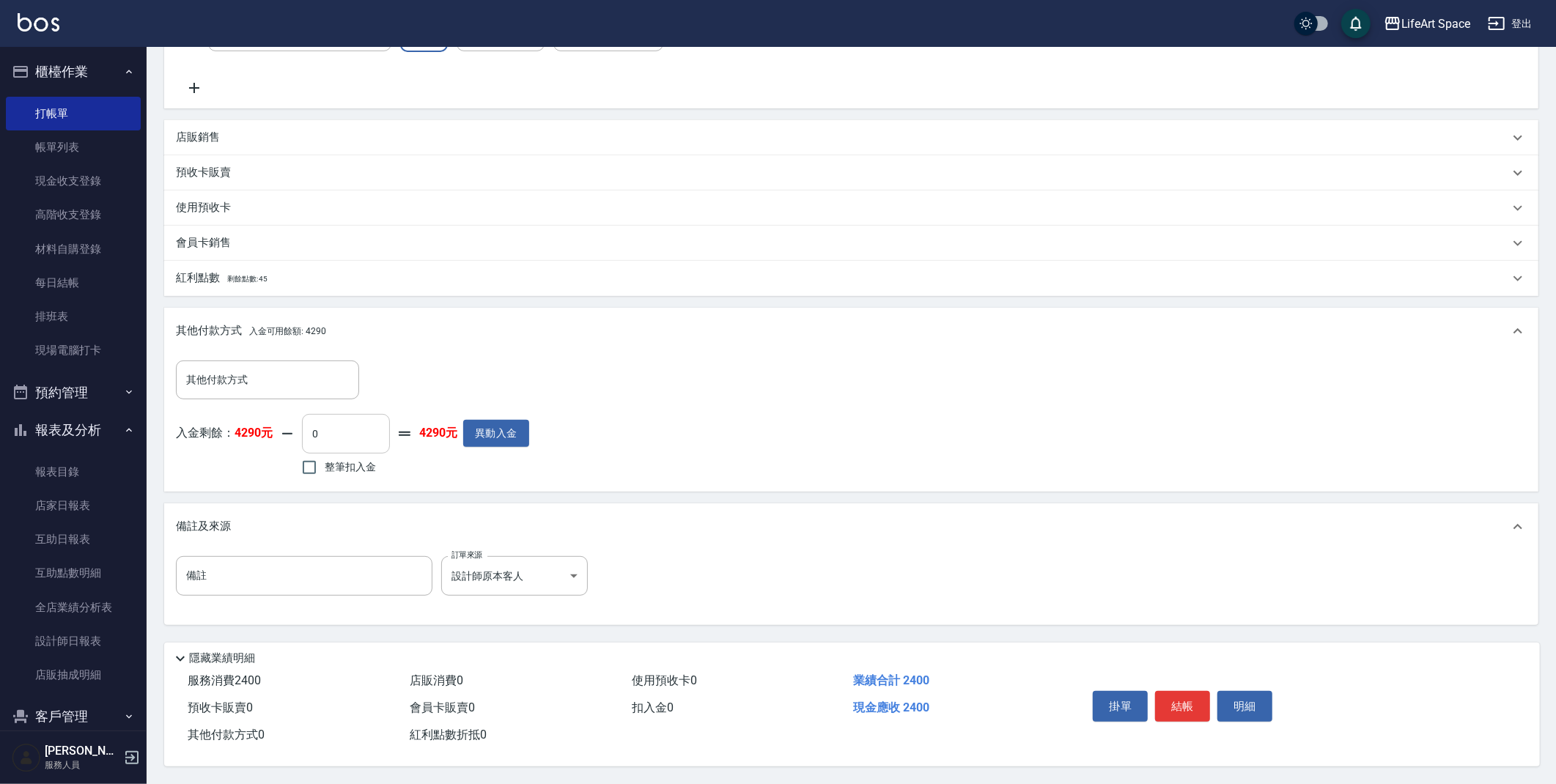
type input "1201"
drag, startPoint x: 369, startPoint y: 429, endPoint x: 373, endPoint y: 421, distance: 8.9
click at [369, 429] on input "0" at bounding box center [345, 433] width 88 height 40
type input "2400"
drag, startPoint x: 195, startPoint y: 277, endPoint x: 194, endPoint y: 270, distance: 7.1
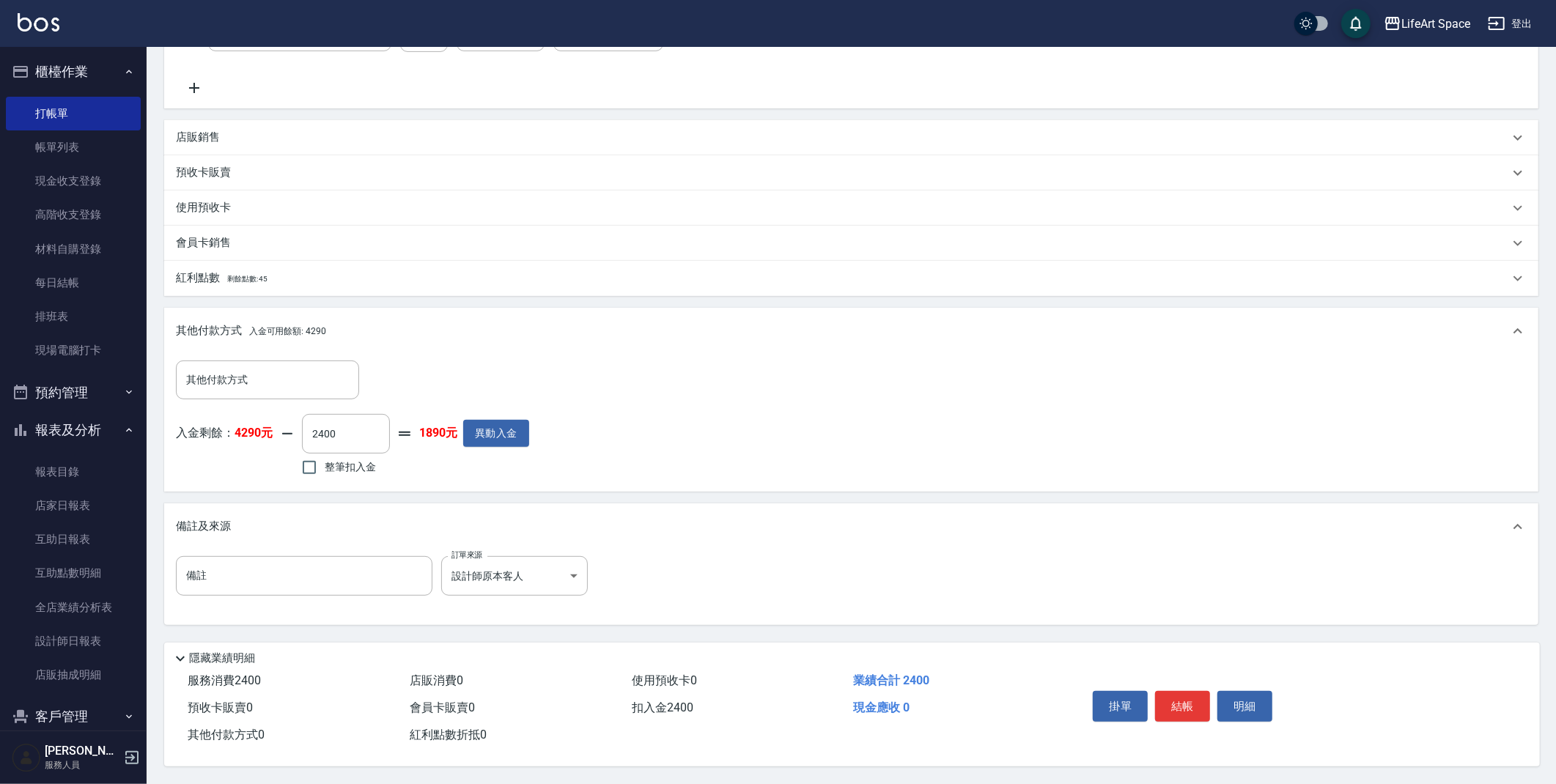
click at [195, 277] on p "紅利點數 剩餘點數: 45" at bounding box center [222, 278] width 92 height 16
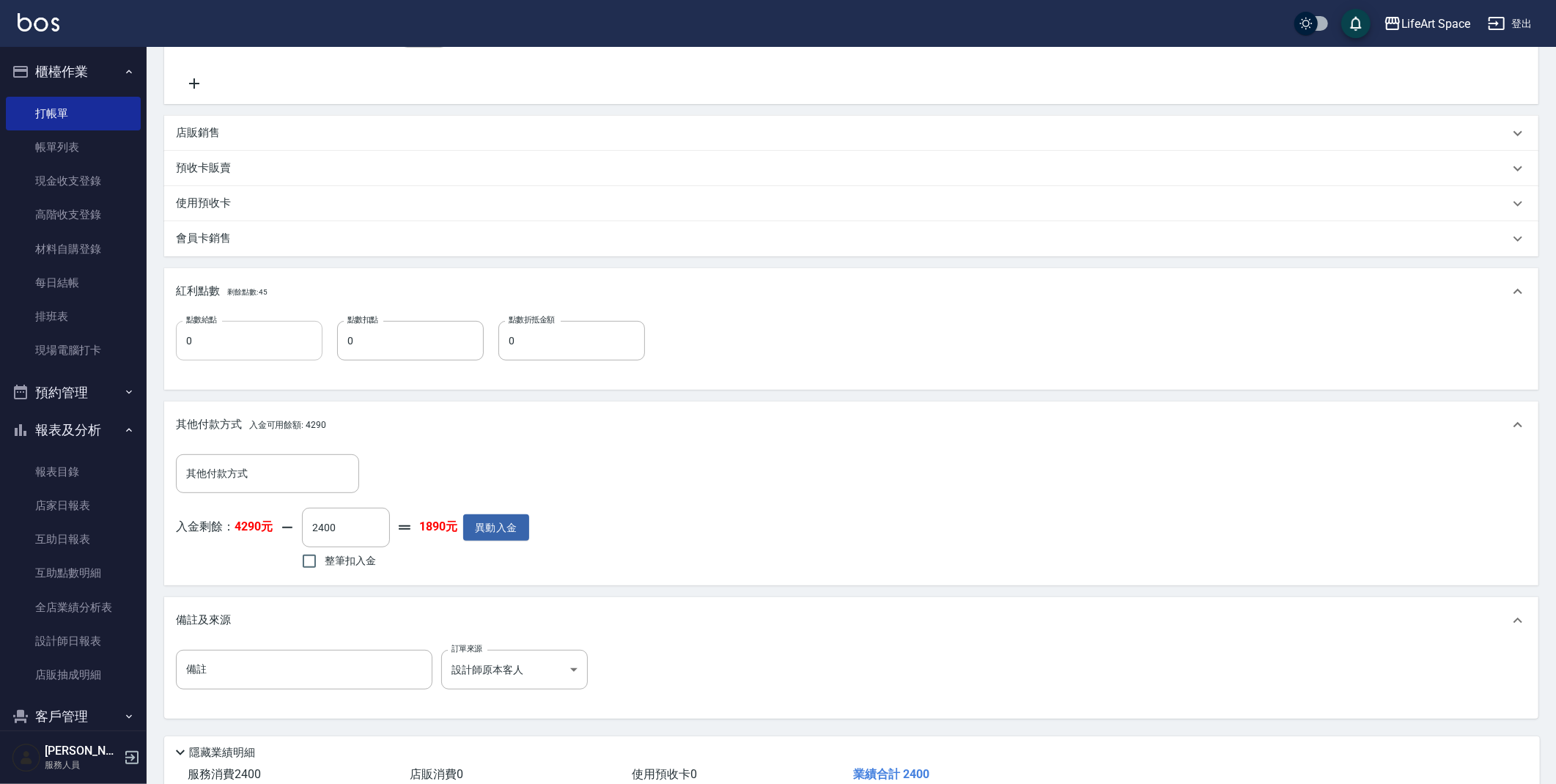
click at [215, 348] on input "0" at bounding box center [249, 340] width 147 height 40
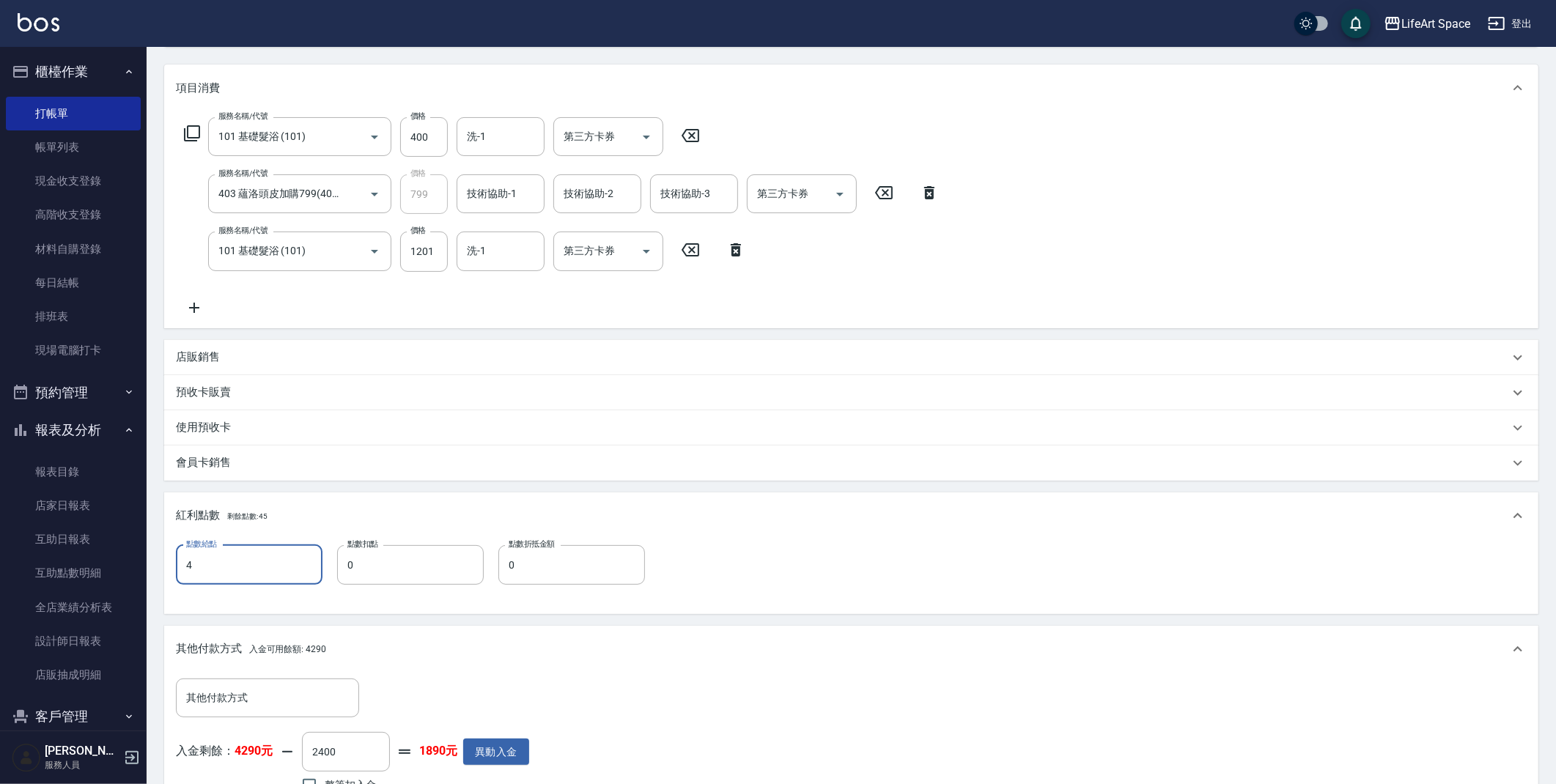
scroll to position [0, 0]
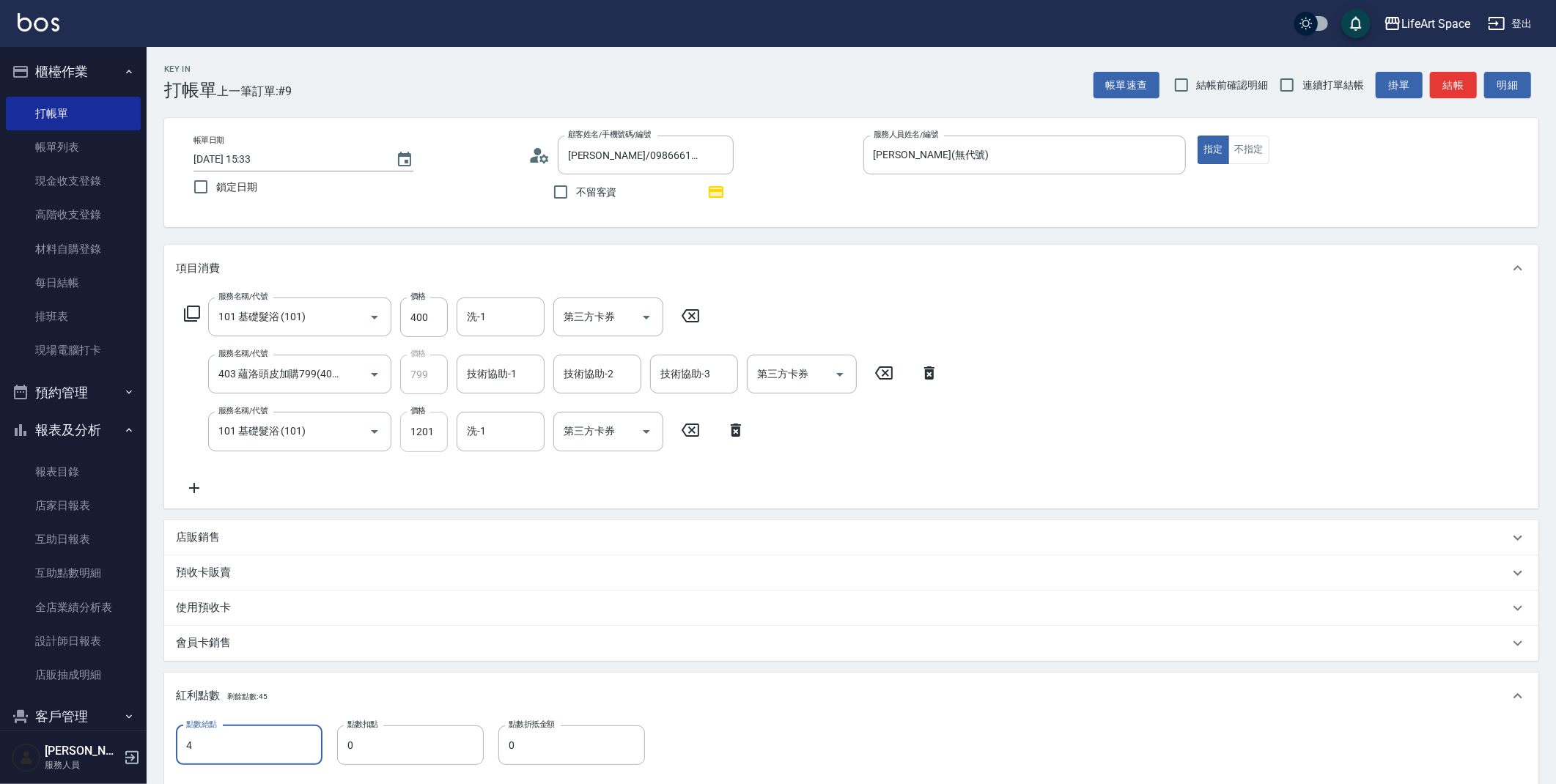
type input "4"
click at [420, 431] on input "1201" at bounding box center [423, 432] width 48 height 40
type input "1"
type input "0"
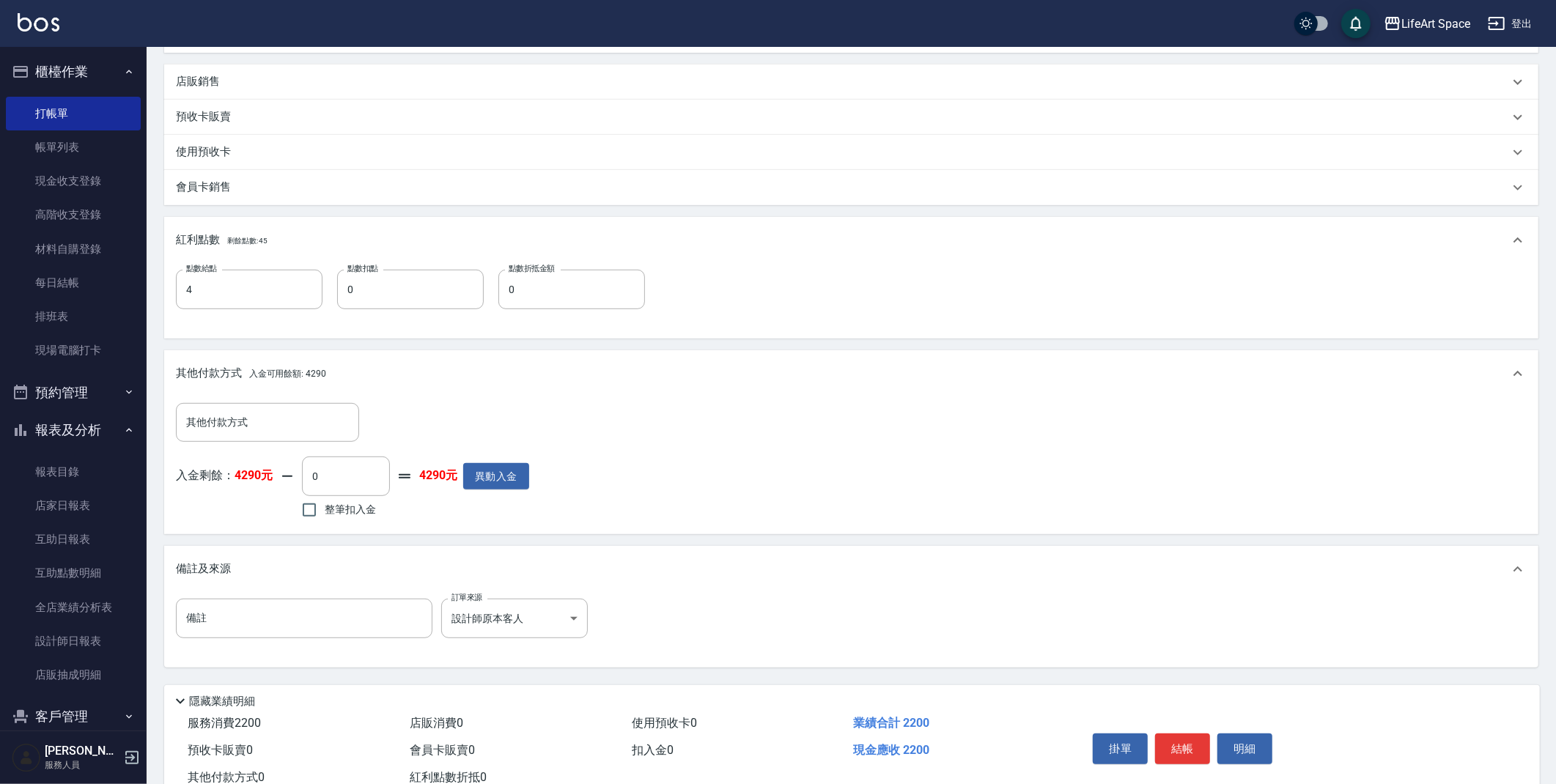
scroll to position [503, 0]
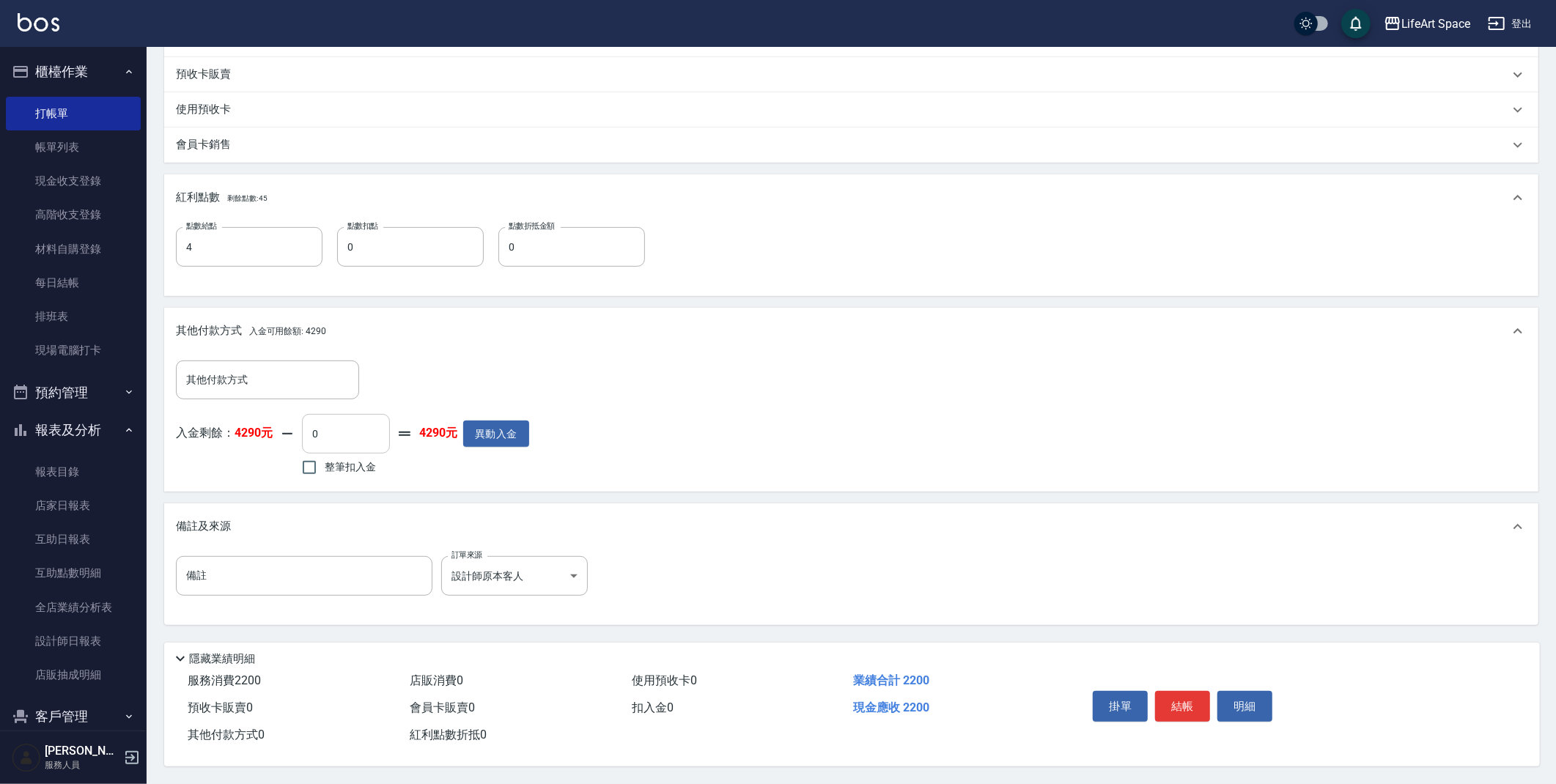
type input "1001"
click at [350, 418] on input "0" at bounding box center [345, 433] width 88 height 40
type input "2200"
click at [1178, 704] on button "結帳" at bounding box center [1183, 707] width 55 height 31
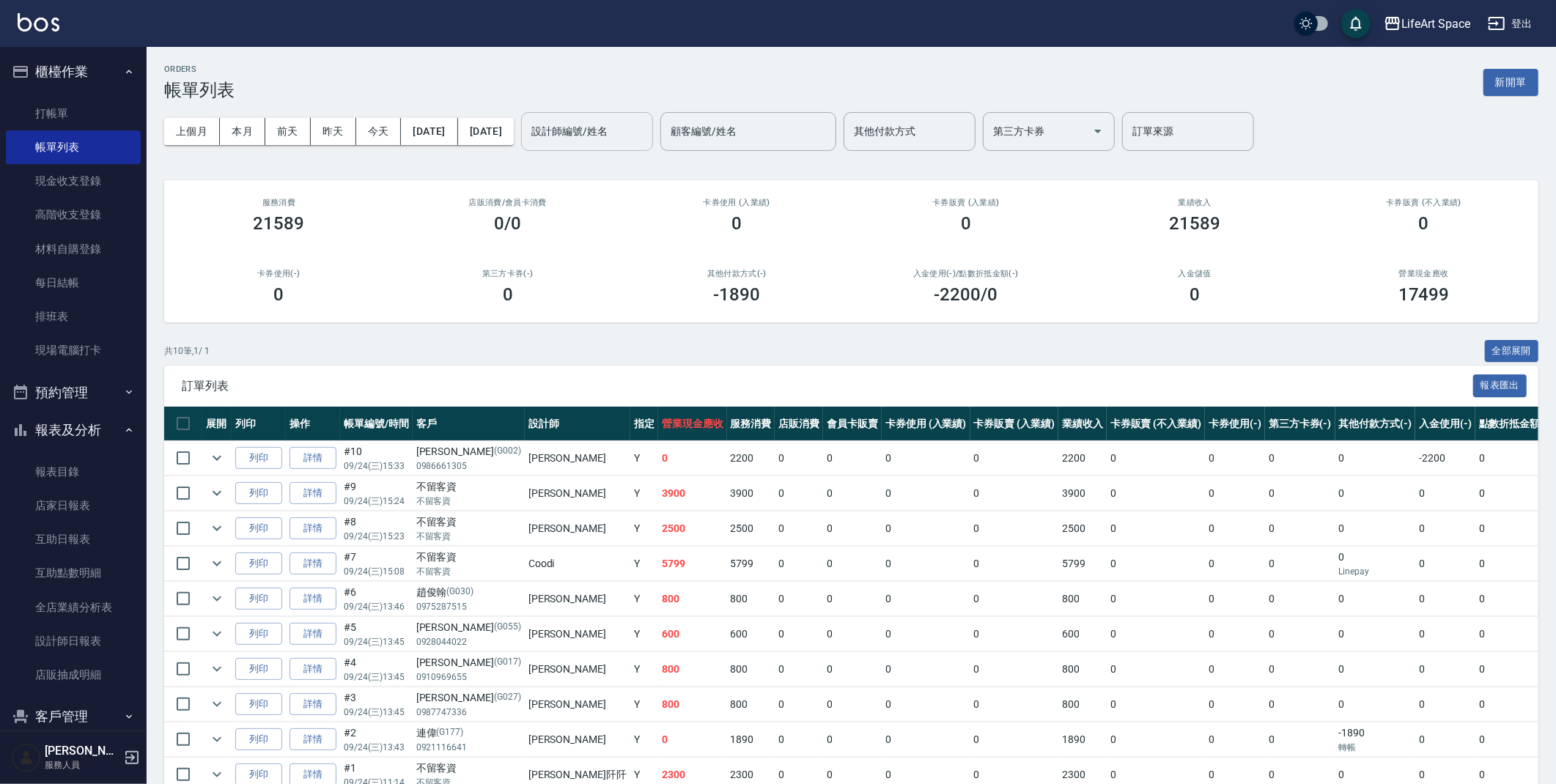
click at [634, 143] on input "設計師編號/姓名" at bounding box center [586, 131] width 119 height 26
click at [642, 168] on div "[PERSON_NAME] (無代號)" at bounding box center [638, 176] width 132 height 40
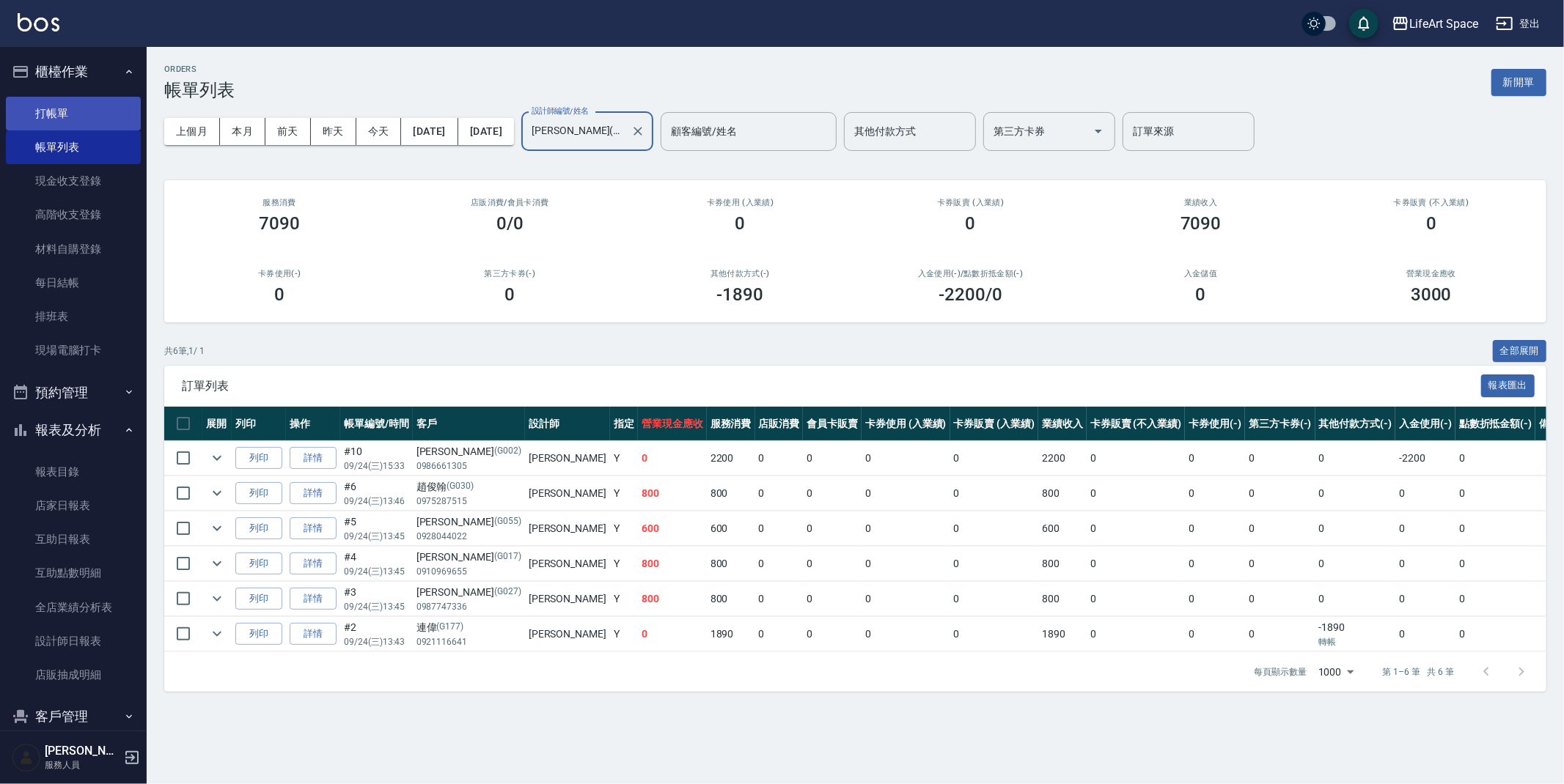
type input "[PERSON_NAME](無代號)"
